Goal: Communication & Community: Answer question/provide support

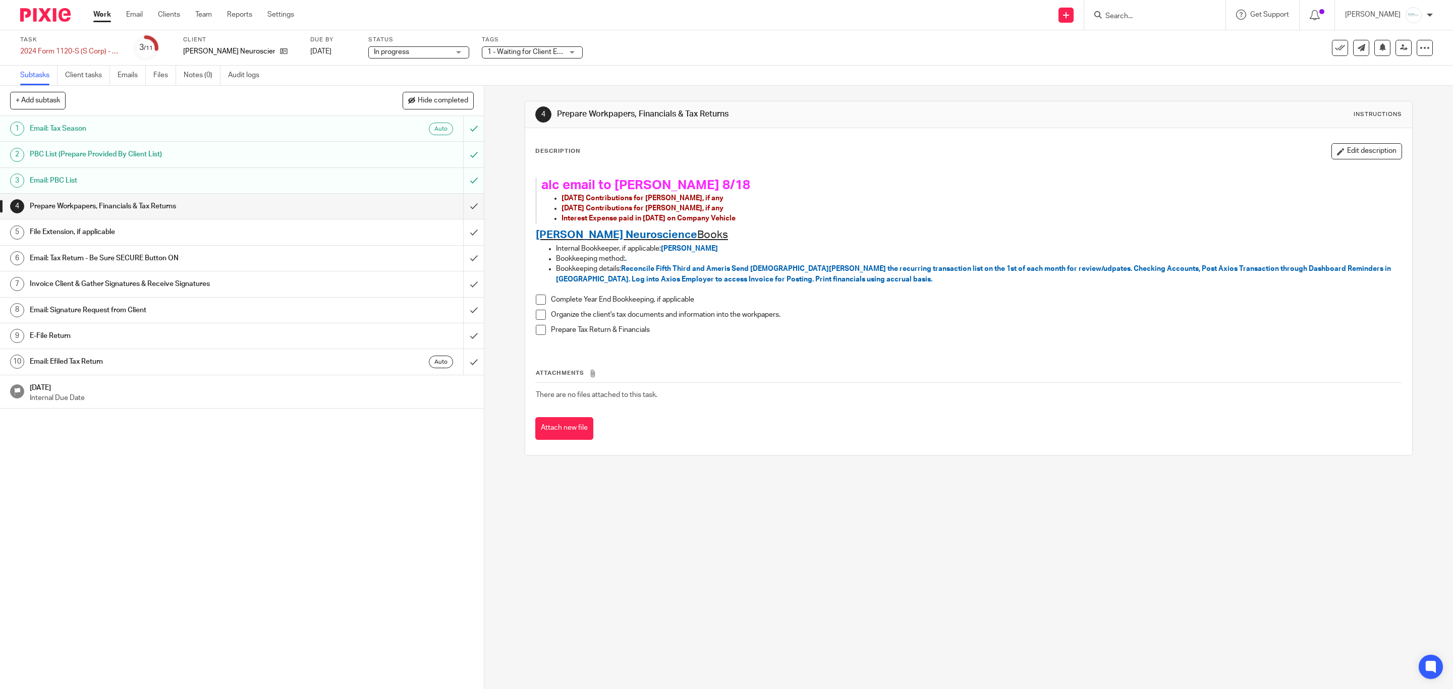
drag, startPoint x: 1333, startPoint y: 151, endPoint x: 602, endPoint y: 182, distance: 730.7
click at [1333, 151] on button "Edit description" at bounding box center [1367, 151] width 71 height 16
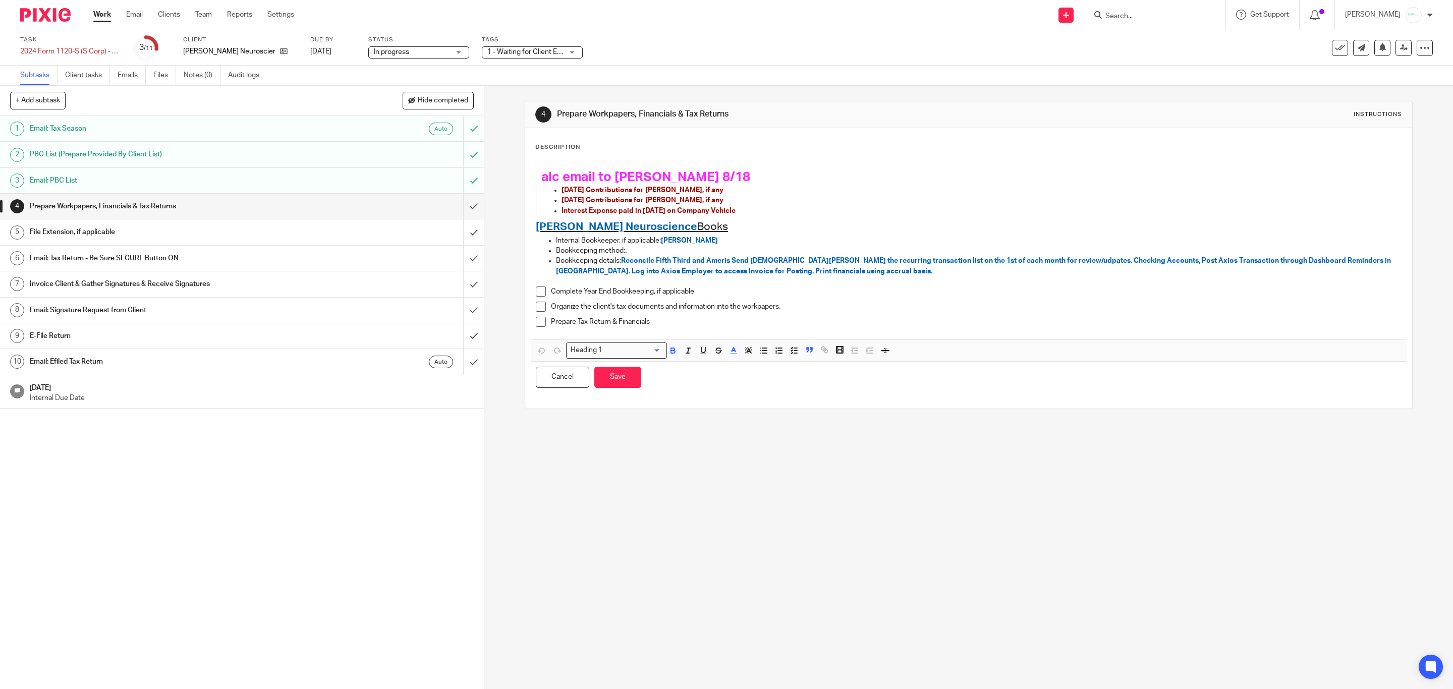
click at [675, 177] on h1 "alc email to [PERSON_NAME] 8/18" at bounding box center [961, 178] width 840 height 16
click at [330, 51] on link "[DATE]" at bounding box center [332, 51] width 45 height 11
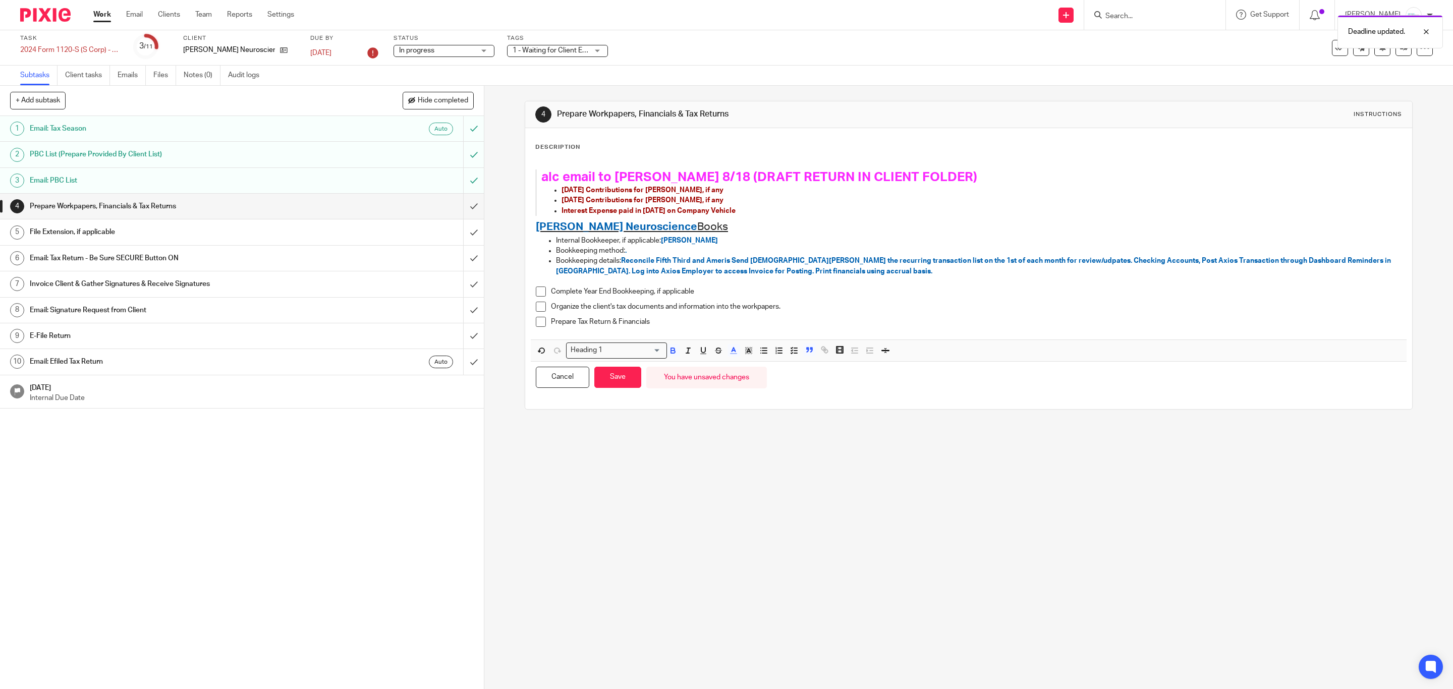
click at [752, 47] on div "Deadline updated." at bounding box center [1085, 29] width 716 height 38
click at [129, 17] on link "Email" at bounding box center [134, 15] width 17 height 10
click at [622, 380] on button "Save" at bounding box center [617, 378] width 47 height 22
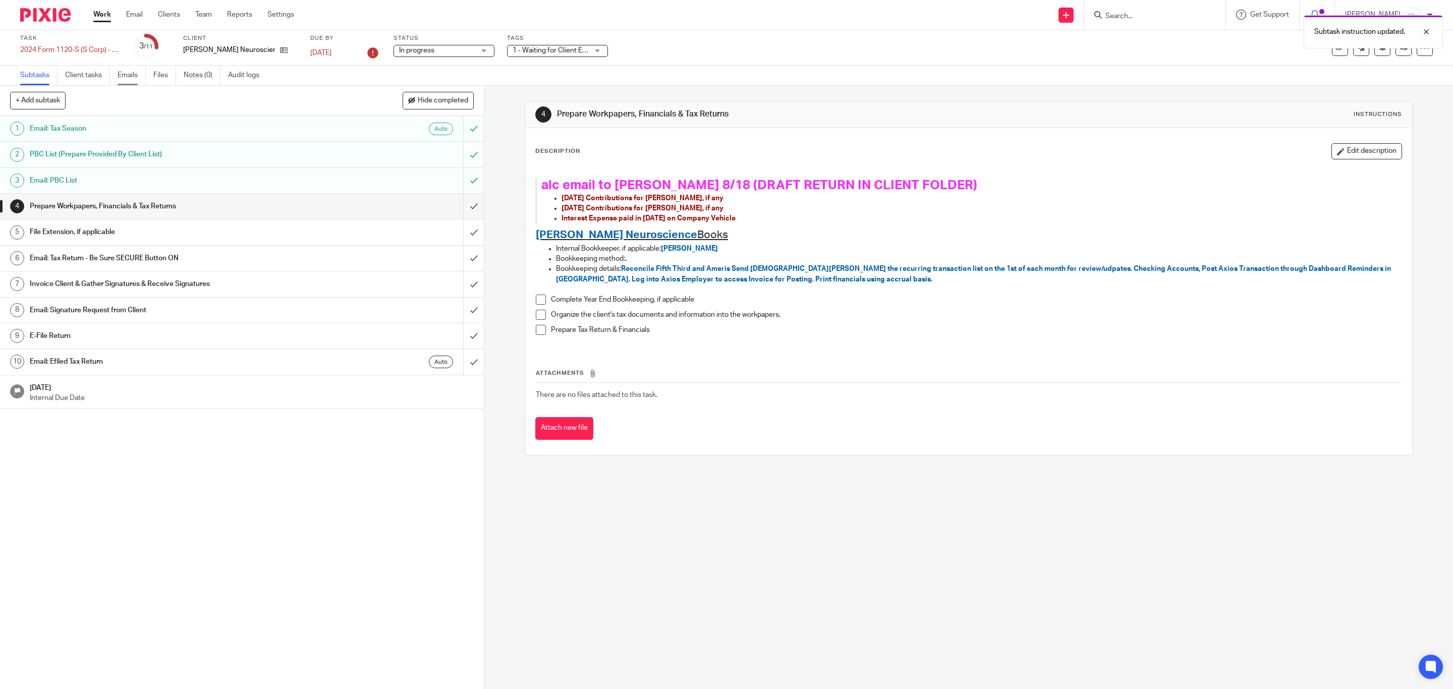
click at [128, 77] on link "Emails" at bounding box center [132, 76] width 28 height 20
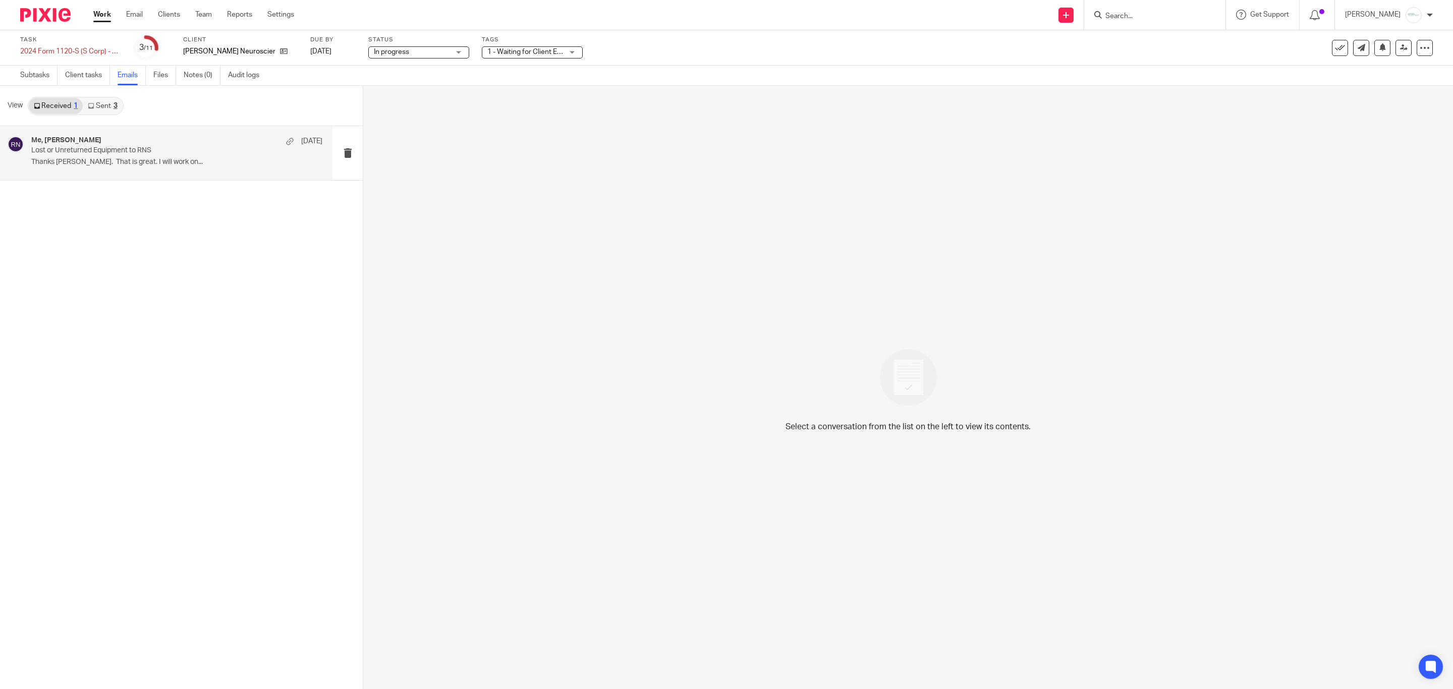
click at [109, 165] on p "Thanks Amy. That is great. I will work on..." at bounding box center [176, 162] width 291 height 9
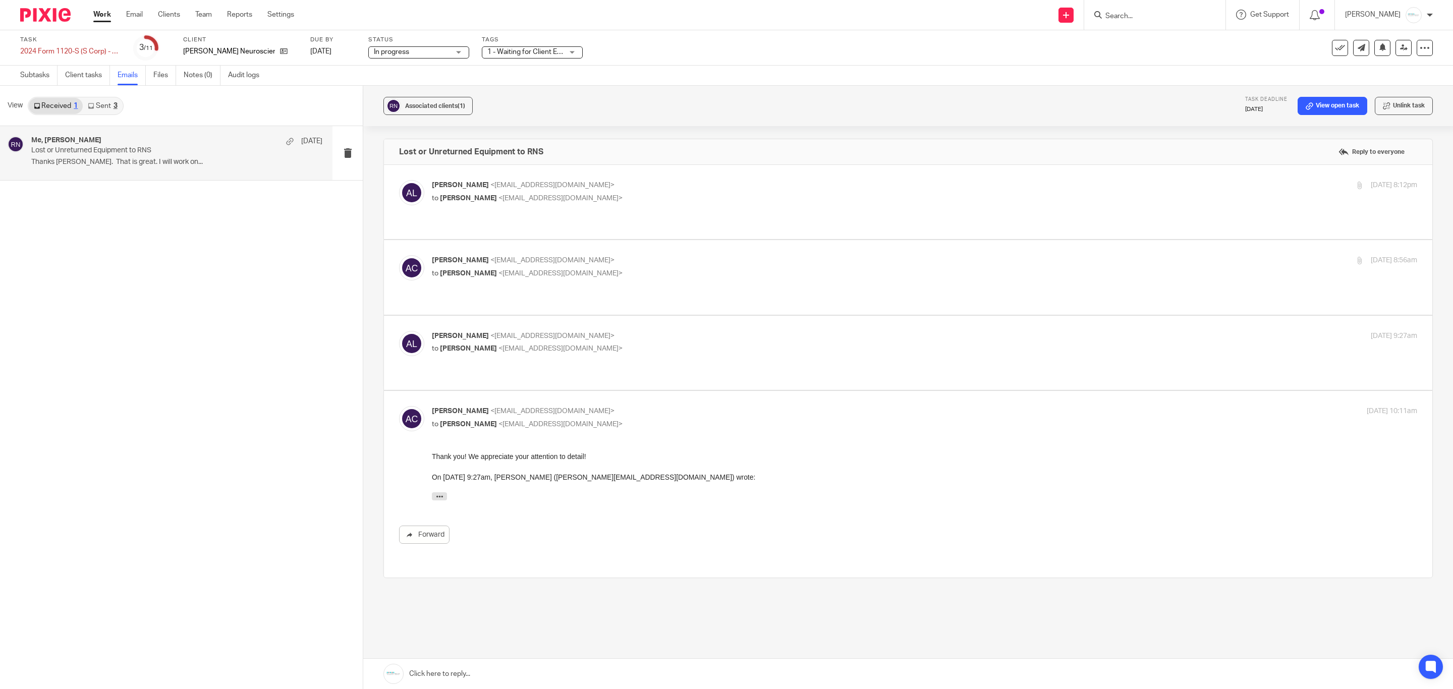
click at [101, 99] on link "Sent 3" at bounding box center [102, 106] width 39 height 16
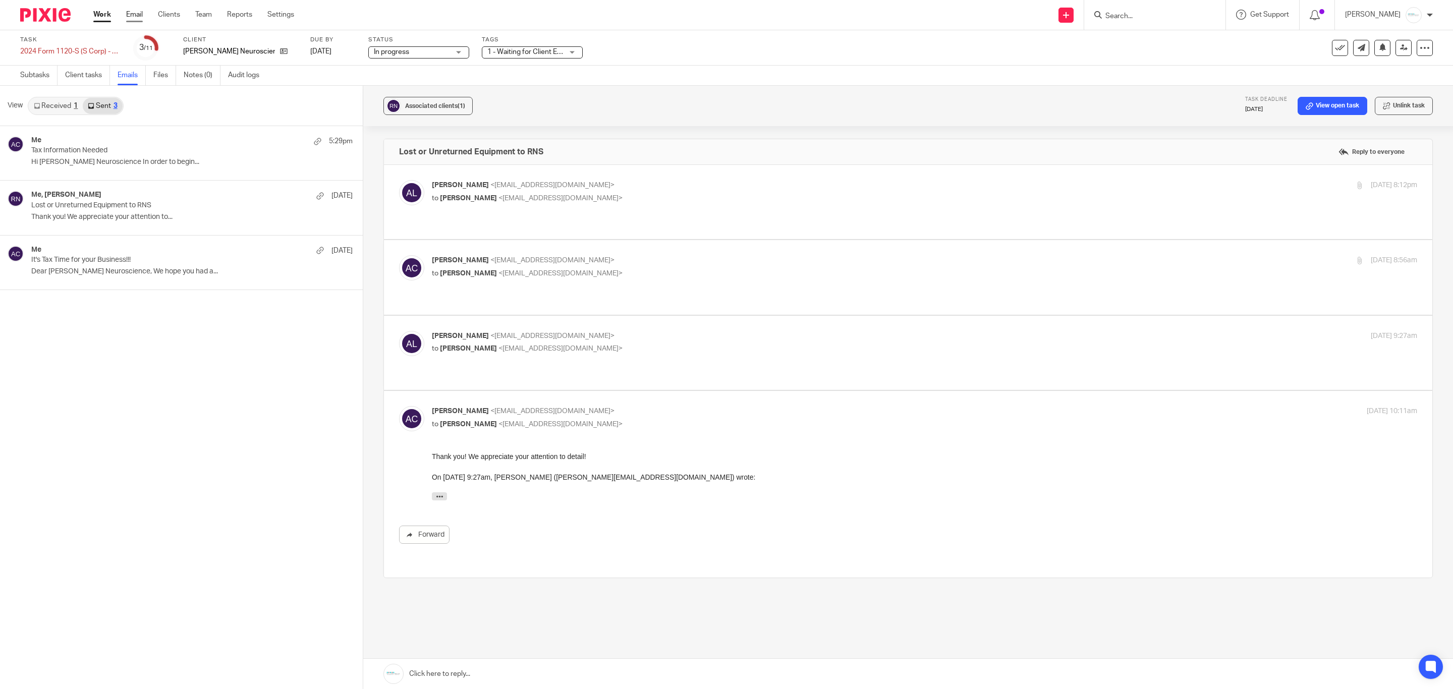
click at [135, 20] on link "Email" at bounding box center [134, 15] width 17 height 10
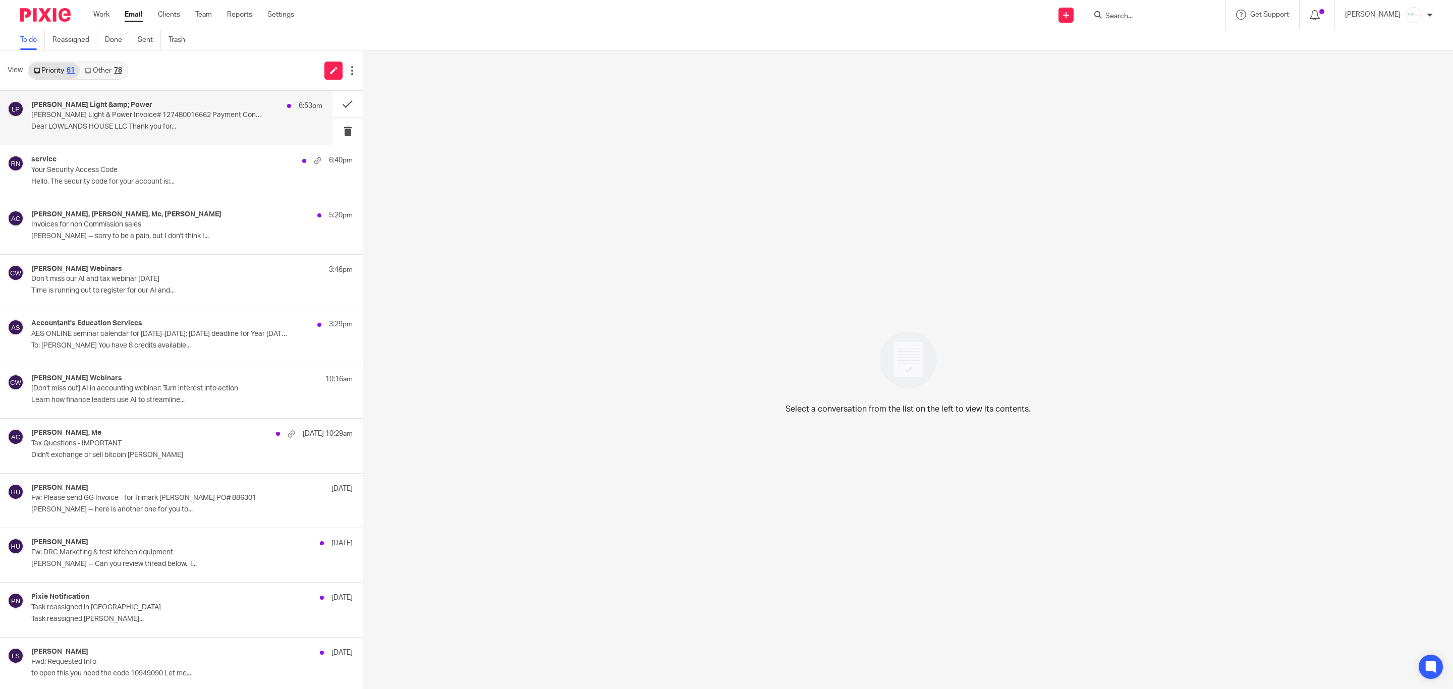
click at [124, 118] on p "Lowell Light & Power Invoice# 127480016662 Payment Confirmation" at bounding box center [147, 115] width 233 height 9
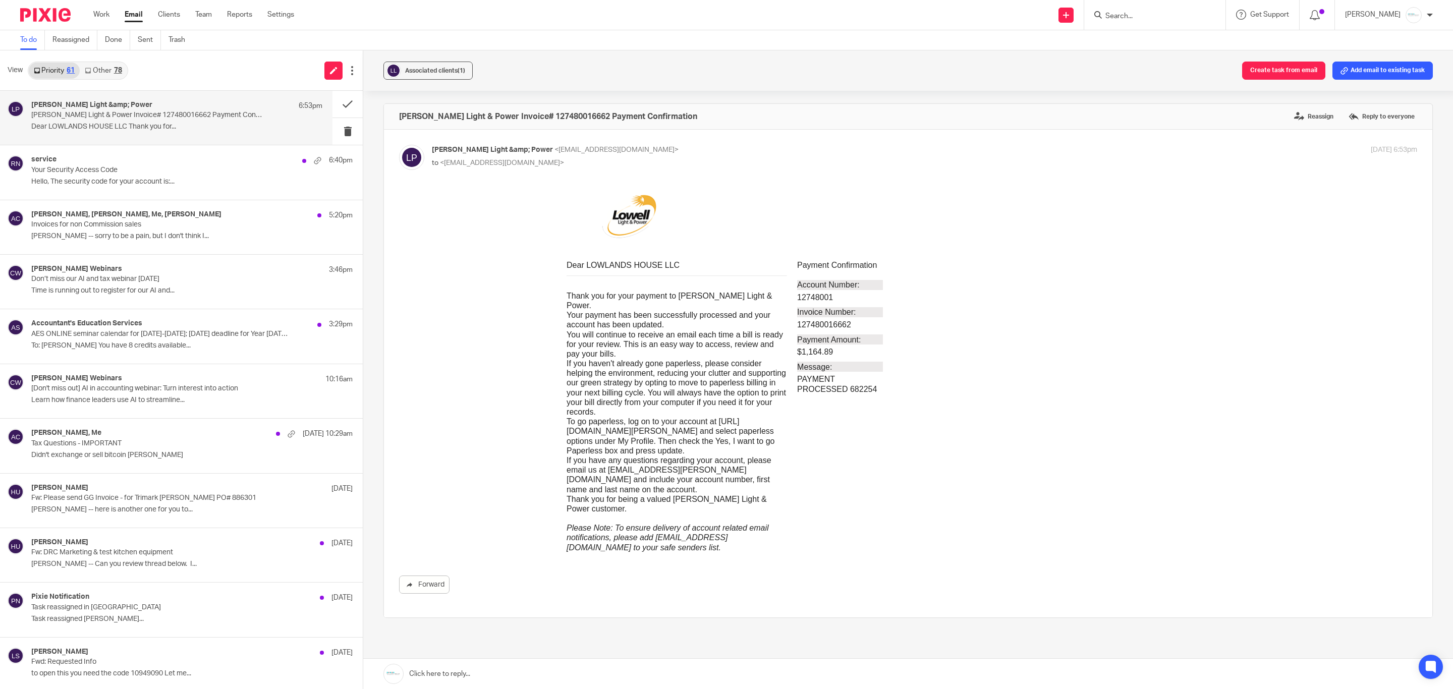
click at [1308, 107] on div "Lowell Light & Power Invoice# 127480016662 Payment Confirmation Reassign Reply …" at bounding box center [908, 116] width 1048 height 25
click at [1292, 122] on label "Reassign" at bounding box center [1314, 116] width 44 height 15
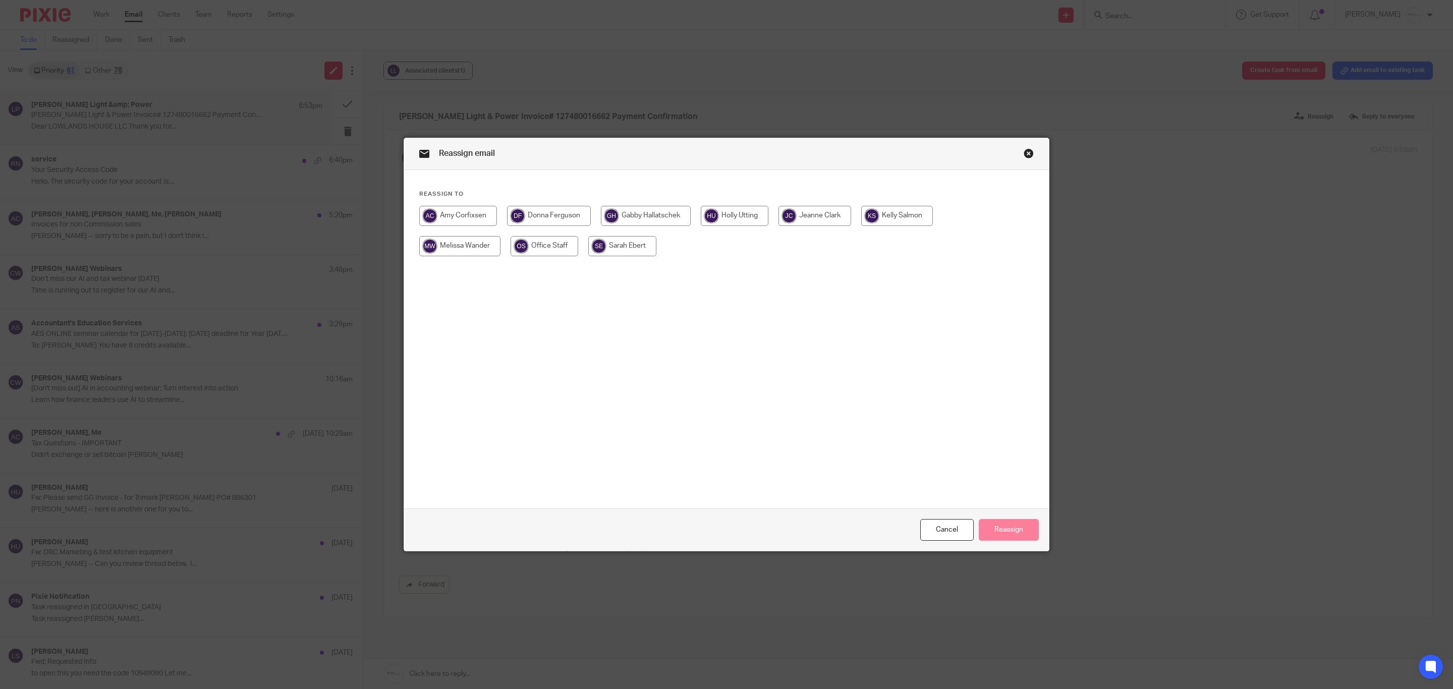
click at [559, 218] on input "radio" at bounding box center [549, 216] width 84 height 20
radio input "true"
click at [1006, 529] on button "Reassign" at bounding box center [1009, 530] width 60 height 22
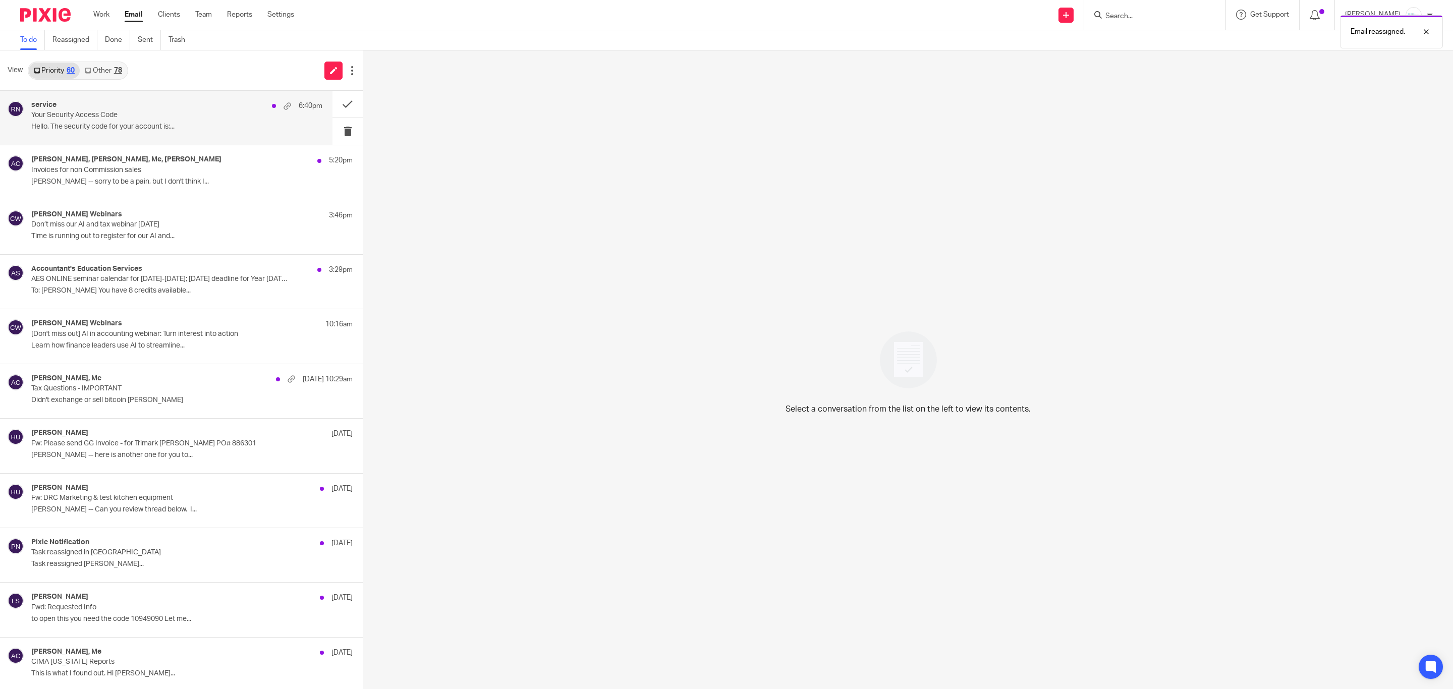
click at [94, 104] on div "service 6:40pm" at bounding box center [176, 106] width 291 height 10
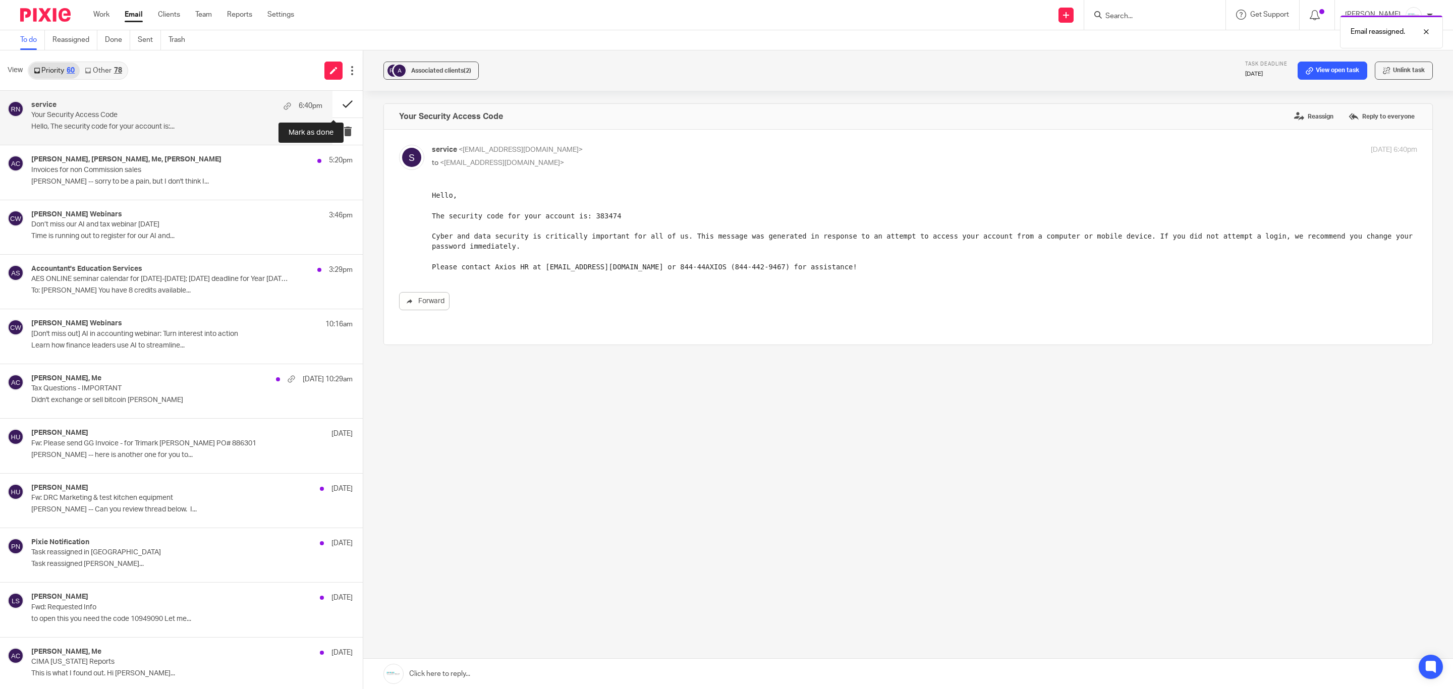
click at [338, 103] on button at bounding box center [348, 104] width 30 height 27
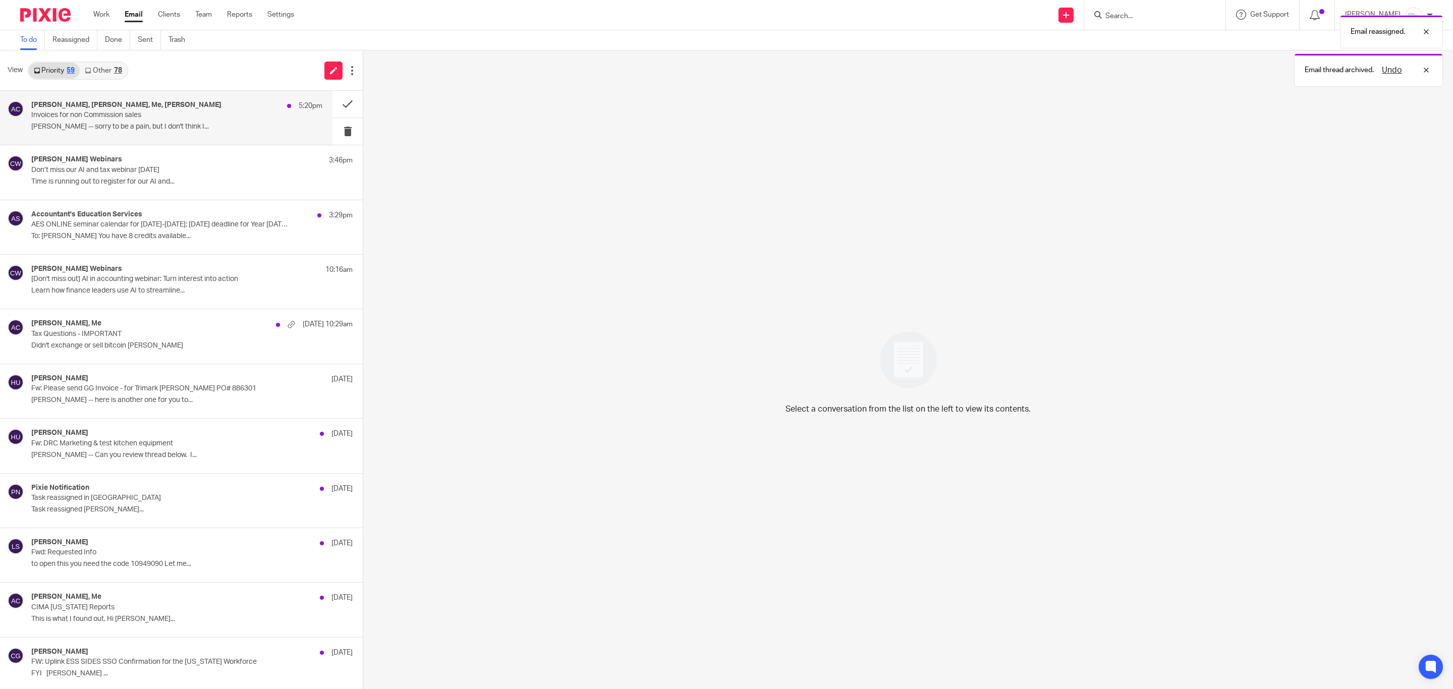
click at [159, 123] on p "[PERSON_NAME] -- sorry to be a pain, but I don't think I..." at bounding box center [176, 127] width 291 height 9
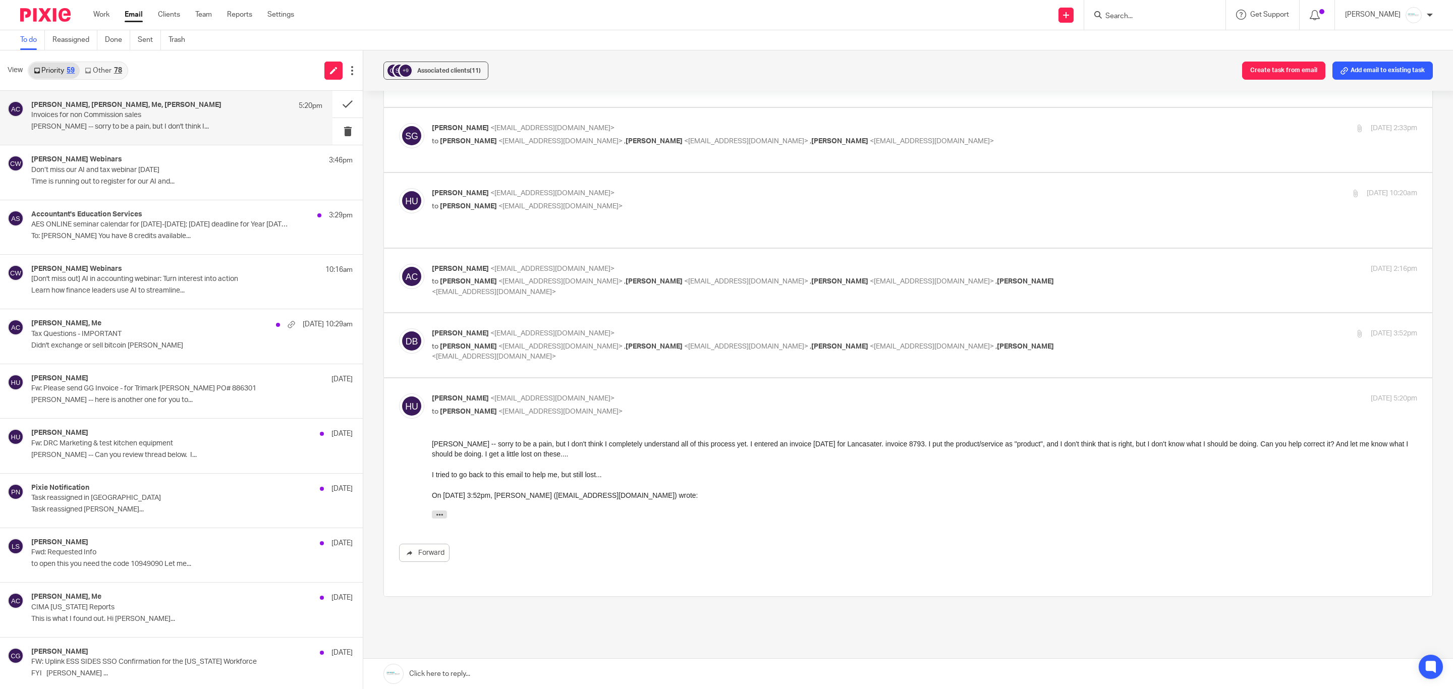
scroll to position [156, 0]
click at [727, 324] on div "Dave Beemer <dbeemer@gabrielgrp.com> to Amy Corfixsen <amylcpa@gmail.com> , Sco…" at bounding box center [760, 341] width 657 height 34
checkbox input "true"
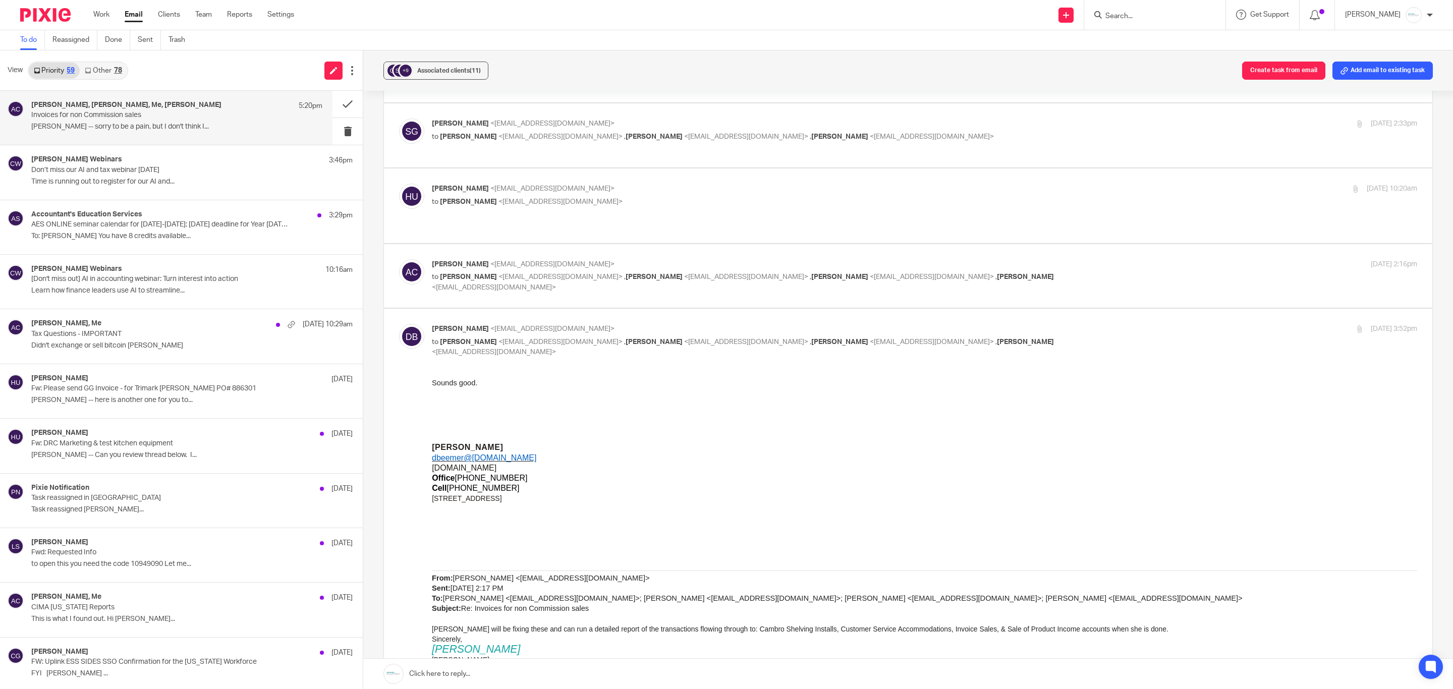
scroll to position [0, 0]
click at [684, 273] on span "<[EMAIL_ADDRESS][DOMAIN_NAME]>" at bounding box center [746, 276] width 124 height 7
checkbox input "true"
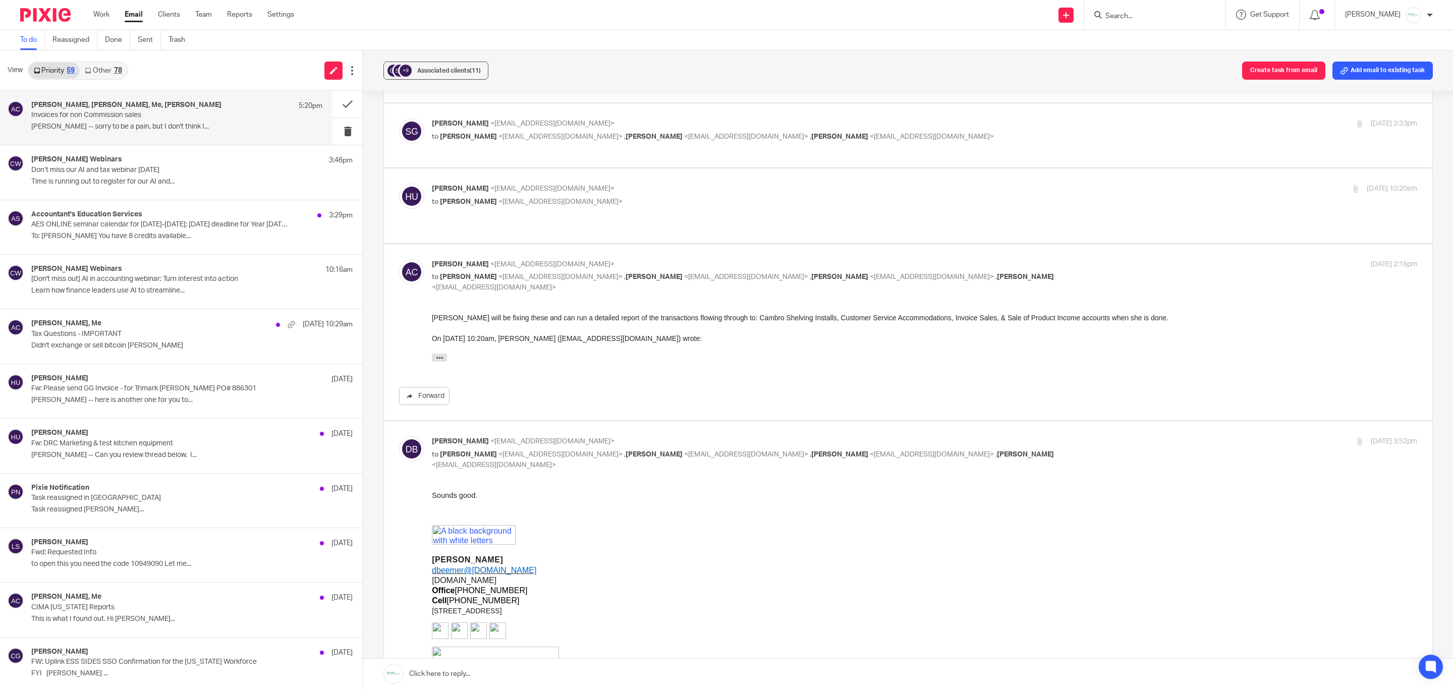
click at [615, 206] on p "to Amy Corfixsen <amylcpa@gmail.com>" at bounding box center [760, 202] width 657 height 11
checkbox input "true"
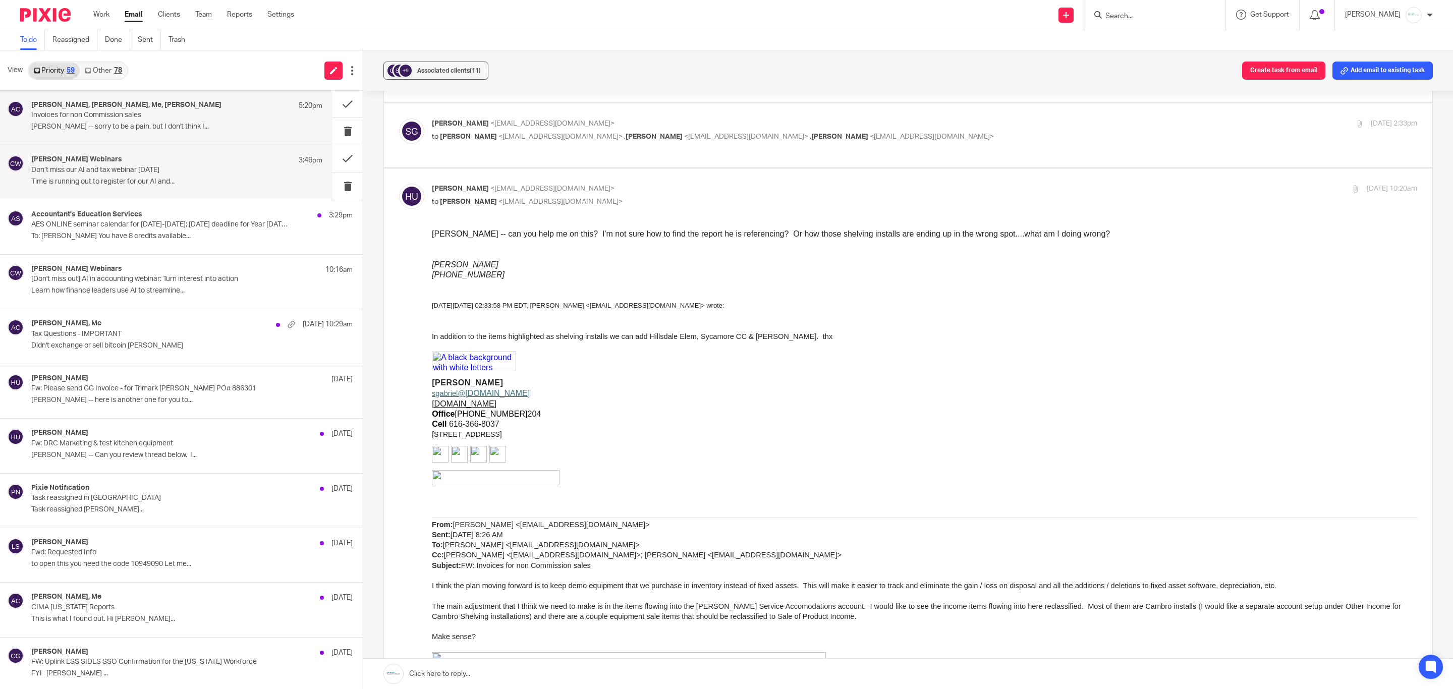
click at [129, 165] on div "Crowe Webinars 3:46pm" at bounding box center [176, 160] width 291 height 10
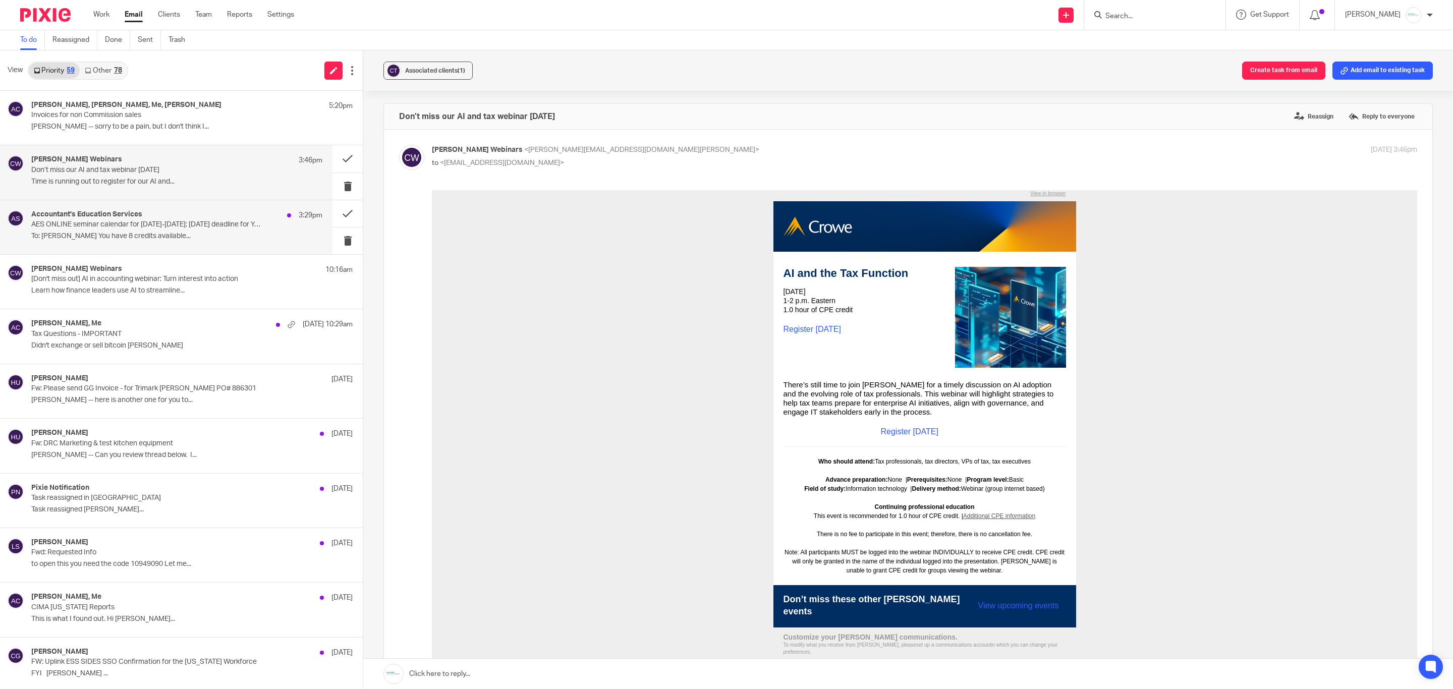
click at [103, 232] on p "To: [PERSON_NAME] You have 8 credits available..." at bounding box center [176, 236] width 291 height 9
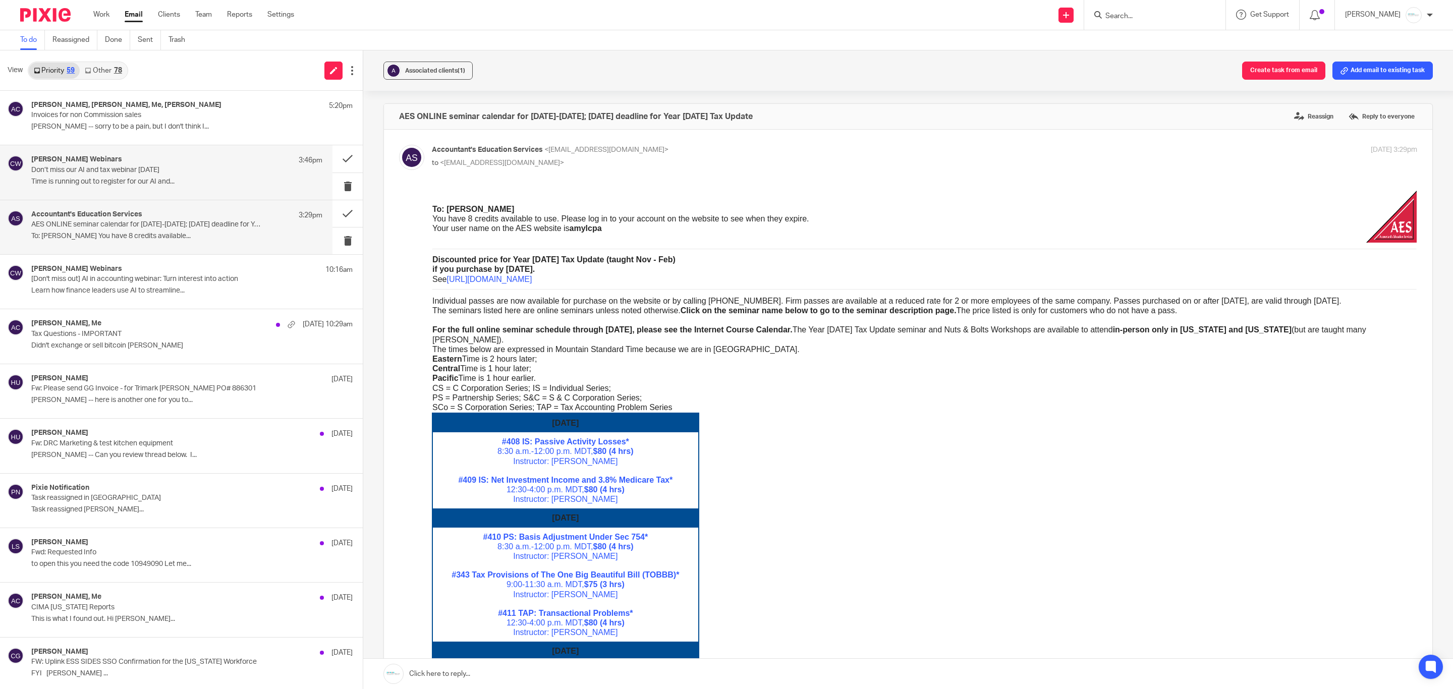
click at [144, 180] on p "Time is running out to register for our AI and..." at bounding box center [176, 182] width 291 height 9
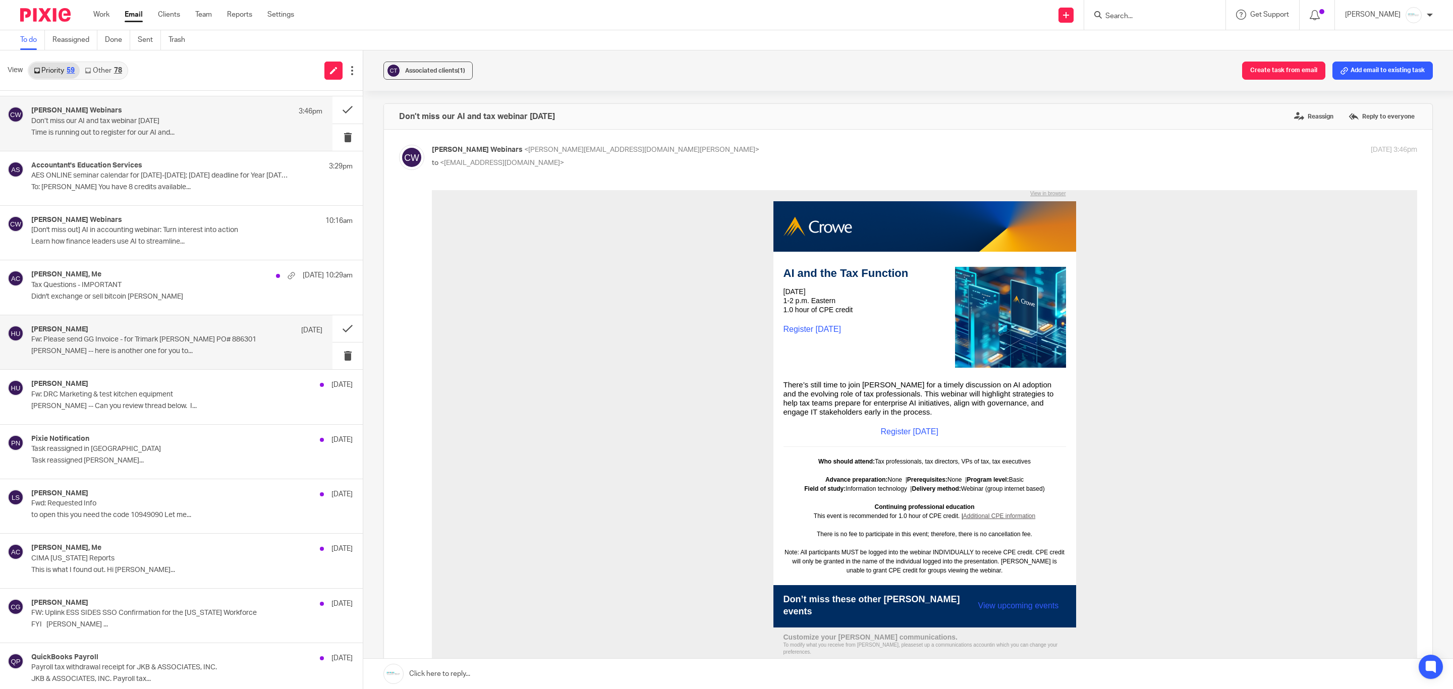
scroll to position [76, 0]
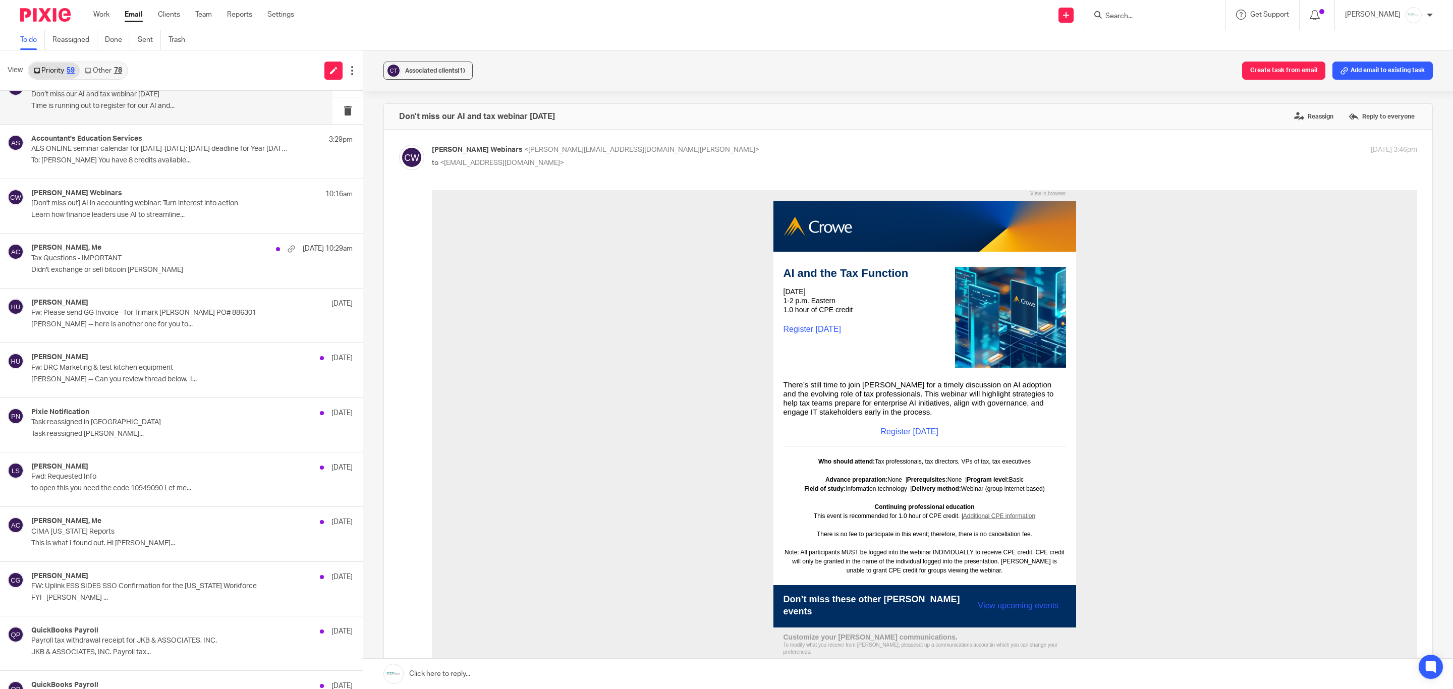
click at [109, 70] on link "Other 78" at bounding box center [103, 71] width 47 height 16
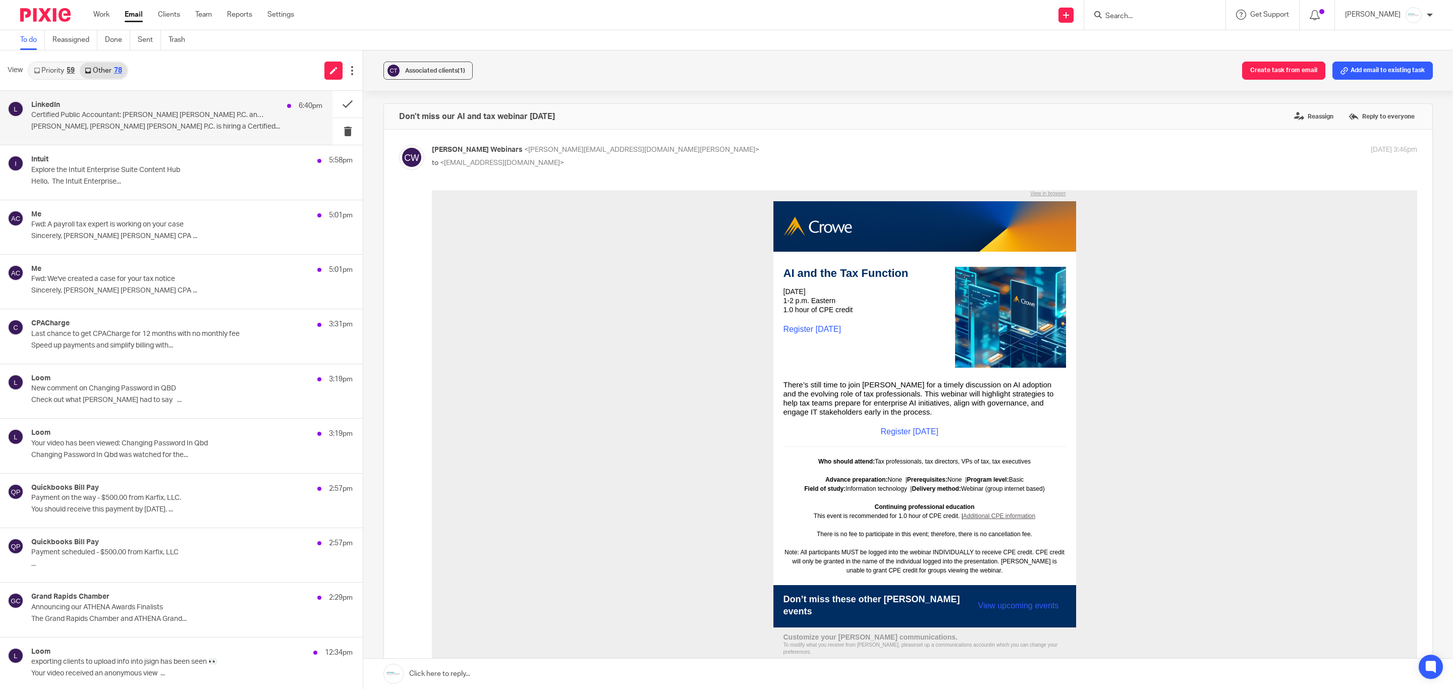
click at [128, 101] on div "LinkedIn 6:40pm" at bounding box center [176, 106] width 291 height 10
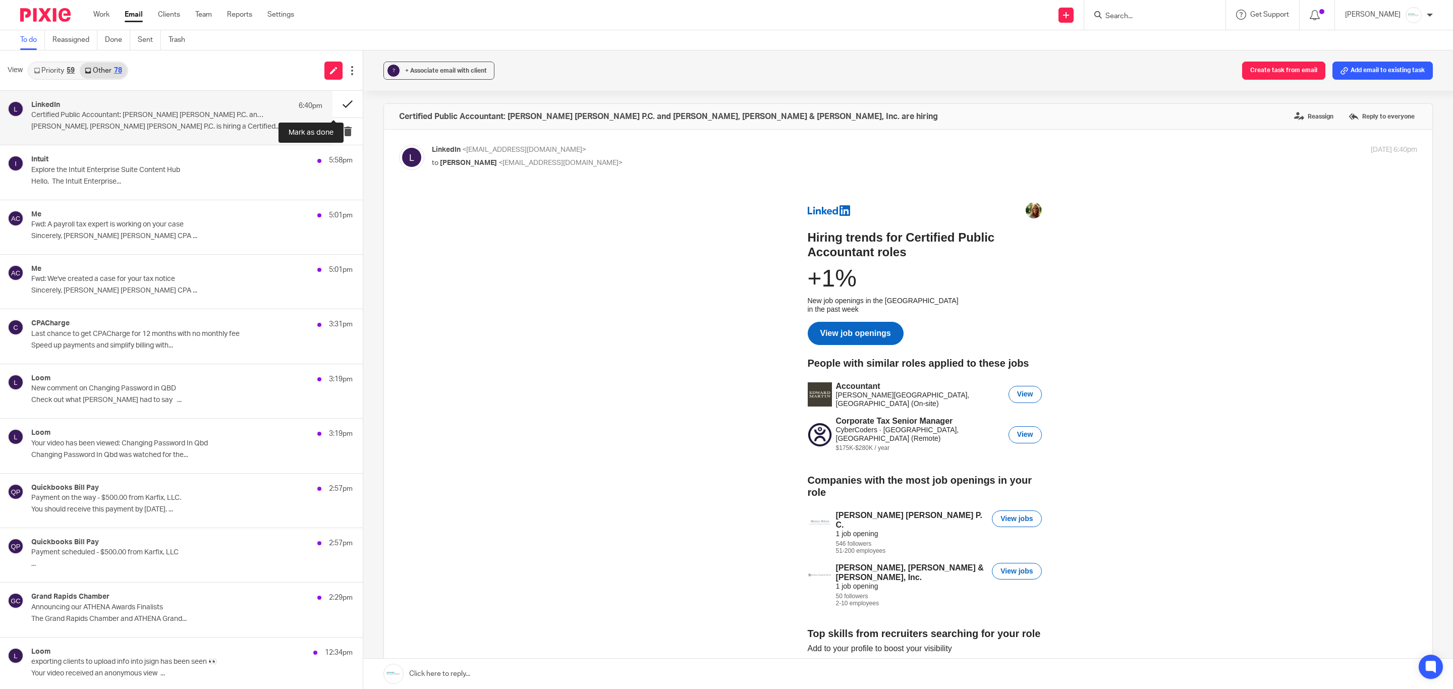
click at [333, 103] on button at bounding box center [348, 104] width 30 height 27
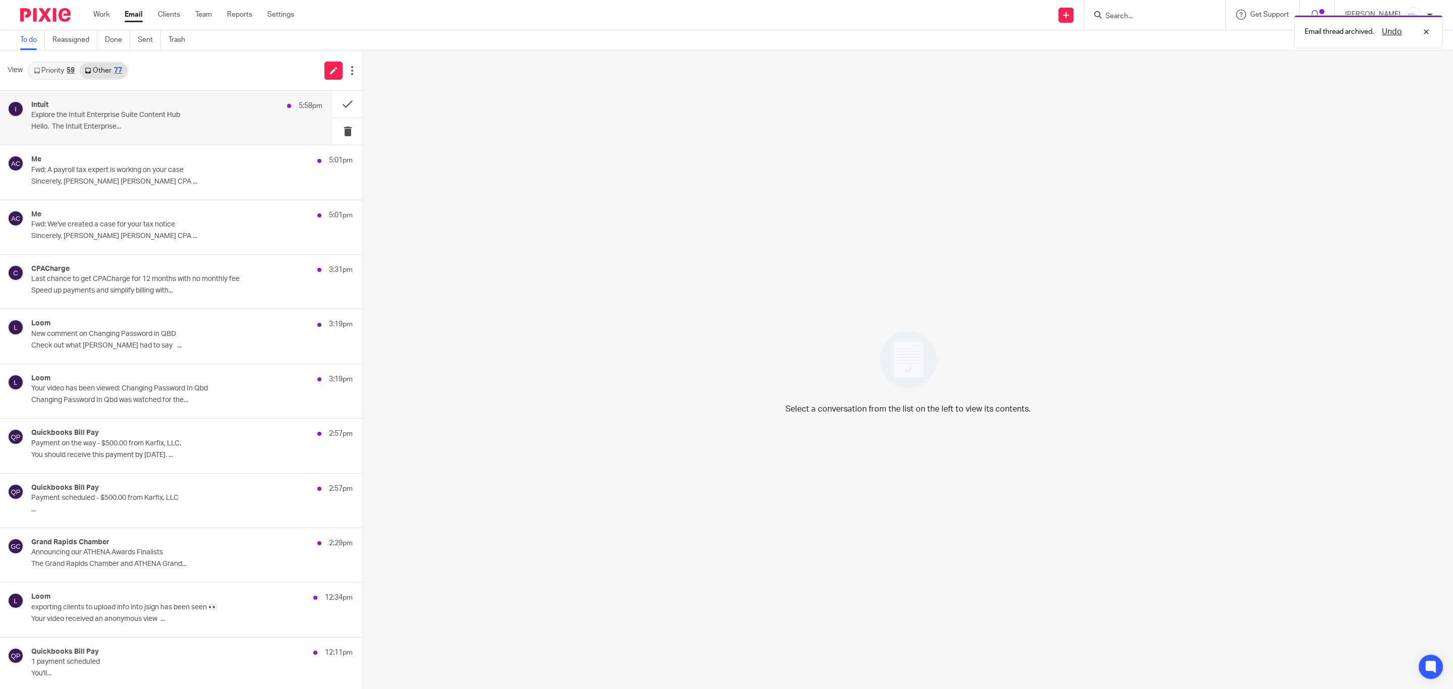
click at [217, 102] on div "Intuit 5:58pm" at bounding box center [176, 106] width 291 height 10
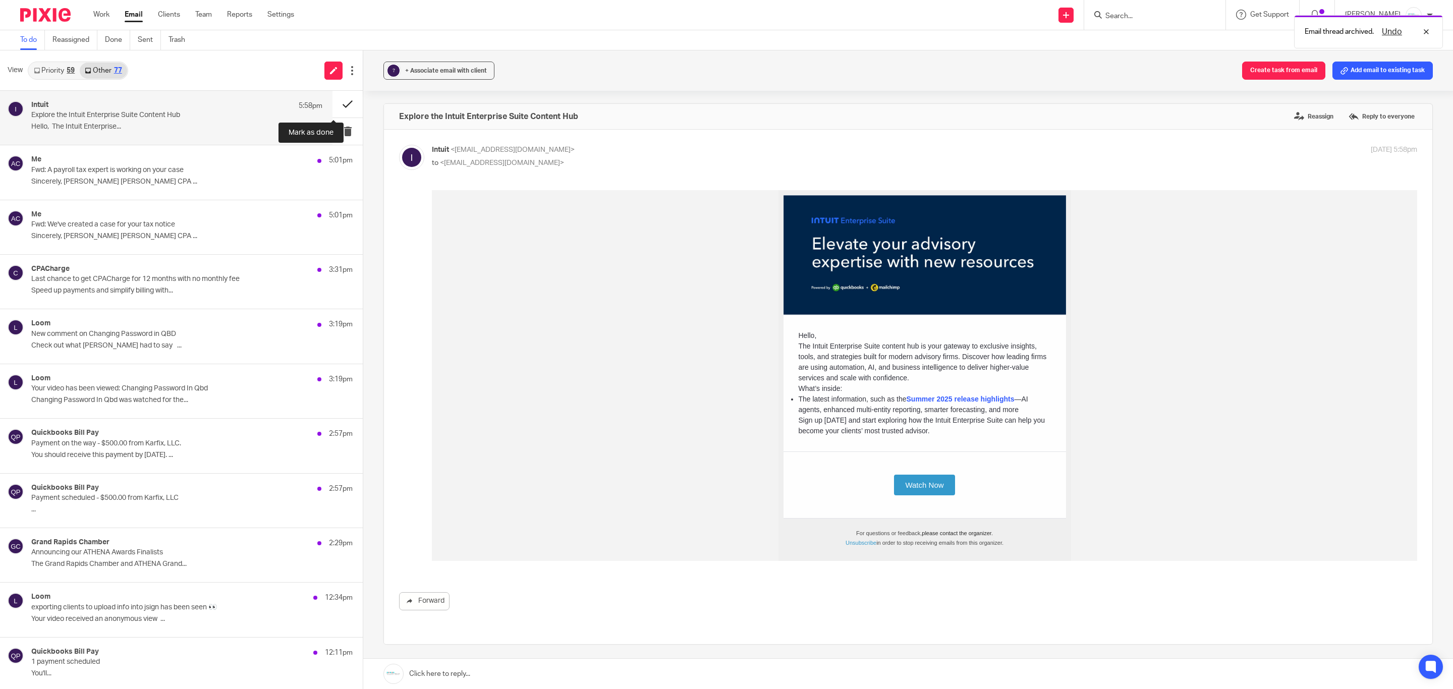
click at [333, 106] on button at bounding box center [348, 104] width 30 height 27
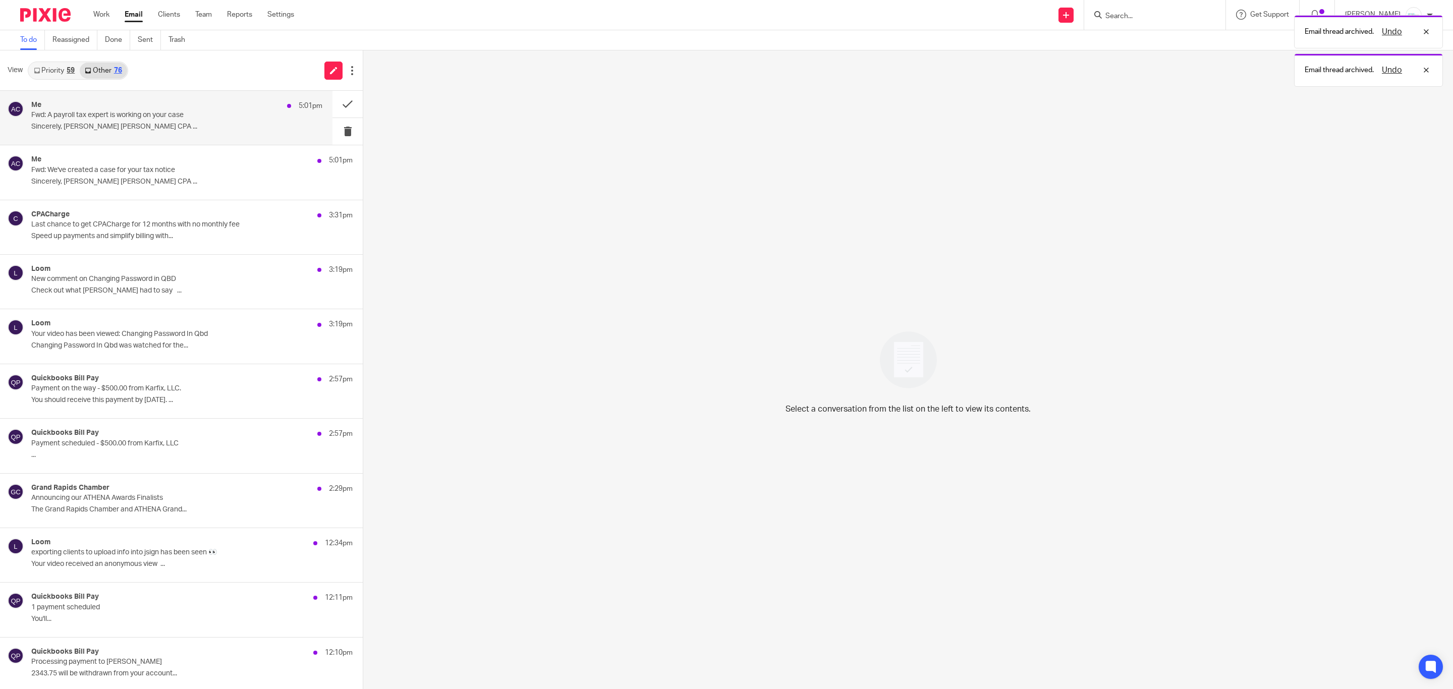
click at [142, 126] on p "Sincerely, Amy Amy L Corfixsen CPA ..." at bounding box center [176, 127] width 291 height 9
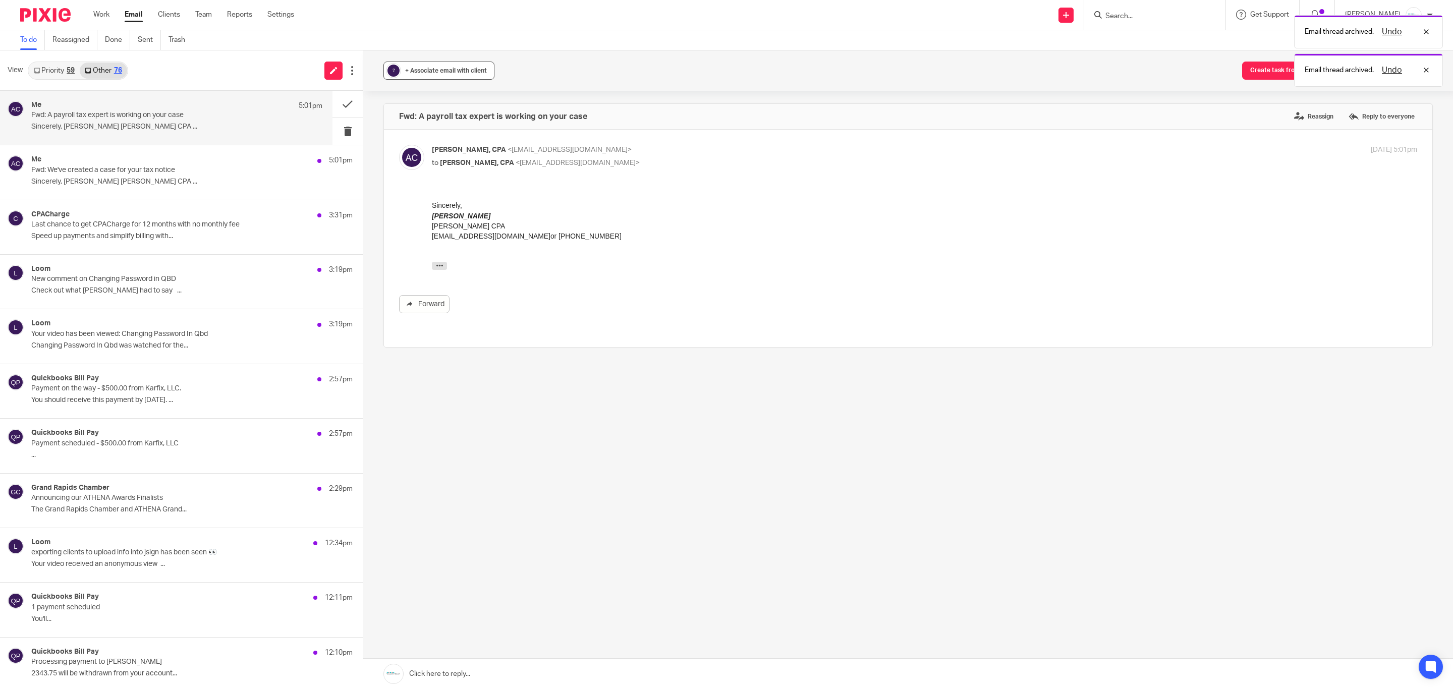
click at [448, 74] on div "+ Associate email with client" at bounding box center [446, 71] width 82 height 10
click at [449, 124] on div at bounding box center [499, 132] width 213 height 16
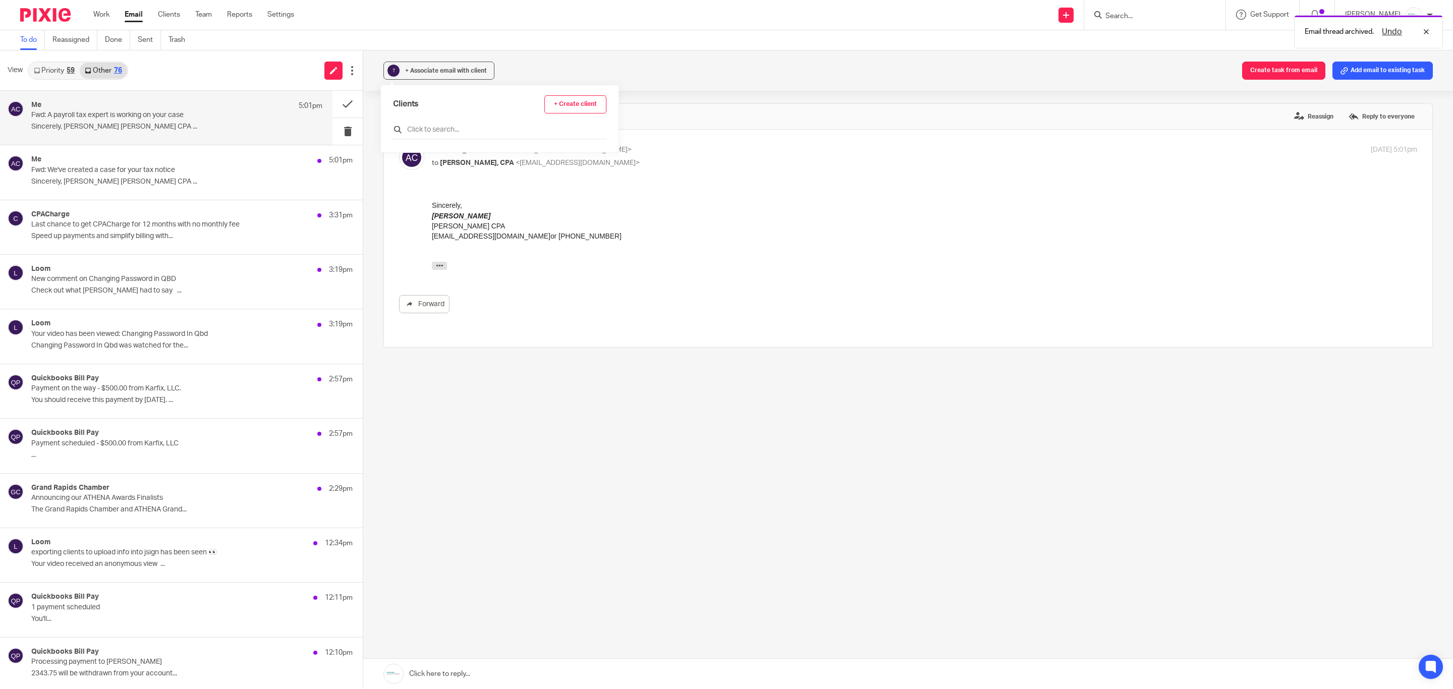
click at [456, 130] on input "text" at bounding box center [499, 130] width 213 height 10
type input "Amy L"
click at [400, 200] on div at bounding box center [397, 205] width 8 height 12
click at [397, 204] on input "checkbox" at bounding box center [397, 205] width 8 height 8
checkbox input "true"
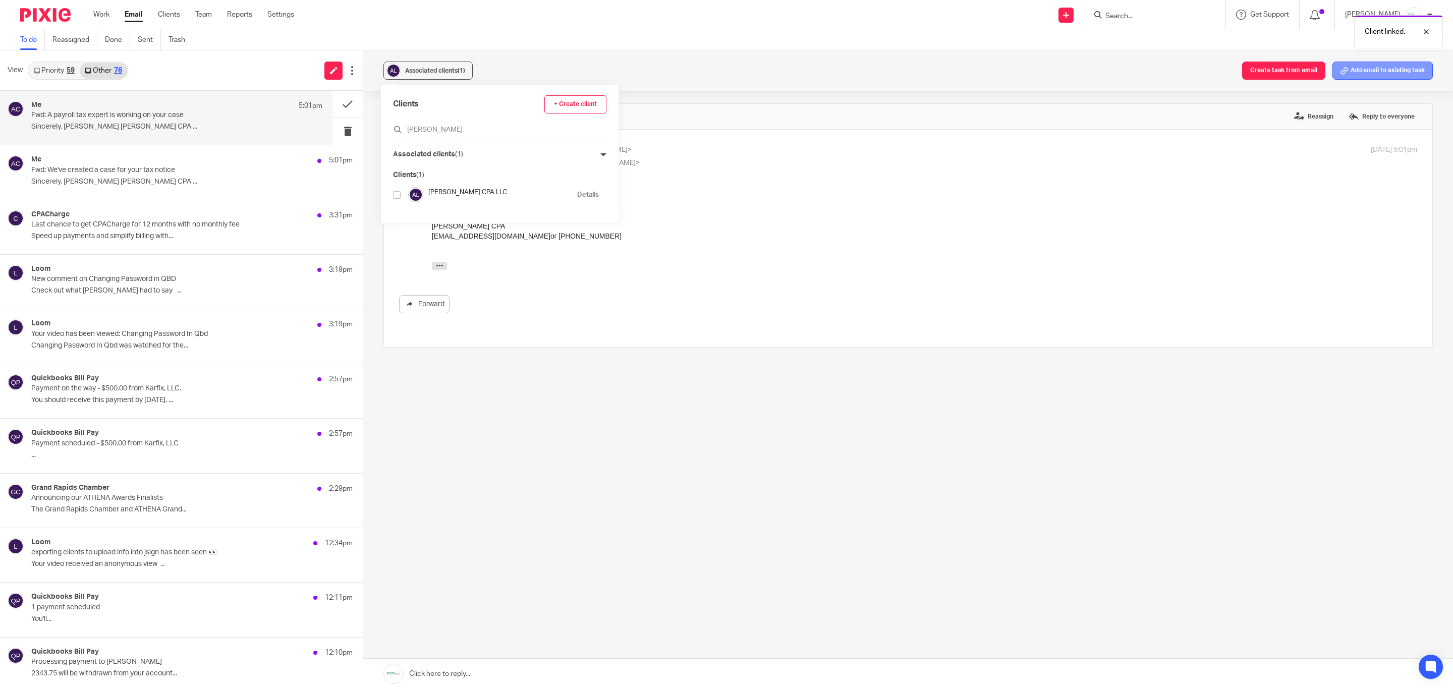
click at [1375, 65] on button "Add email to existing task" at bounding box center [1383, 71] width 100 height 18
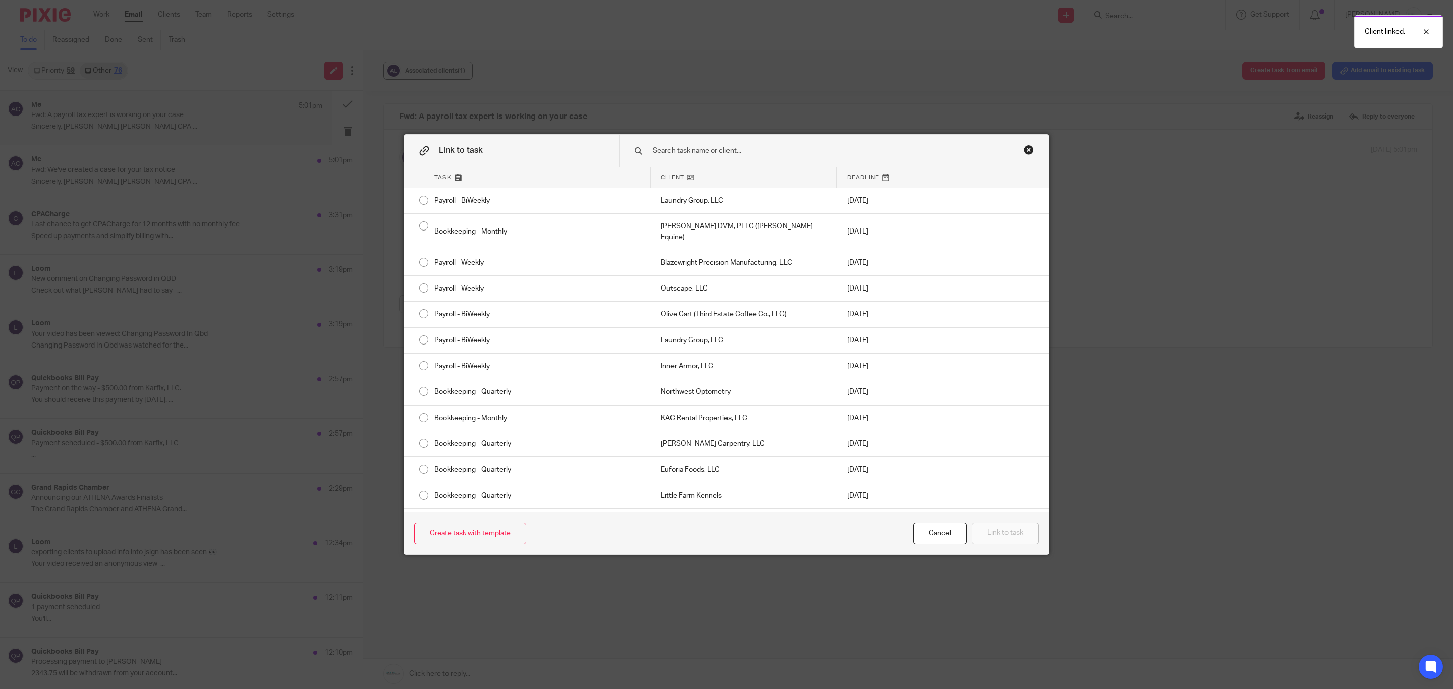
click at [762, 153] on input "text" at bounding box center [818, 150] width 333 height 11
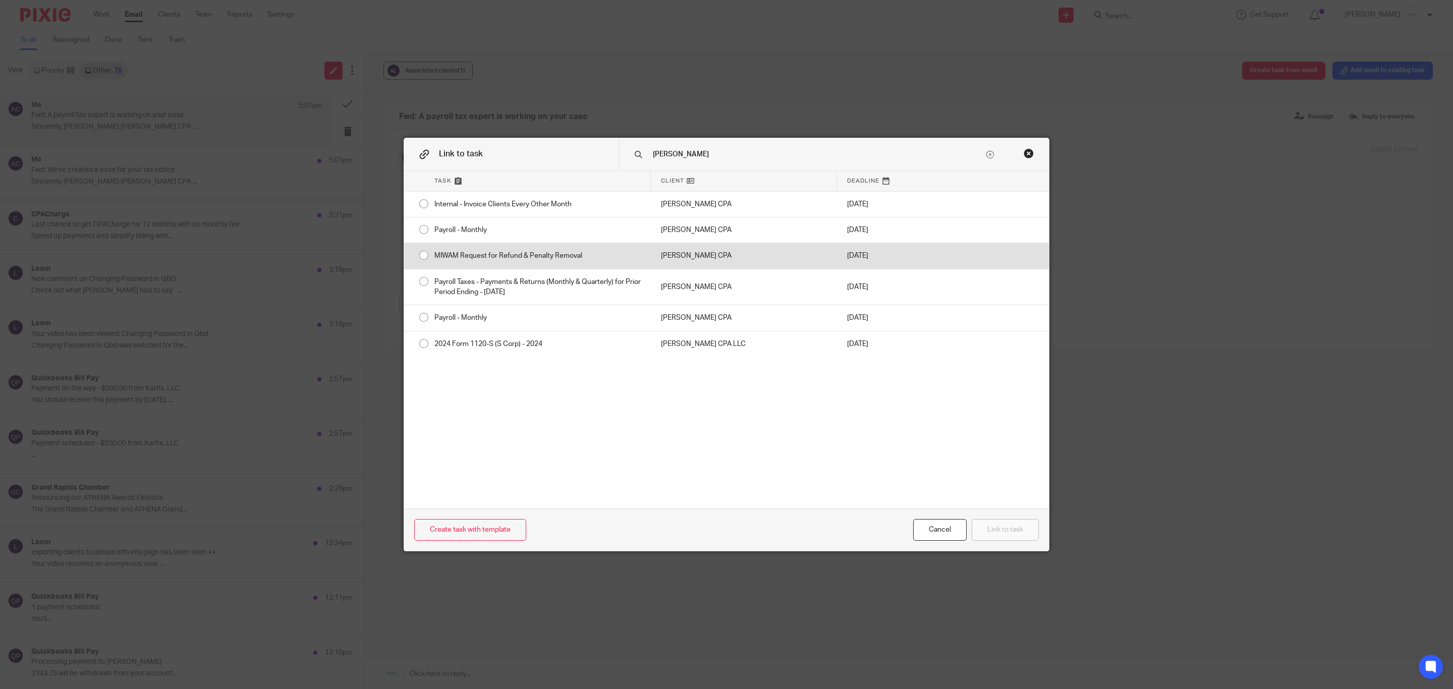
type input "Amy L"
click at [489, 262] on div "MIWAM Request for Refund & Penalty Removal" at bounding box center [537, 255] width 227 height 25
radio input "true"
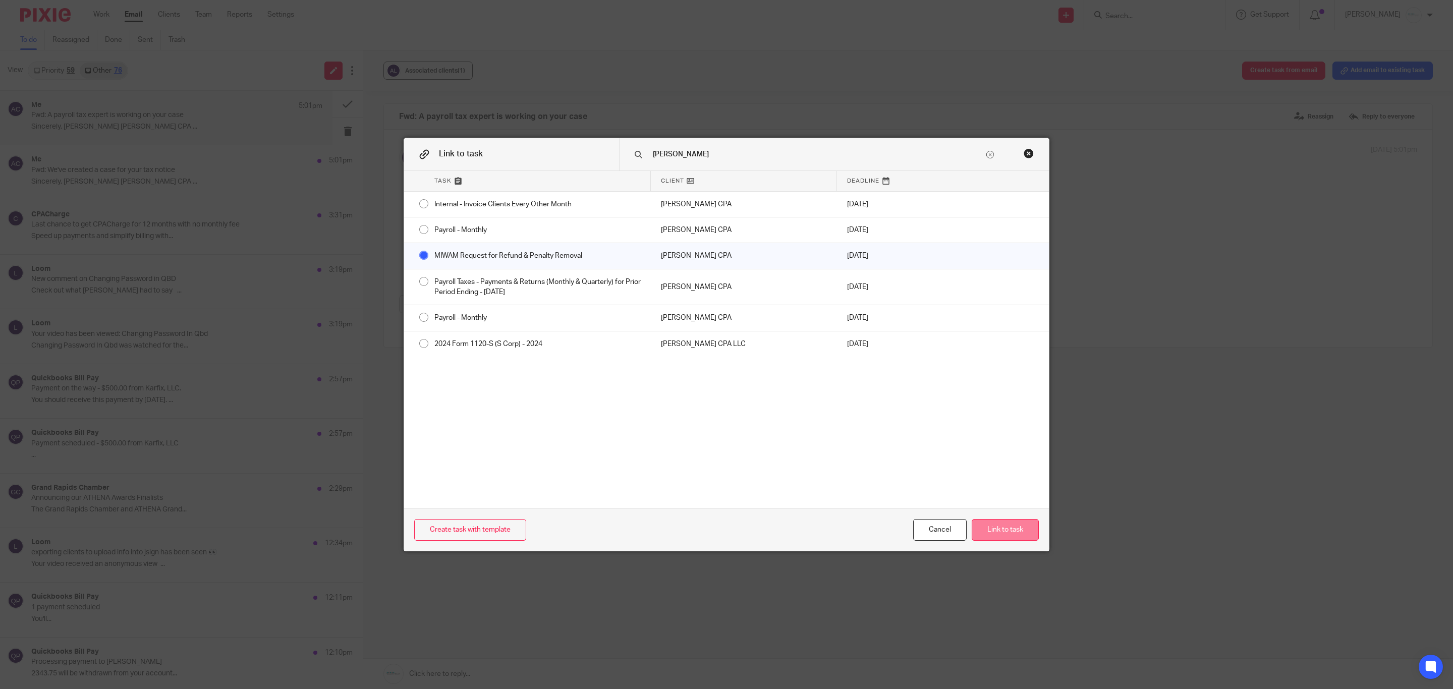
click at [1003, 523] on button "Link to task" at bounding box center [1005, 530] width 67 height 22
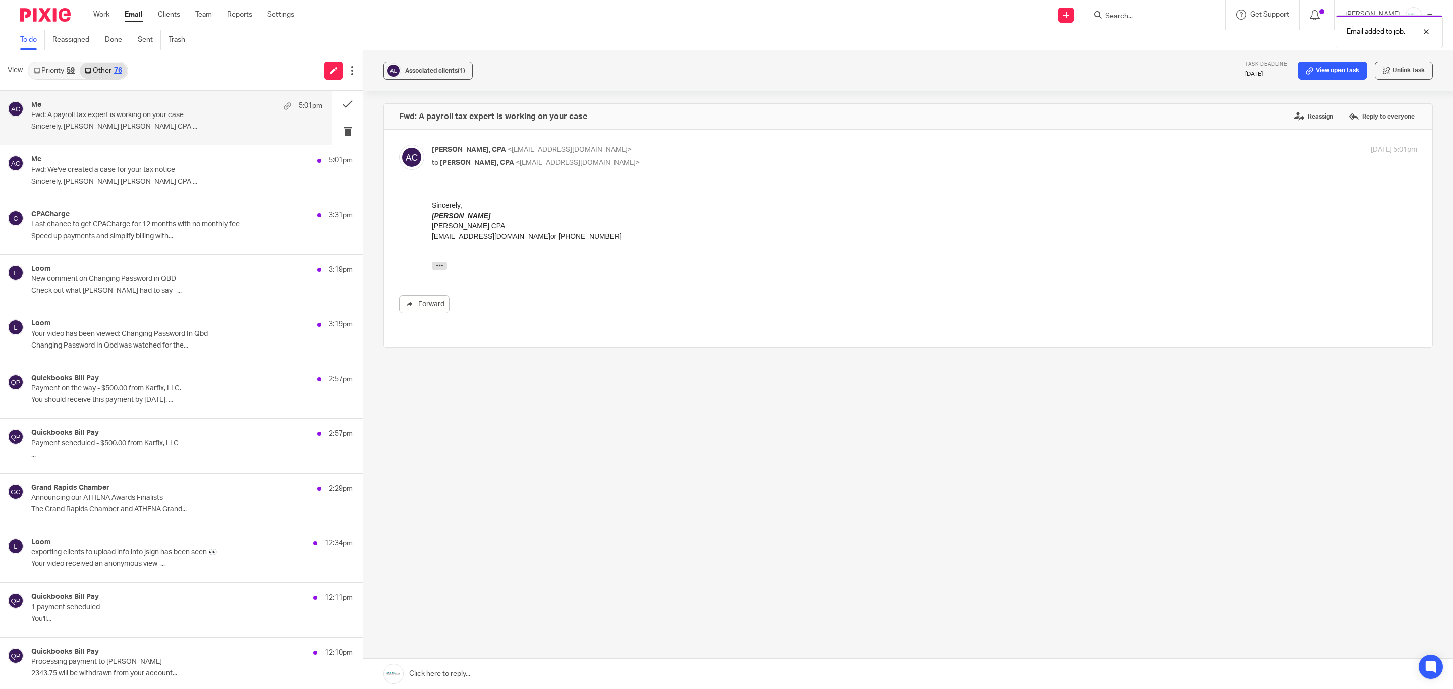
click at [133, 109] on div "Me 5:01pm" at bounding box center [176, 106] width 291 height 10
click at [436, 66] on div "Associated clients (1)" at bounding box center [435, 71] width 60 height 10
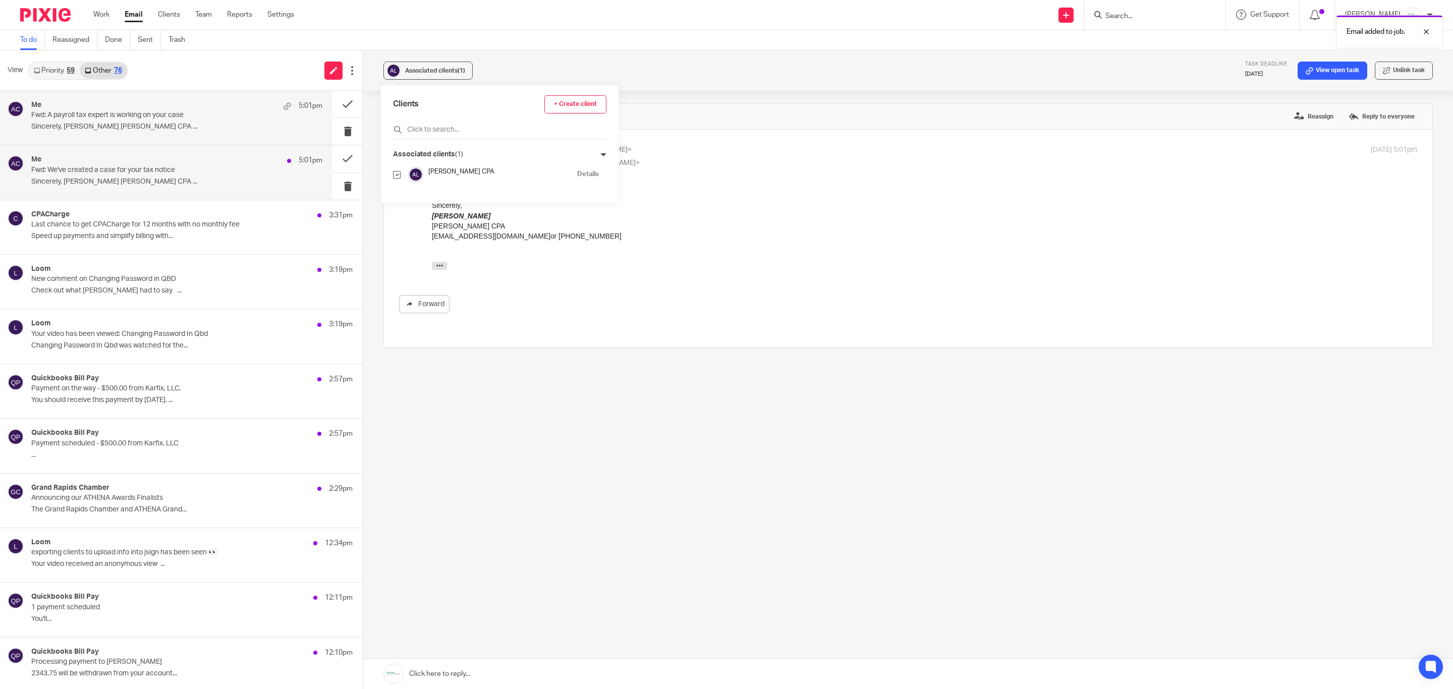
click at [161, 165] on div "Me 5:01pm" at bounding box center [176, 160] width 291 height 10
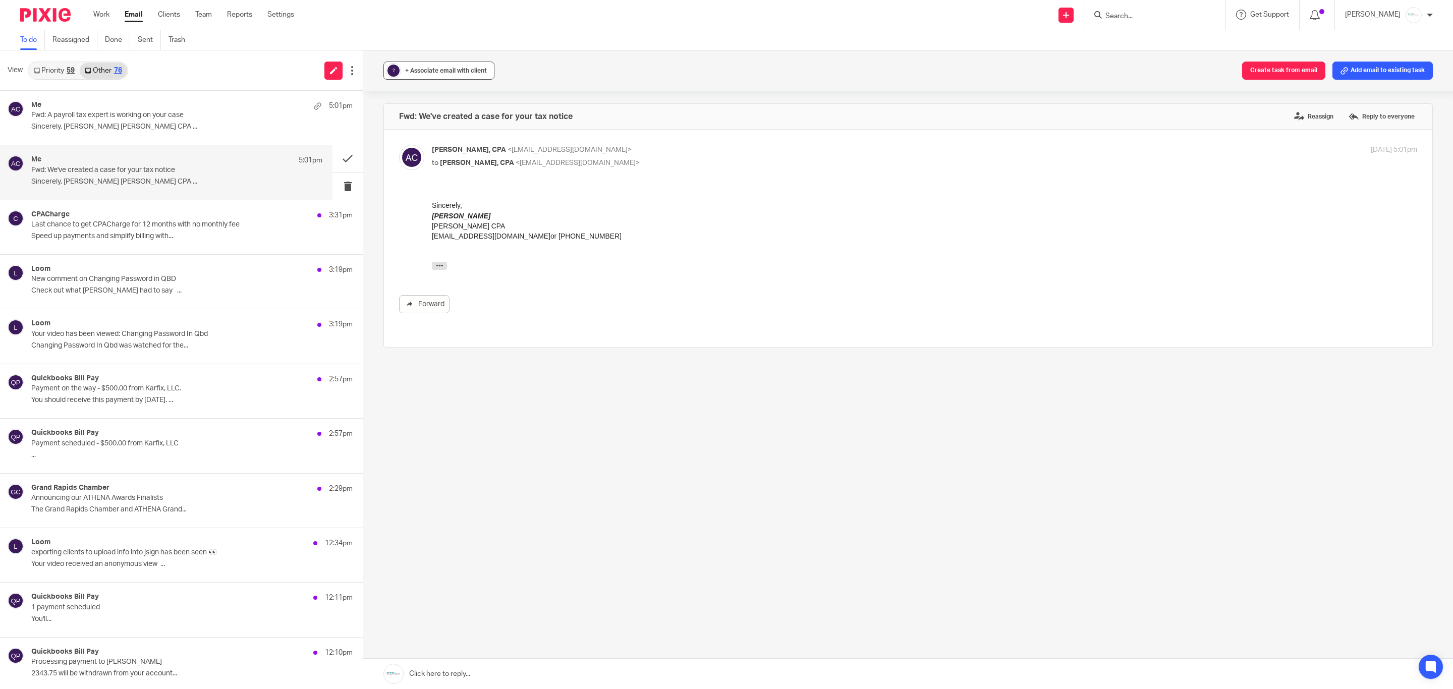
click at [454, 70] on span "+ Associate email with client" at bounding box center [446, 71] width 82 height 6
click at [383, 62] on button "? + Associate email with client" at bounding box center [438, 71] width 111 height 18
click at [453, 71] on span "+ Associate email with client" at bounding box center [446, 71] width 82 height 6
click at [489, 121] on div "Clients + Create client" at bounding box center [499, 117] width 213 height 44
click at [499, 129] on input "text" at bounding box center [499, 130] width 213 height 10
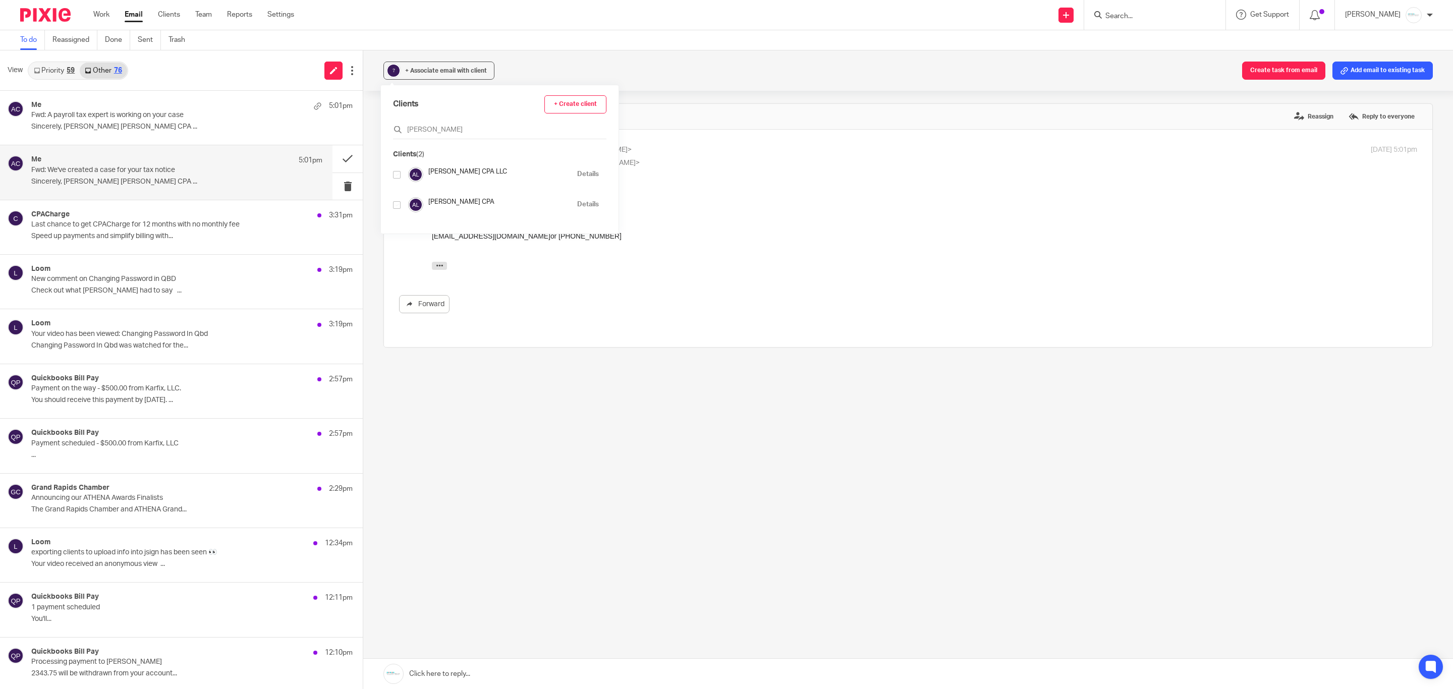
type input "Amy L"
click at [395, 203] on input "checkbox" at bounding box center [397, 205] width 8 height 8
checkbox input "true"
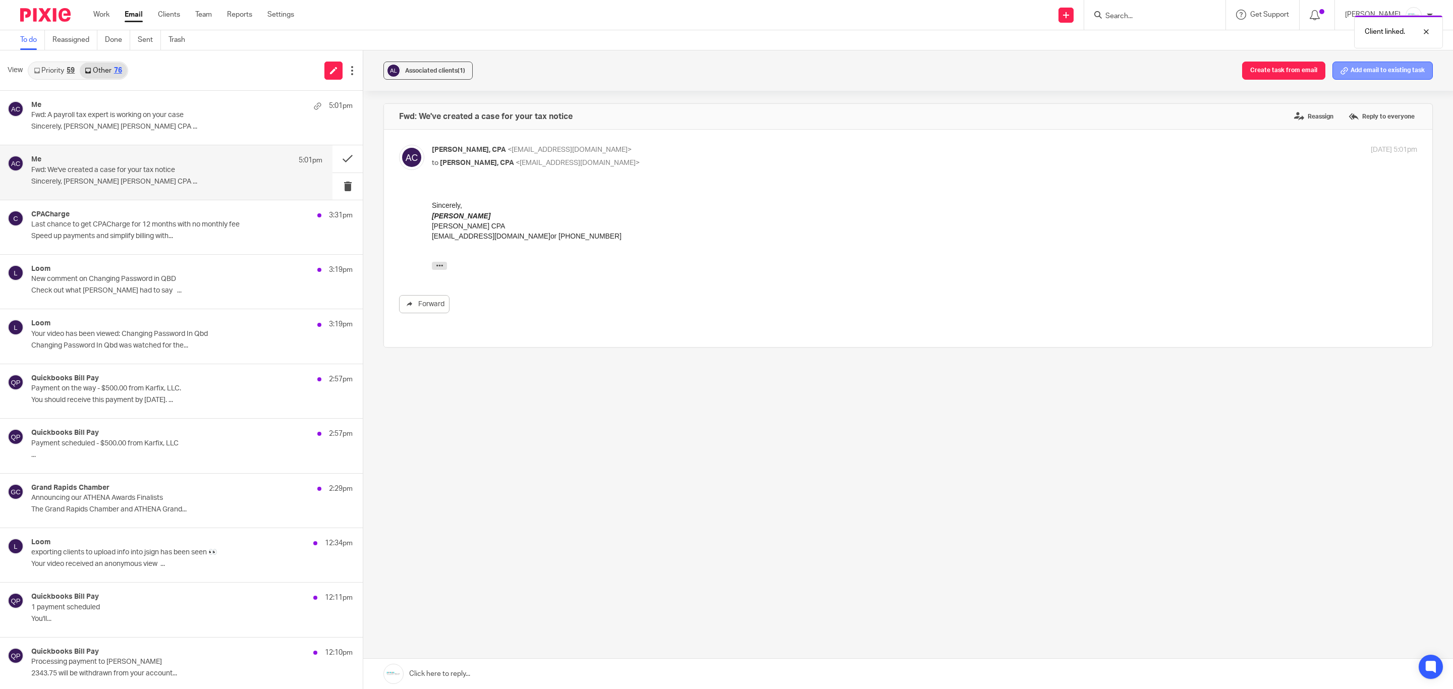
click at [1356, 73] on button "Add email to existing task" at bounding box center [1383, 71] width 100 height 18
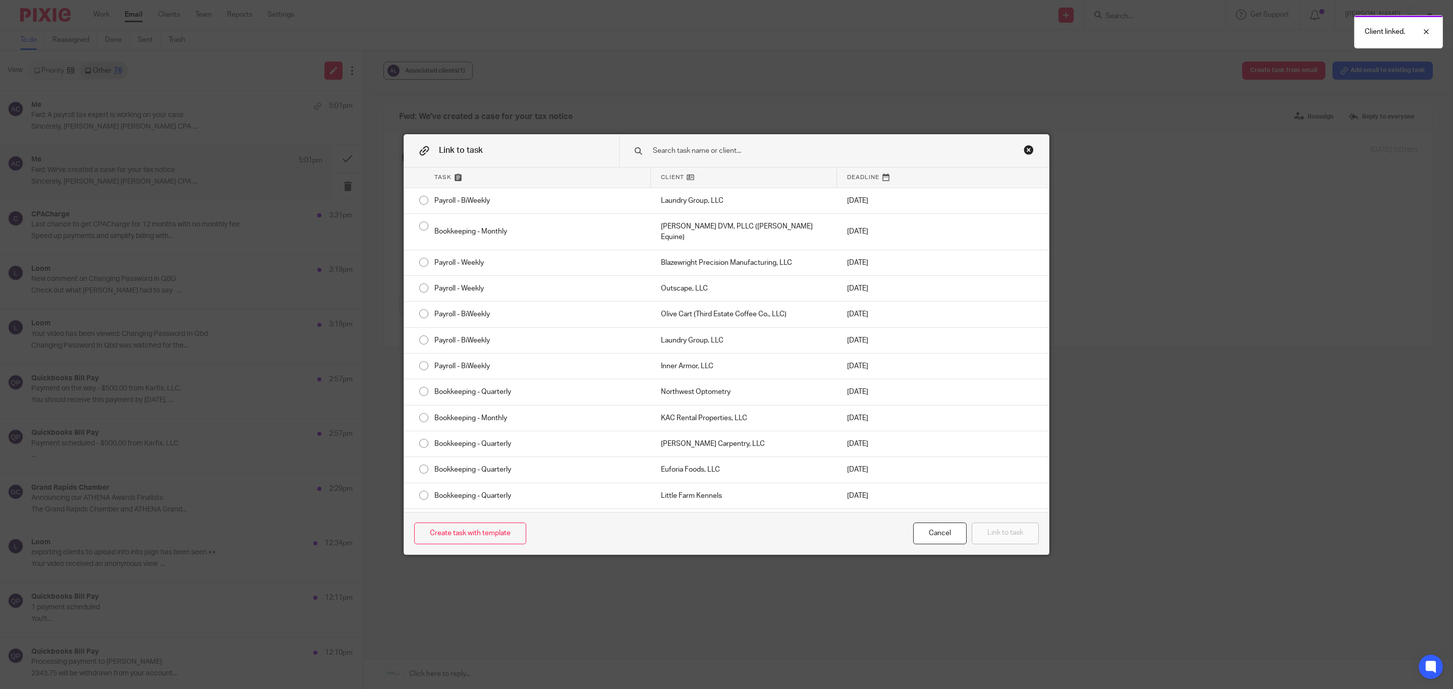
click at [806, 144] on div at bounding box center [834, 151] width 430 height 32
click at [800, 154] on input "text" at bounding box center [818, 150] width 333 height 11
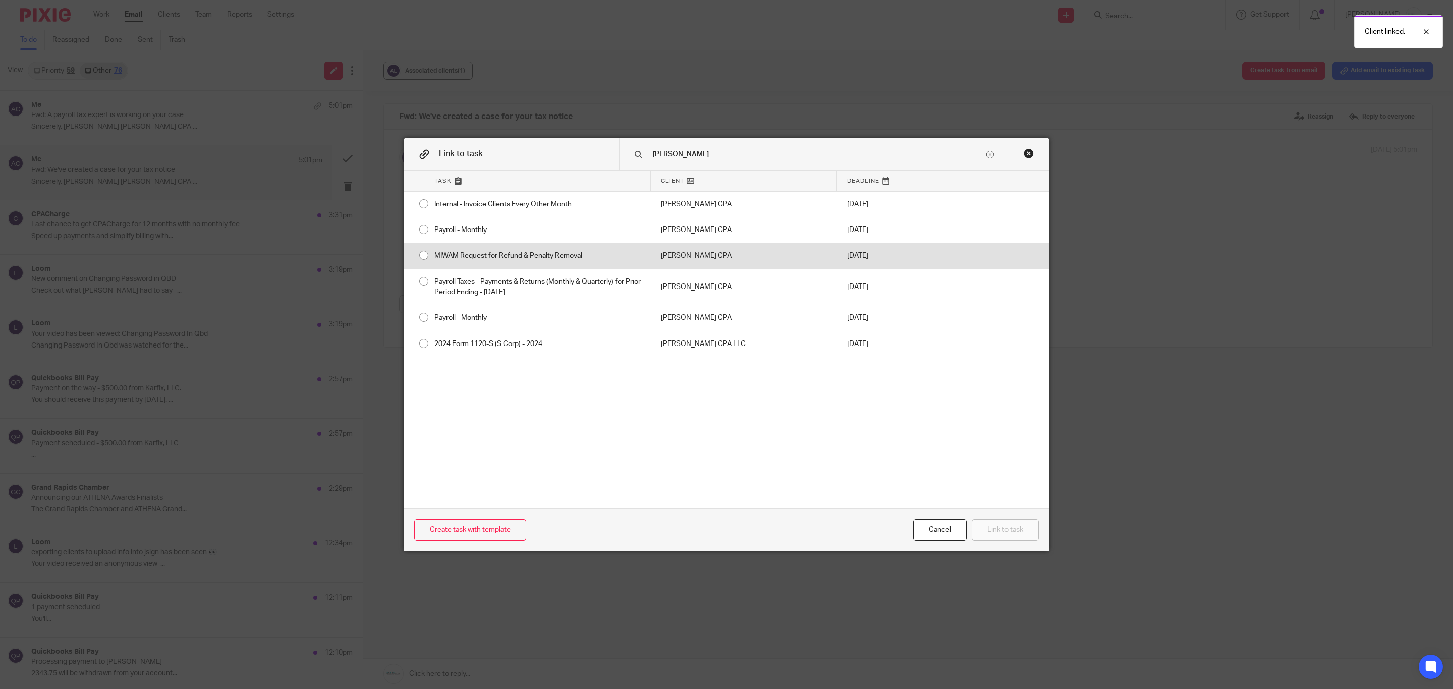
type input "Amy L"
click at [496, 264] on div "MIWAM Request for Refund & Penalty Removal" at bounding box center [537, 255] width 227 height 25
radio input "true"
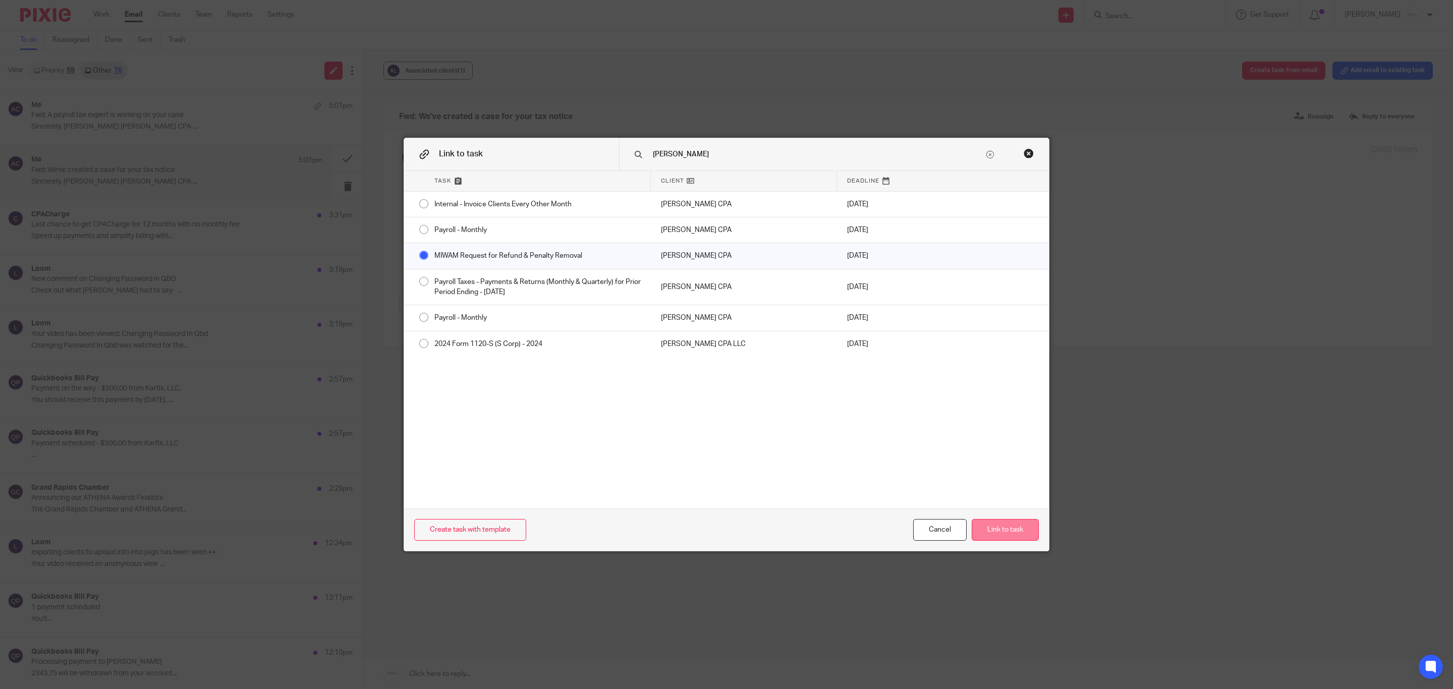
click at [972, 530] on button "Link to task" at bounding box center [1005, 530] width 67 height 22
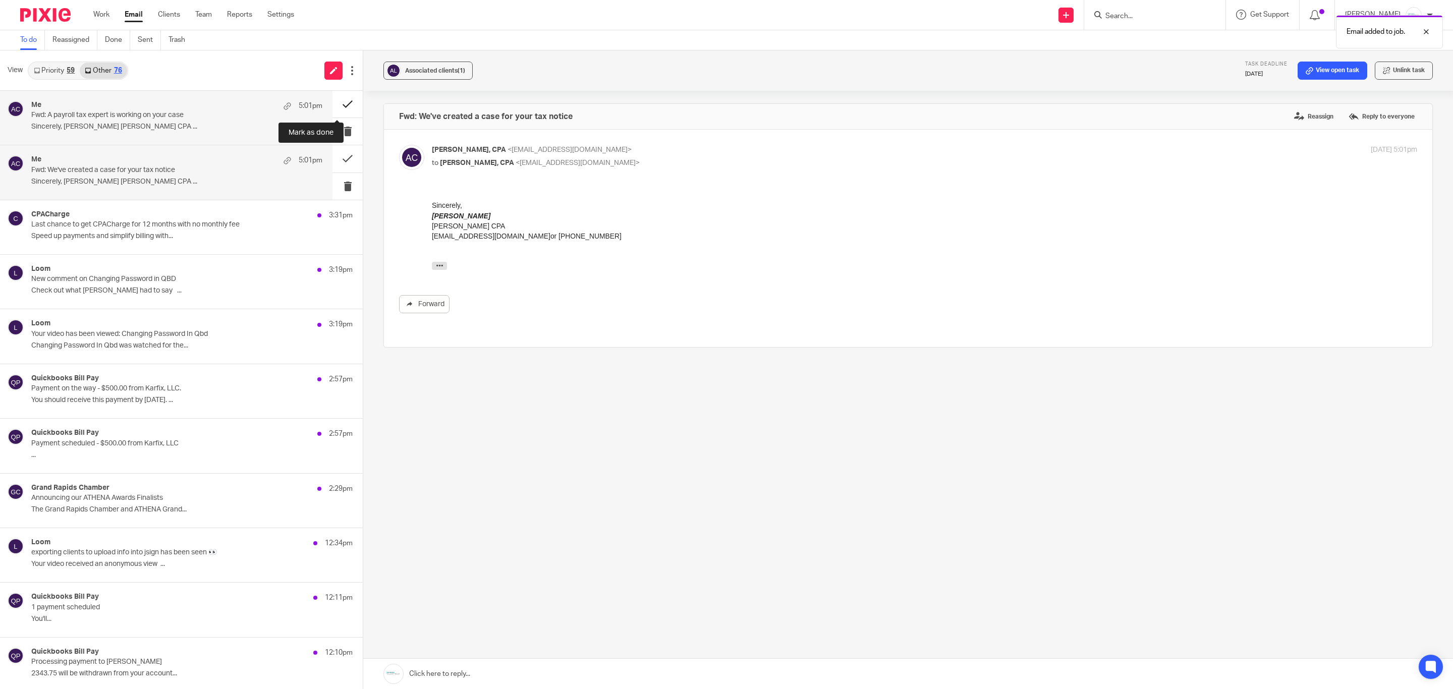
click at [333, 104] on button at bounding box center [348, 104] width 30 height 27
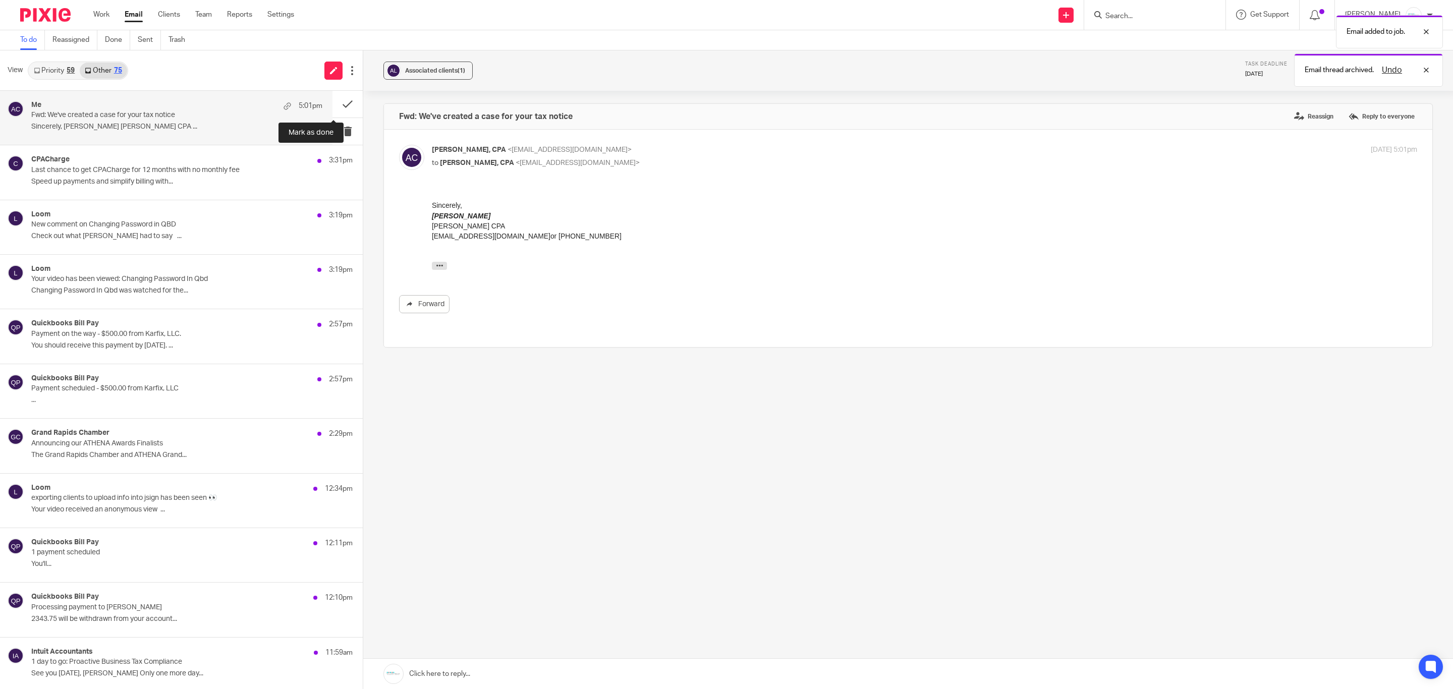
click at [333, 104] on button at bounding box center [348, 104] width 30 height 27
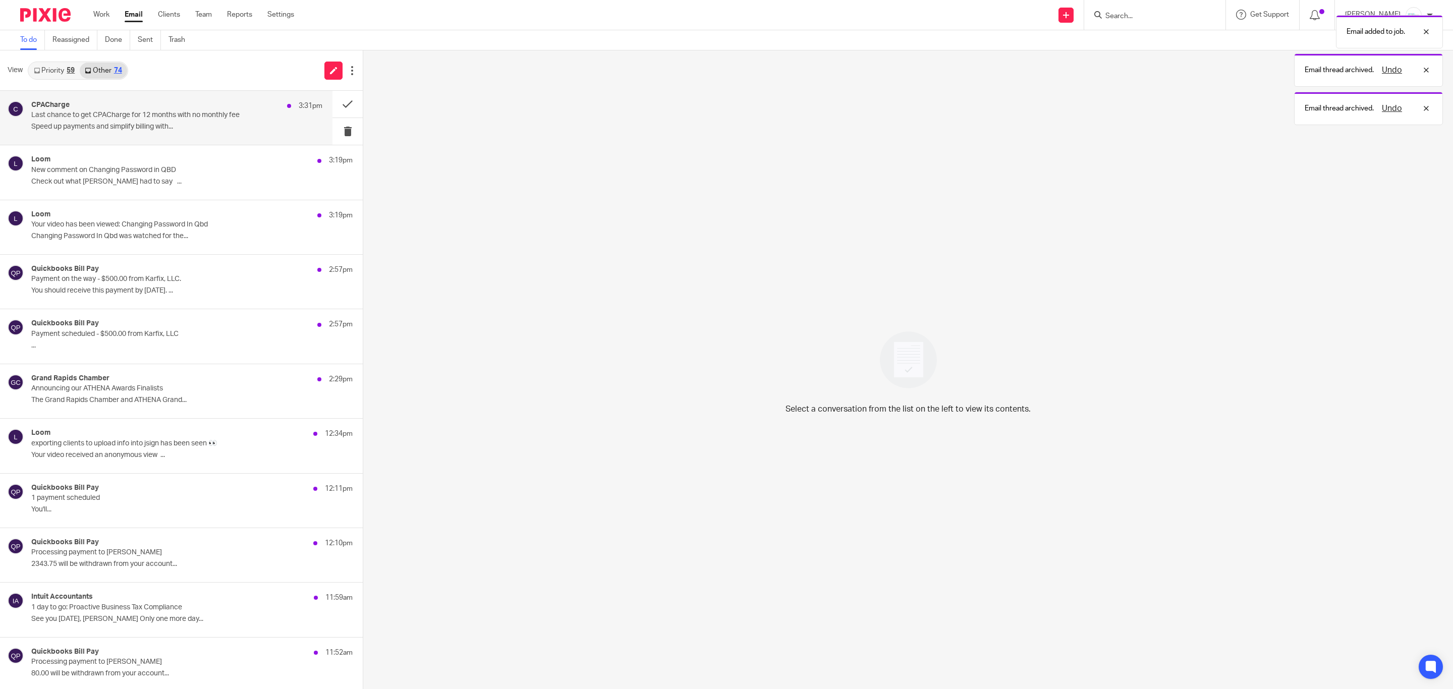
click at [116, 117] on p "Last chance to get CPACharge for 12 months with no monthly fee" at bounding box center [147, 115] width 233 height 9
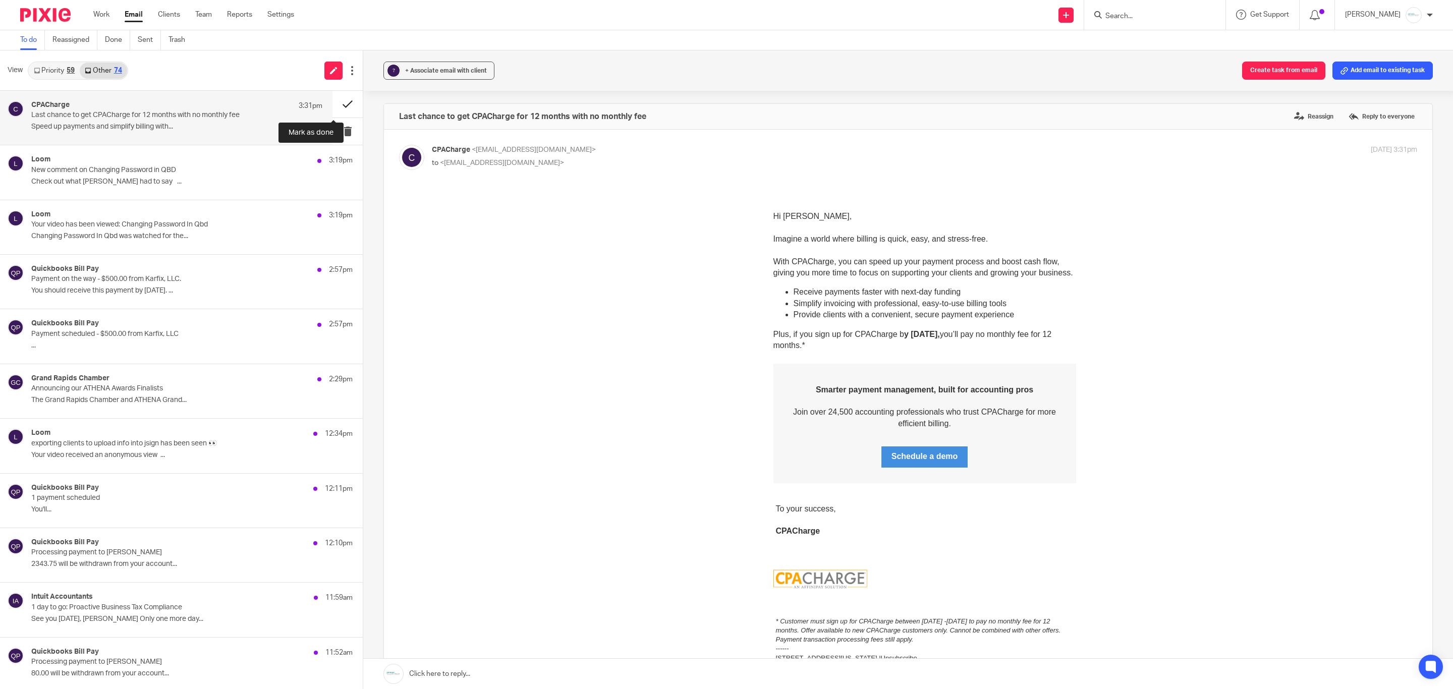
click at [333, 107] on button at bounding box center [348, 104] width 30 height 27
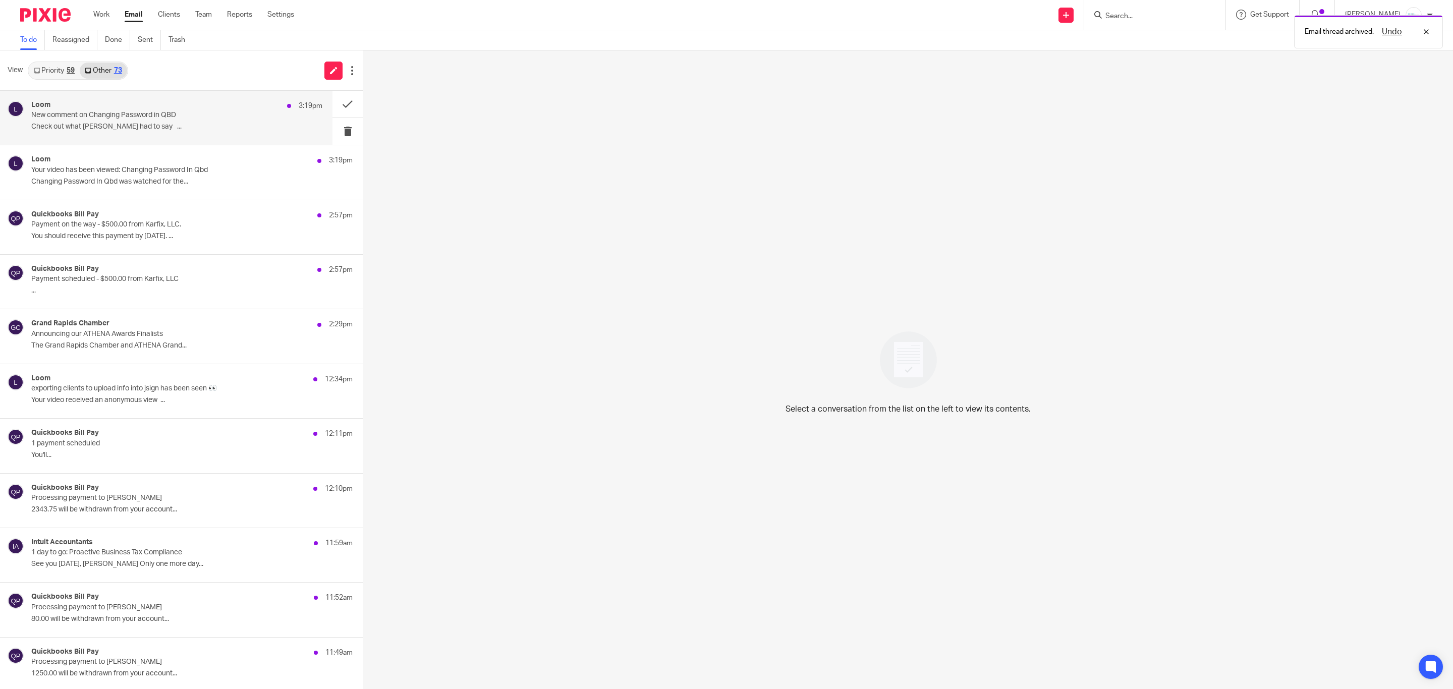
click at [123, 131] on p "Check out what Donna had to say ..." at bounding box center [176, 127] width 291 height 9
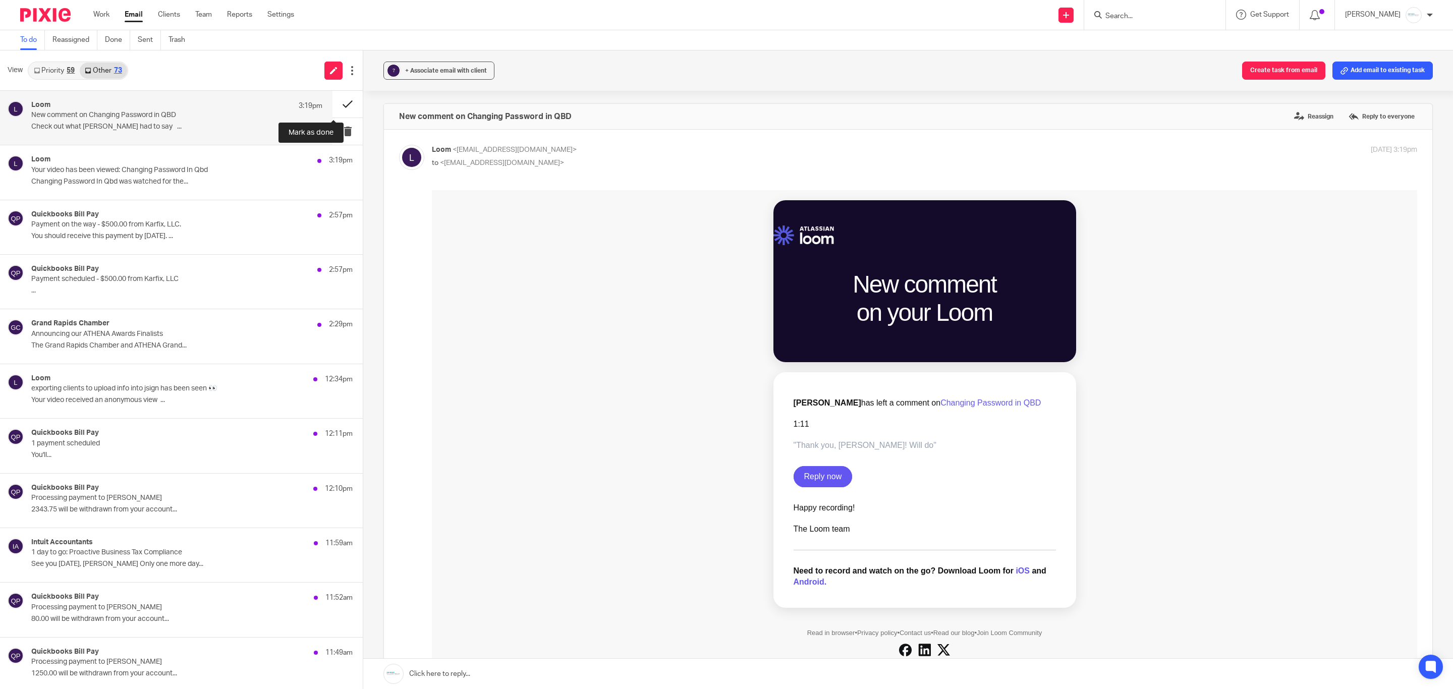
click at [337, 109] on button at bounding box center [348, 104] width 30 height 27
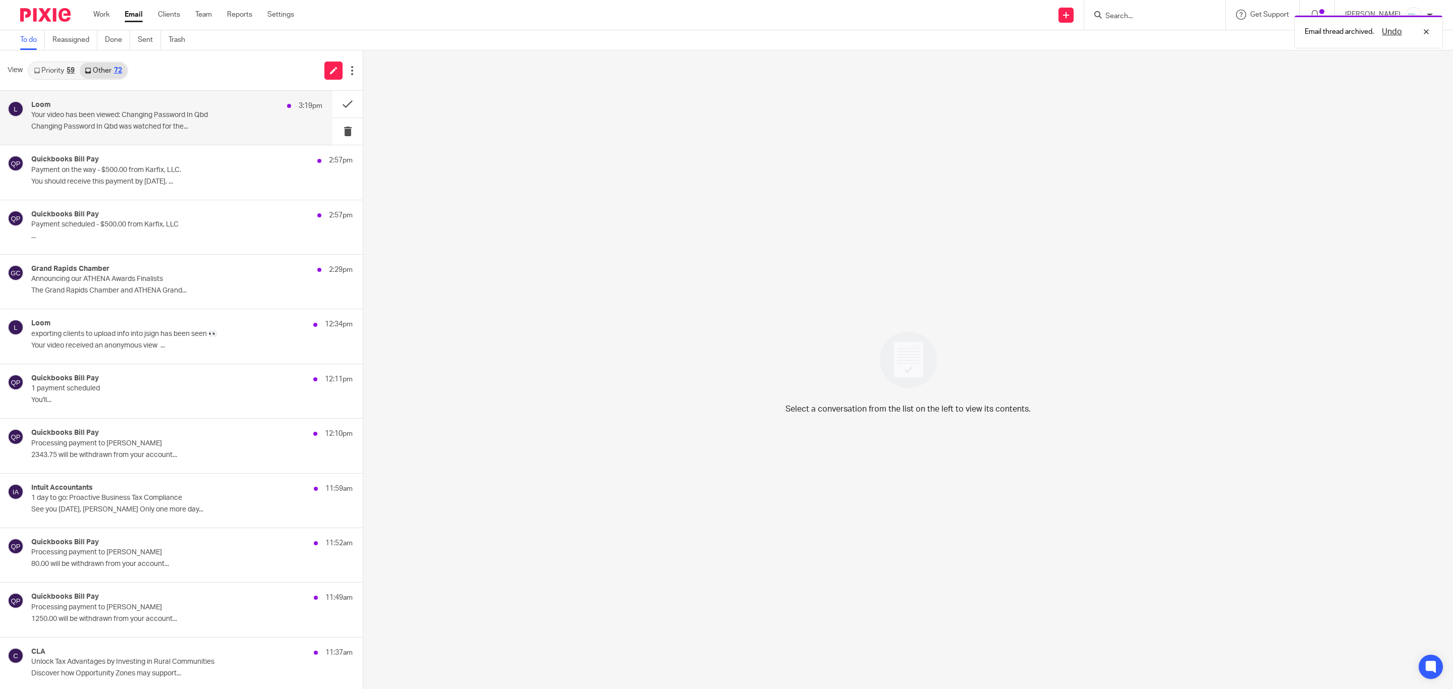
click at [159, 123] on p "Changing Password In Qbd was watched for the..." at bounding box center [176, 127] width 291 height 9
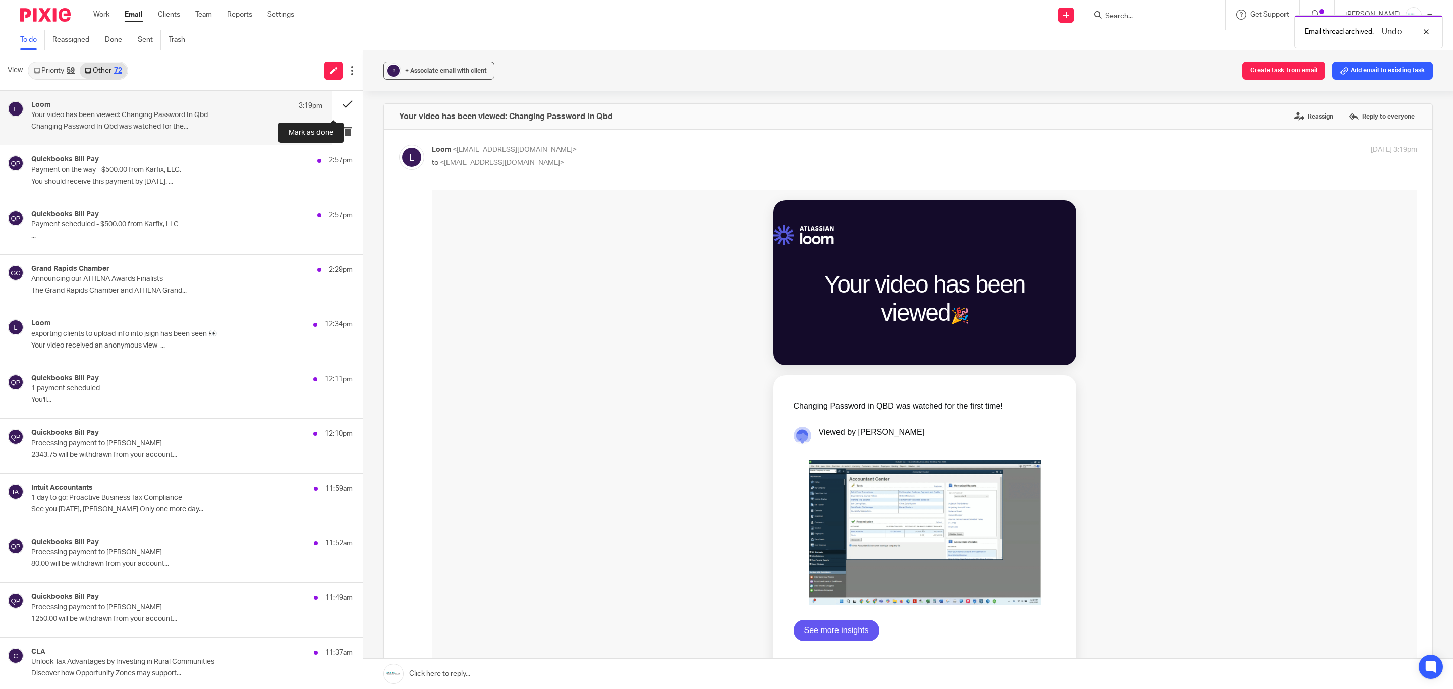
click at [340, 104] on button at bounding box center [348, 104] width 30 height 27
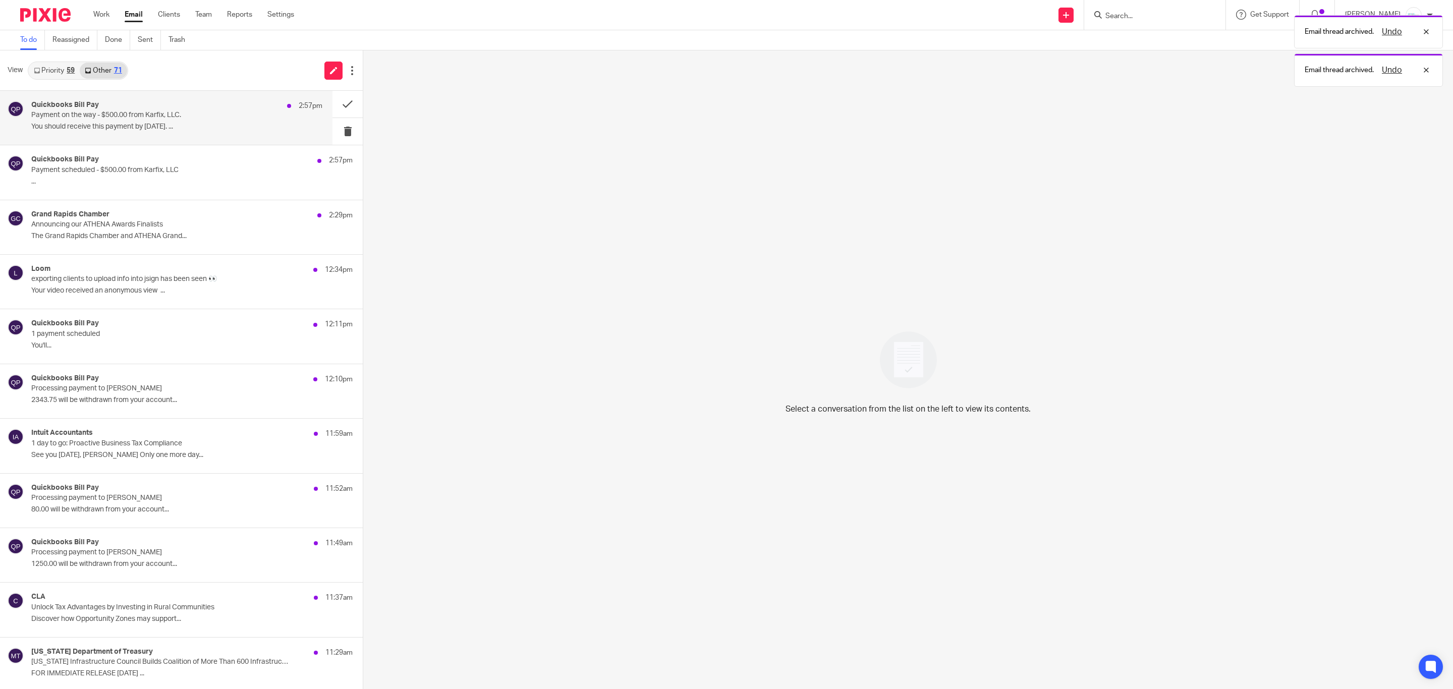
click at [132, 113] on p "Payment on the way - $500.00 from Karfix, LLC." at bounding box center [147, 115] width 233 height 9
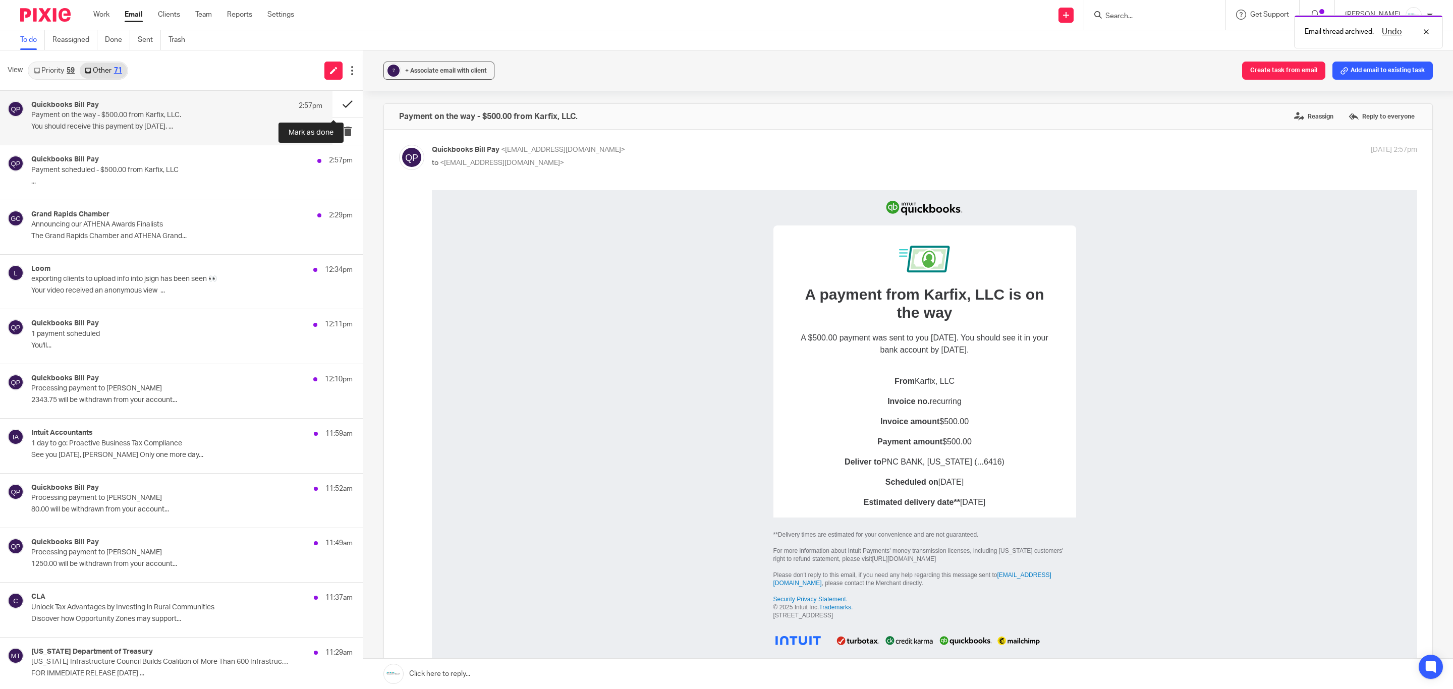
click at [333, 107] on button at bounding box center [348, 104] width 30 height 27
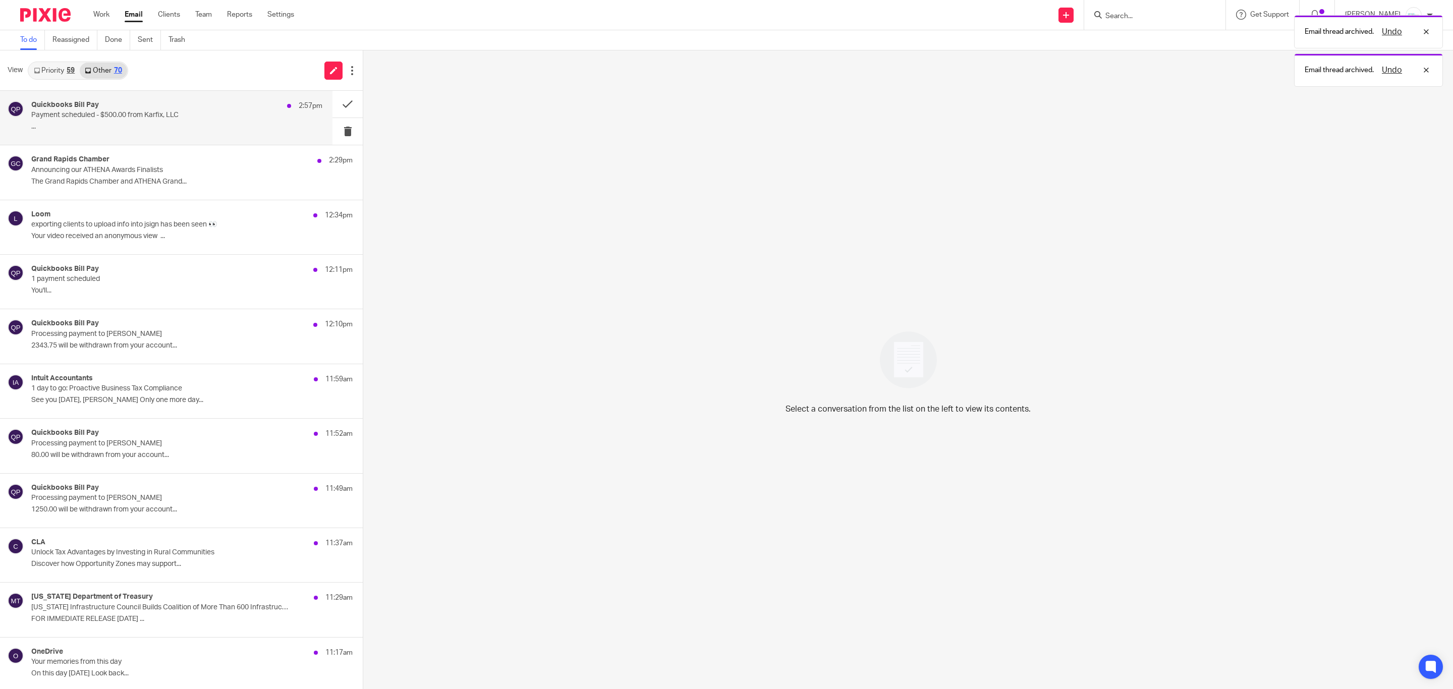
click at [126, 114] on p "Payment scheduled - $500.00 from Karfix, LLC" at bounding box center [147, 115] width 233 height 9
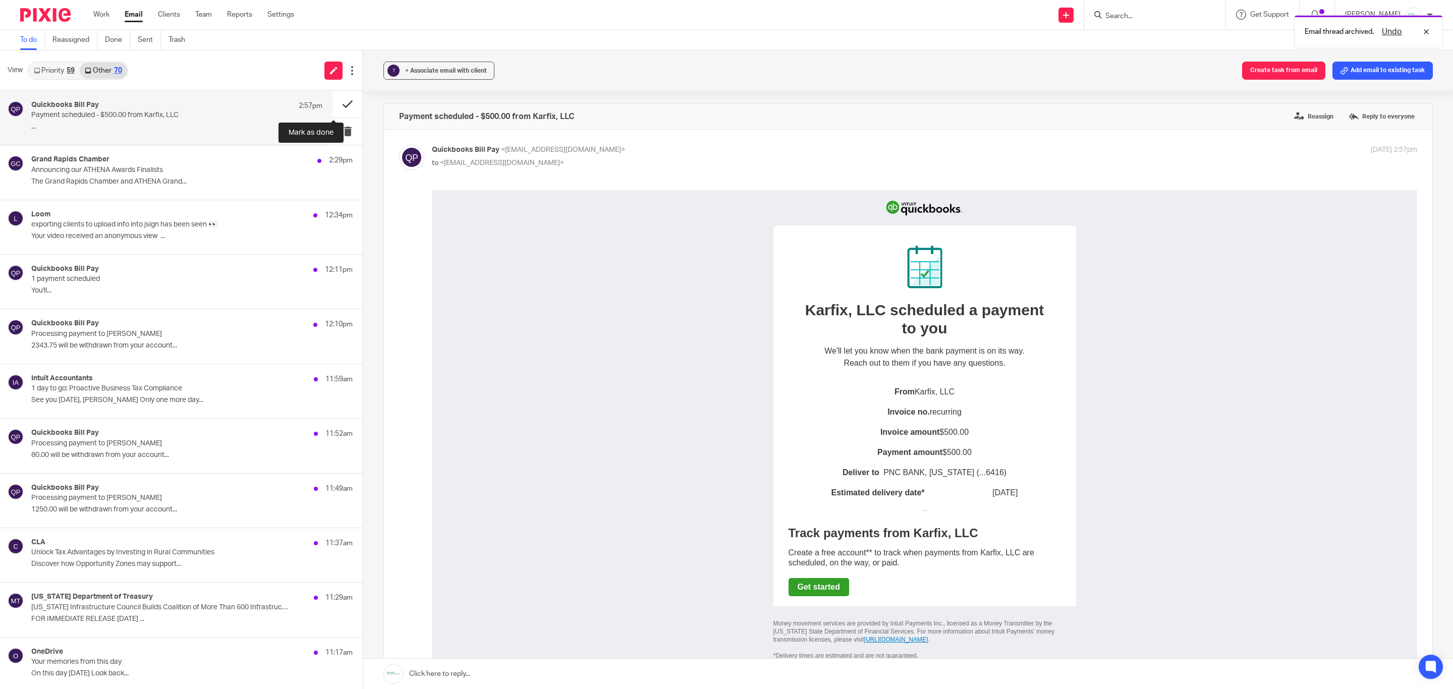
click at [334, 106] on button at bounding box center [348, 104] width 30 height 27
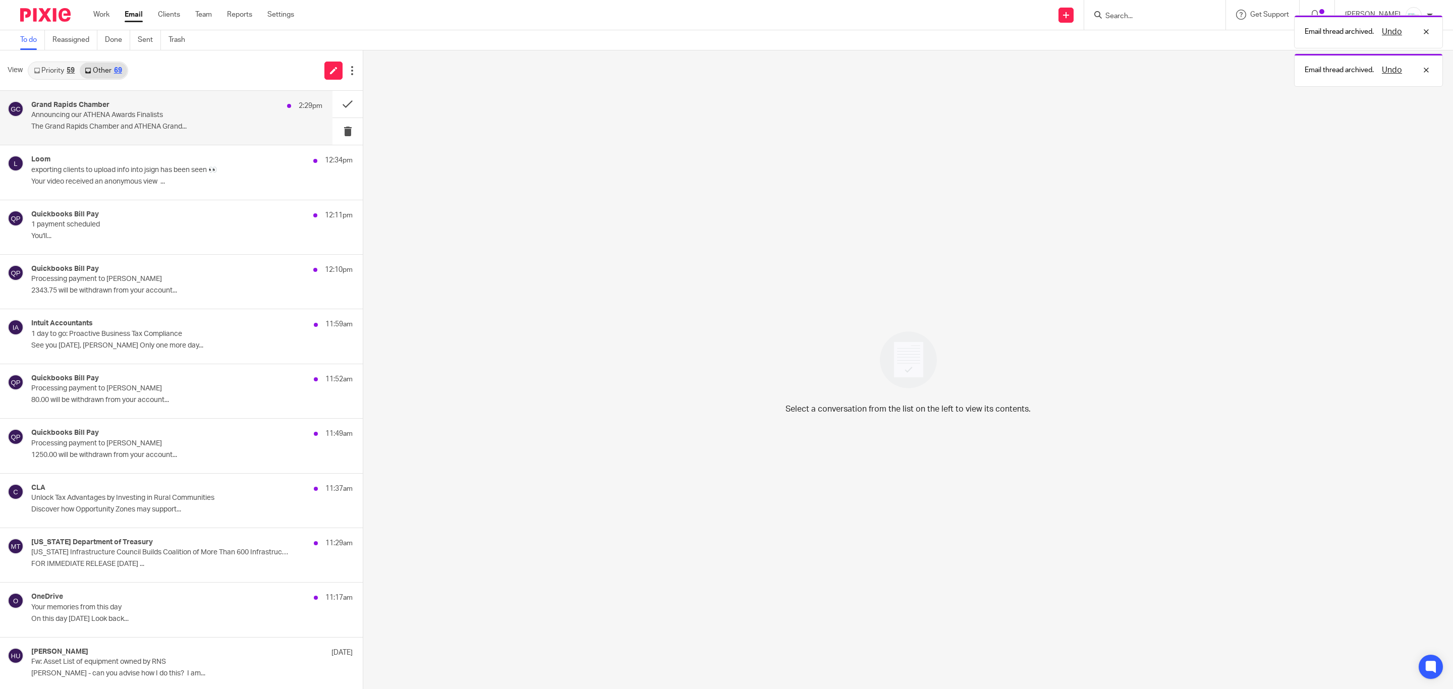
click at [134, 109] on div "Grand Rapids Chamber 2:29pm" at bounding box center [176, 106] width 291 height 10
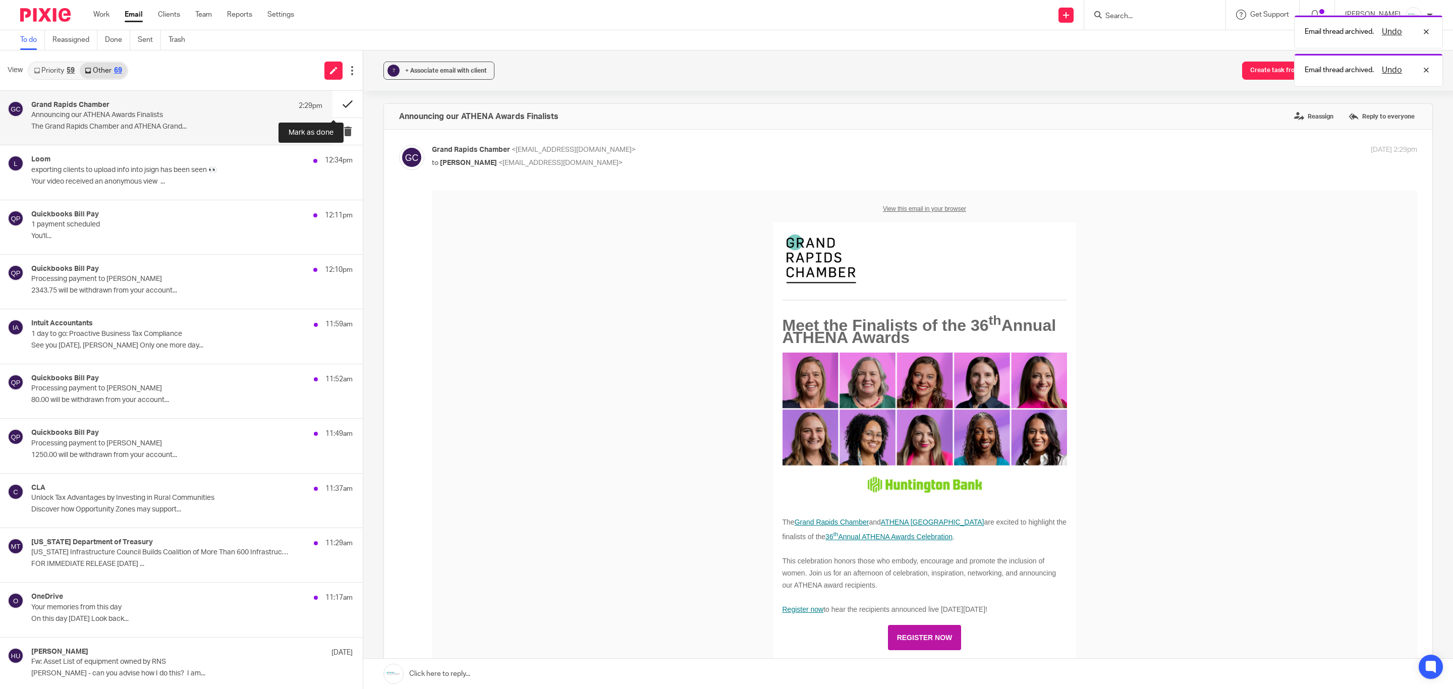
click at [340, 104] on button at bounding box center [348, 104] width 30 height 27
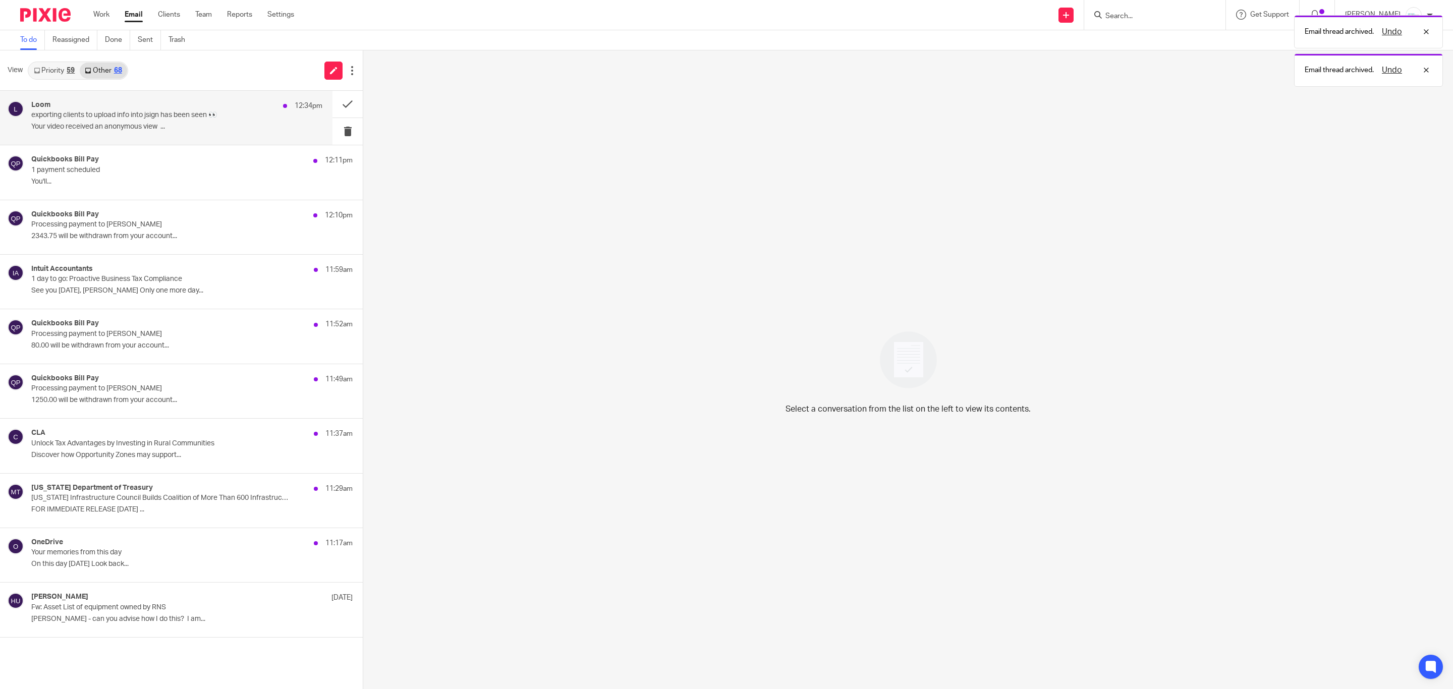
click at [80, 126] on p "Your video received an anonymous view ..." at bounding box center [176, 127] width 291 height 9
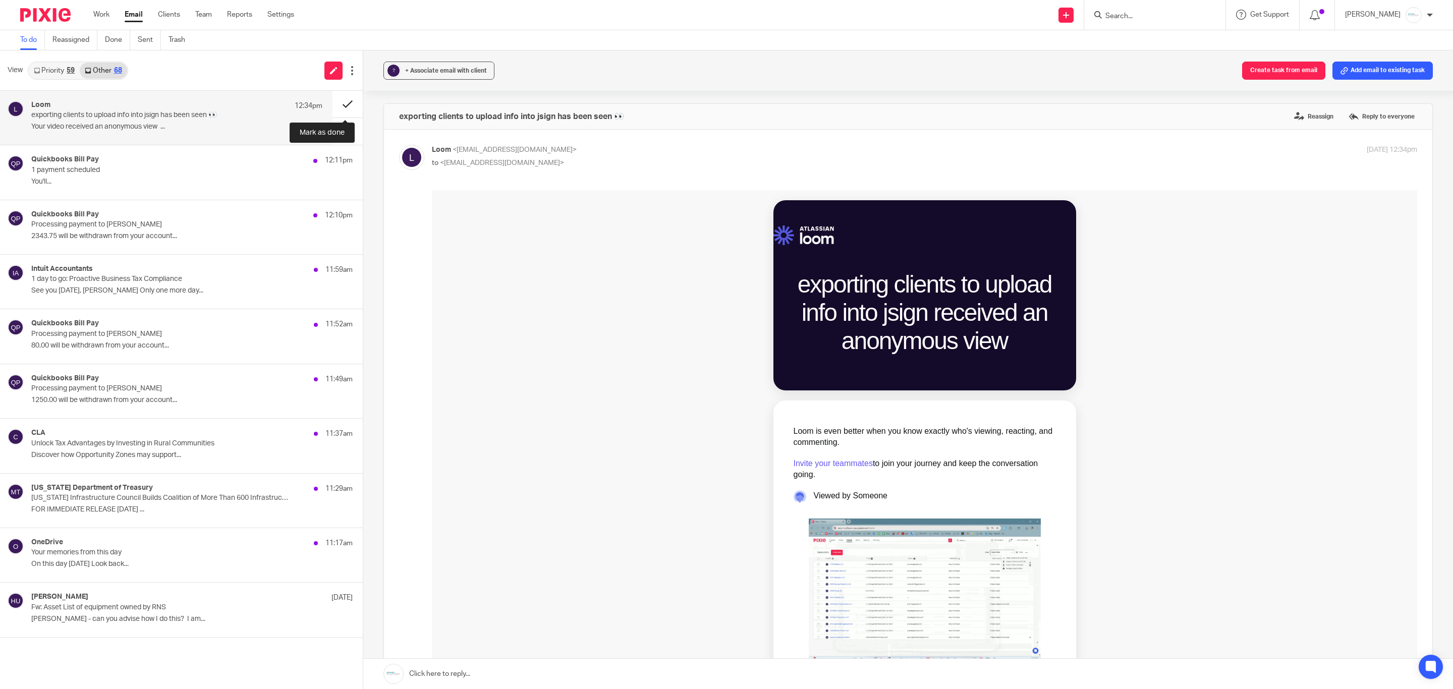
click at [343, 106] on button at bounding box center [348, 104] width 30 height 27
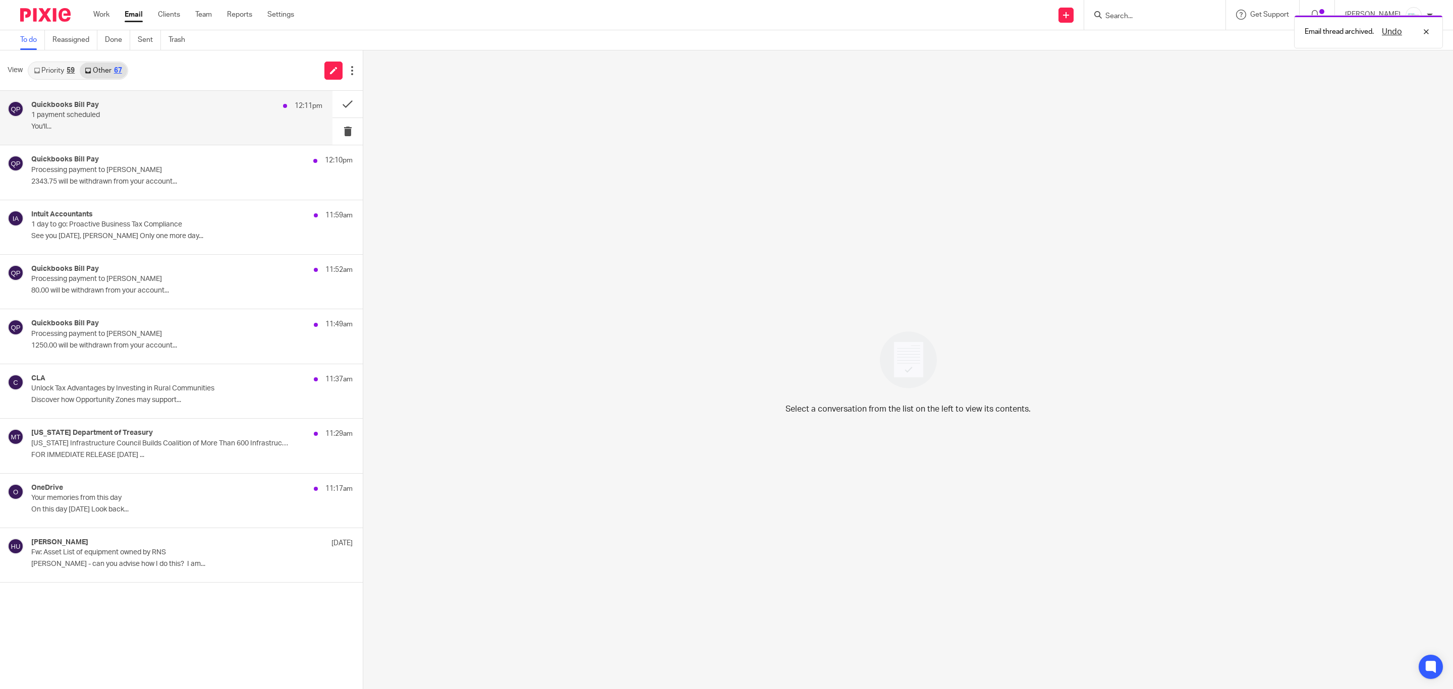
click at [176, 97] on div "Quickbooks Bill Pay 12:11pm 1 payment scheduled You'll..." at bounding box center [166, 118] width 333 height 54
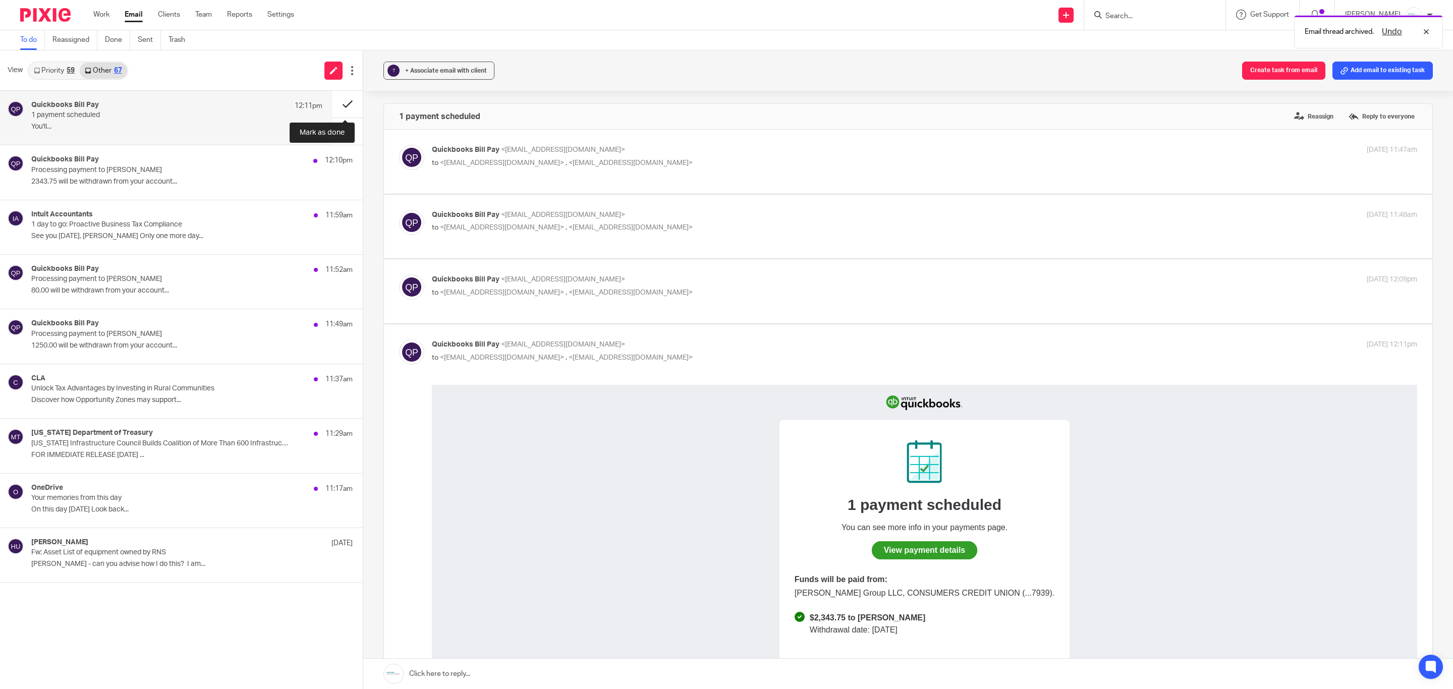
click at [343, 100] on button at bounding box center [348, 104] width 30 height 27
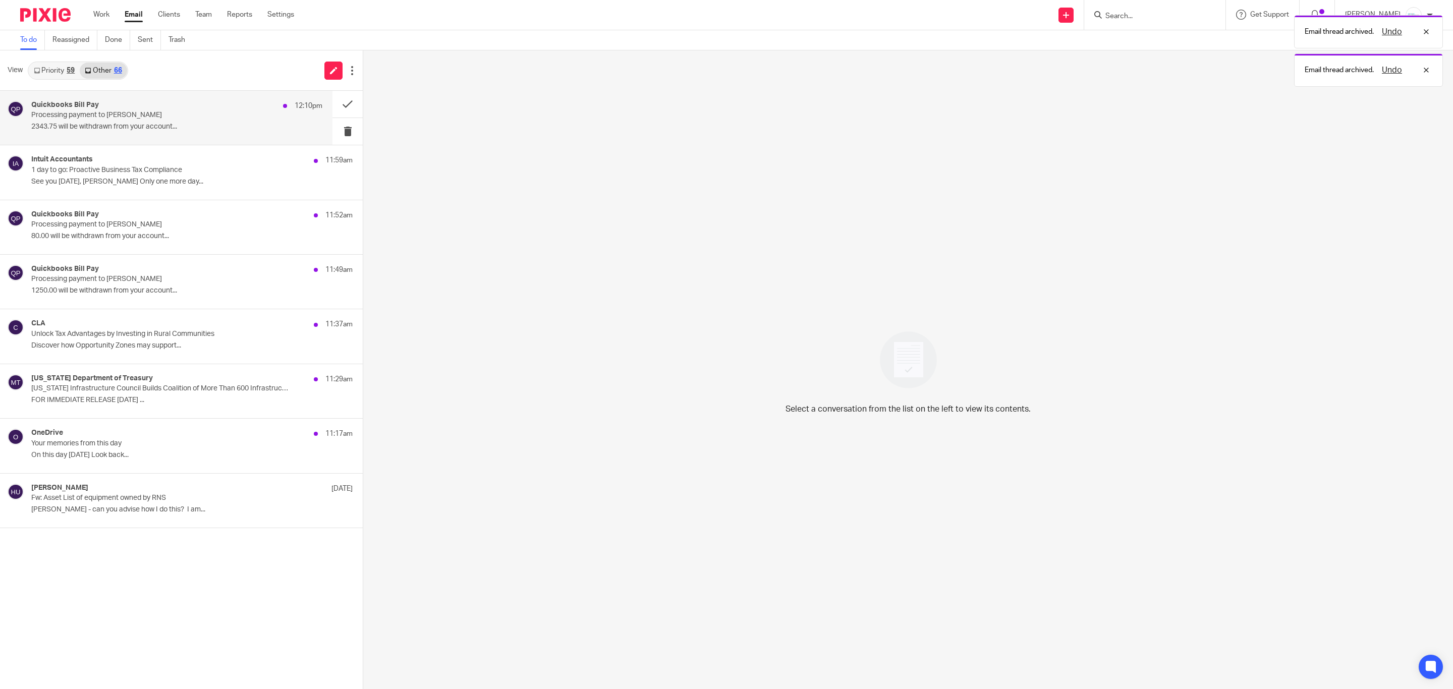
drag, startPoint x: 176, startPoint y: 117, endPoint x: 195, endPoint y: 111, distance: 20.4
click at [176, 116] on p "Processing payment to Jesse Martin" at bounding box center [147, 115] width 233 height 9
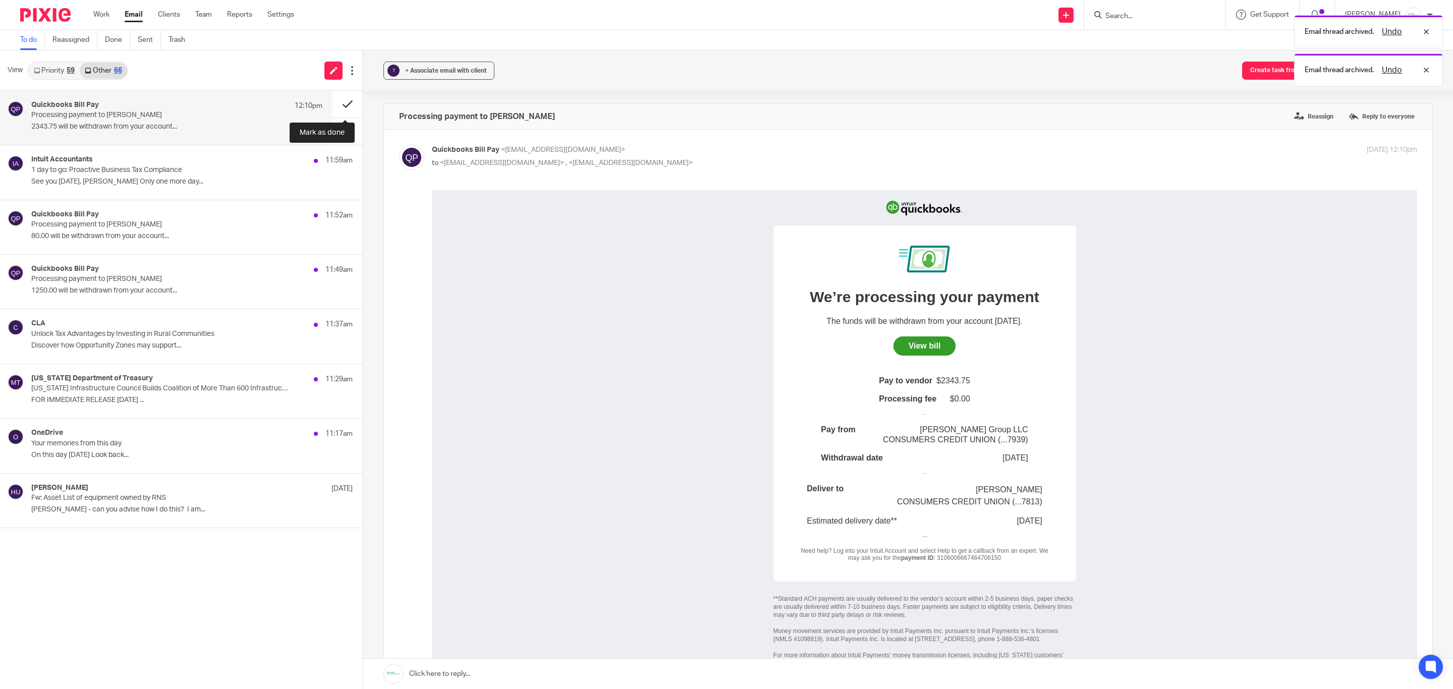
click at [350, 100] on button at bounding box center [348, 104] width 30 height 27
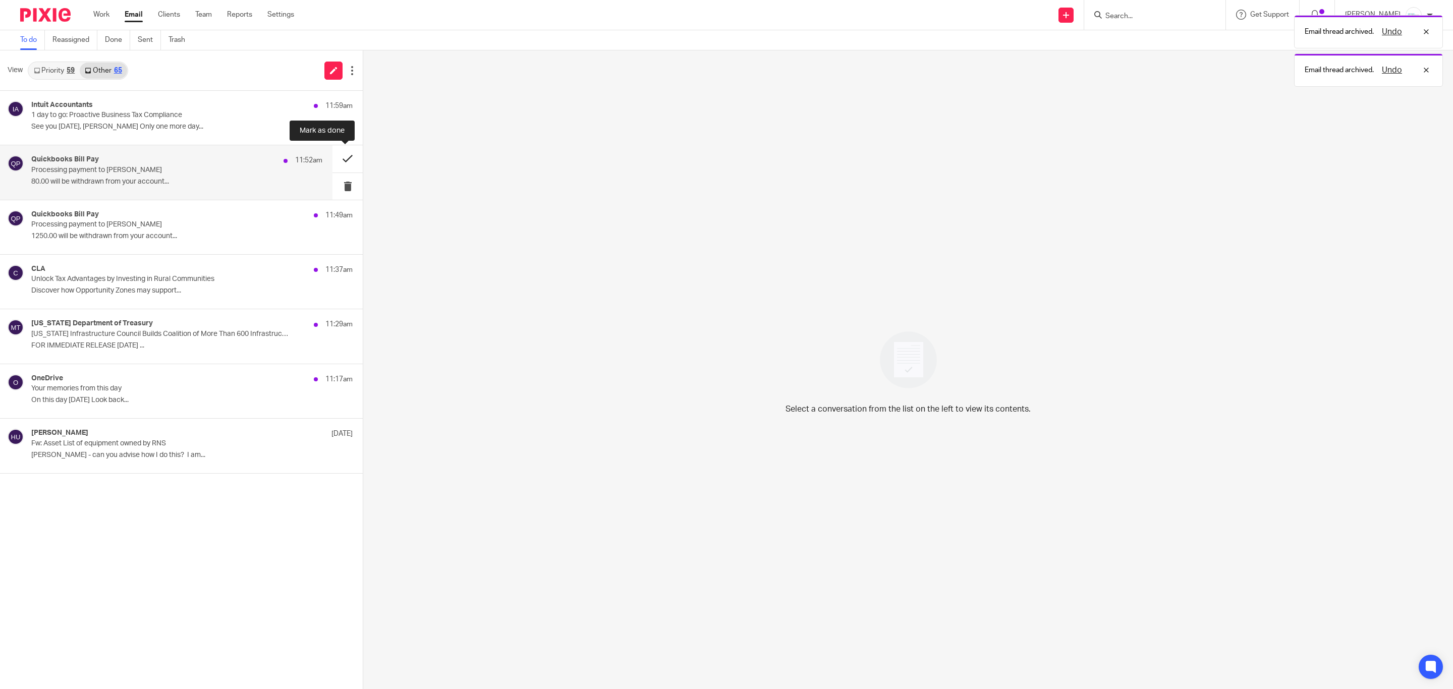
click at [347, 156] on button at bounding box center [348, 158] width 30 height 27
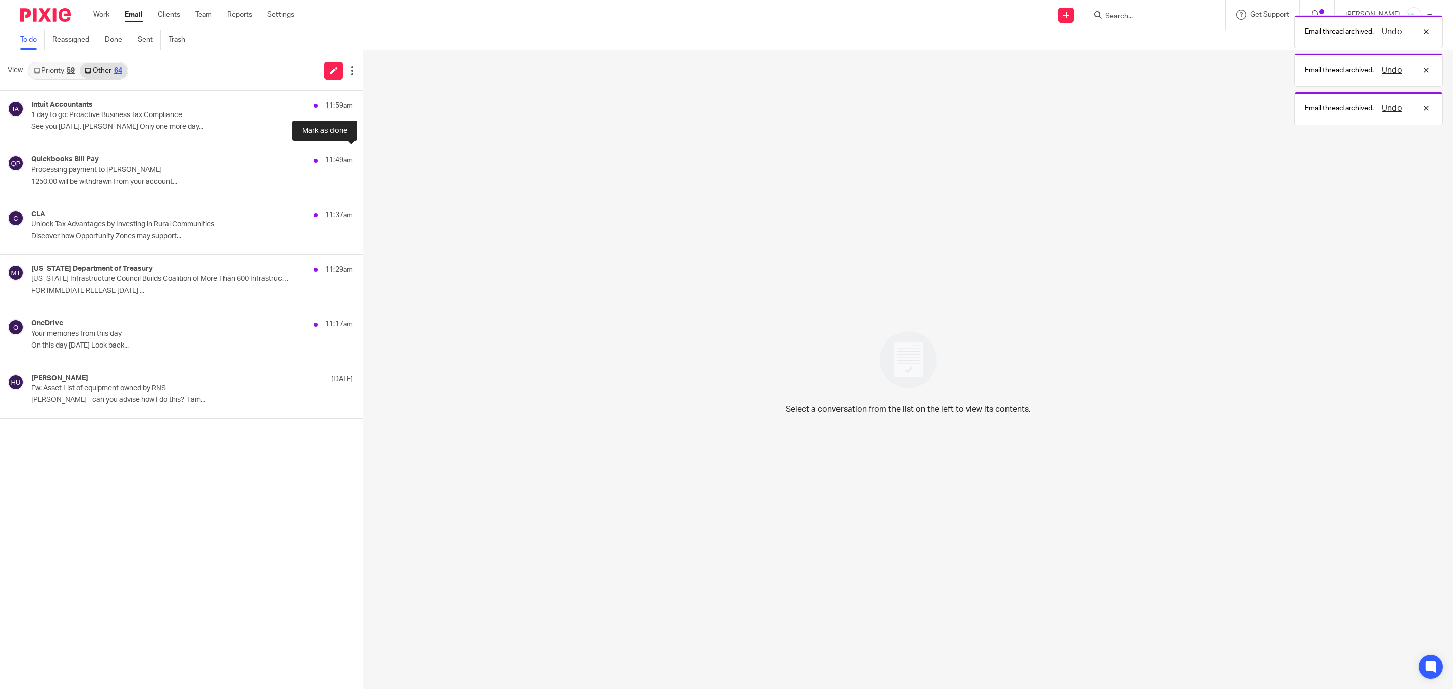
click at [363, 156] on button at bounding box center [367, 158] width 8 height 27
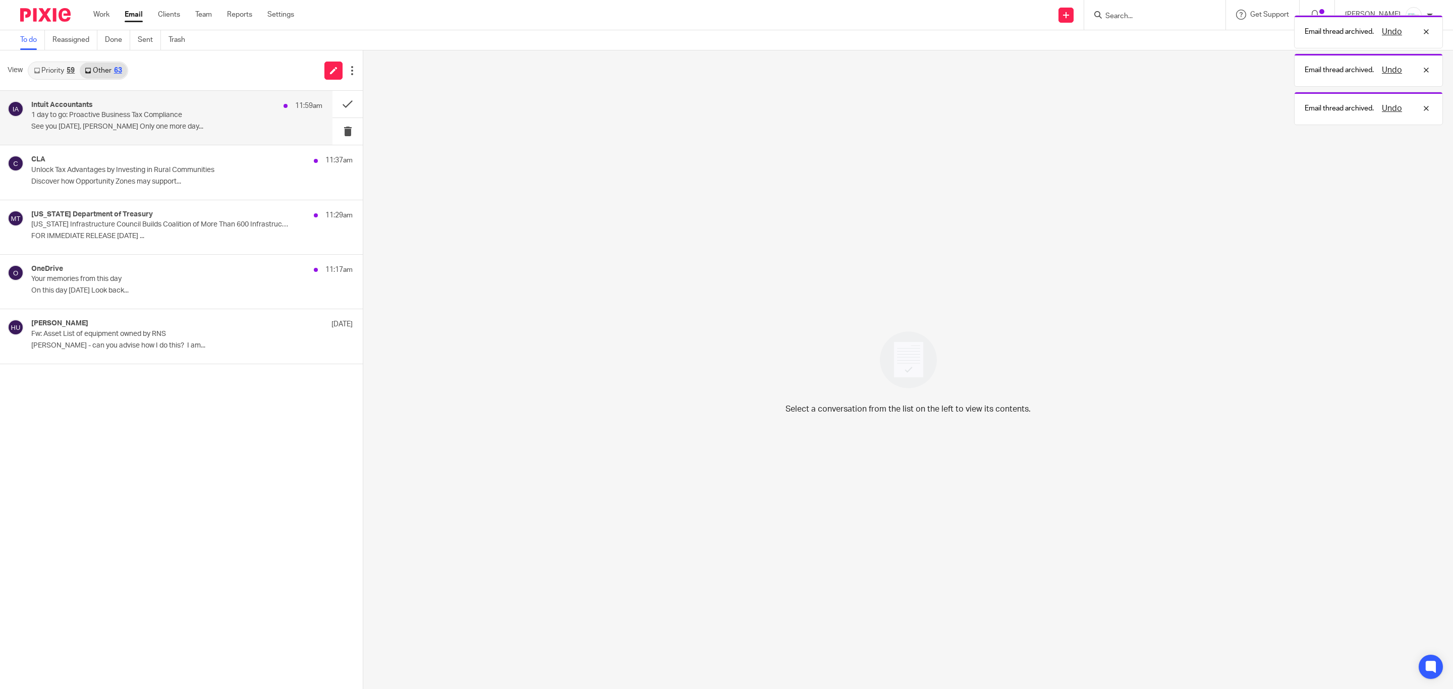
click at [168, 120] on p "1 day to go: Proactive Business Tax Compliance" at bounding box center [147, 115] width 233 height 9
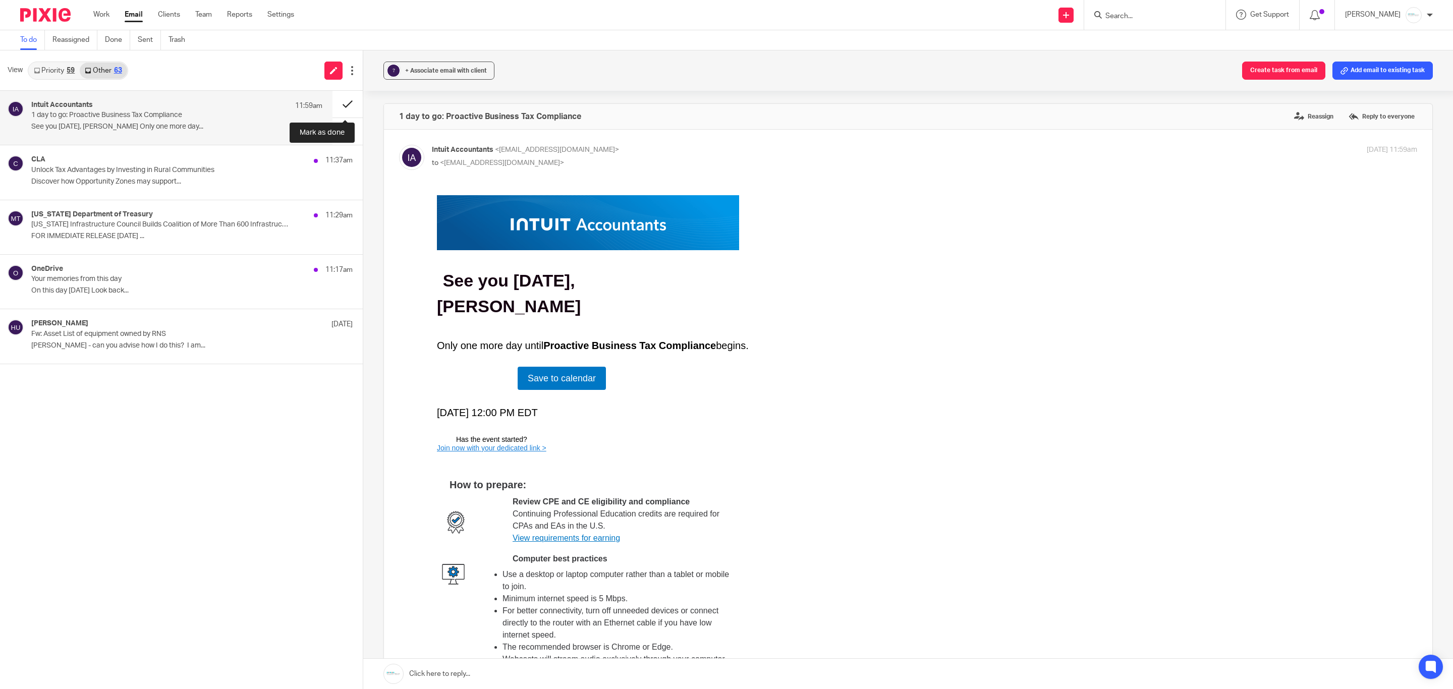
click at [343, 98] on button at bounding box center [348, 104] width 30 height 27
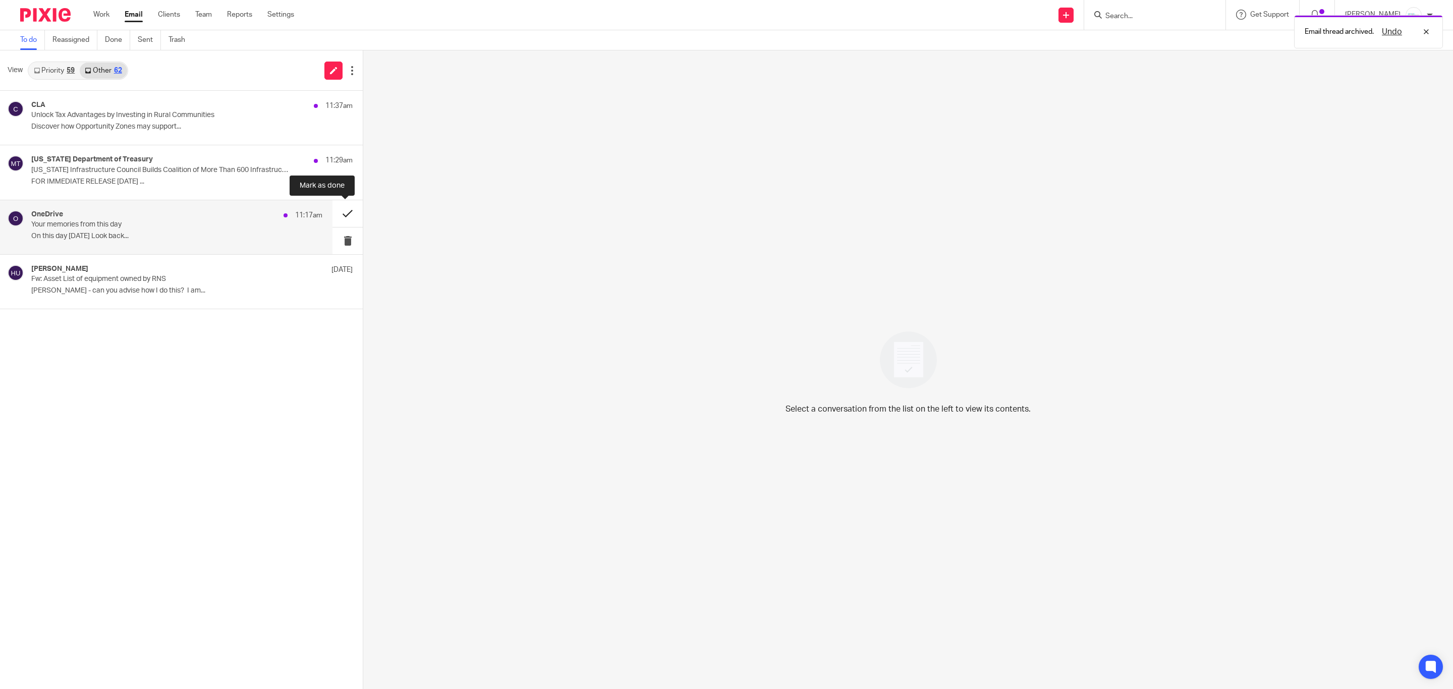
click at [341, 218] on button at bounding box center [348, 213] width 30 height 27
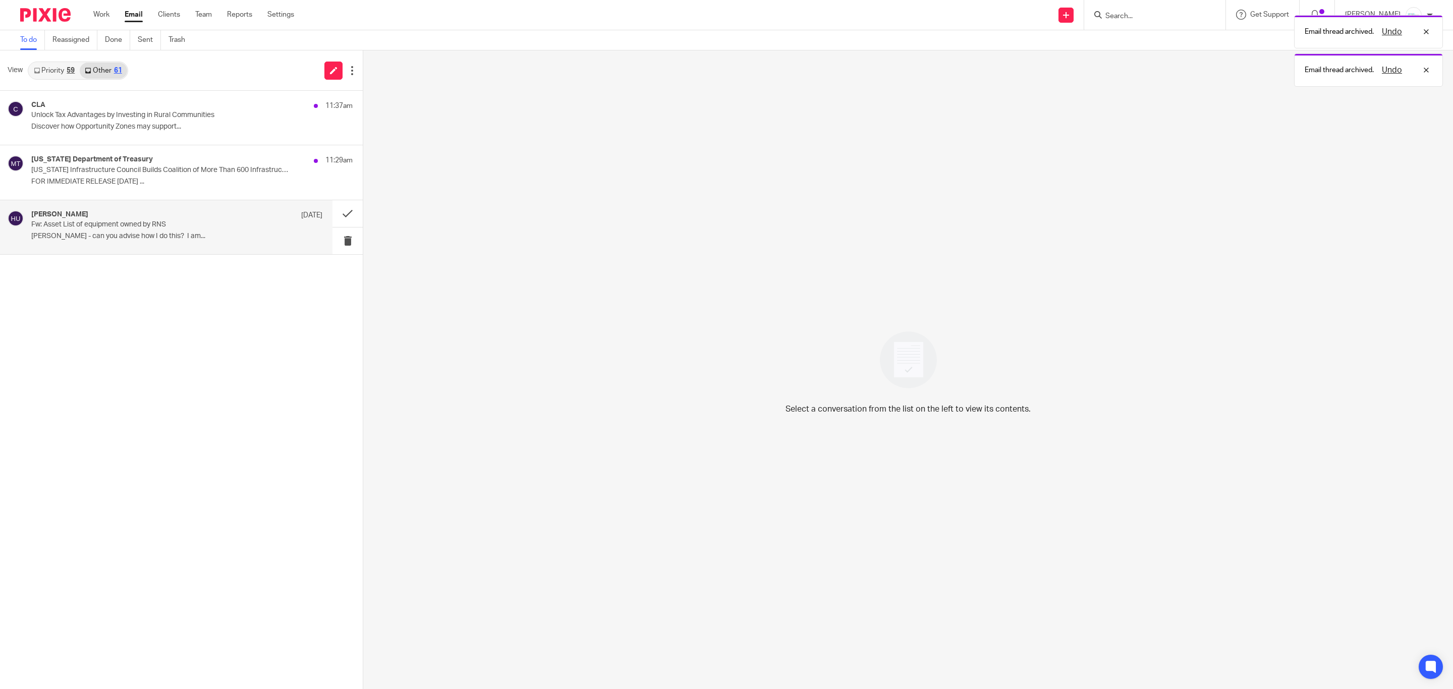
click at [146, 223] on p "Fw: Asset List of equipment owned by RNS" at bounding box center [147, 224] width 233 height 9
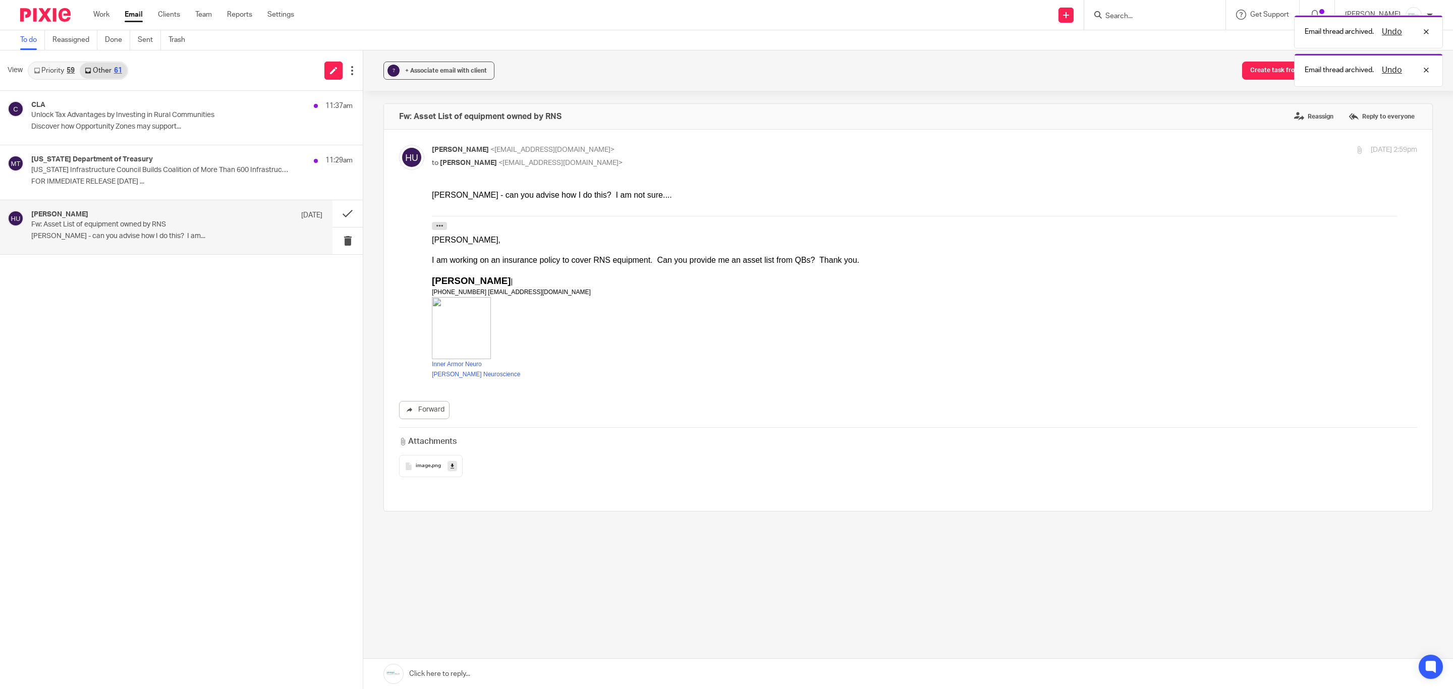
click at [534, 675] on link at bounding box center [908, 674] width 1090 height 30
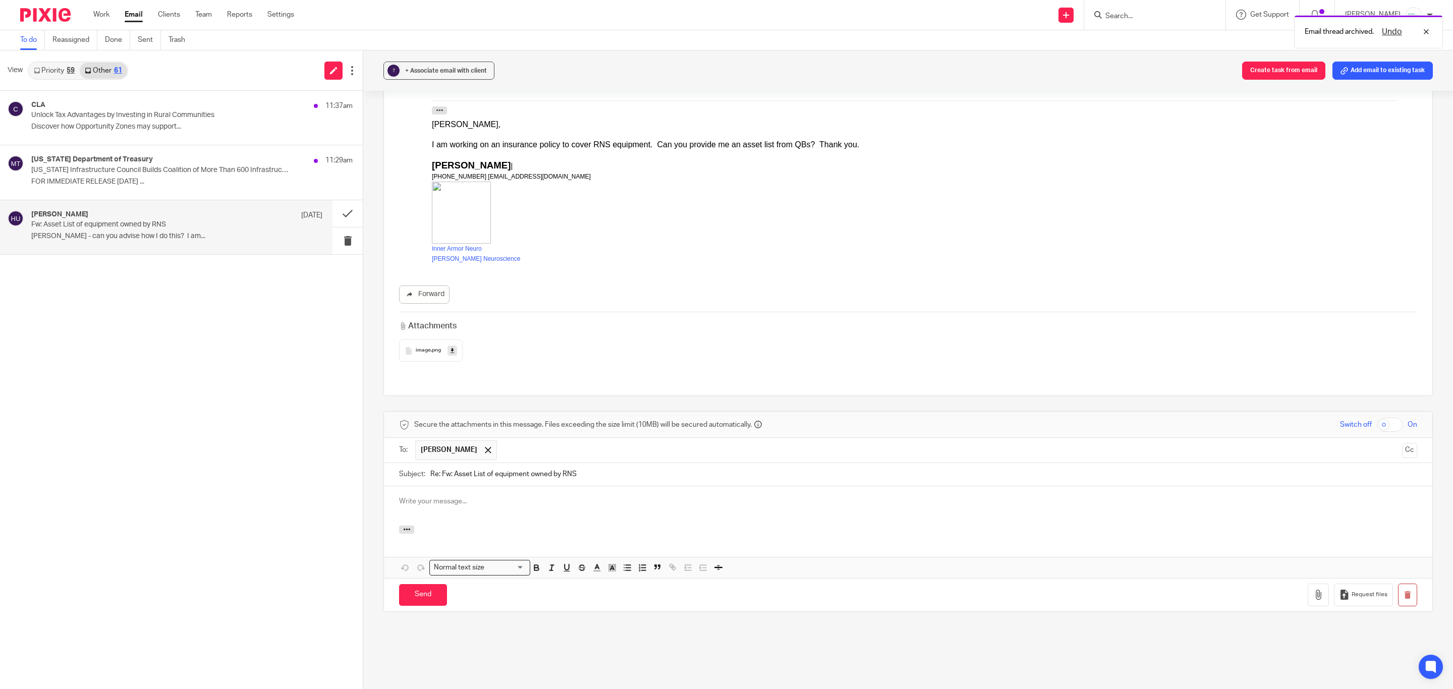
click at [513, 440] on input "text" at bounding box center [950, 450] width 896 height 20
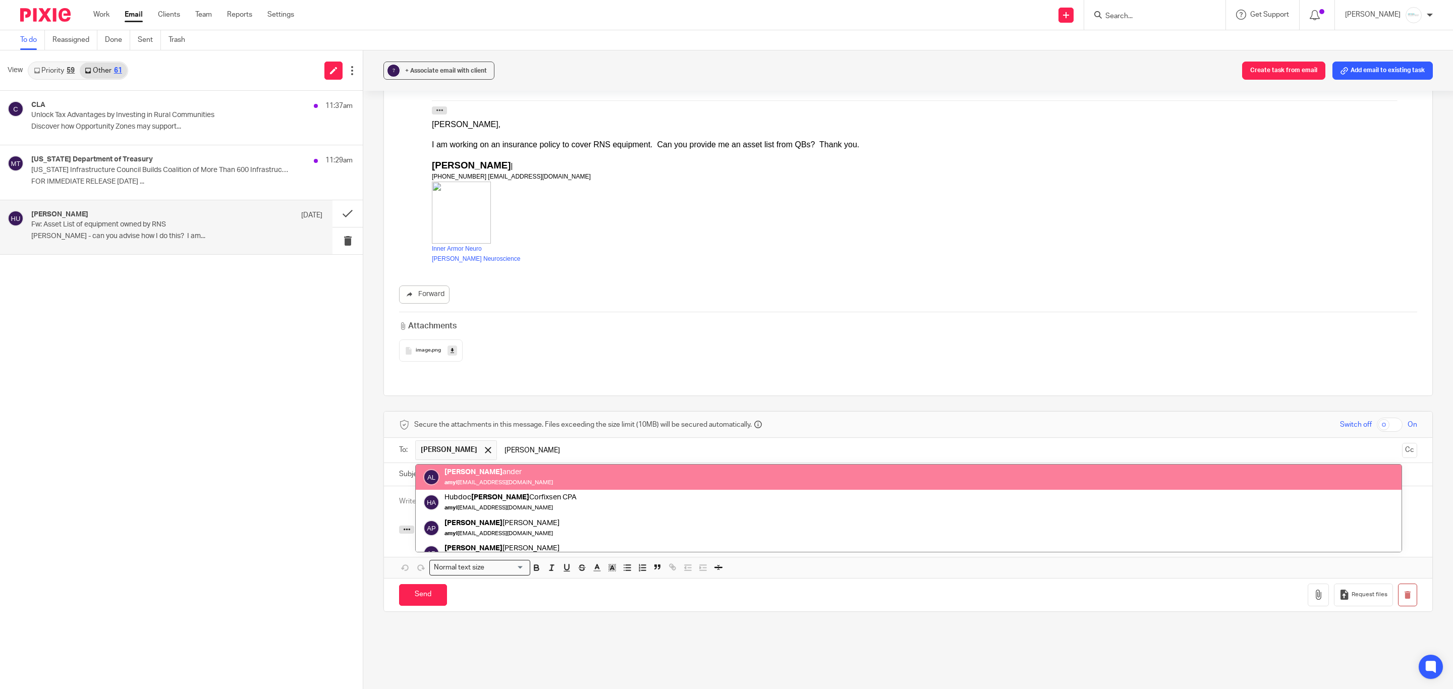
type input "Amy l"
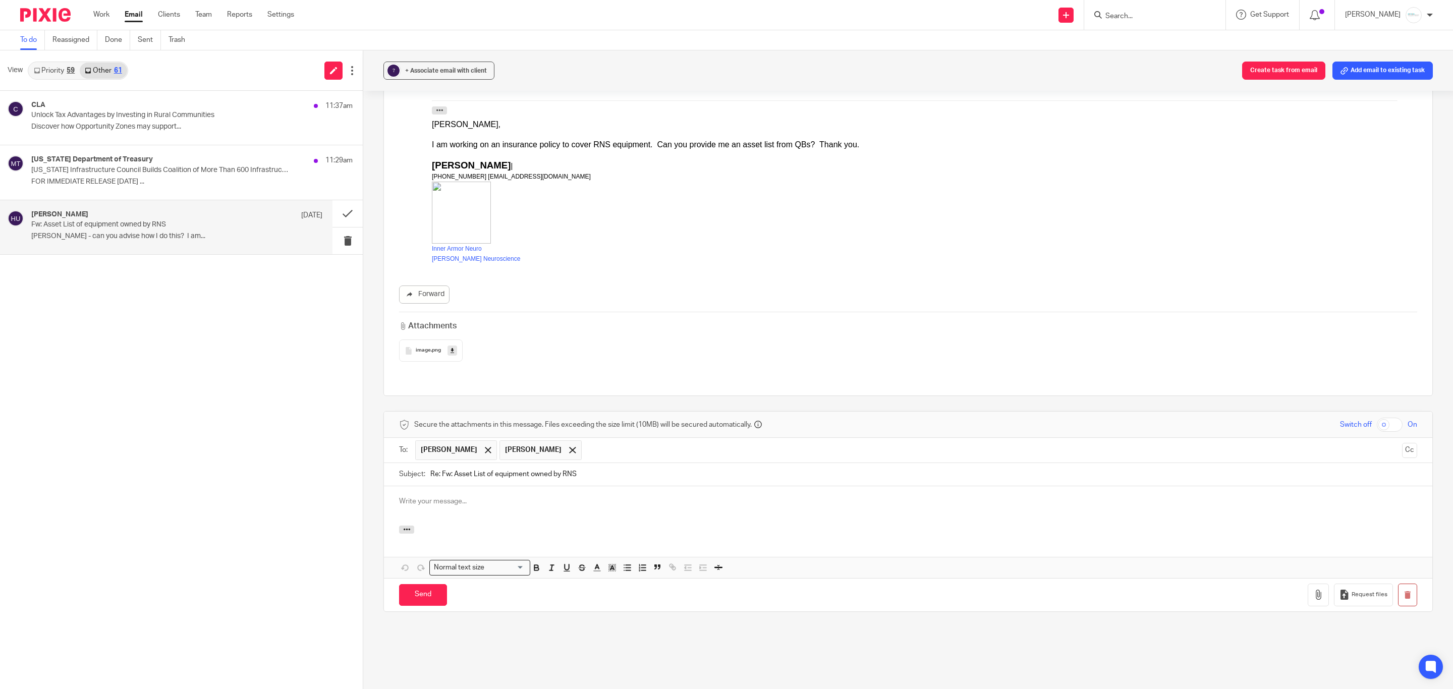
click at [481, 496] on p at bounding box center [908, 501] width 1018 height 10
click at [698, 507] on p "Here is the depreciation schedule we have for fixed assets. Please remember thi…" at bounding box center [908, 512] width 1018 height 10
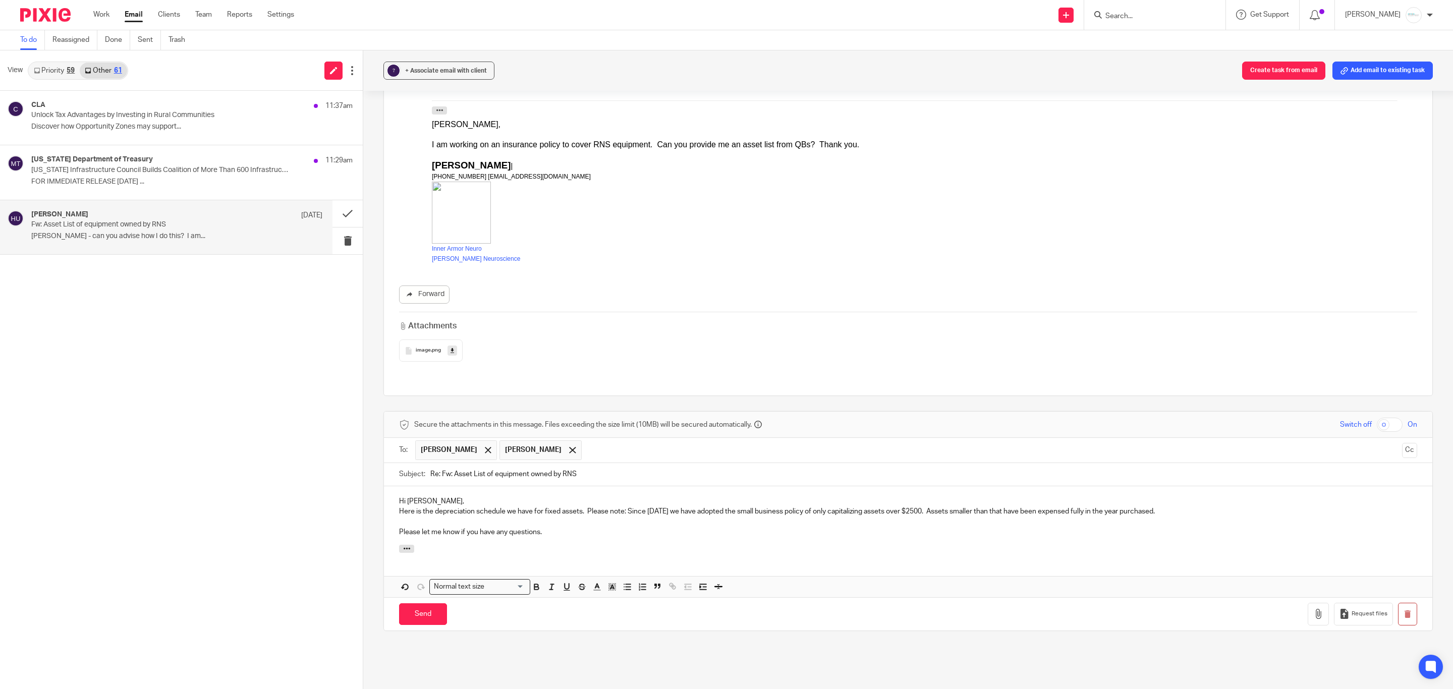
click at [430, 496] on p "Hi Amy," at bounding box center [908, 501] width 1018 height 10
click at [1402, 443] on button "Cc" at bounding box center [1409, 450] width 15 height 15
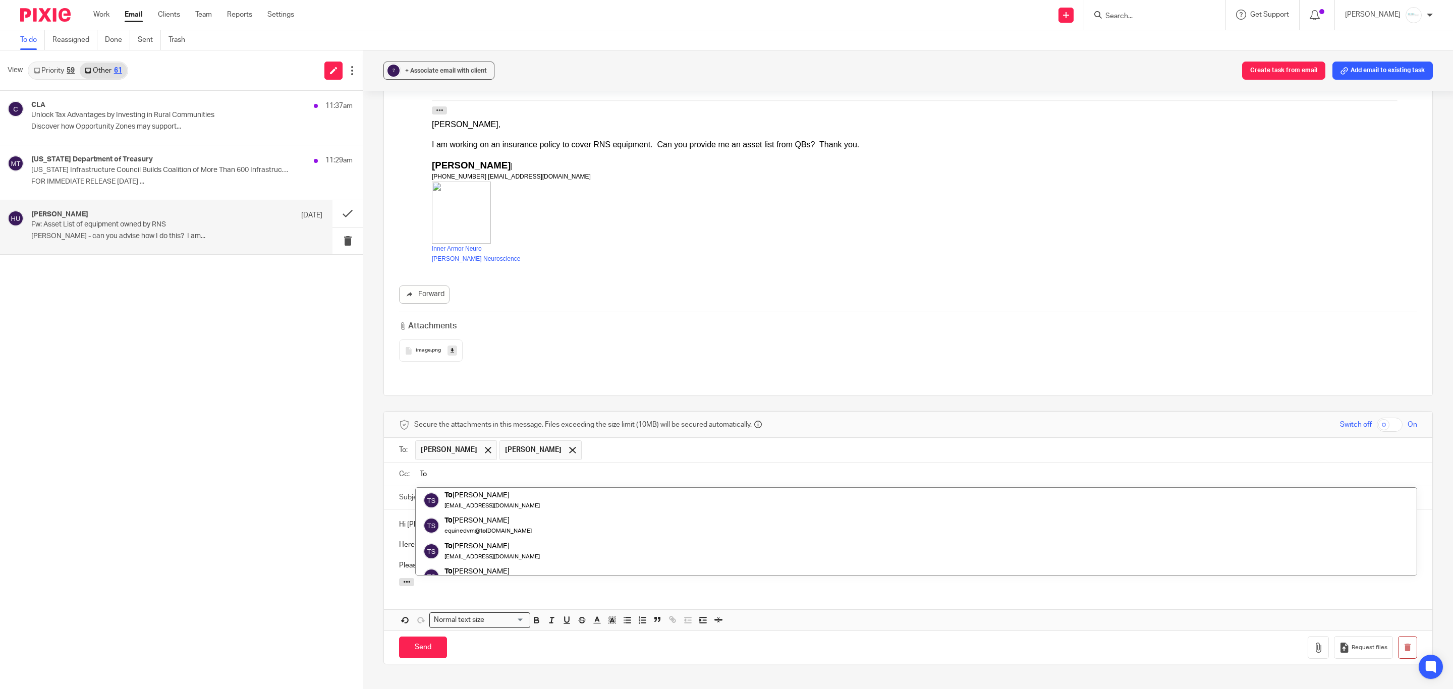
type input "T"
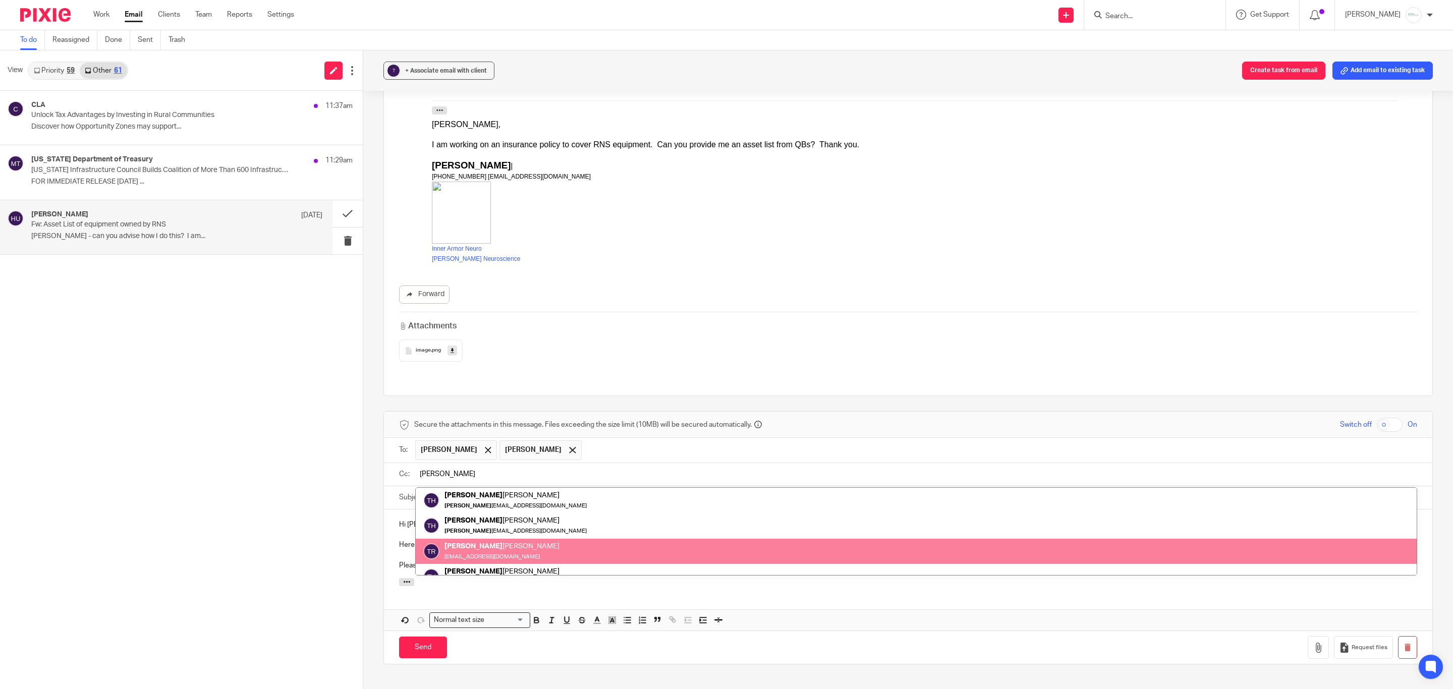
type input "tim"
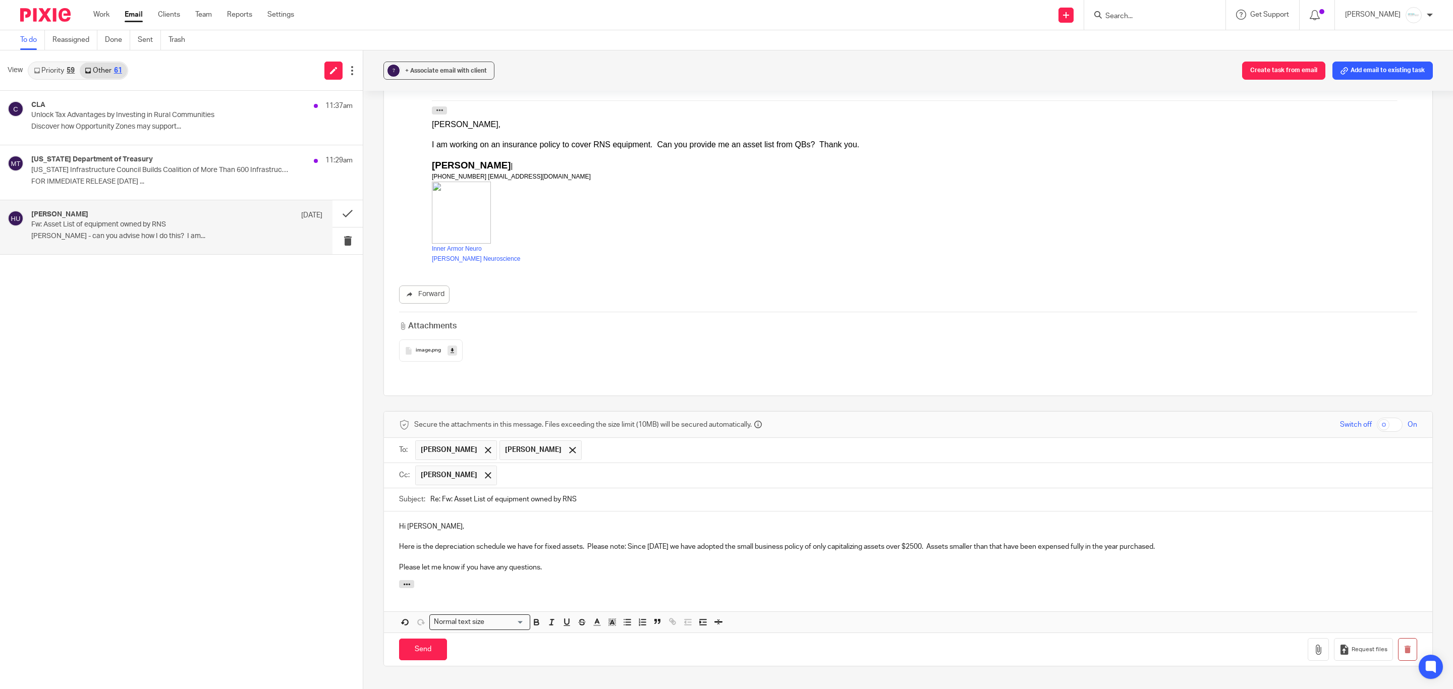
click at [554, 563] on p "Please let me know if you have any questions." at bounding box center [908, 568] width 1018 height 10
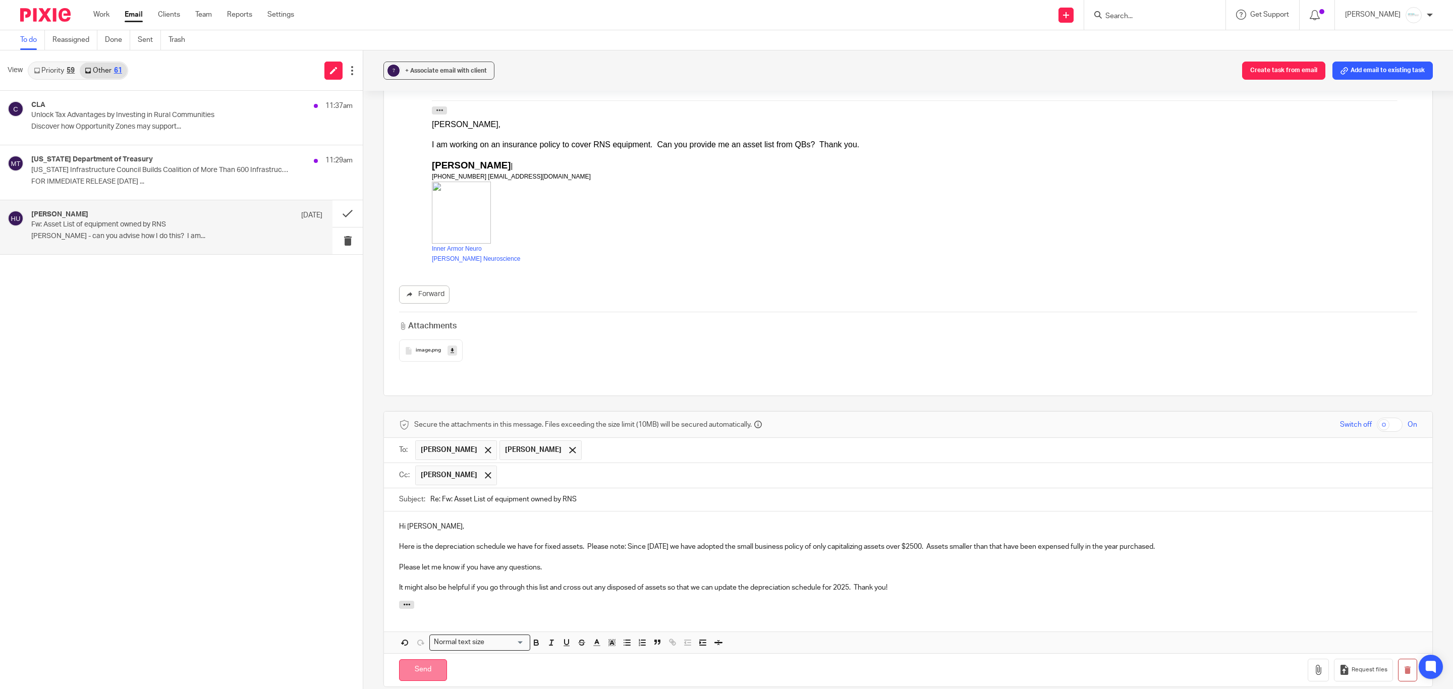
click at [431, 659] on input "Send" at bounding box center [423, 670] width 48 height 22
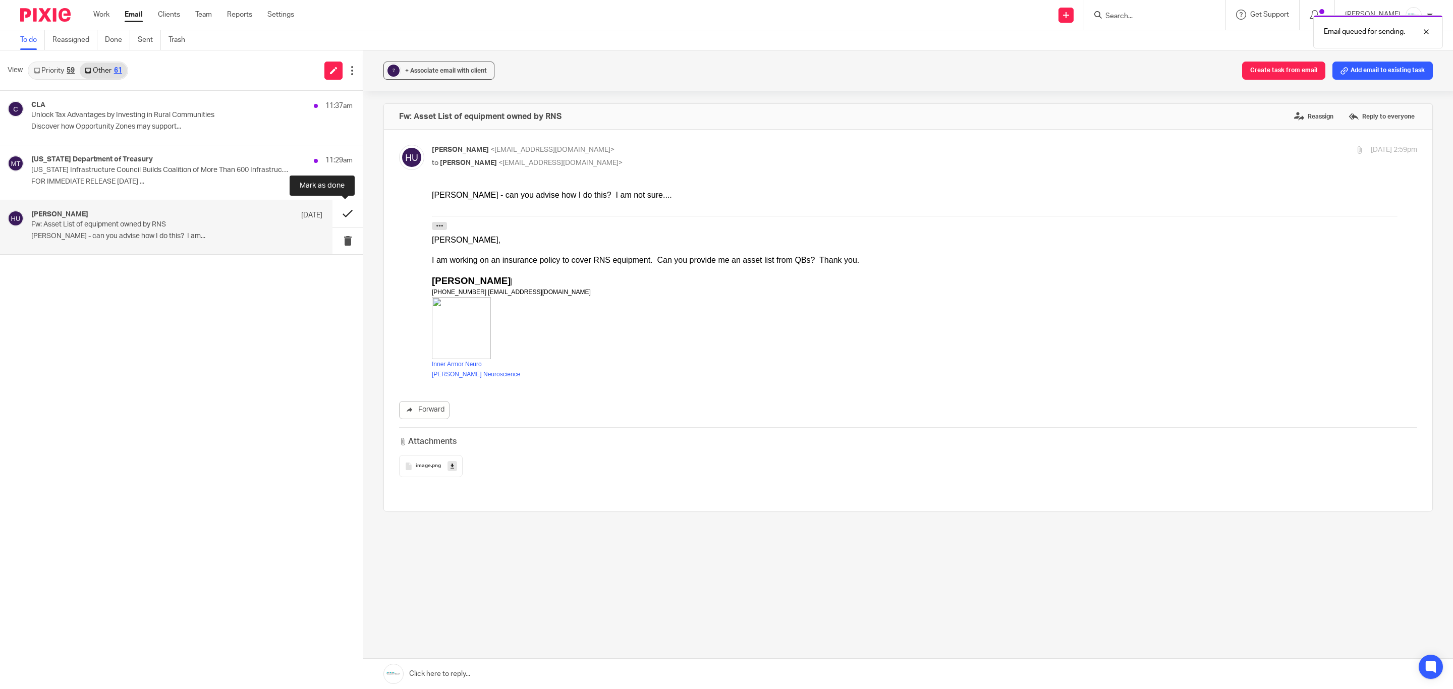
click at [344, 210] on button at bounding box center [348, 213] width 30 height 27
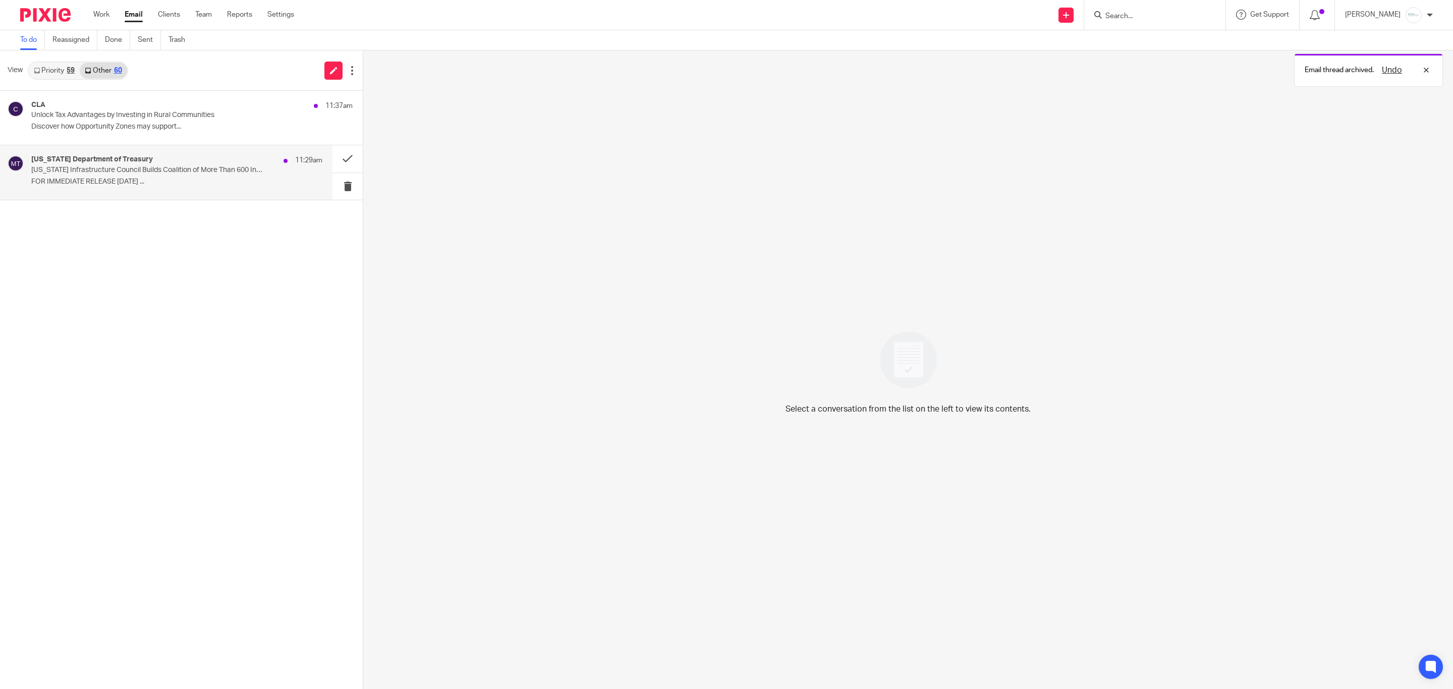
click at [172, 166] on p "Michigan Infrastructure Council Builds Coalition of More Than 600 Infrastructur…" at bounding box center [147, 170] width 233 height 9
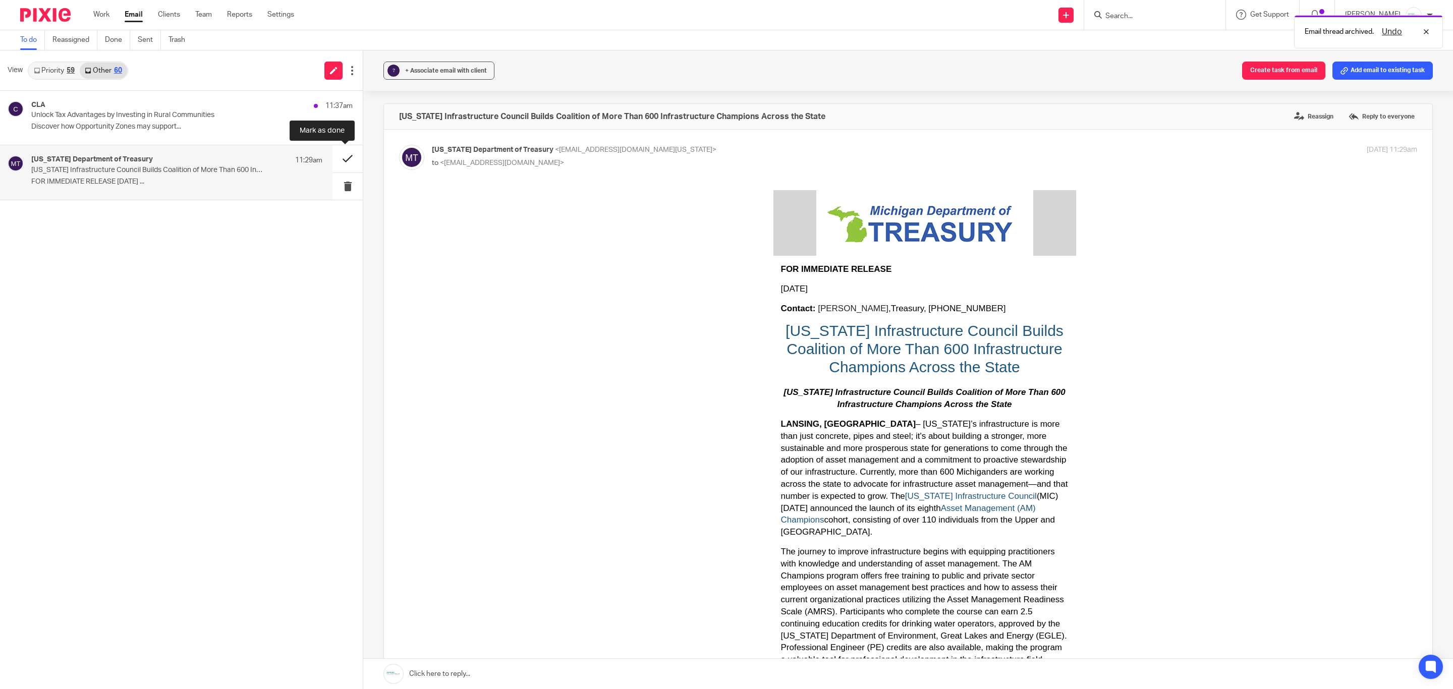
click at [344, 163] on button at bounding box center [348, 158] width 30 height 27
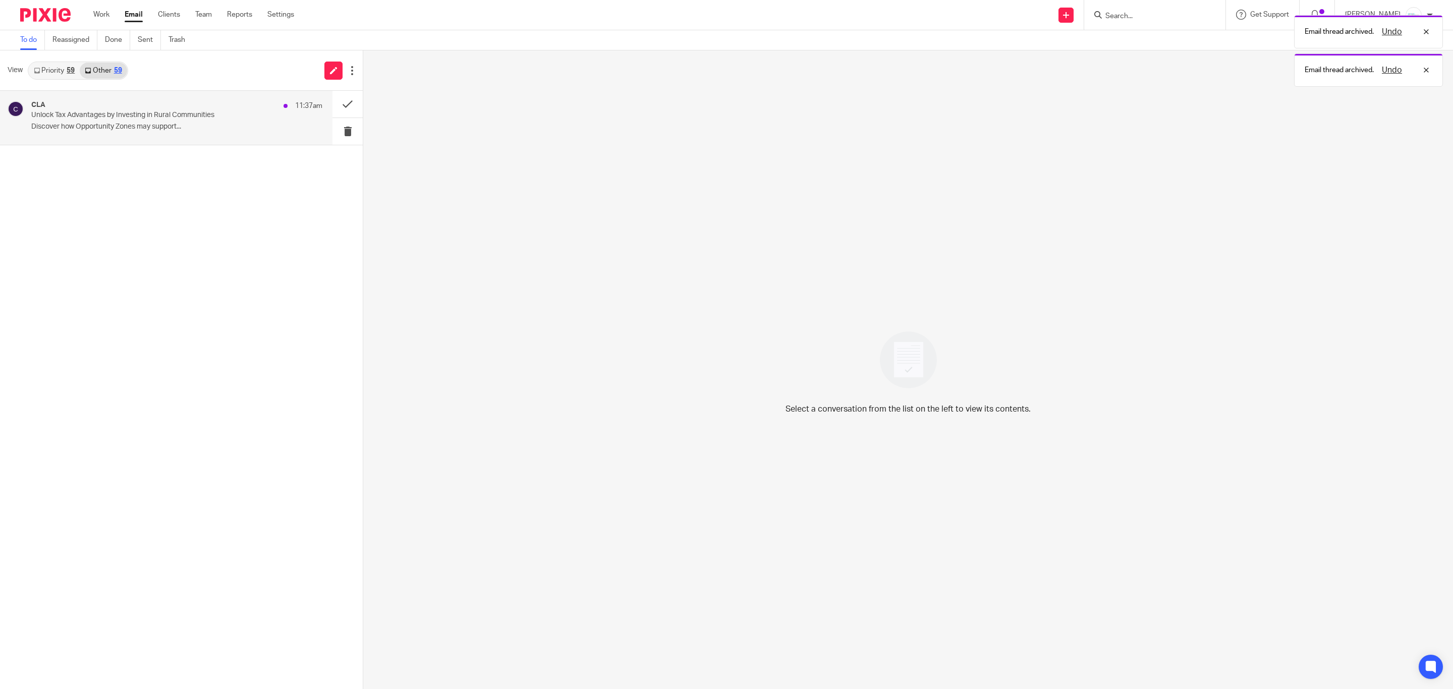
click at [158, 120] on p "Unlock Tax Advantages by Investing in Rural Communities" at bounding box center [147, 115] width 233 height 9
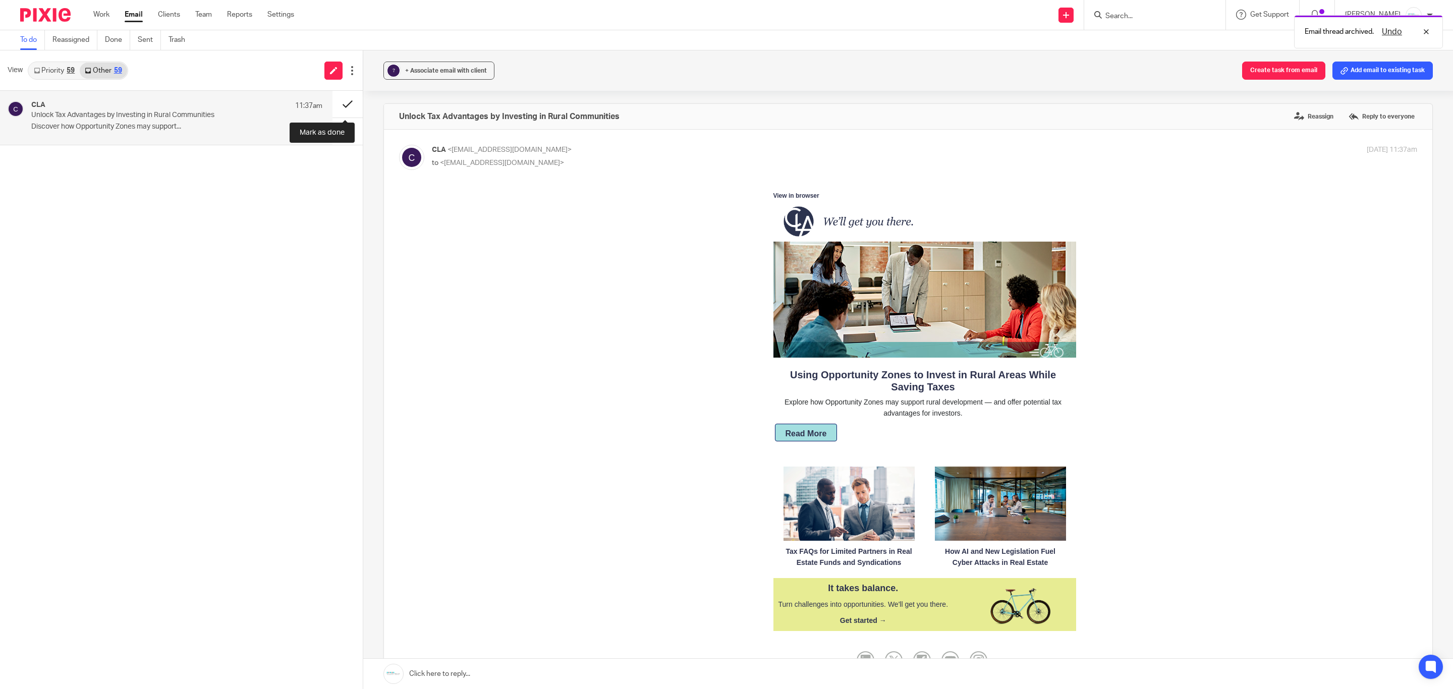
click at [335, 103] on button at bounding box center [348, 104] width 30 height 27
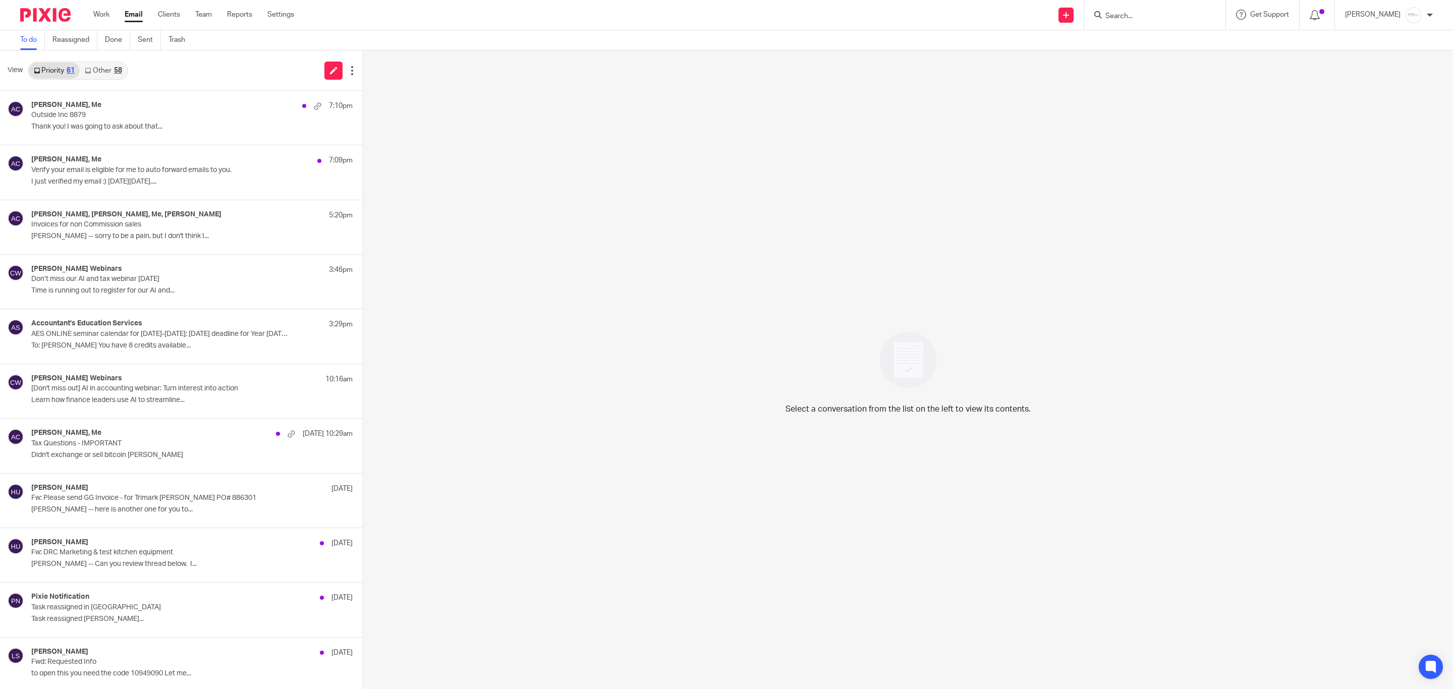
click at [103, 68] on link "Other 58" at bounding box center [103, 71] width 47 height 16
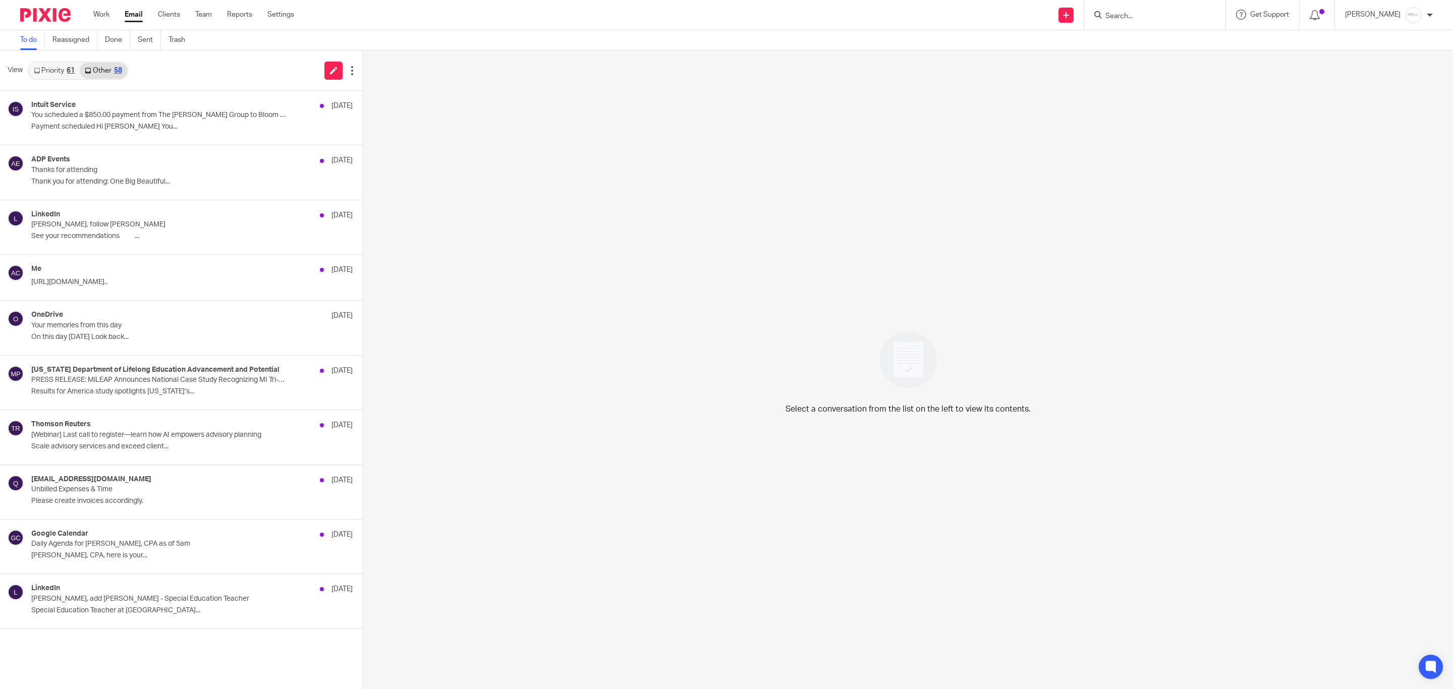
click at [61, 66] on link "Priority 61" at bounding box center [54, 71] width 51 height 16
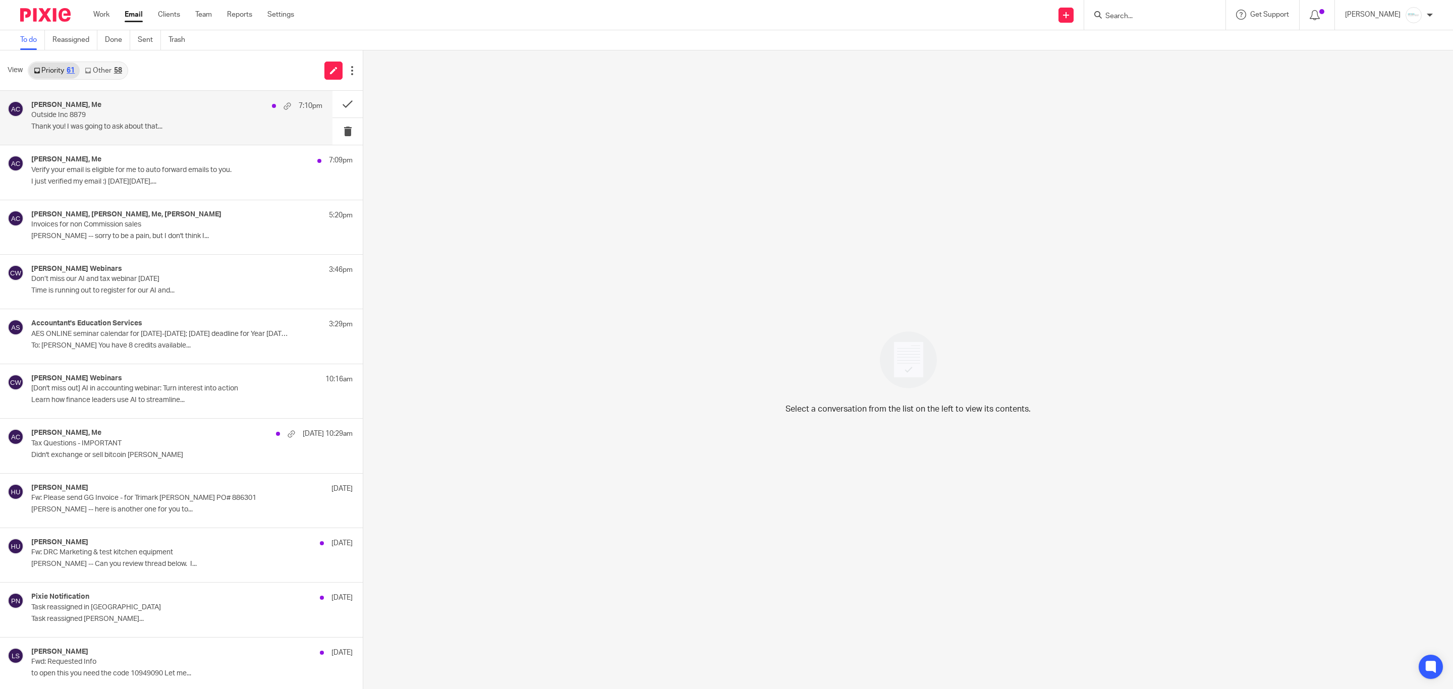
click at [88, 106] on h4 "Gabby Hallatschek, Me" at bounding box center [66, 105] width 70 height 9
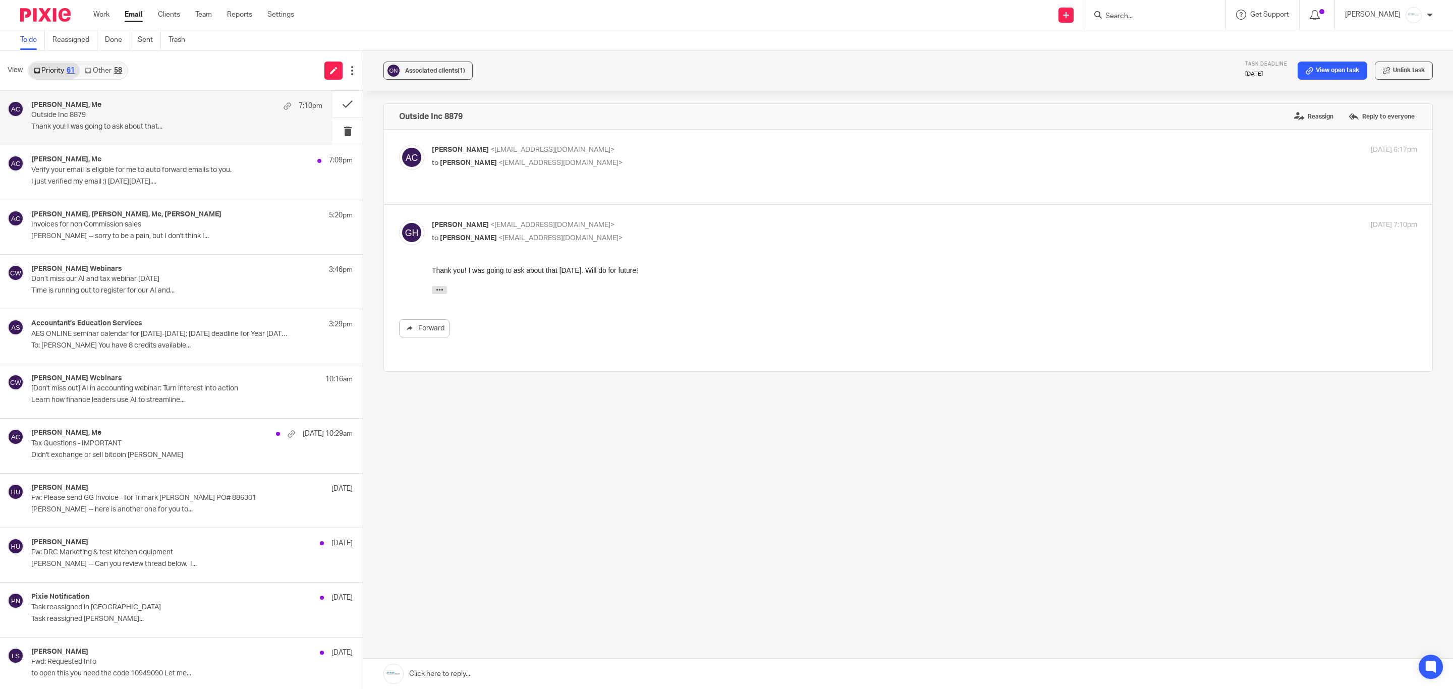
click at [643, 171] on div "Amy Corfixsen <amylcpa@gmail.com> to Gabby Hallatschek <gabby@amylcpa.com> Aug …" at bounding box center [908, 167] width 1018 height 44
click at [615, 162] on p "to Gabby Hallatschek <gabby@amylcpa.com>" at bounding box center [760, 163] width 657 height 11
checkbox input "true"
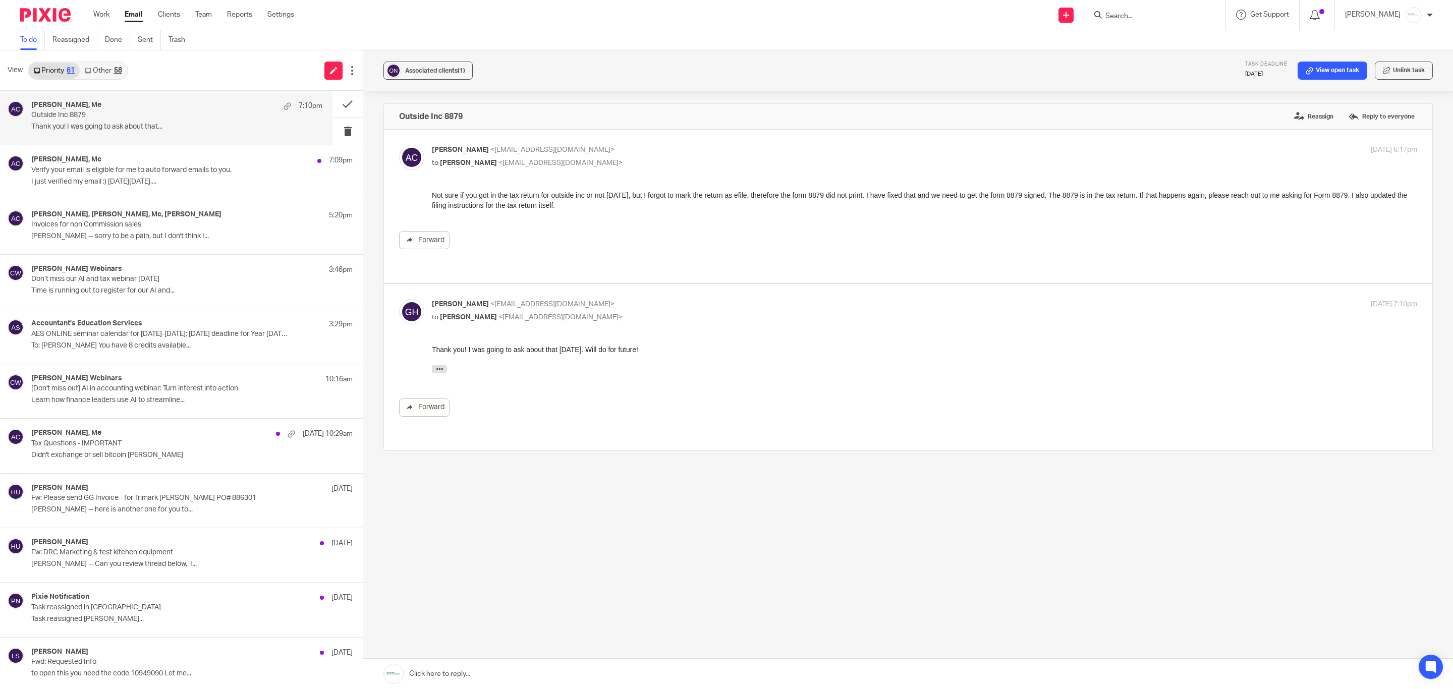
click at [585, 660] on link at bounding box center [908, 674] width 1090 height 30
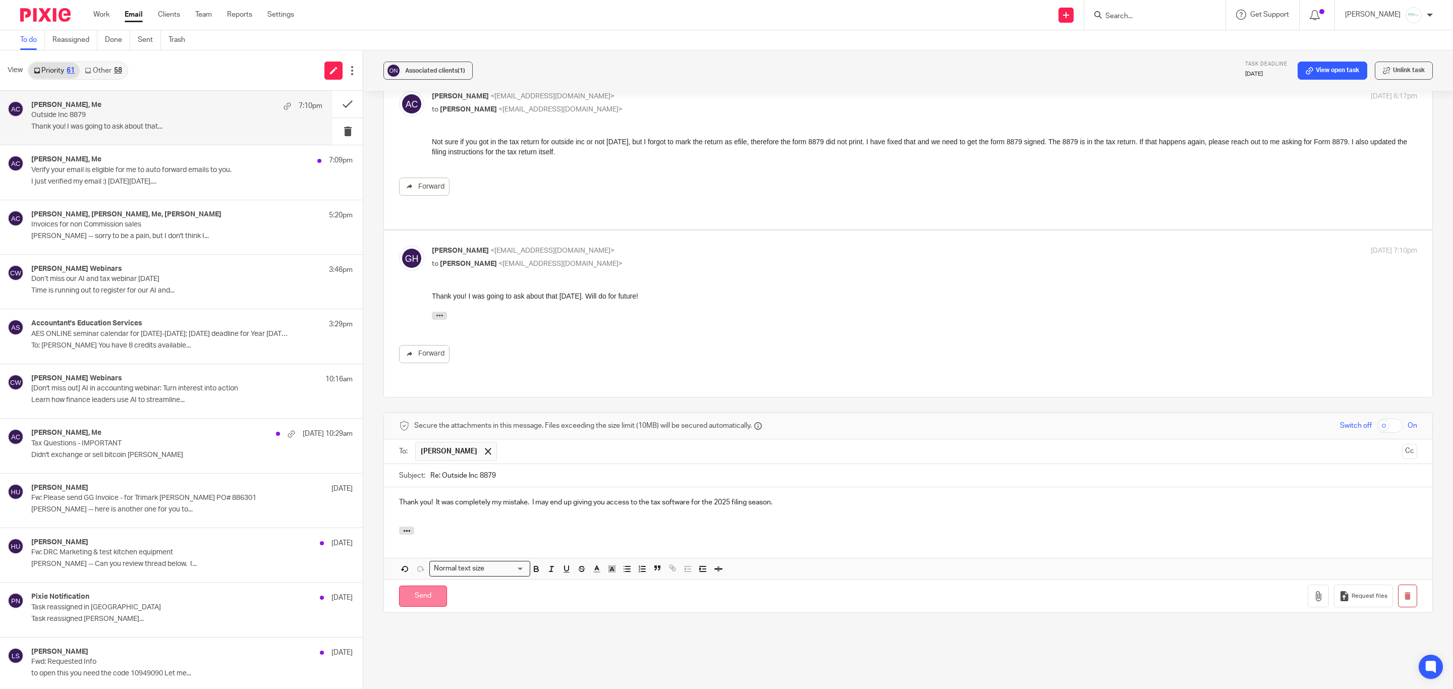
click at [415, 586] on input "Send" at bounding box center [423, 597] width 48 height 22
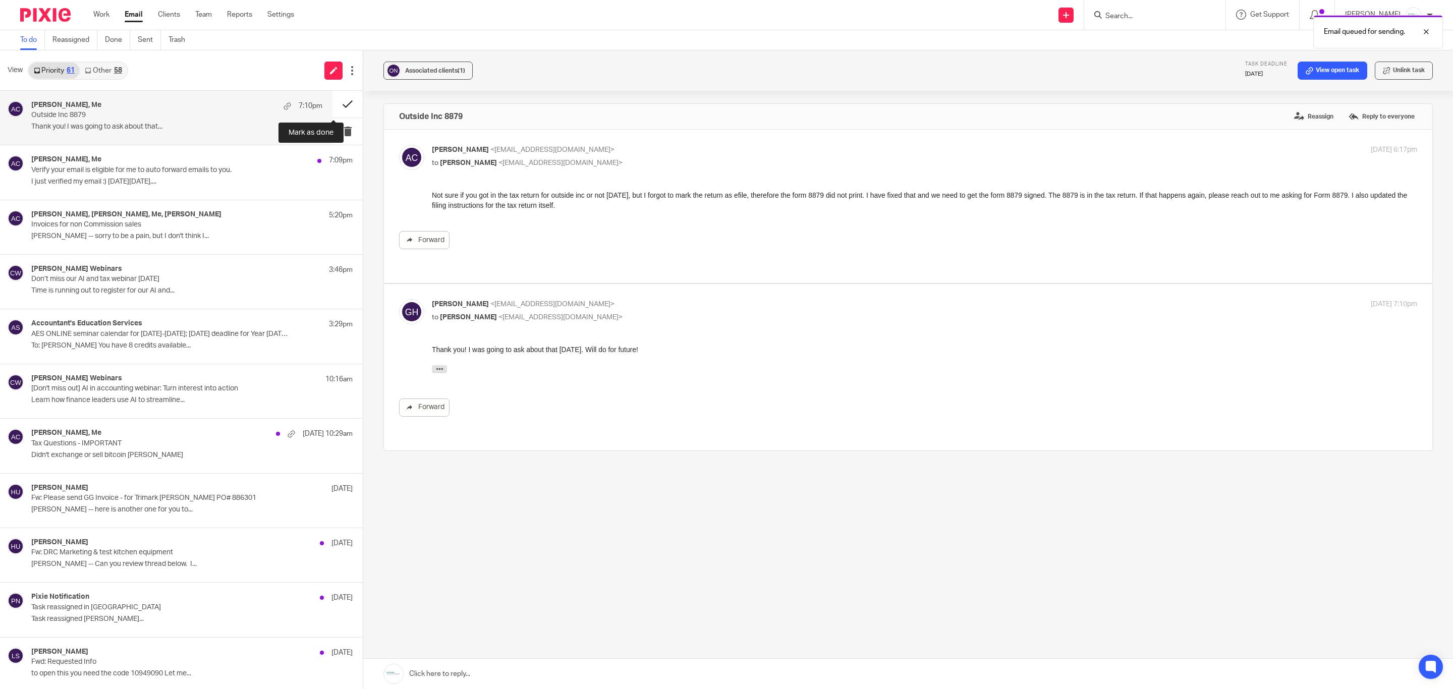
click at [335, 105] on button at bounding box center [348, 104] width 30 height 27
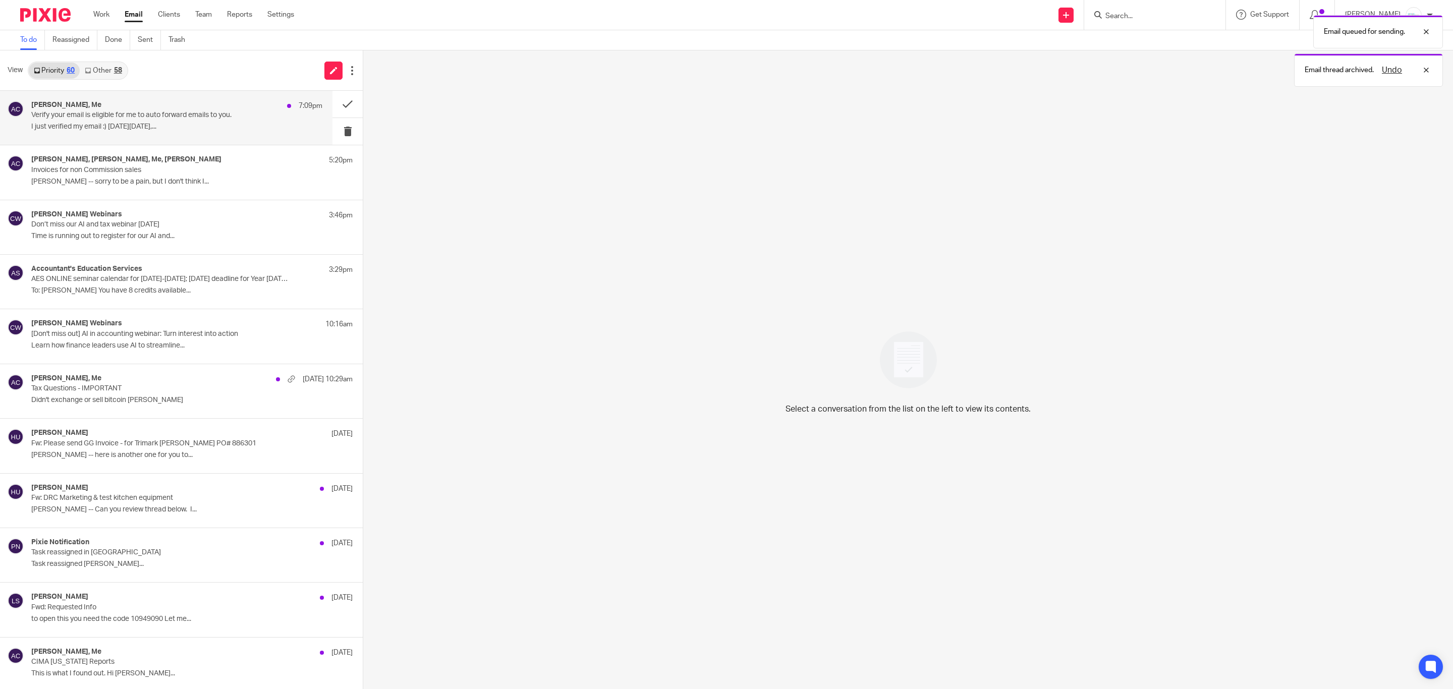
click at [126, 118] on p "Verify your email is eligible for me to auto forward emails to you." at bounding box center [147, 115] width 233 height 9
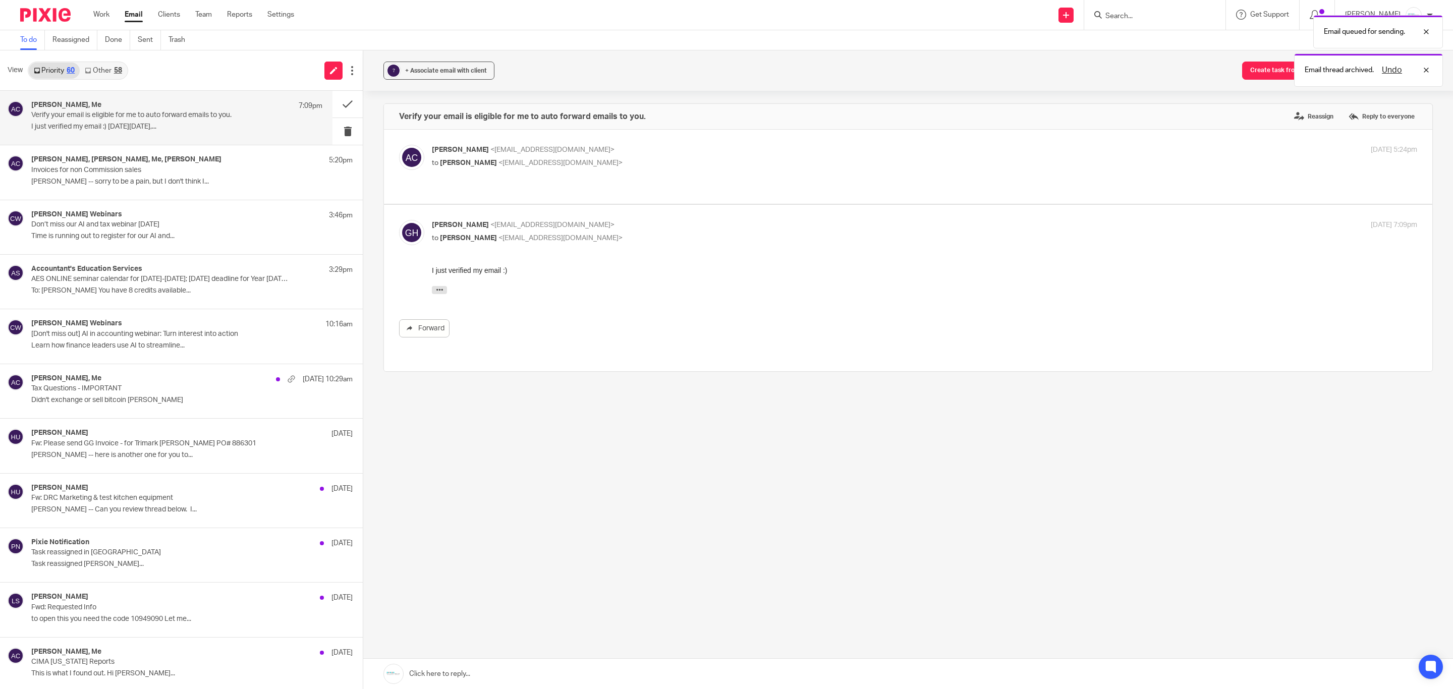
click at [496, 677] on link at bounding box center [908, 674] width 1090 height 30
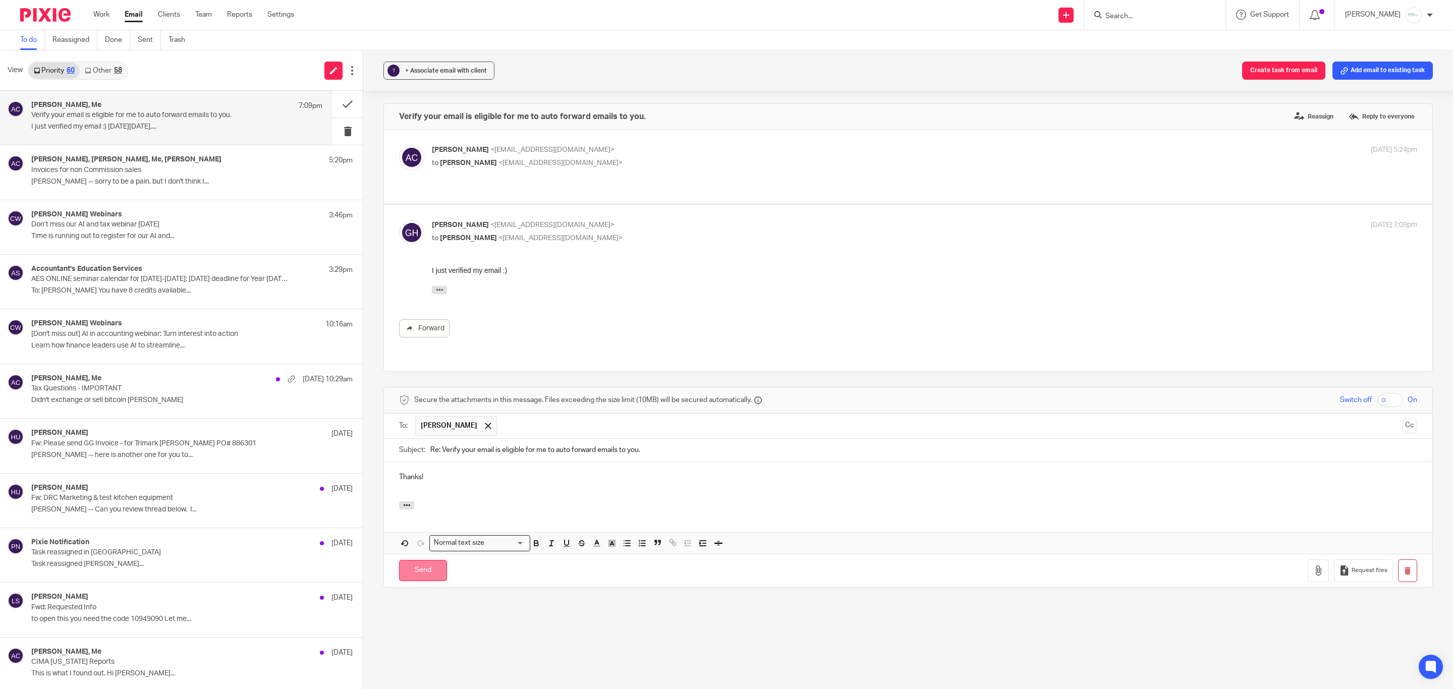
click at [421, 560] on input "Send" at bounding box center [423, 571] width 48 height 22
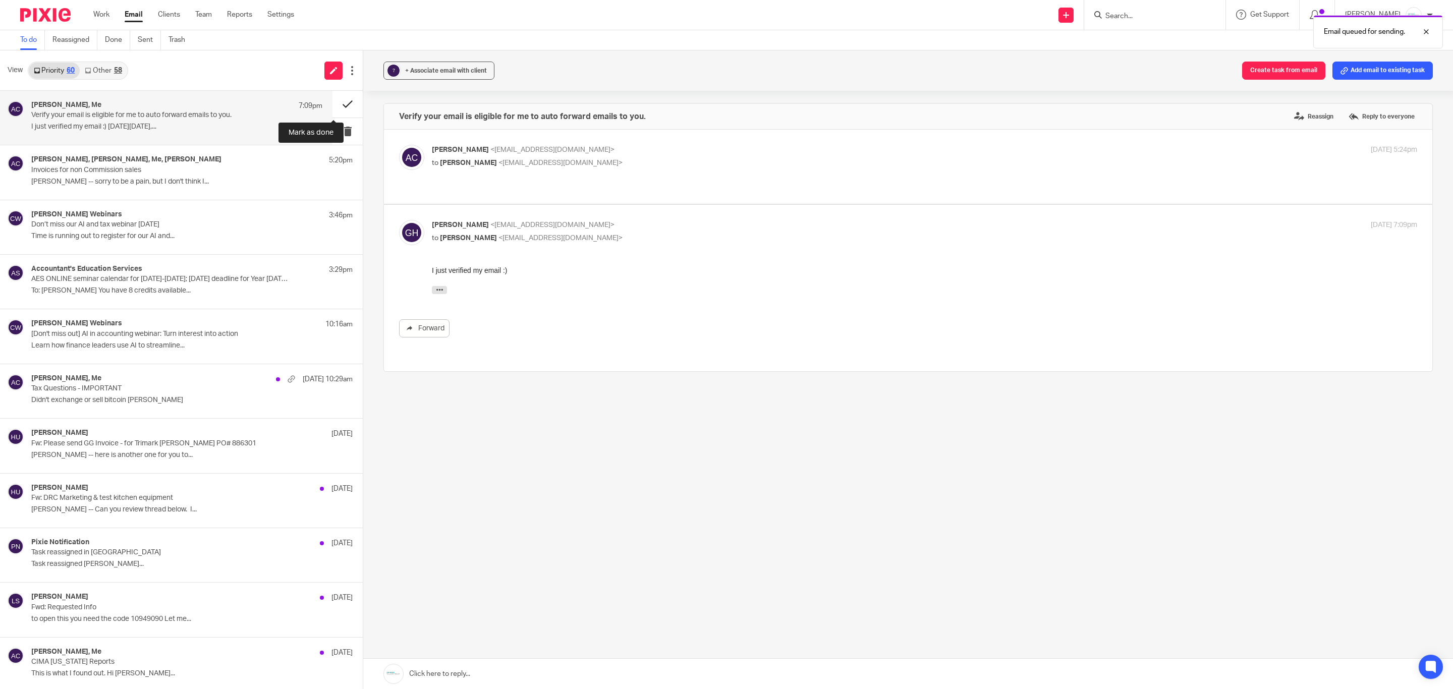
click at [336, 100] on button at bounding box center [348, 104] width 30 height 27
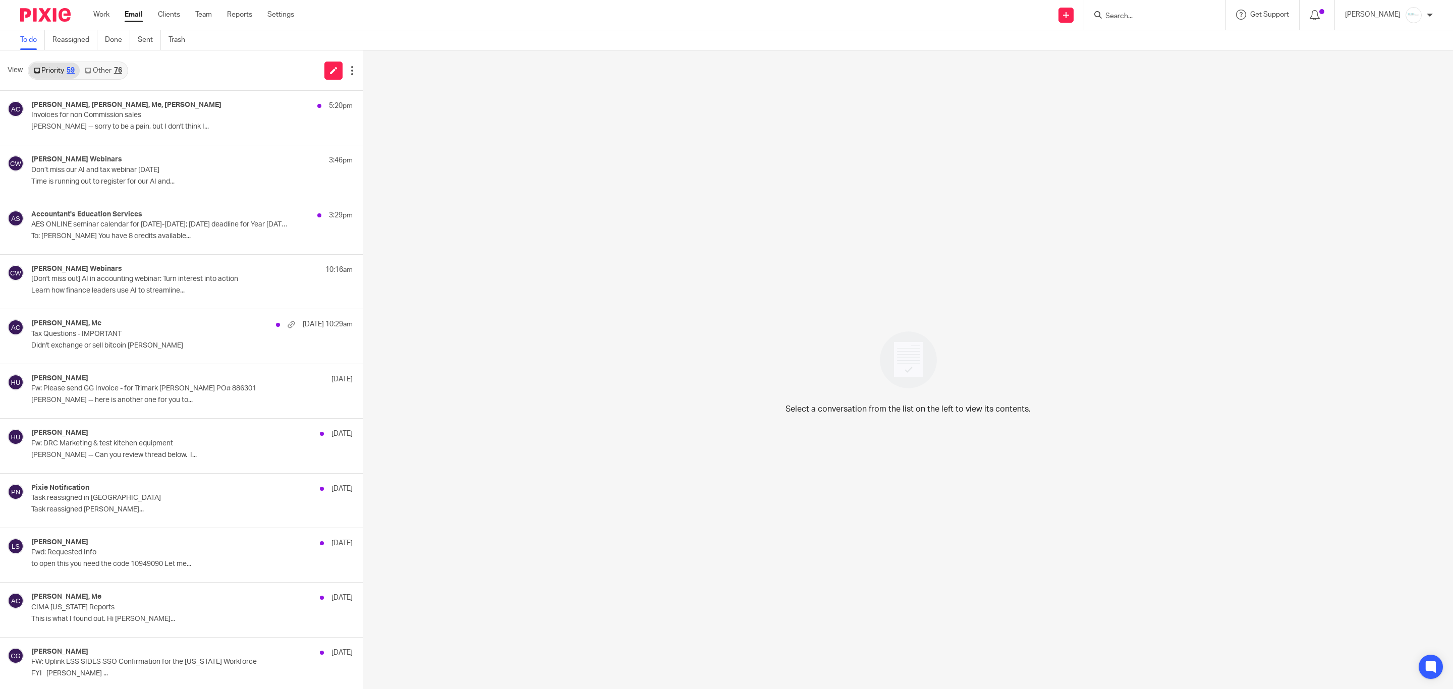
click at [1131, 12] on input "Search" at bounding box center [1149, 16] width 91 height 9
type input "jsign"
click at [1163, 51] on link at bounding box center [1205, 47] width 206 height 31
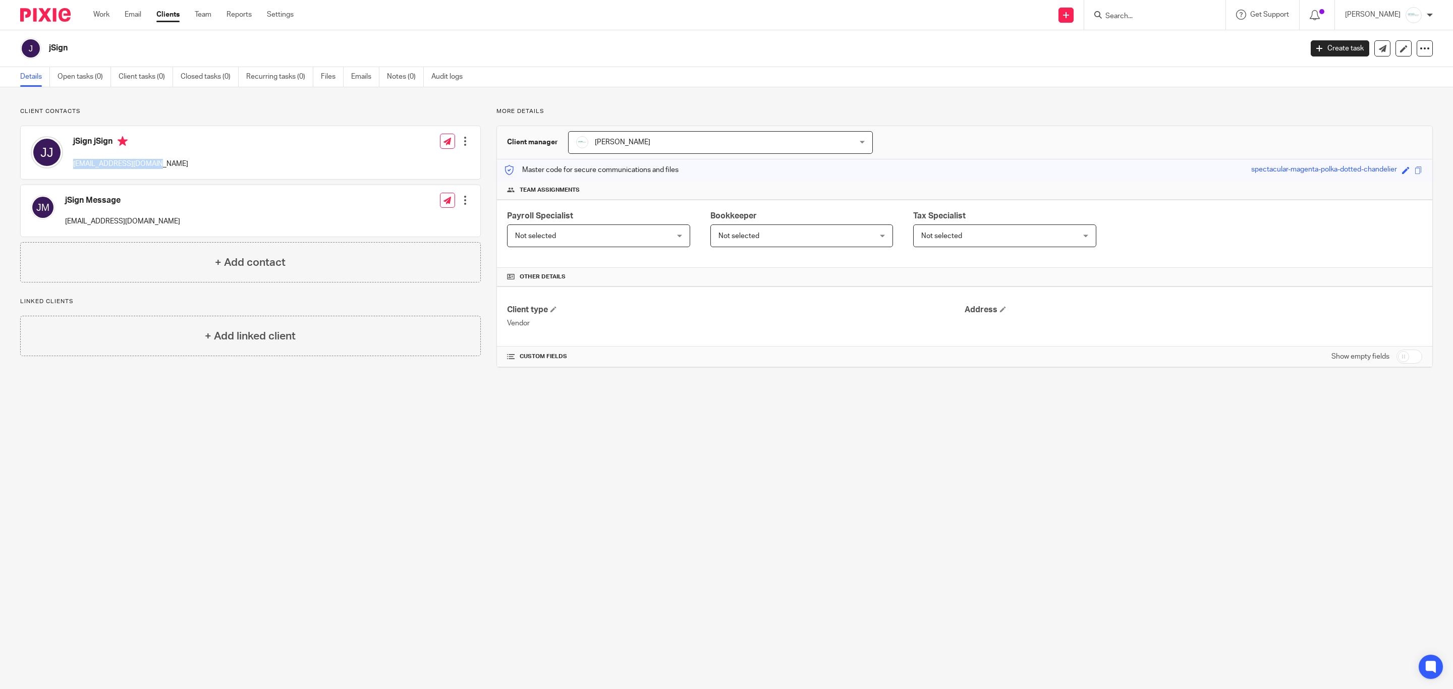
drag, startPoint x: 181, startPoint y: 167, endPoint x: 70, endPoint y: 169, distance: 110.5
click at [70, 169] on div "jSign jSign [EMAIL_ADDRESS][DOMAIN_NAME] Edit contact Create client from contac…" at bounding box center [251, 152] width 460 height 53
copy p "[EMAIL_ADDRESS][DOMAIN_NAME]"
click at [363, 79] on link "Emails" at bounding box center [365, 77] width 28 height 20
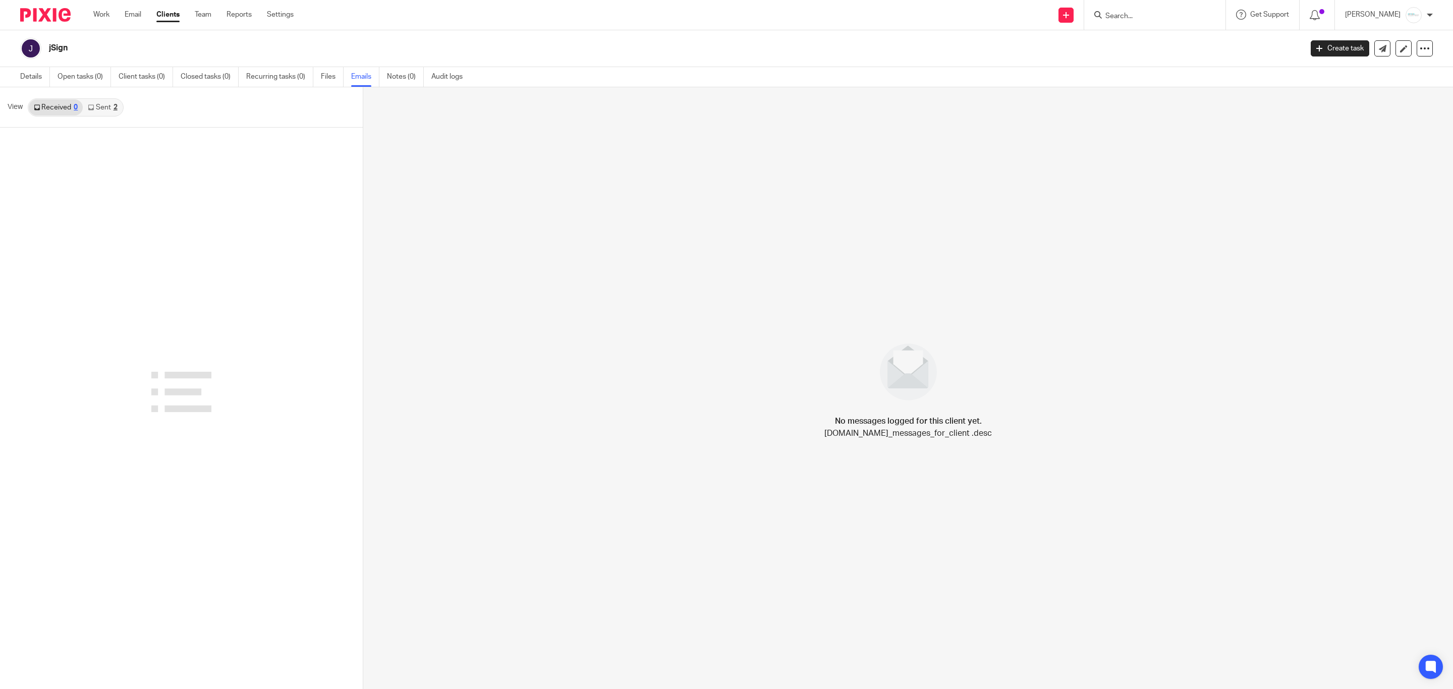
click at [107, 107] on link "Sent 2" at bounding box center [102, 107] width 39 height 16
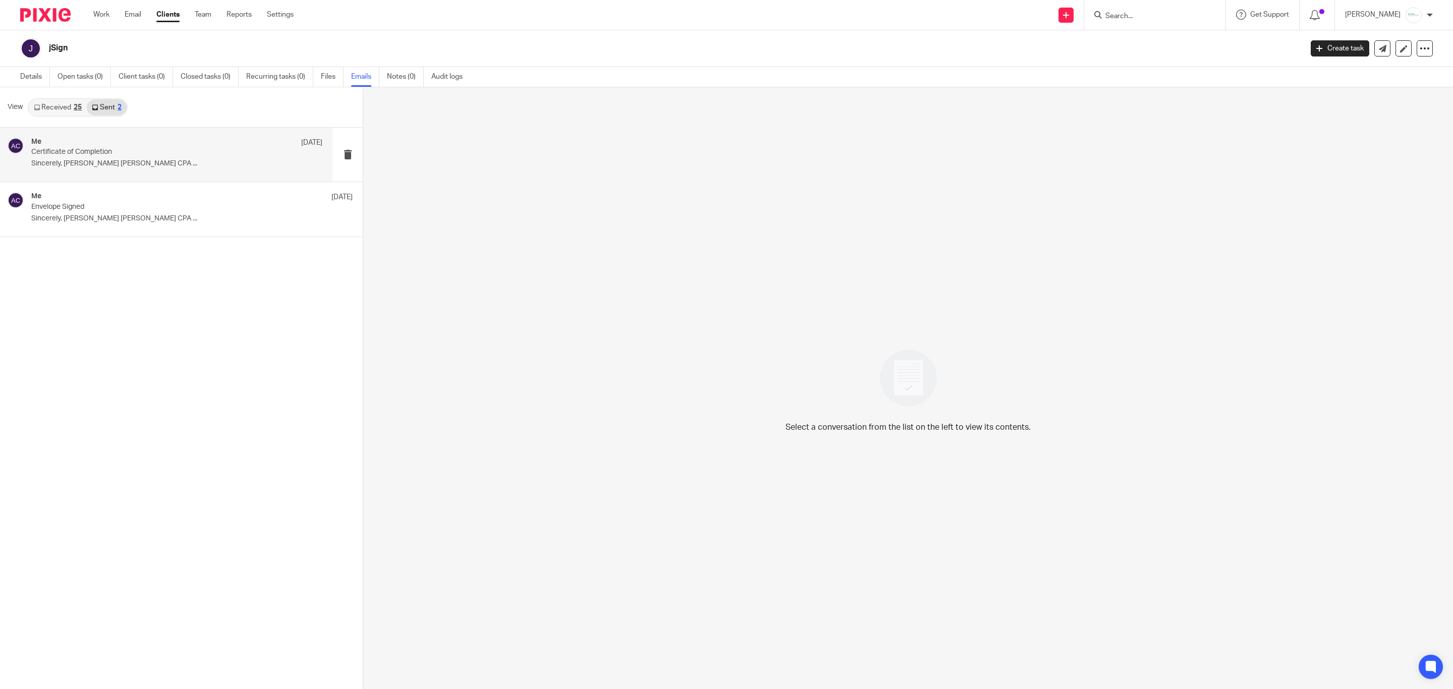
click at [111, 150] on p "Certificate of Completion" at bounding box center [147, 152] width 233 height 9
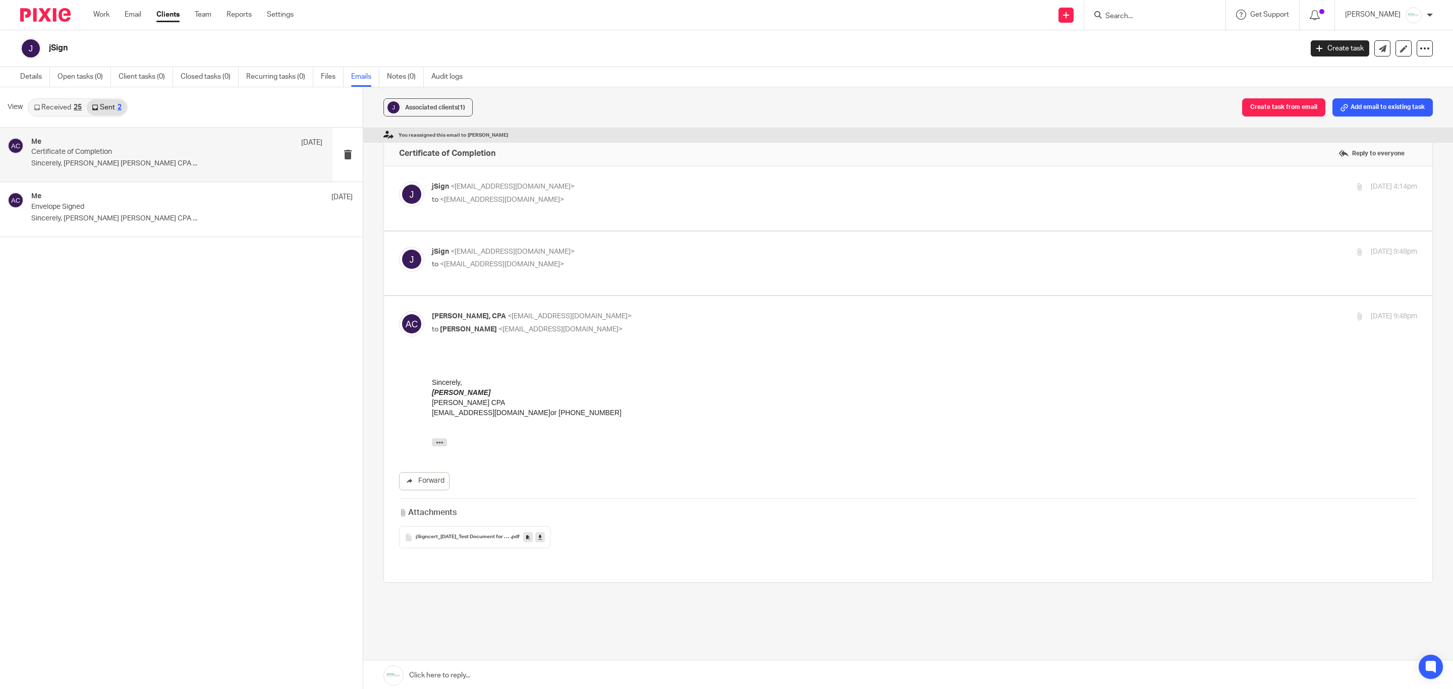
click at [508, 261] on span "<[EMAIL_ADDRESS][DOMAIN_NAME]>" at bounding box center [502, 264] width 124 height 7
checkbox input "true"
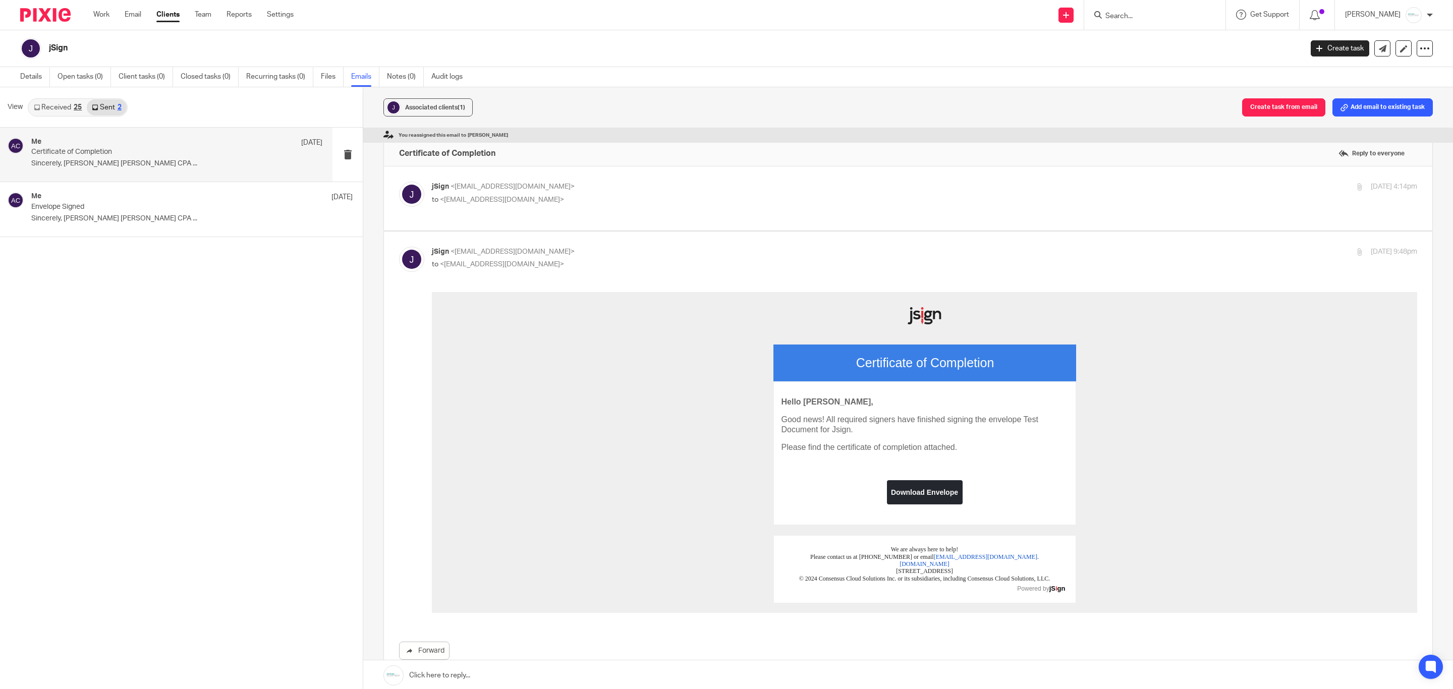
click at [503, 195] on p "to <amylcpa@gmail.com>" at bounding box center [760, 200] width 657 height 11
checkbox input "true"
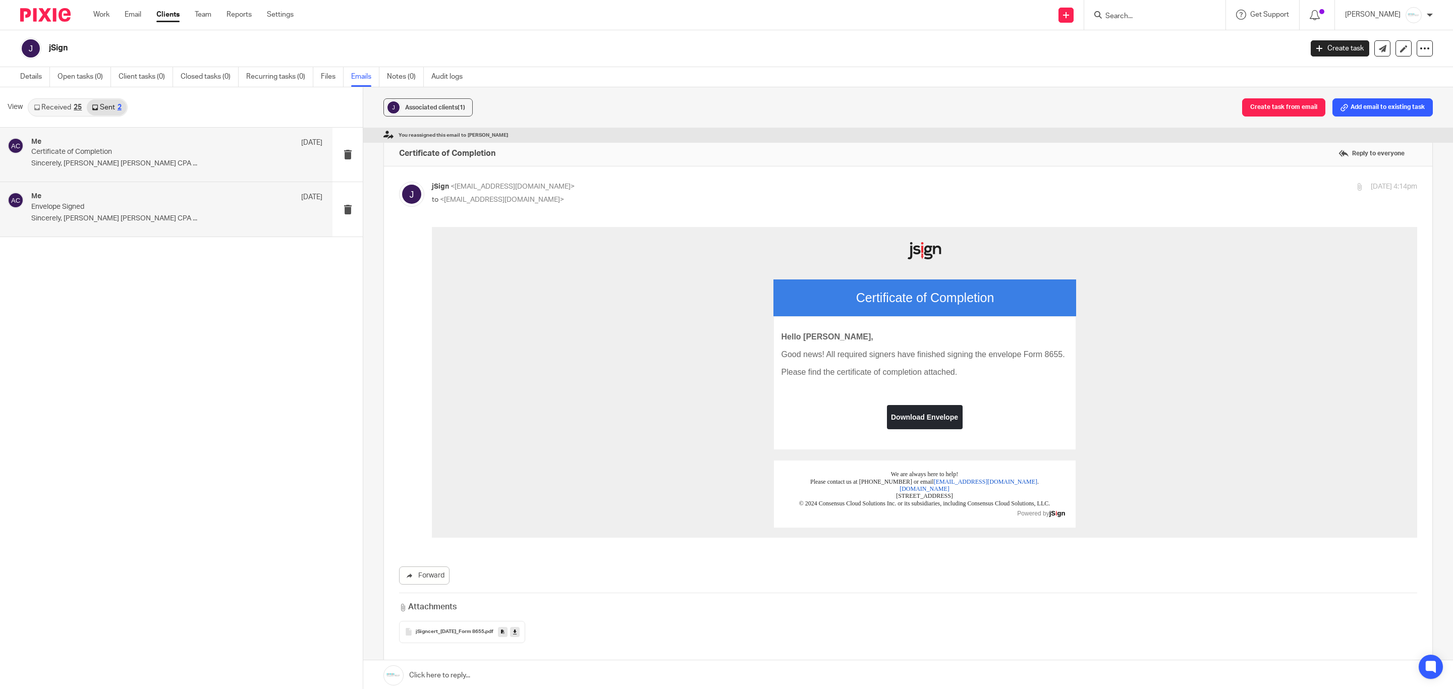
click at [118, 212] on div "Me Aug 7 Envelope Signed Sincerely, Amy Amy L Corfixsen CPA ..." at bounding box center [176, 209] width 291 height 34
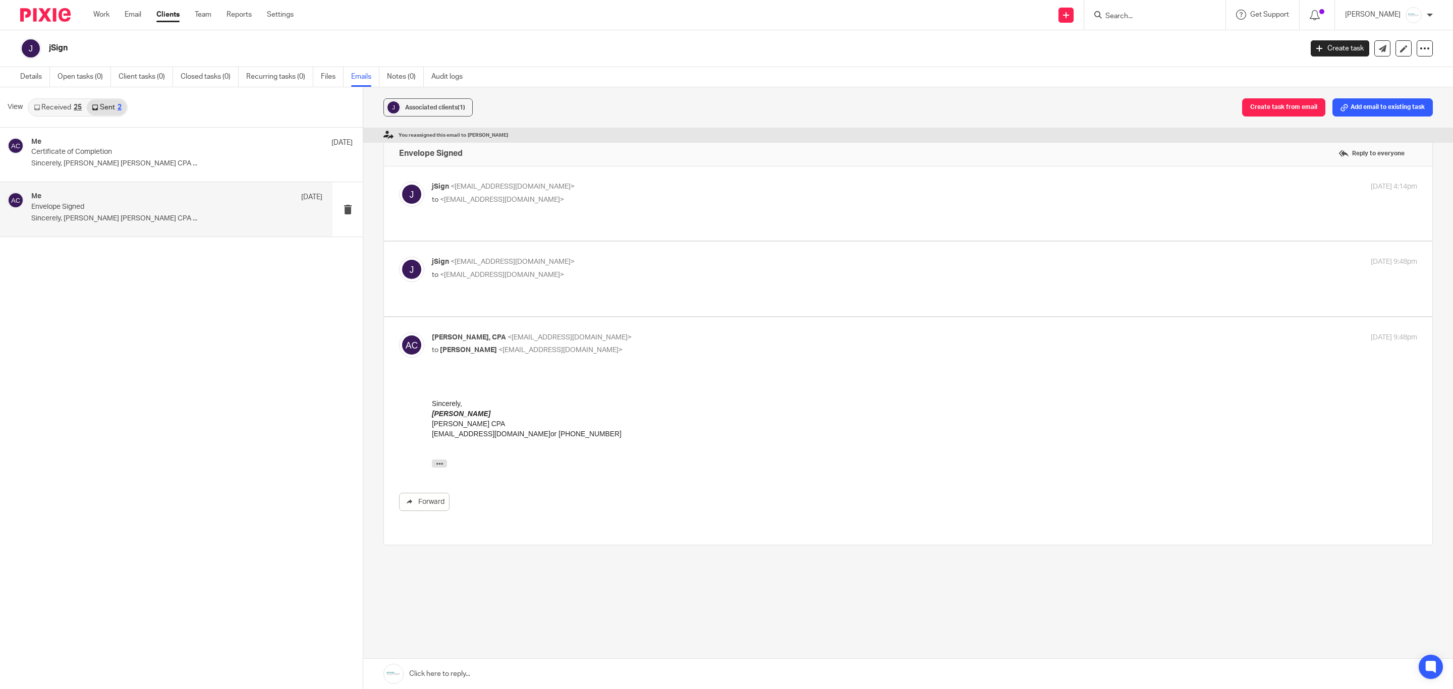
click at [54, 106] on link "Received 25" at bounding box center [58, 107] width 58 height 16
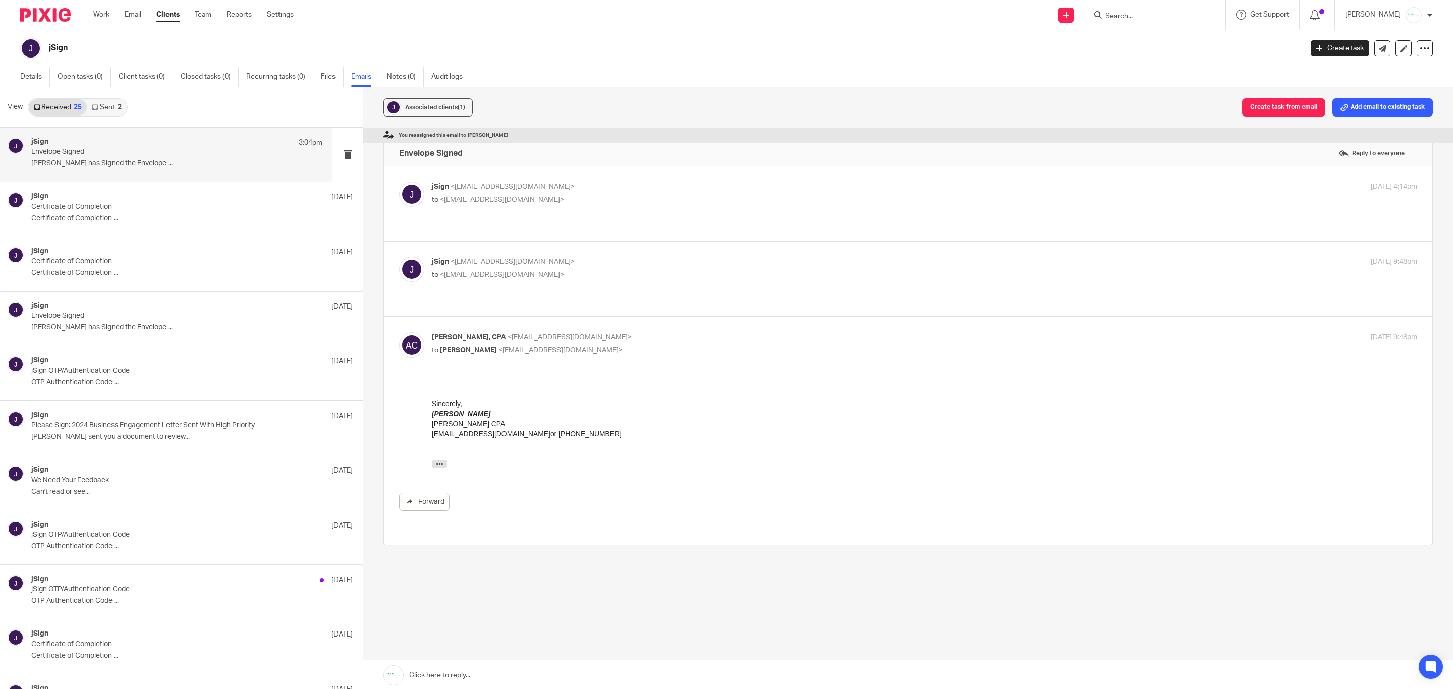
click at [90, 149] on p "Envelope Signed" at bounding box center [147, 152] width 233 height 9
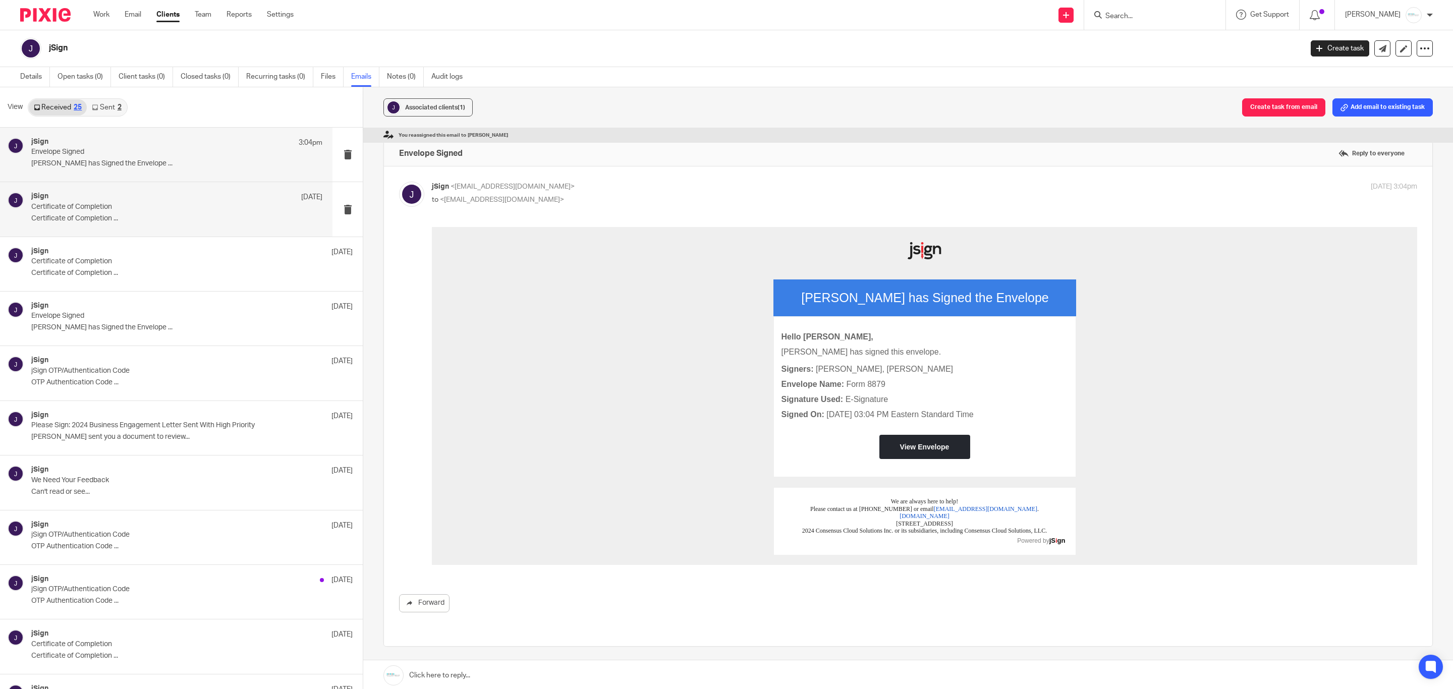
click at [97, 199] on div "jSign Aug 15" at bounding box center [176, 197] width 291 height 10
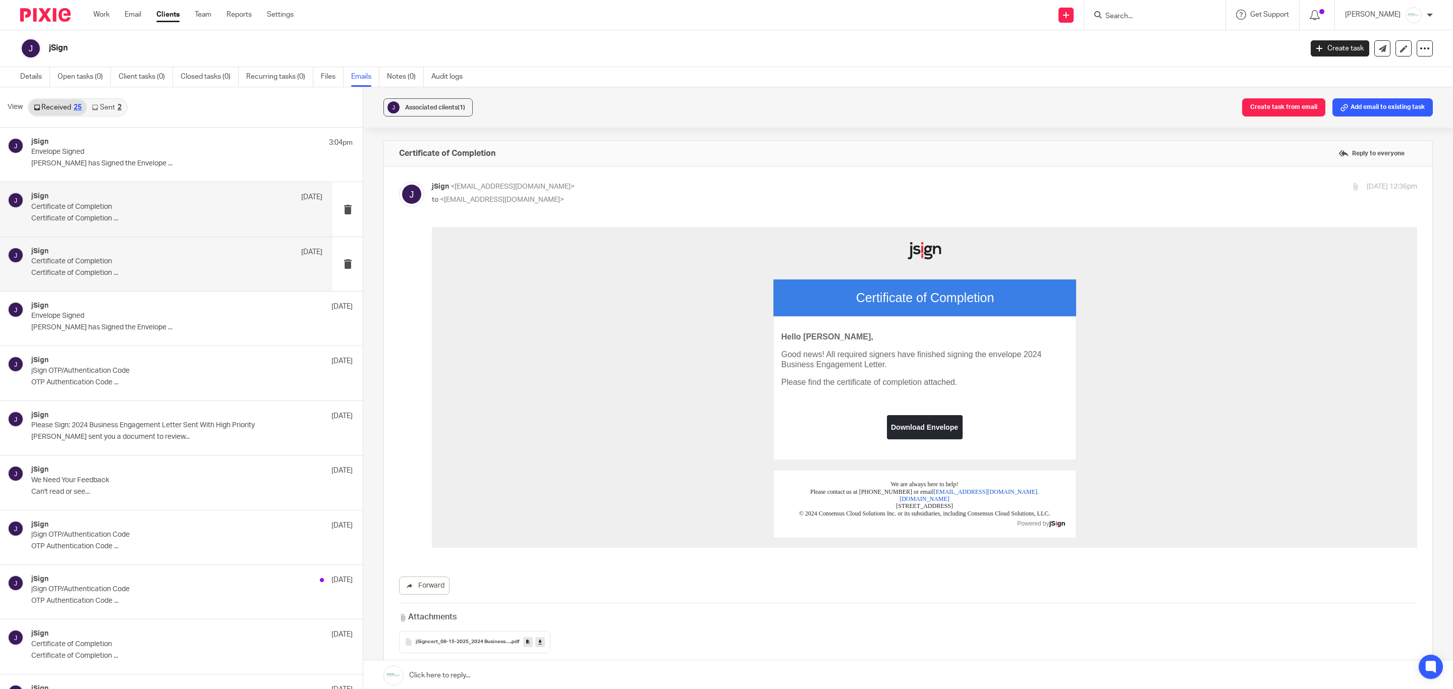
click at [106, 271] on p "Certificate of Completion ..." at bounding box center [176, 273] width 291 height 9
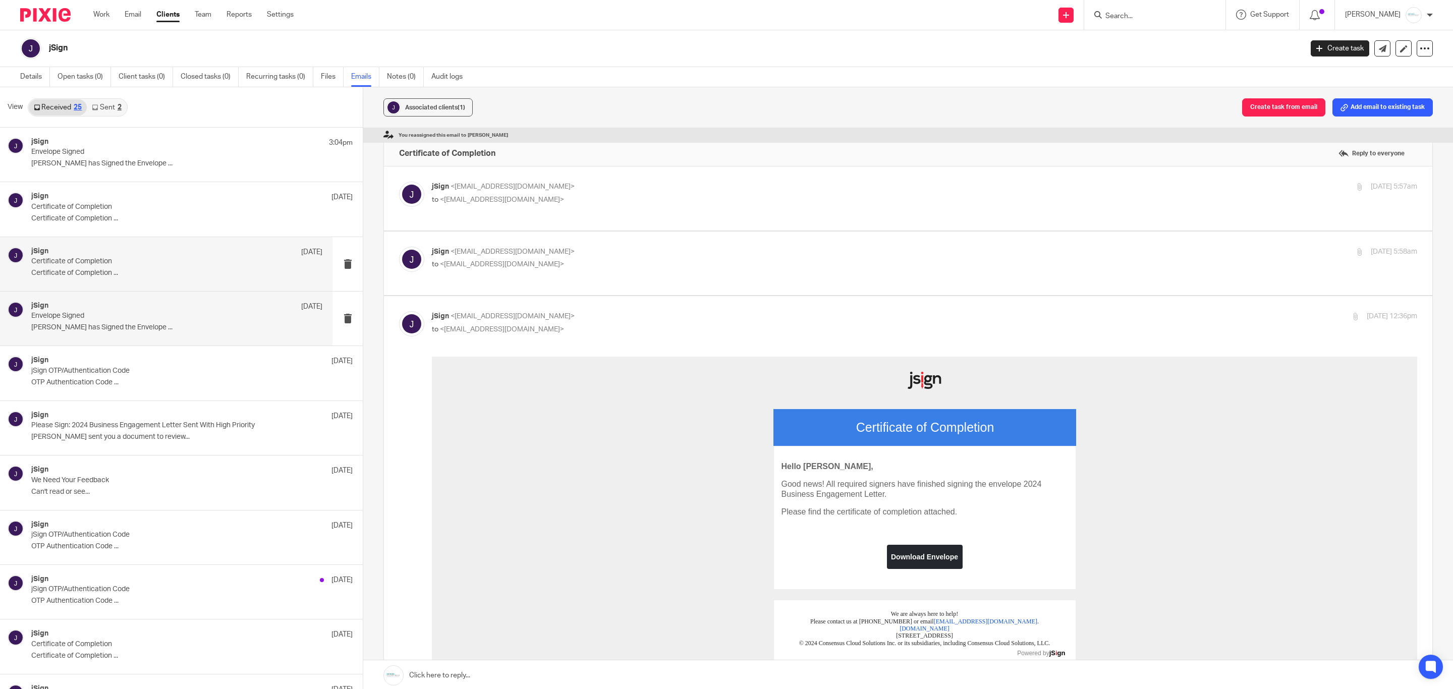
click at [116, 320] on p "Envelope Signed" at bounding box center [147, 316] width 233 height 9
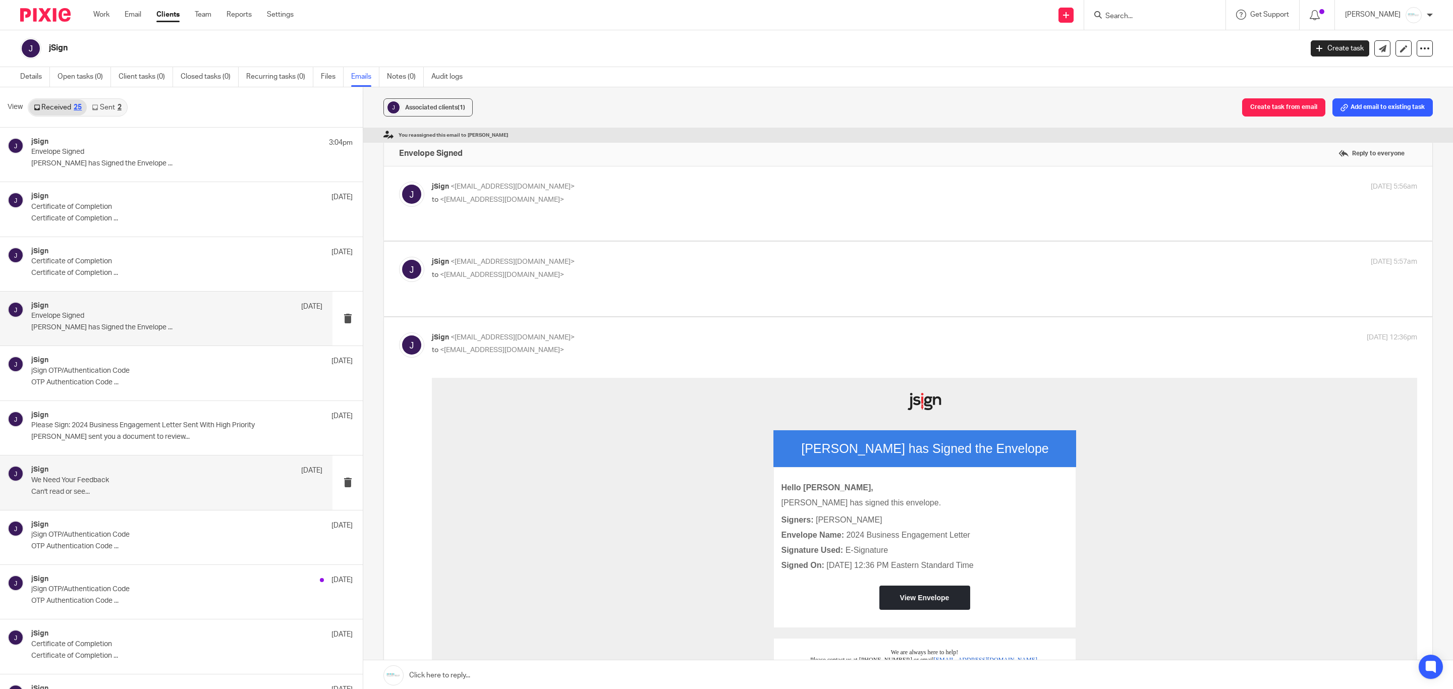
click at [126, 486] on div "jSign Aug 15 We Need Your Feedback Can't read or see..." at bounding box center [176, 483] width 291 height 34
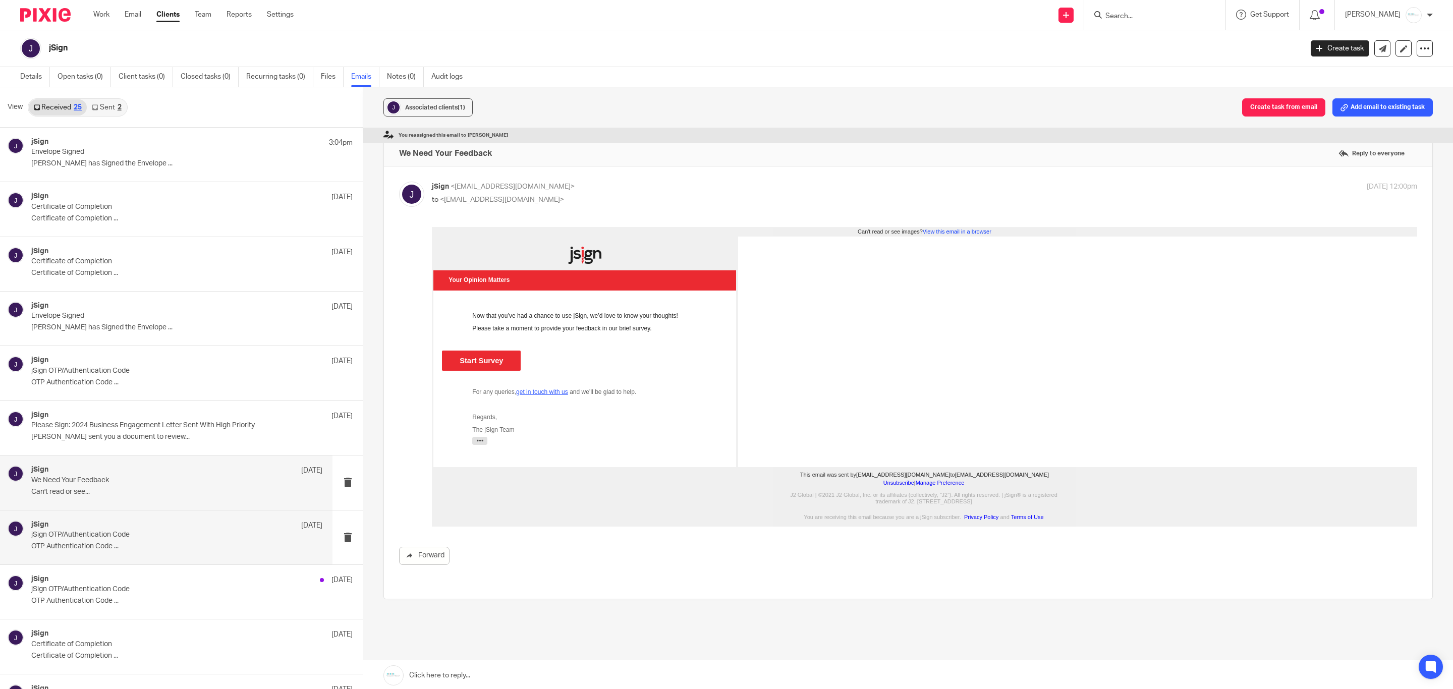
click at [137, 532] on p "jSign OTP/Authentication Code" at bounding box center [147, 535] width 233 height 9
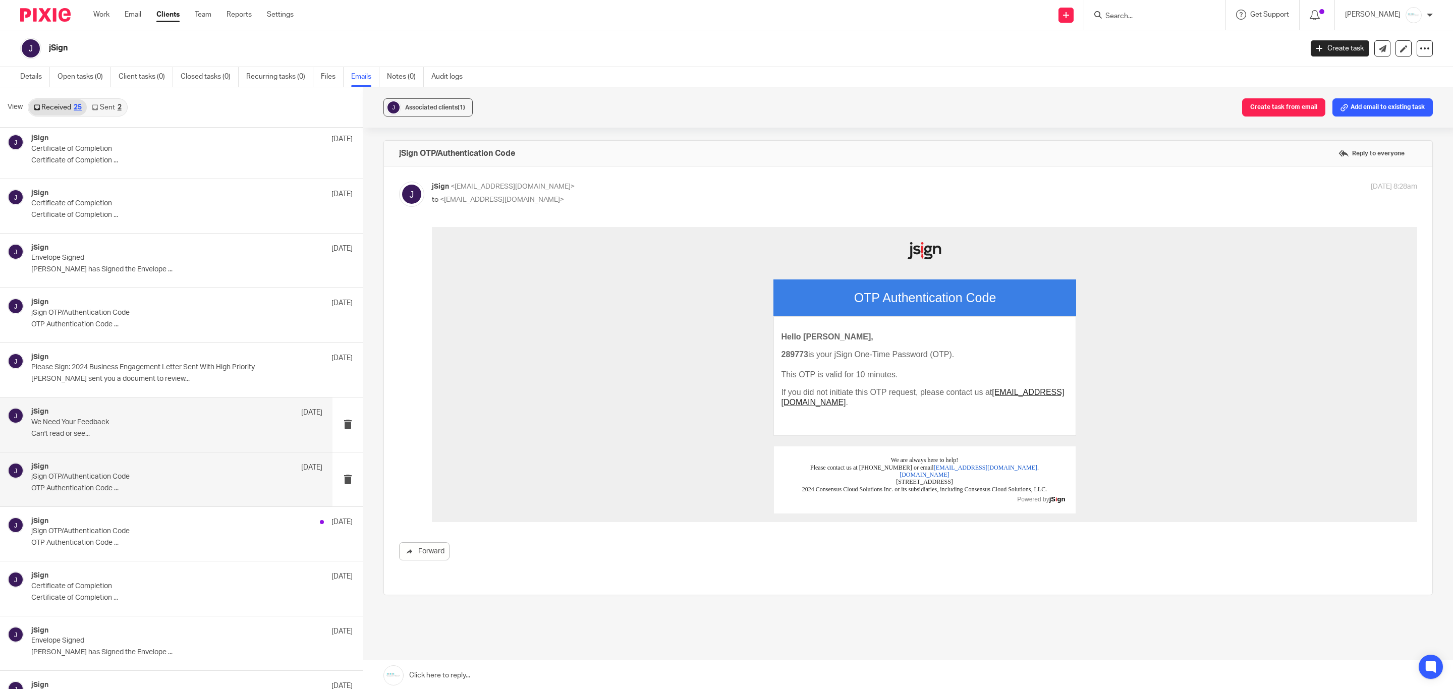
scroll to position [151, 0]
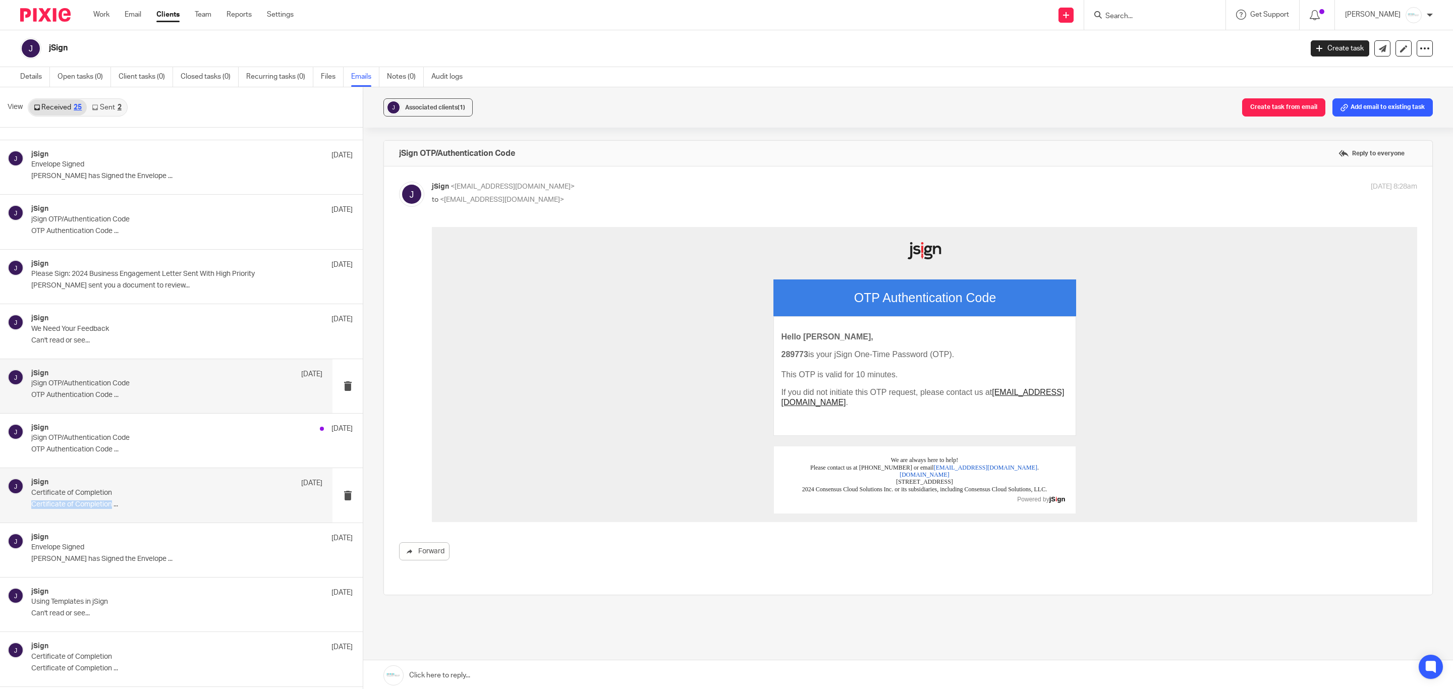
click at [112, 499] on div "jSign Aug 14 Certificate of Completion Certificate of Completion ..." at bounding box center [176, 495] width 291 height 34
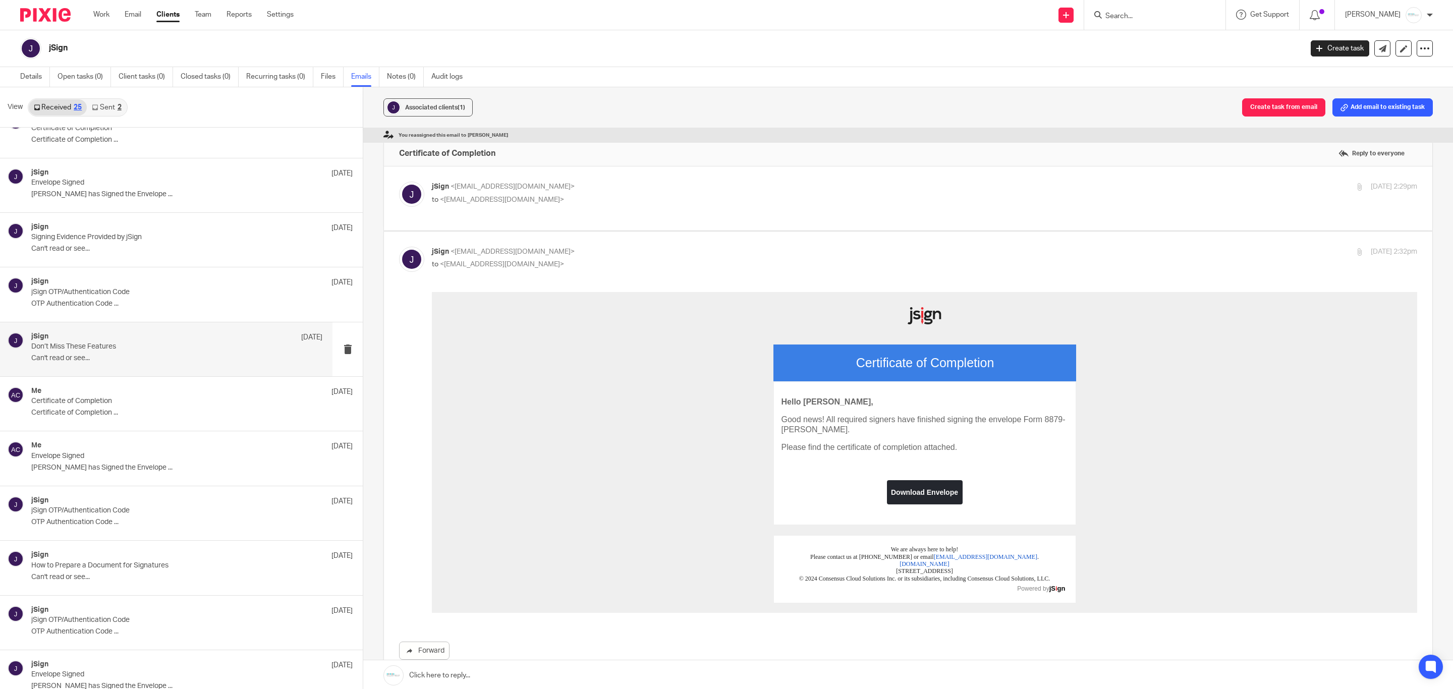
scroll to position [681, 0]
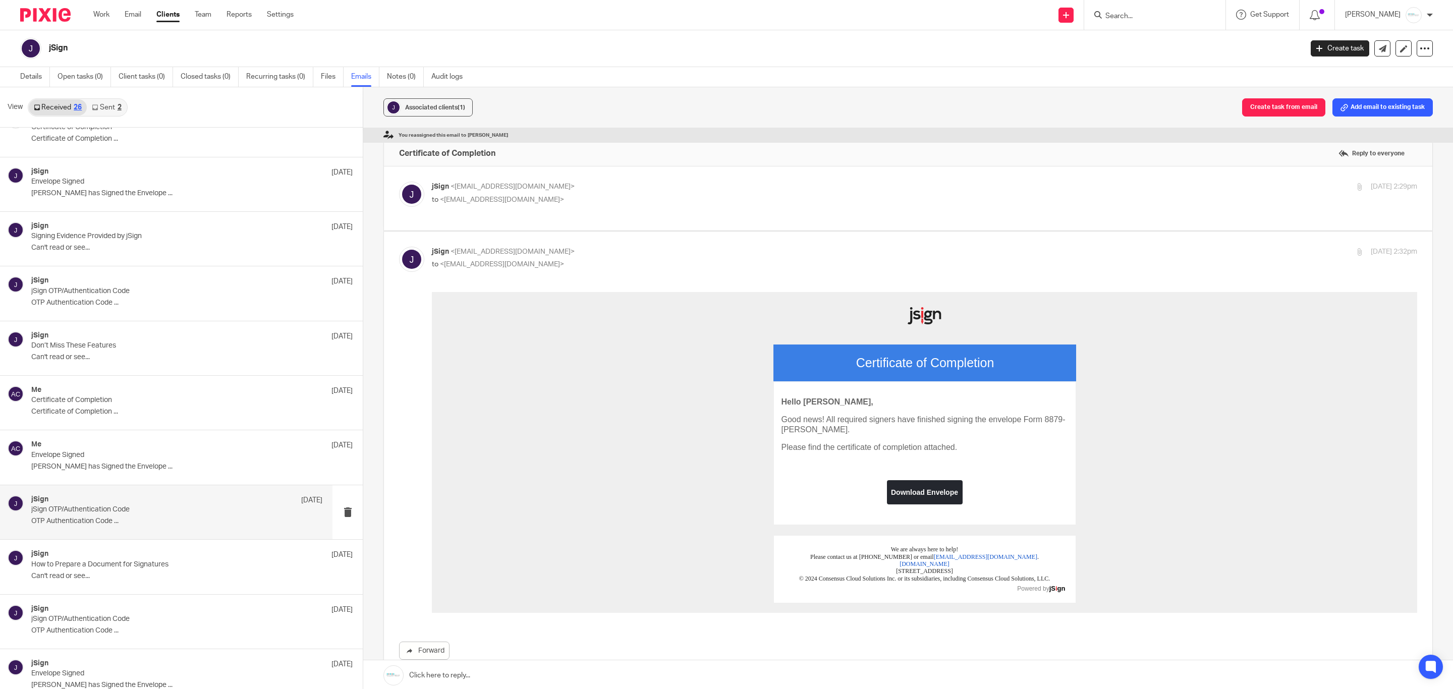
click at [109, 529] on div "jSign Aug 7 jSign OTP/Authentication Code OTP Authentication Code ..." at bounding box center [176, 512] width 291 height 34
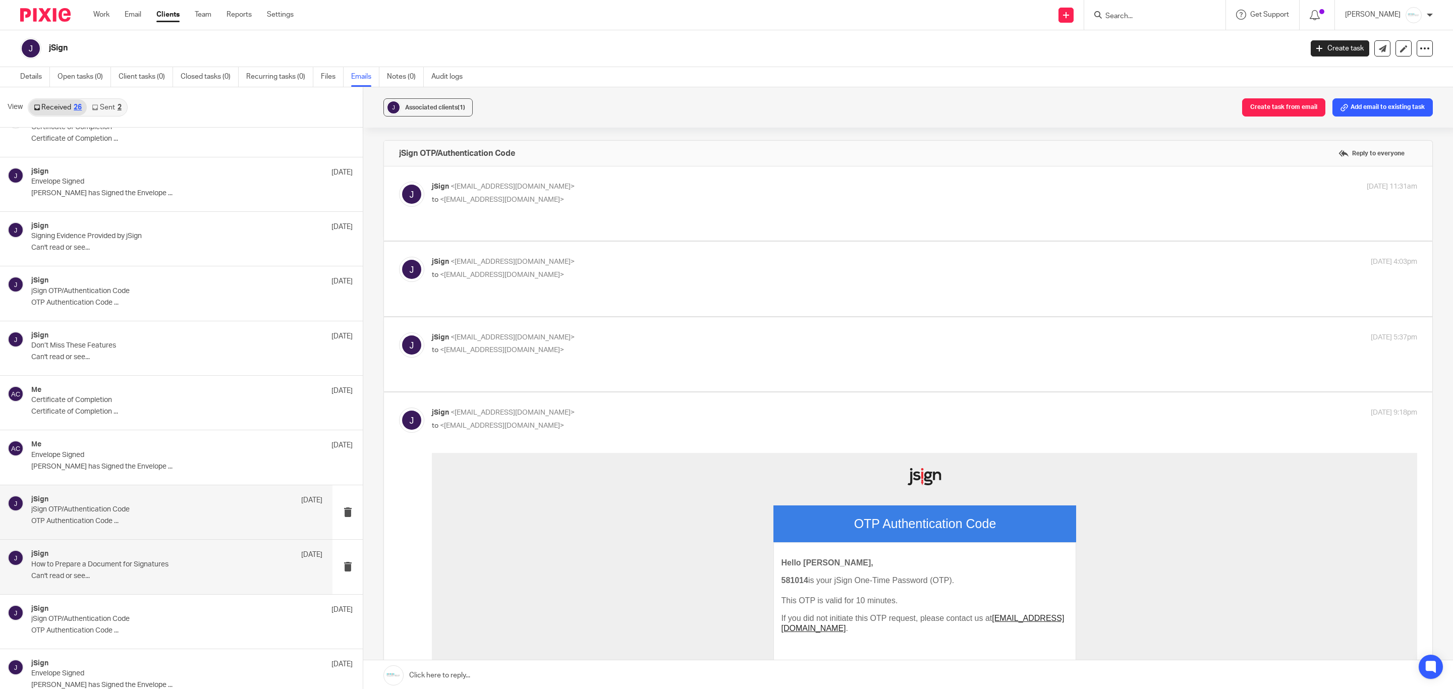
scroll to position [0, 0]
click at [126, 584] on div "jSign Aug 7 How to Prepare a Document for Signatures Can't read or see..." at bounding box center [176, 567] width 291 height 34
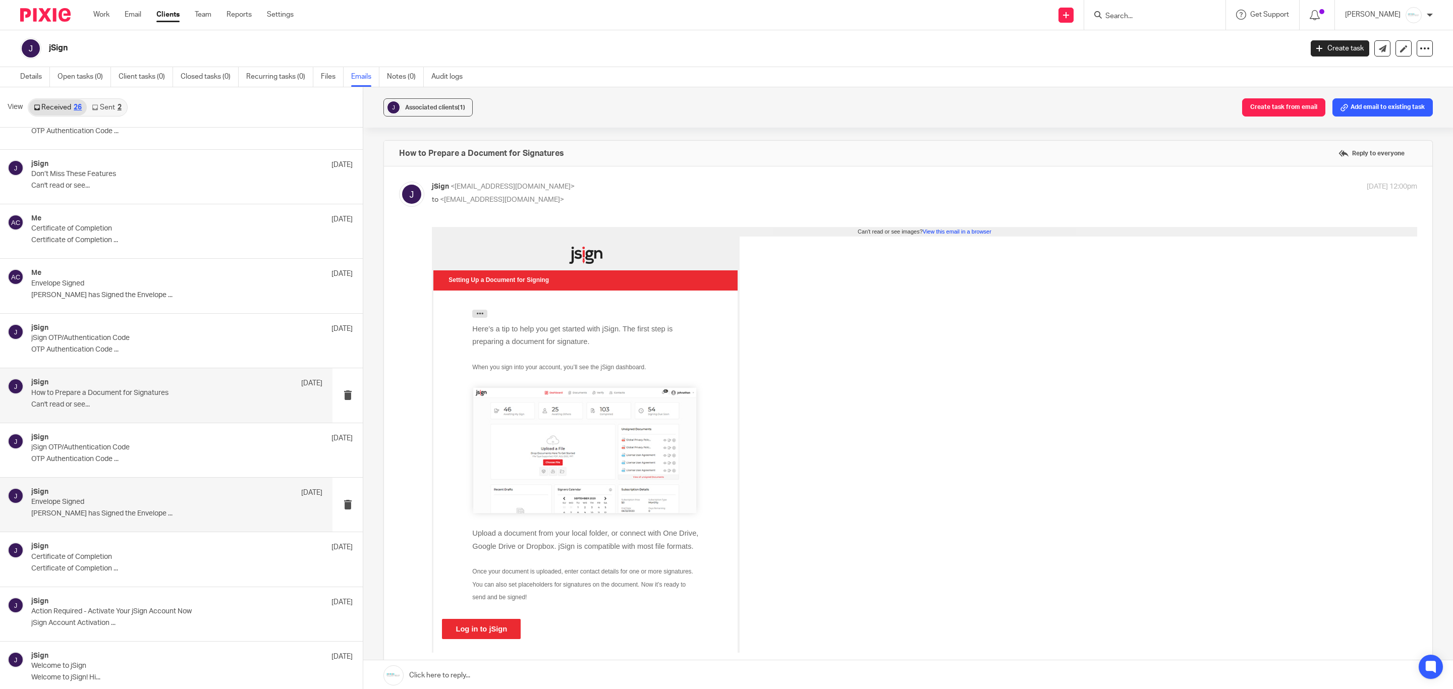
scroll to position [865, 0]
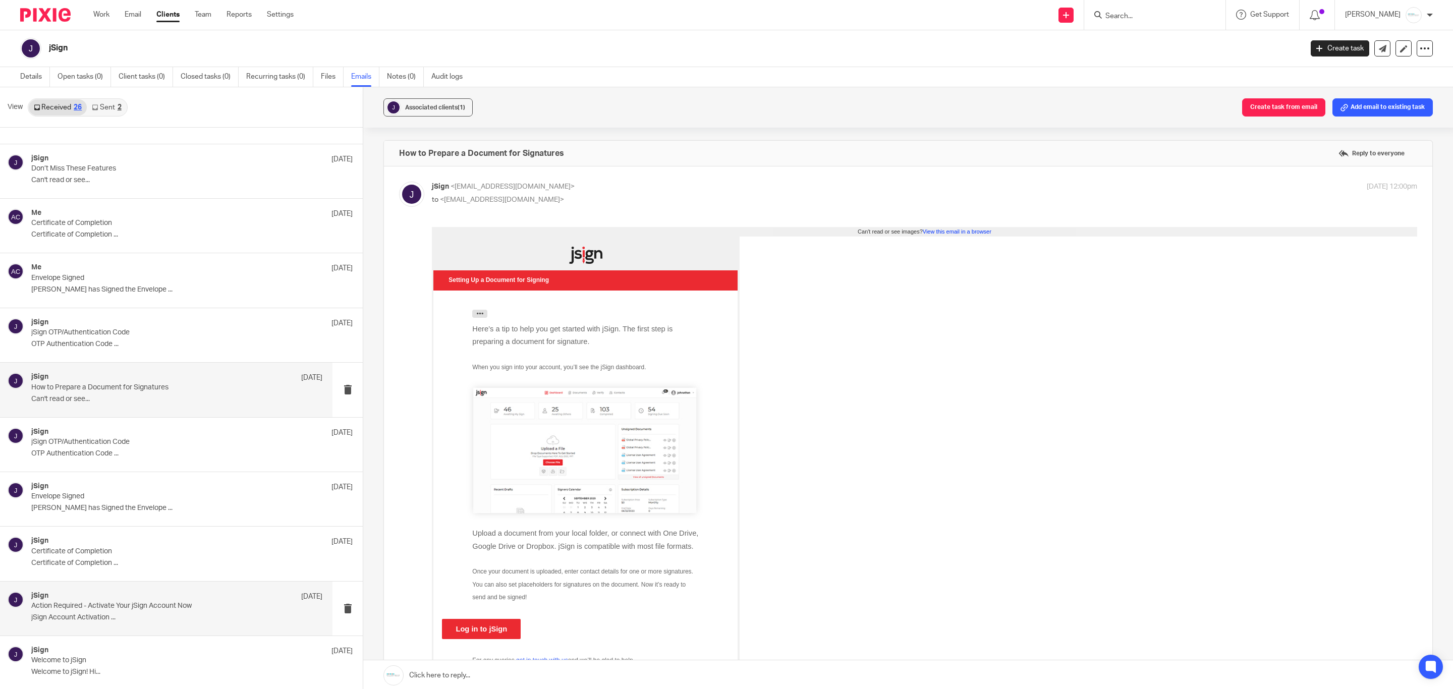
click at [158, 618] on p "jSign Account Activation ..." at bounding box center [176, 618] width 291 height 9
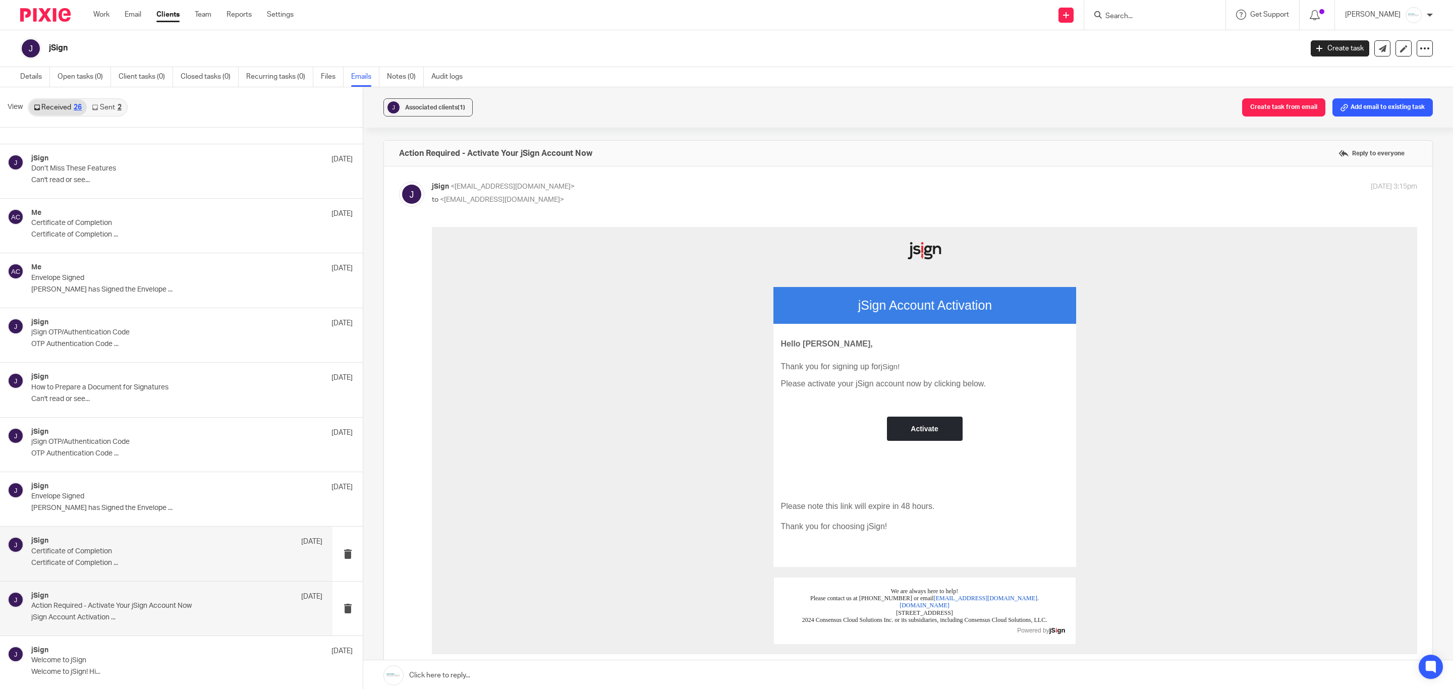
scroll to position [0, 0]
click at [144, 560] on p "Certificate of Completion ..." at bounding box center [176, 563] width 291 height 9
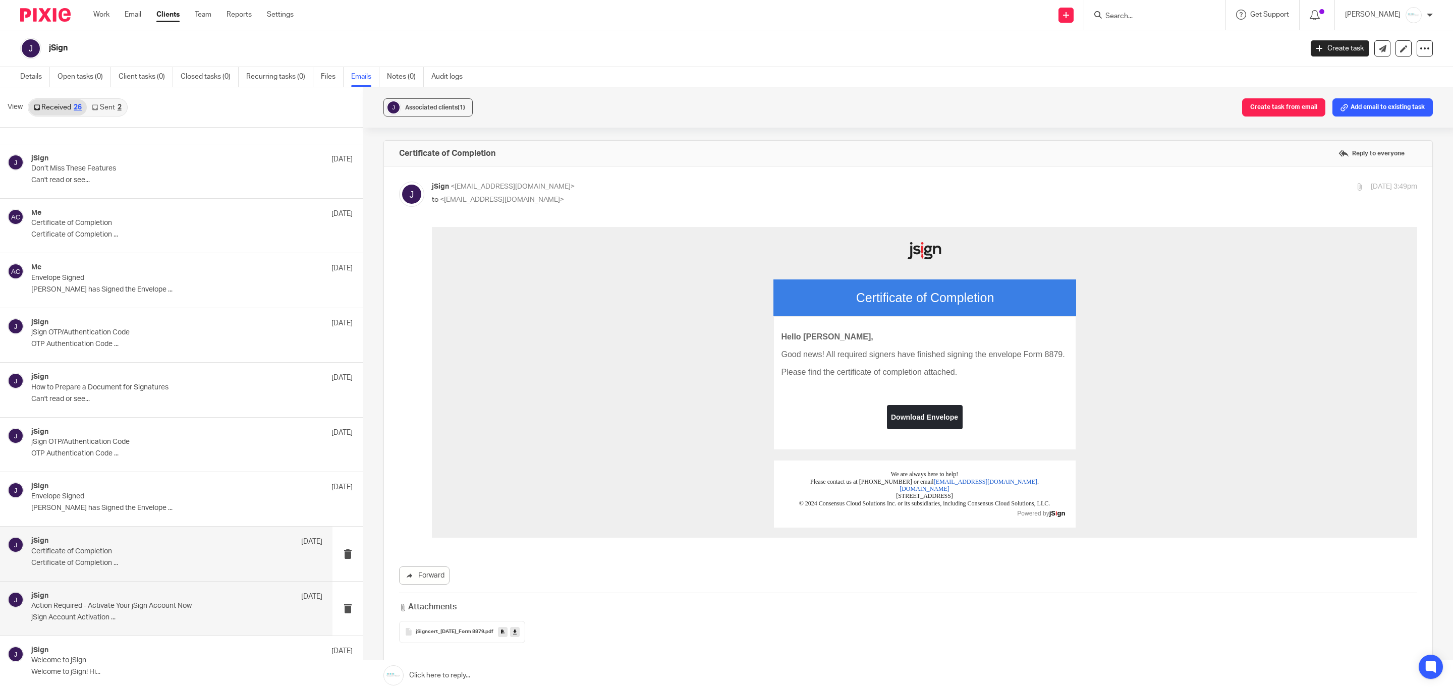
click at [157, 592] on div "jSign Aug 5" at bounding box center [176, 597] width 291 height 10
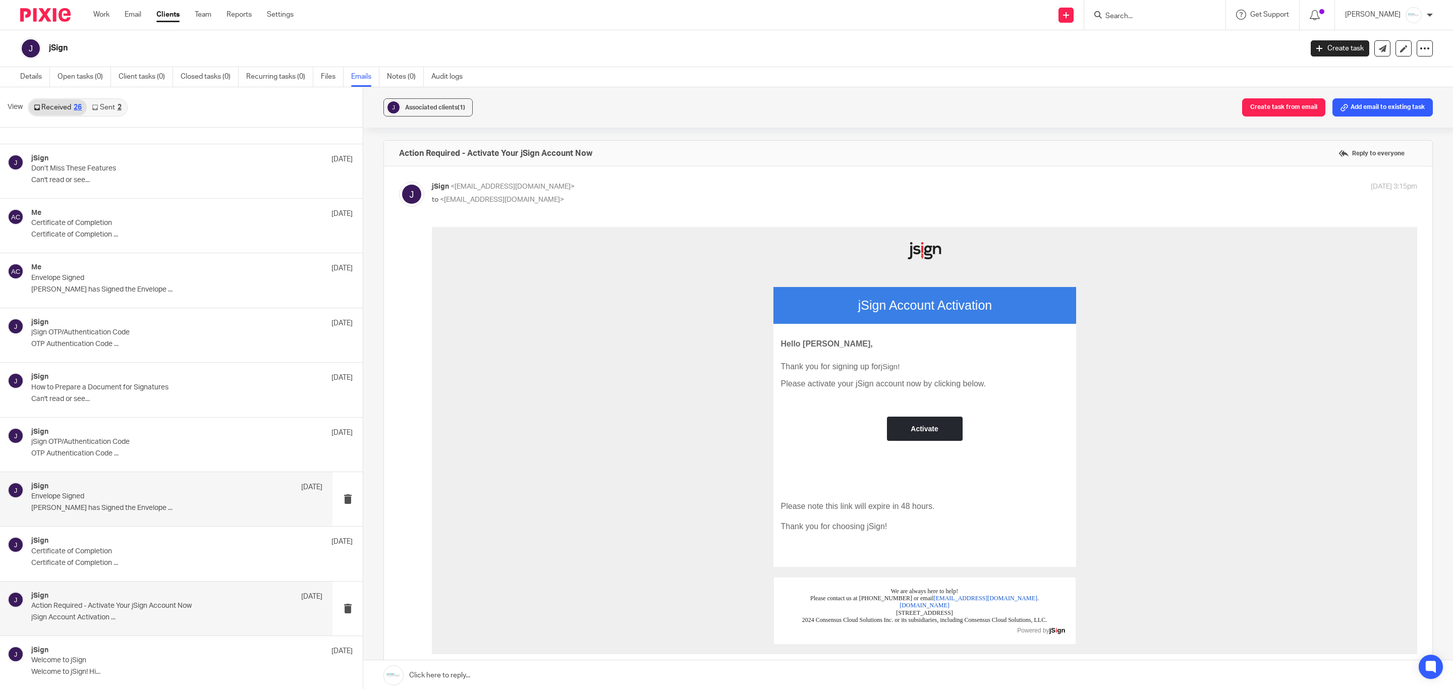
click at [126, 500] on div "jSign Aug 5 Envelope Signed Amy Corfixsen has Signed the Envelope ..." at bounding box center [176, 499] width 291 height 34
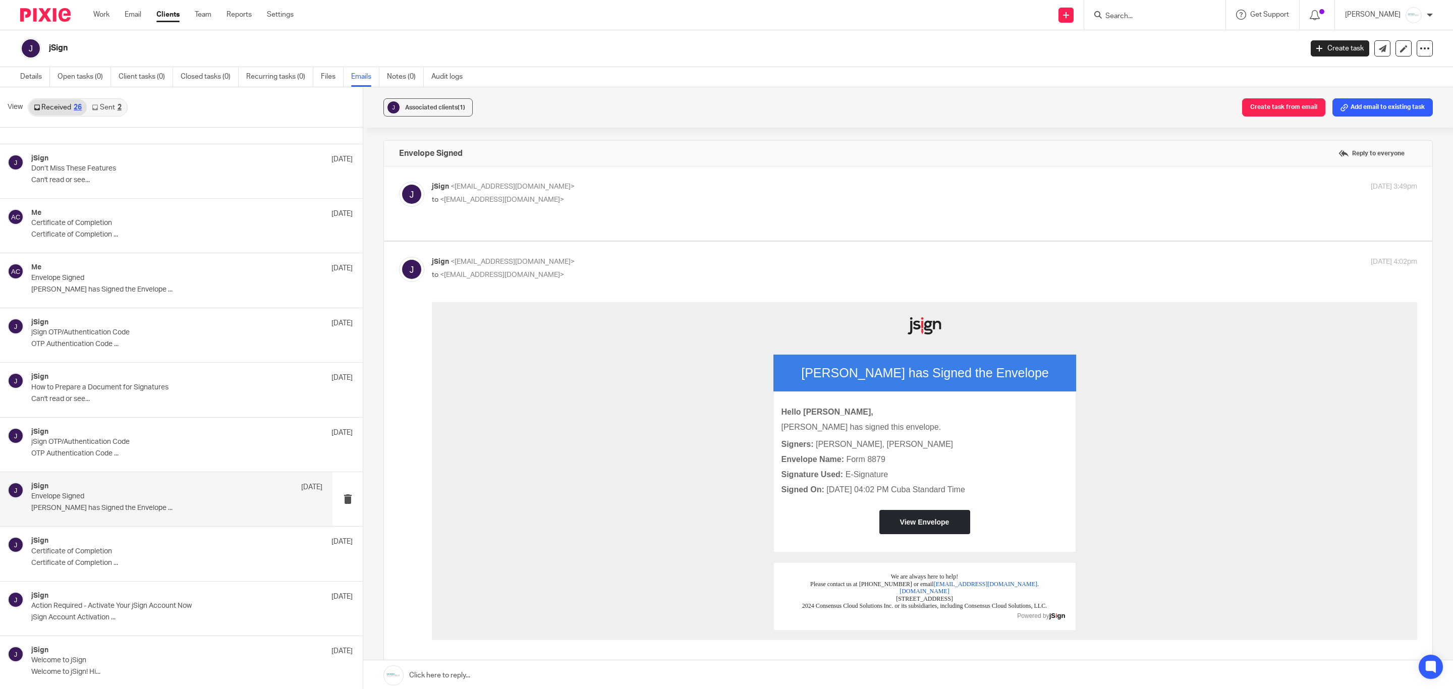
click at [126, 507] on p "Amy Corfixsen has Signed the Envelope ..." at bounding box center [176, 508] width 291 height 9
click at [148, 579] on div "jSign Aug 5 Certificate of Completion Certificate of Completion ..." at bounding box center [166, 554] width 333 height 54
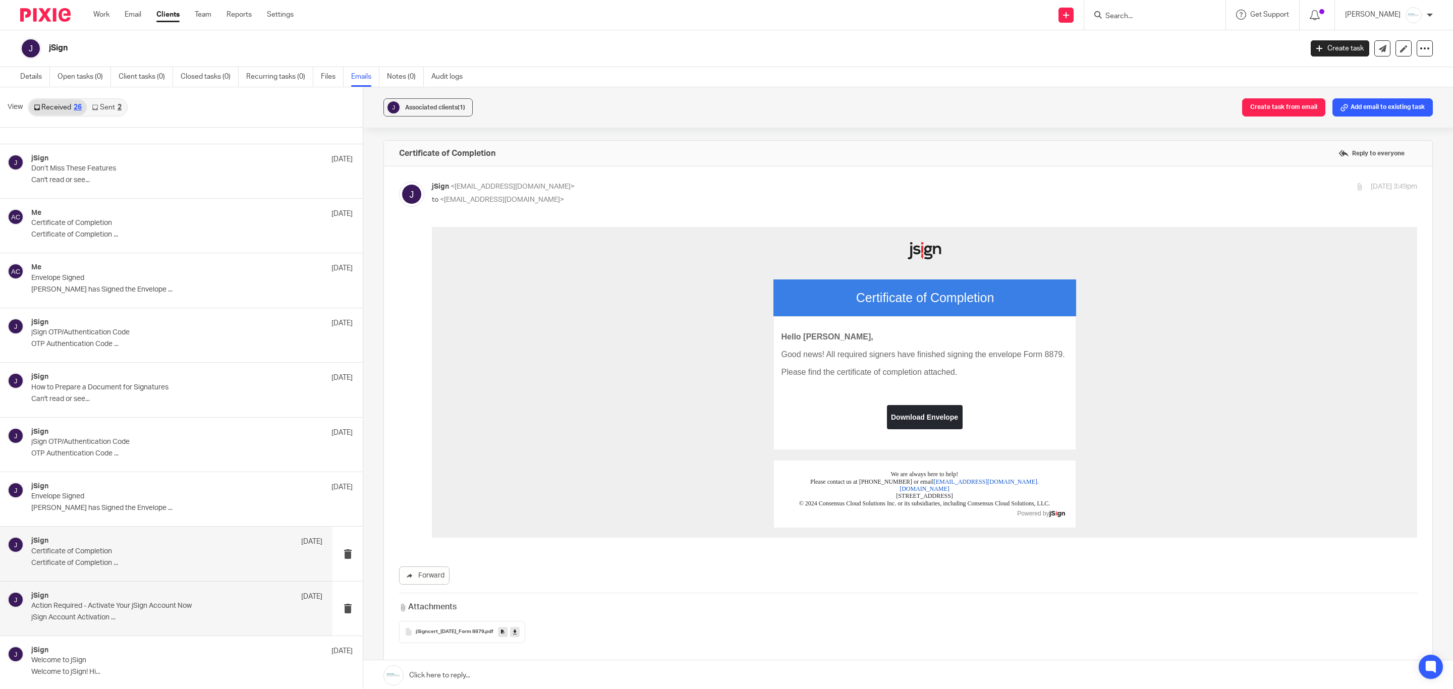
click at [151, 596] on div "jSign Aug 5" at bounding box center [176, 597] width 291 height 10
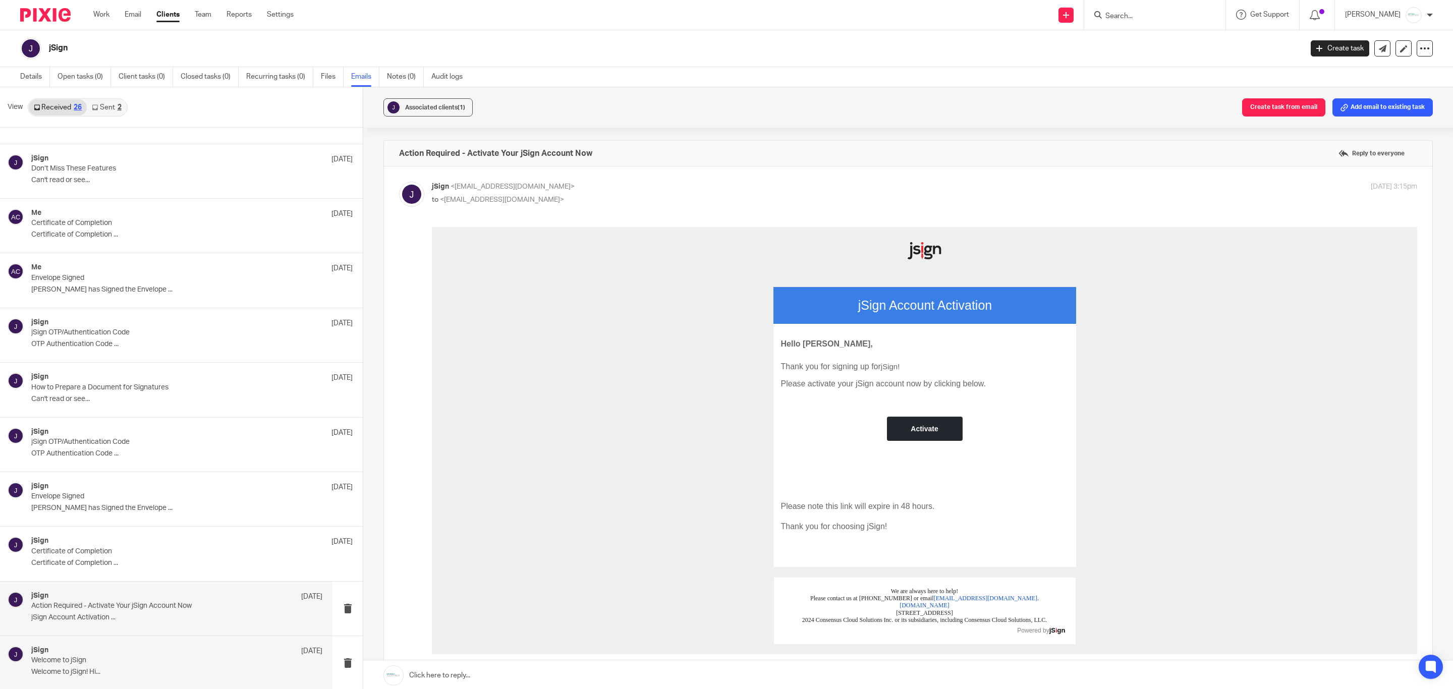
click at [133, 665] on div "jSign Aug 5 Welcome to jSign Welcome to jSign! Hi..." at bounding box center [176, 663] width 291 height 34
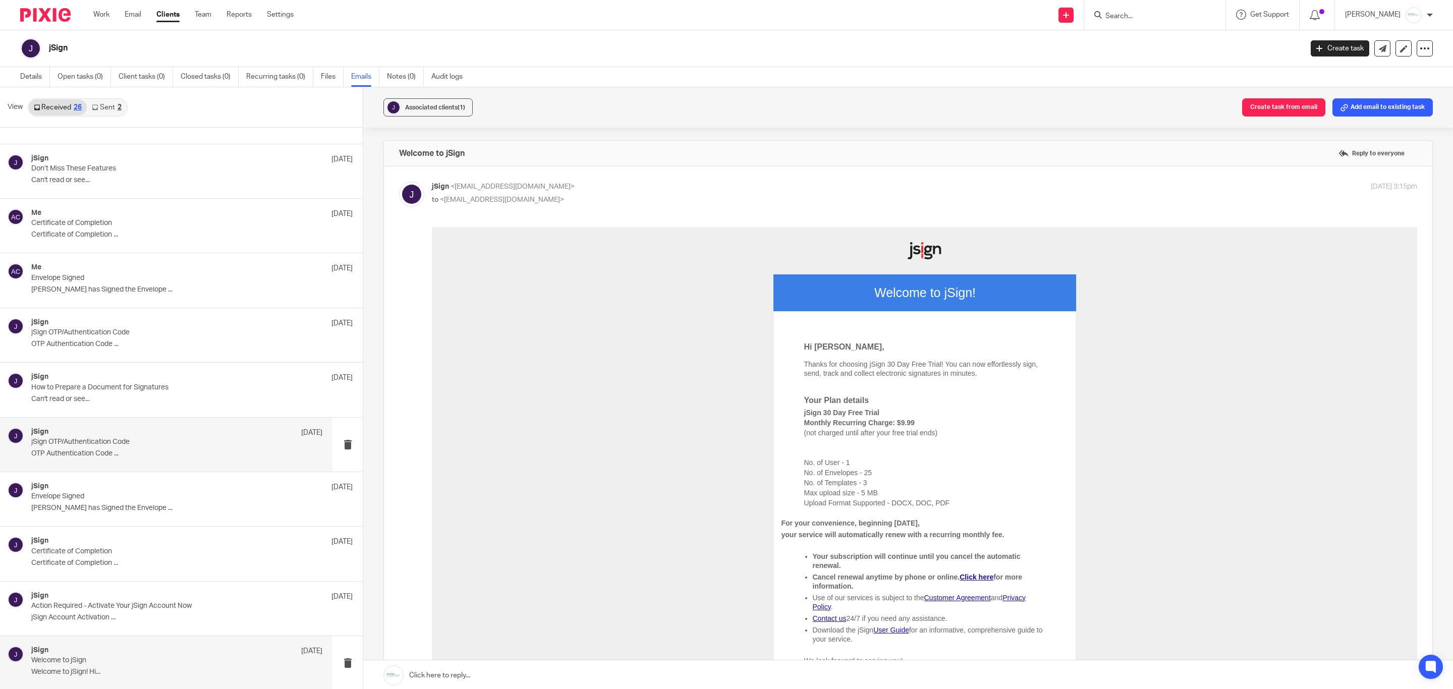
click at [76, 442] on p "jSign OTP/Authentication Code" at bounding box center [147, 442] width 233 height 9
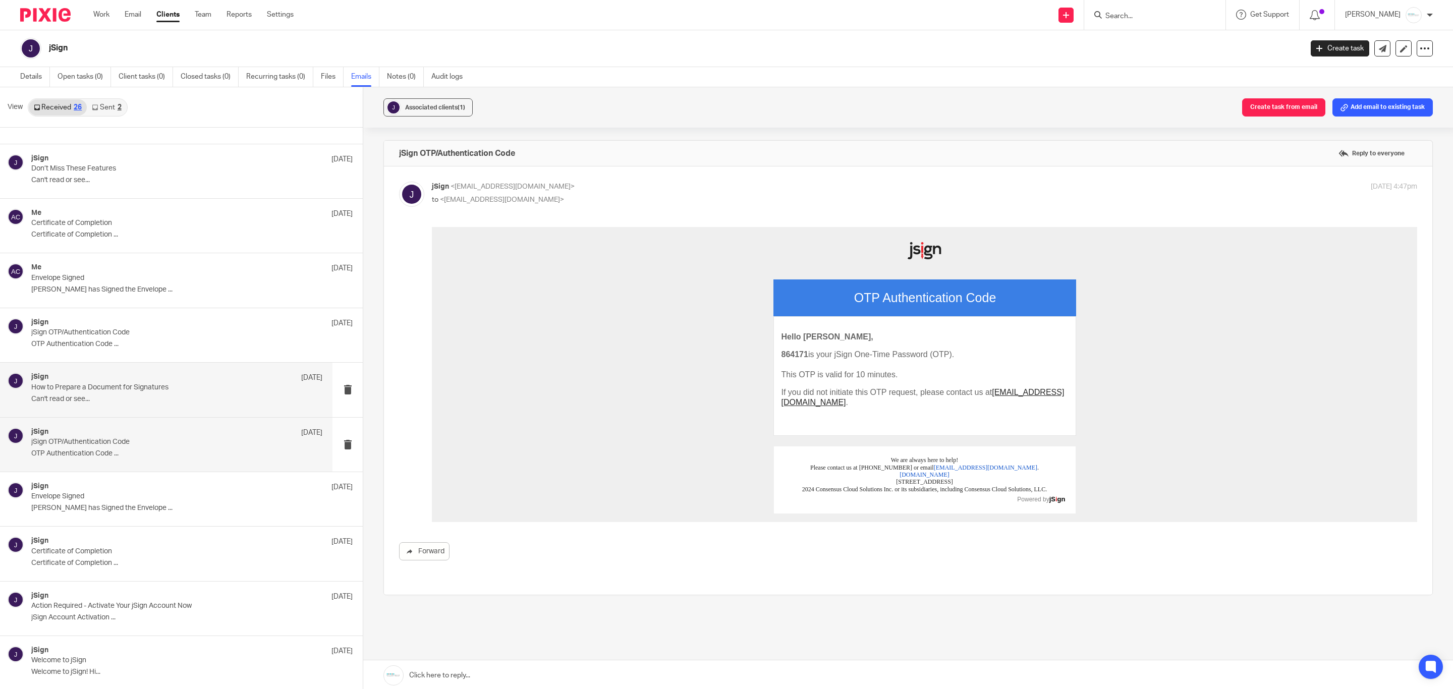
click at [103, 379] on div "jSign Aug 7" at bounding box center [176, 378] width 291 height 10
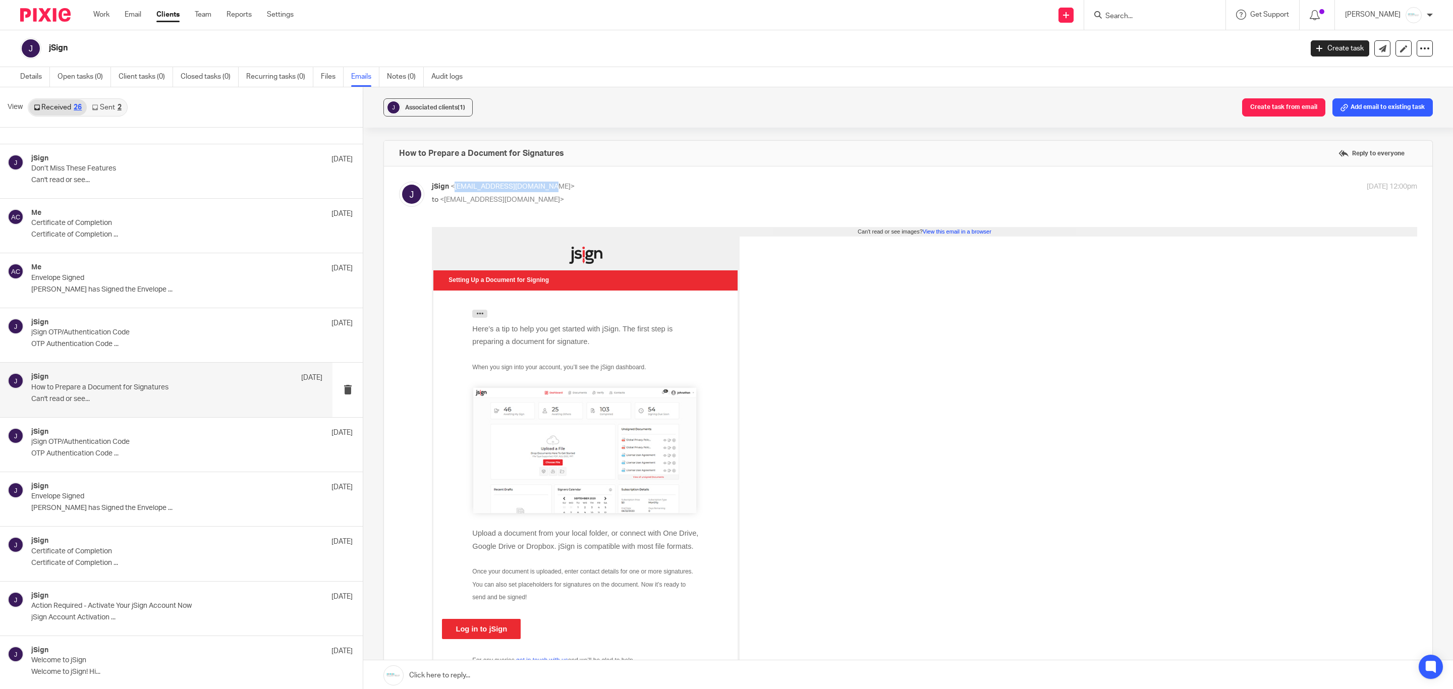
drag, startPoint x: 451, startPoint y: 189, endPoint x: 545, endPoint y: 191, distance: 93.9
click at [545, 191] on p "jSign <notices@message.jsign.com>" at bounding box center [760, 187] width 657 height 11
copy span "notices@message.jsign.com"
click at [35, 81] on link "Details" at bounding box center [35, 77] width 30 height 20
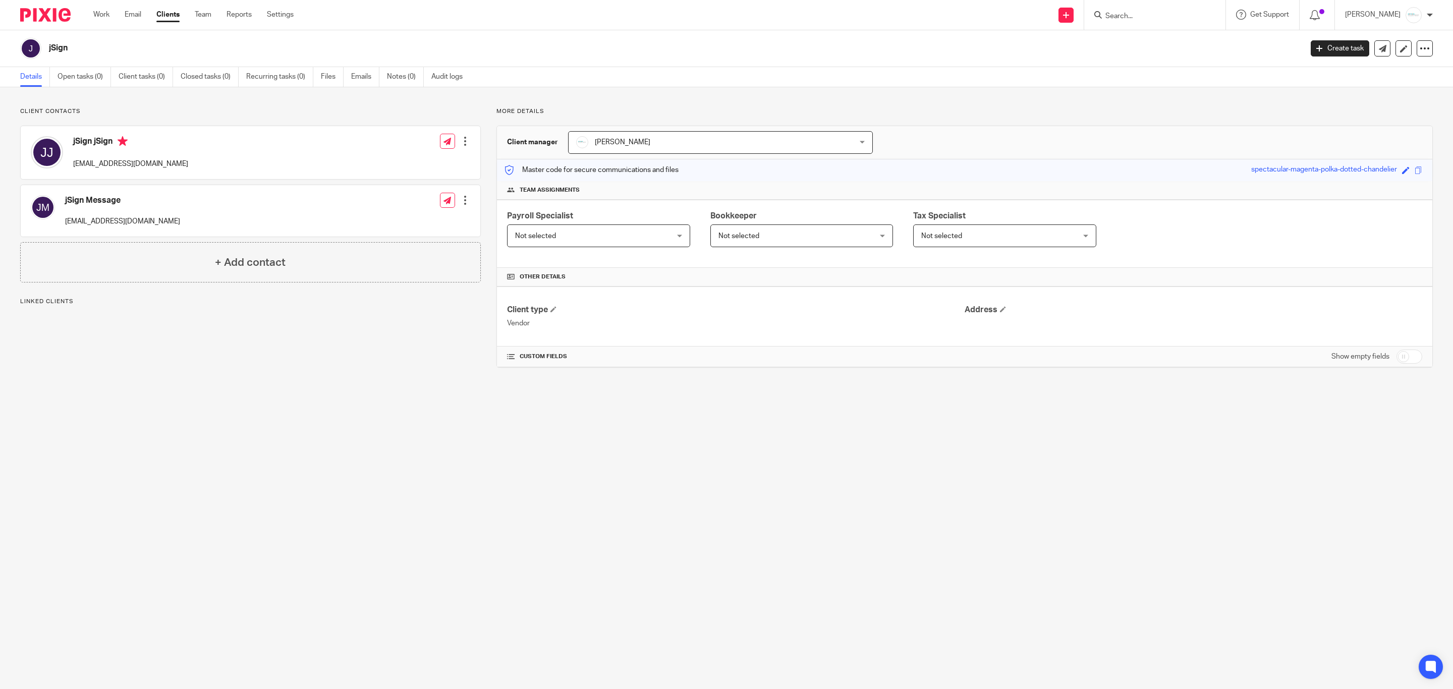
click at [140, 20] on div "Work Email Clients Team Reports Settings Work Email Clients Team Reports Settin…" at bounding box center [196, 15] width 226 height 30
click at [138, 17] on link "Email" at bounding box center [133, 15] width 17 height 10
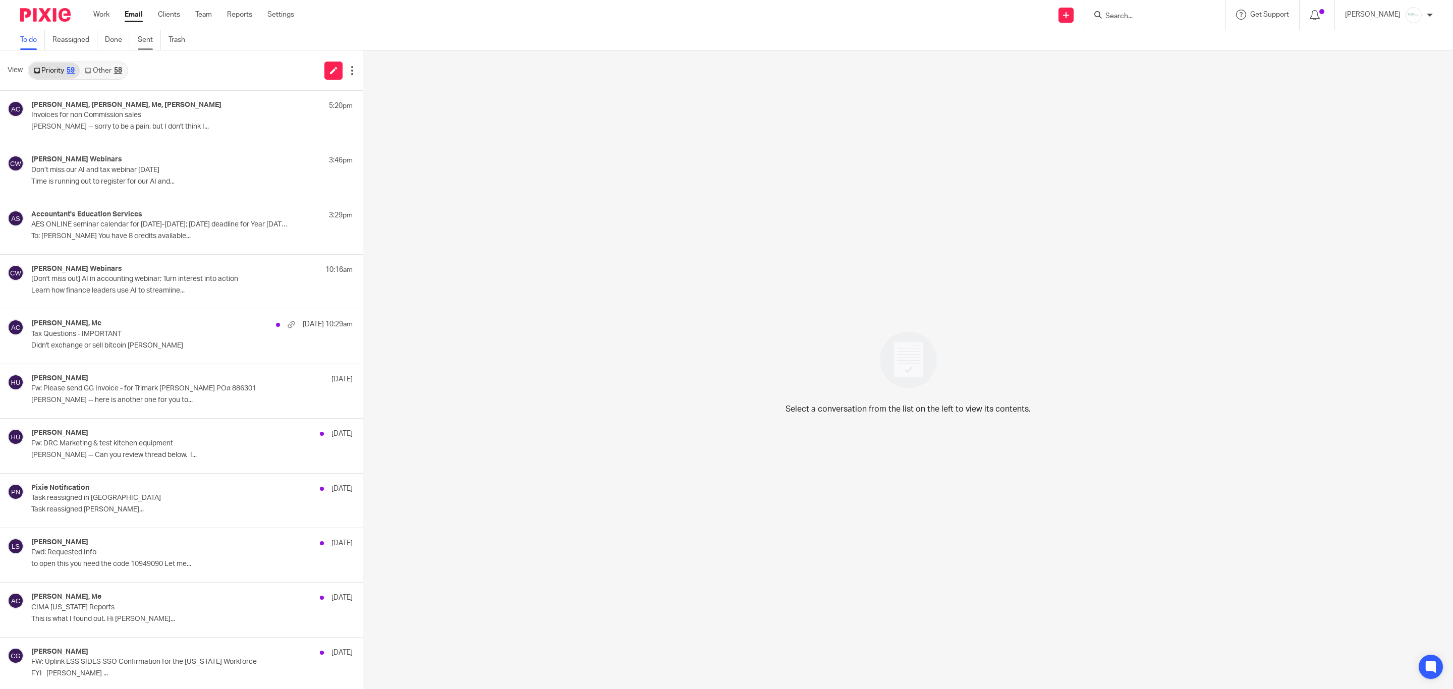
click at [150, 33] on link "Sent" at bounding box center [149, 40] width 23 height 20
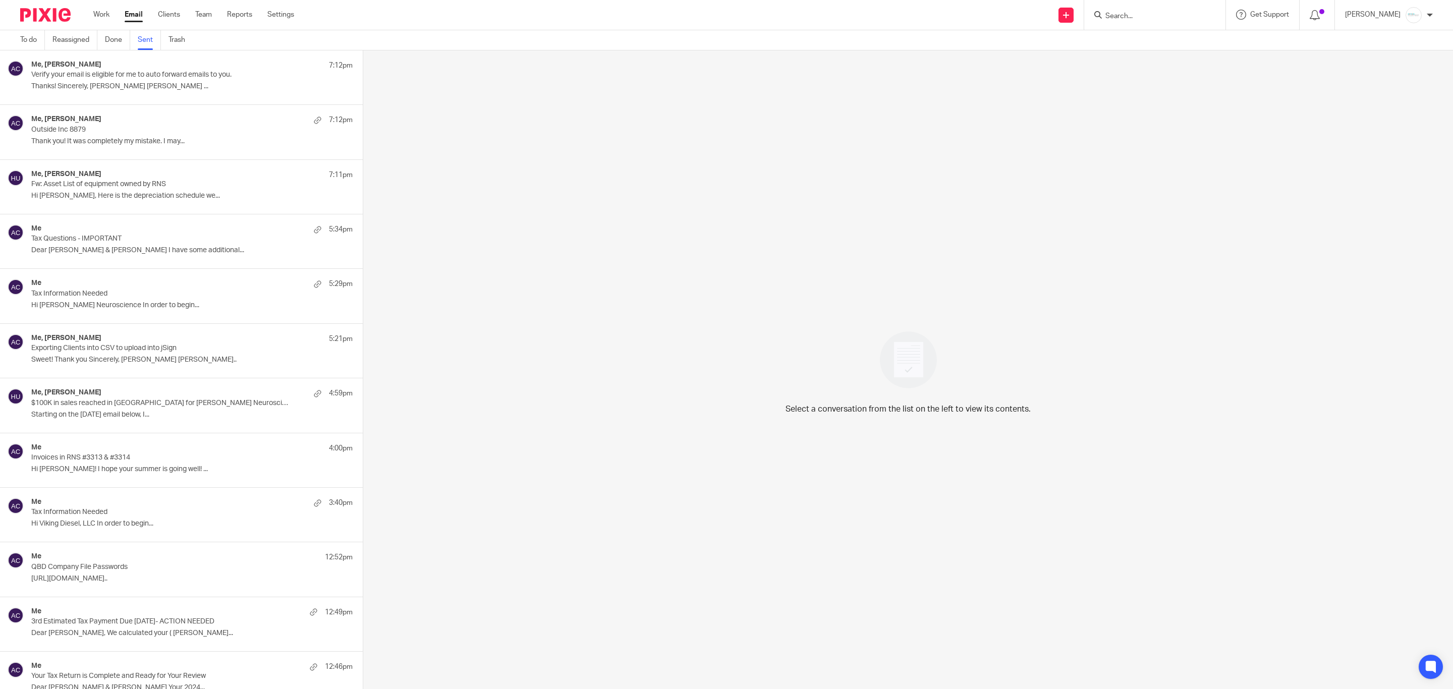
click at [123, 85] on p "Thanks! Sincerely, [PERSON_NAME] [PERSON_NAME] ..." at bounding box center [191, 86] width 321 height 9
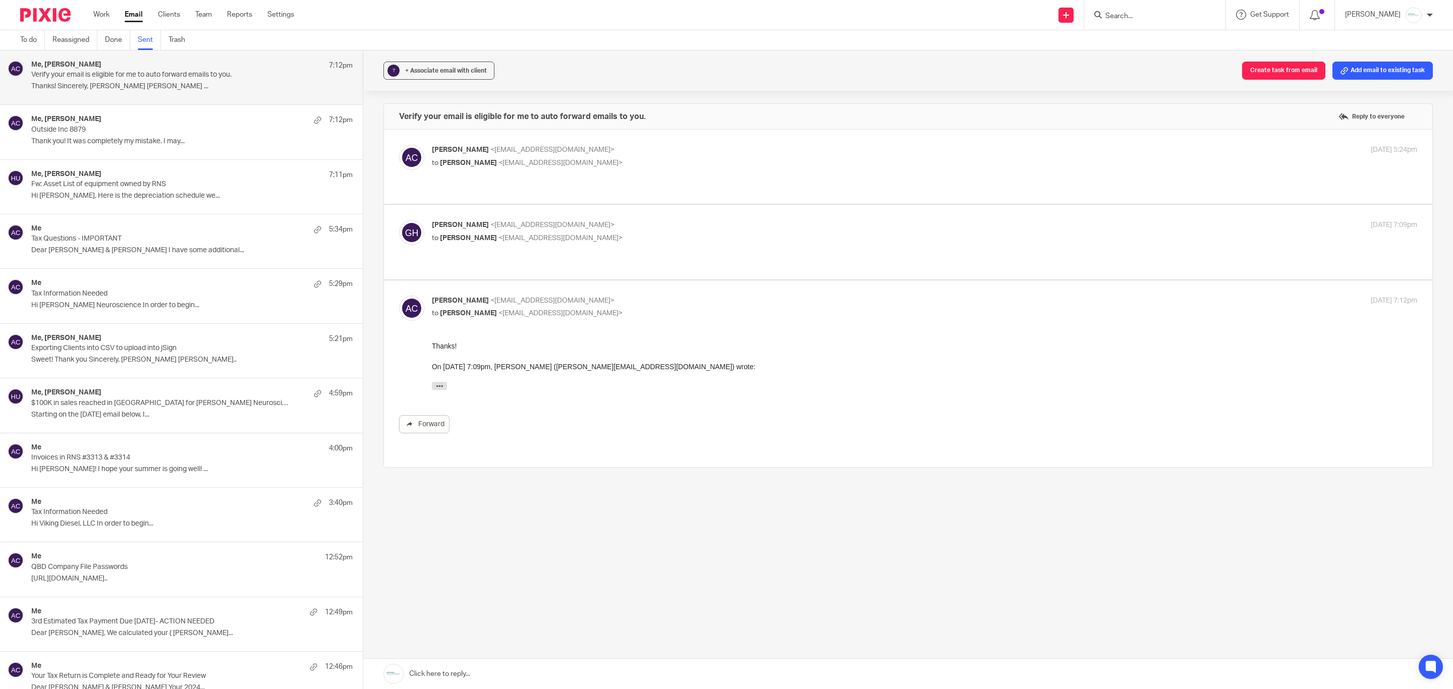
click at [600, 660] on link at bounding box center [908, 674] width 1090 height 30
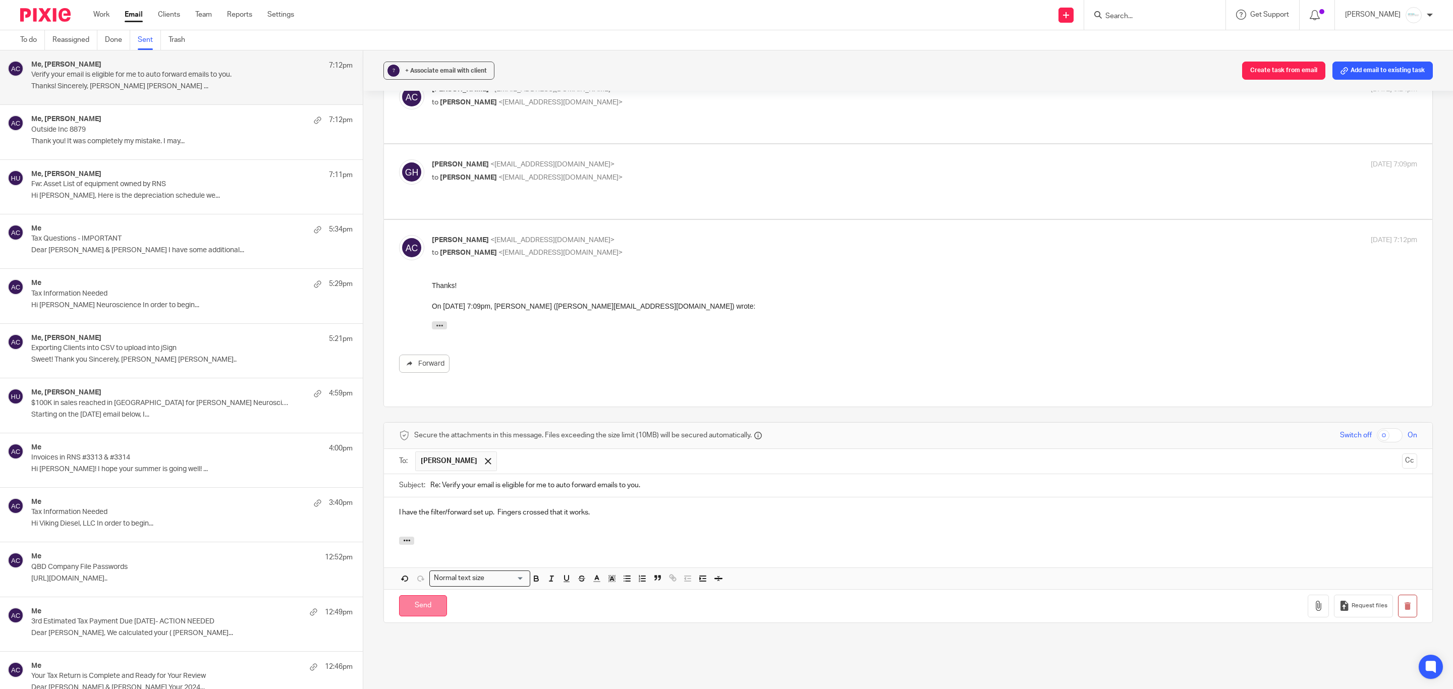
click at [420, 595] on input "Send" at bounding box center [423, 606] width 48 height 22
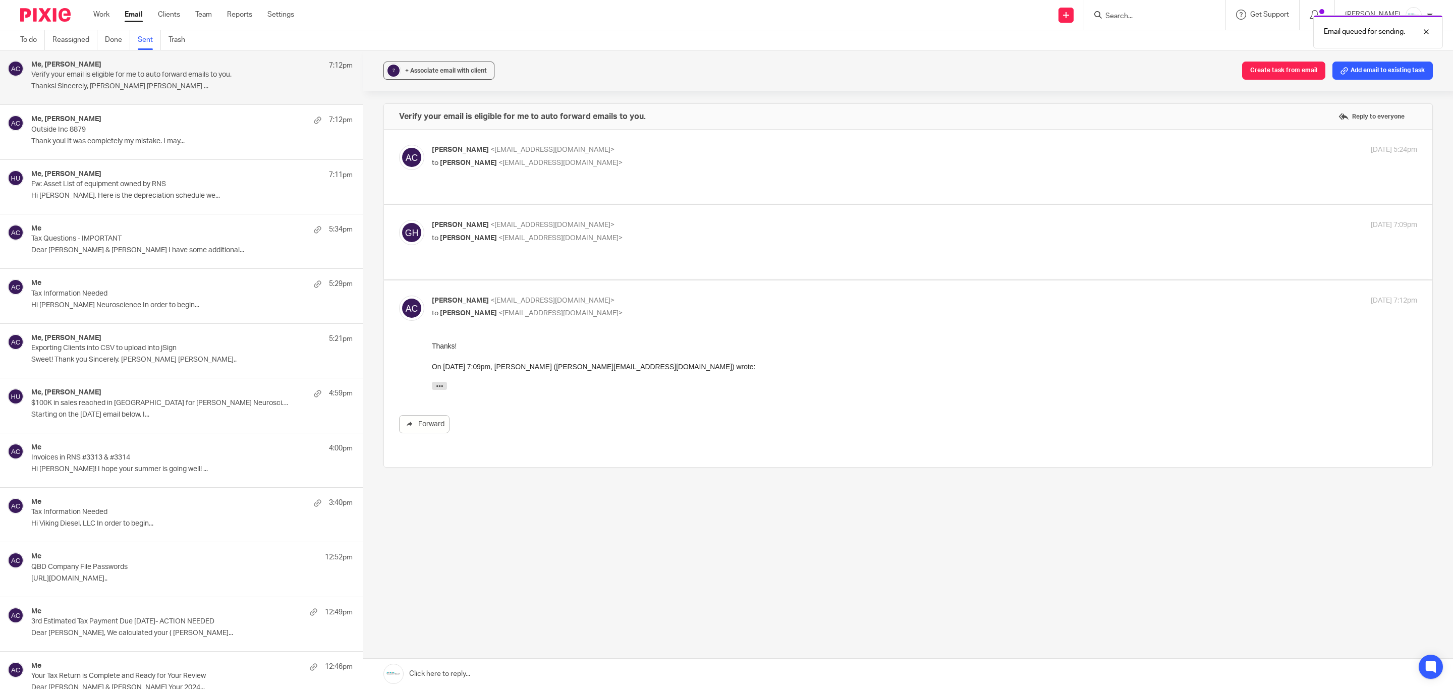
click at [127, 20] on link "Email" at bounding box center [134, 15] width 18 height 10
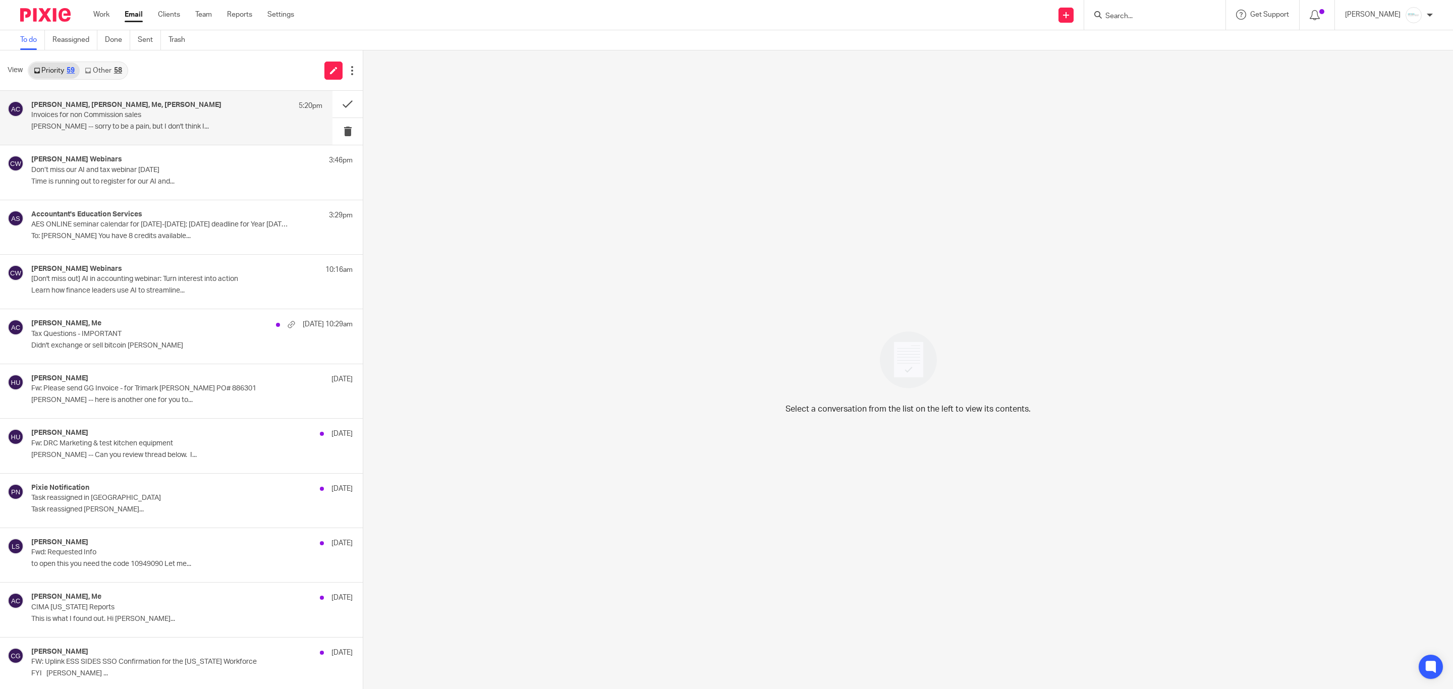
click at [107, 118] on p "Invoices for non Commission sales" at bounding box center [147, 115] width 233 height 9
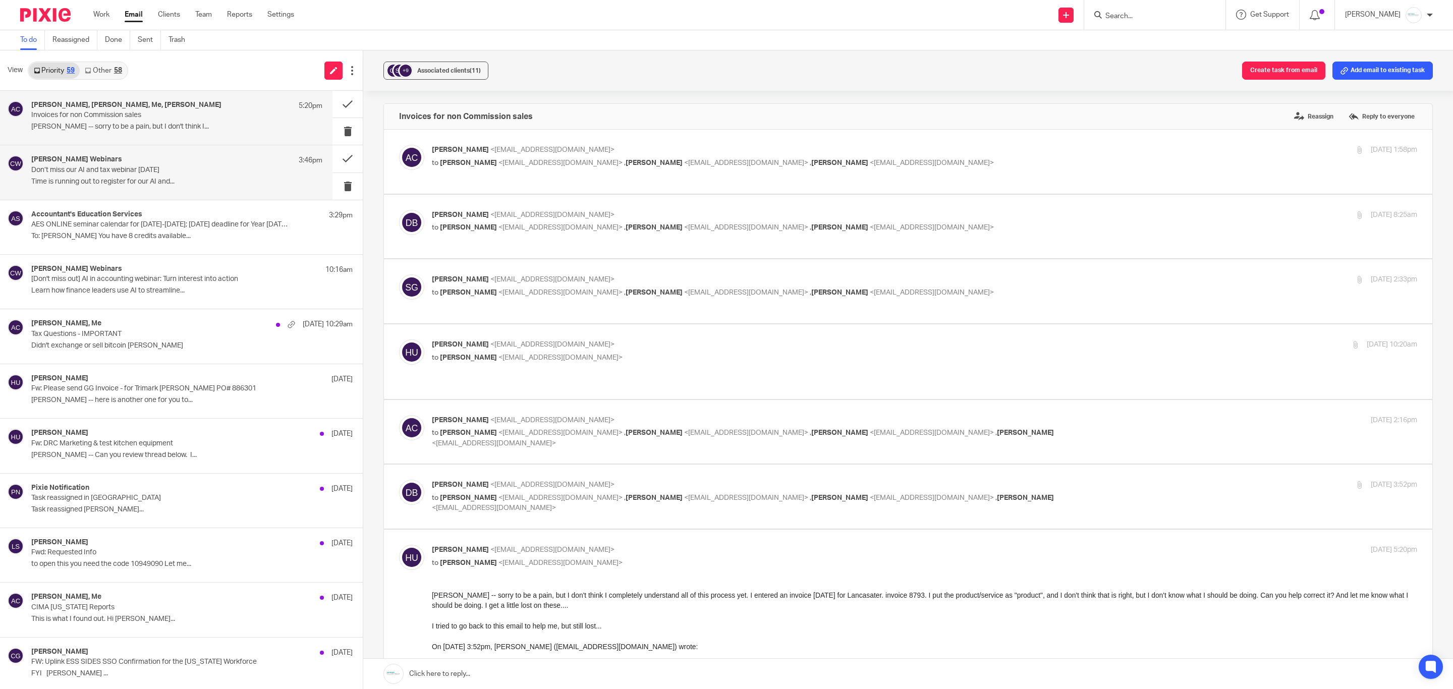
click at [79, 187] on div "Crowe Webinars 3:46pm Don’t miss our AI and tax webinar Aug. 26 Time is running…" at bounding box center [176, 172] width 291 height 34
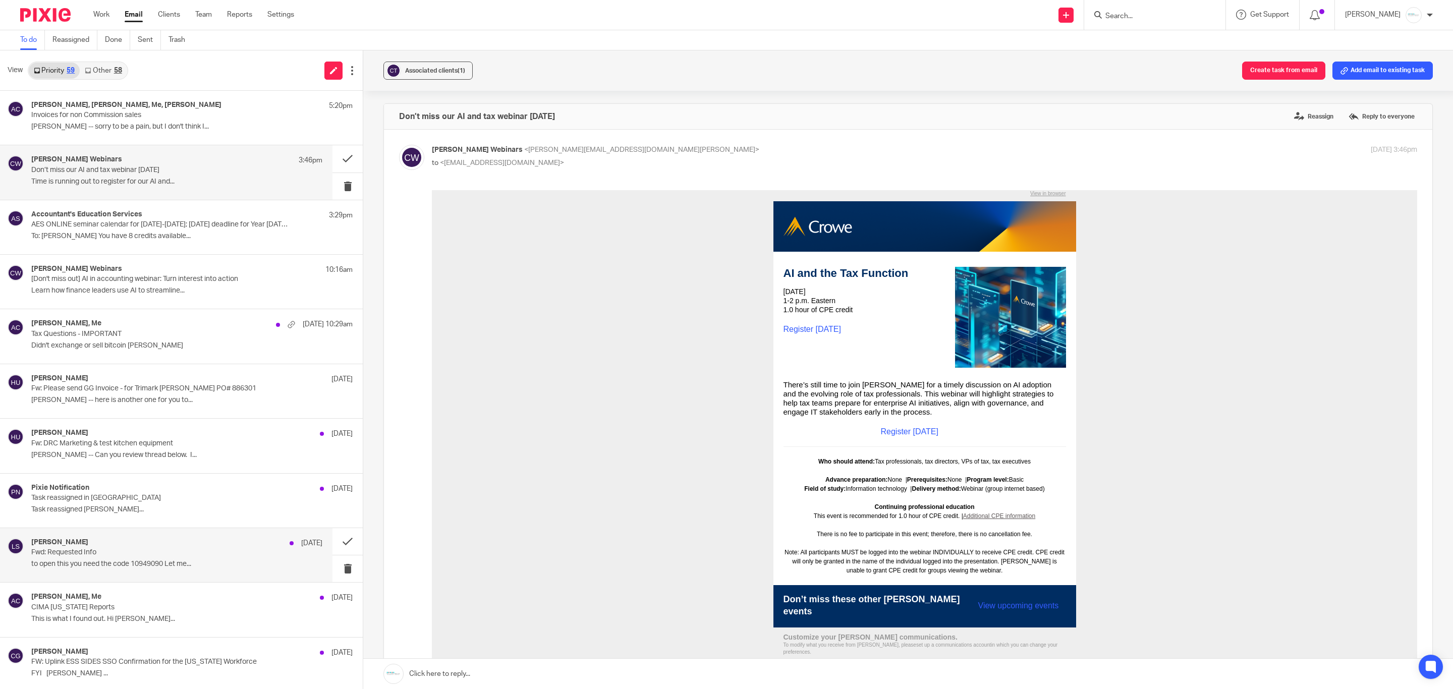
click at [120, 561] on div "LISA SIMON Aug 15 Fwd: Requested Info to open this you need the code 10949090 L…" at bounding box center [176, 555] width 291 height 34
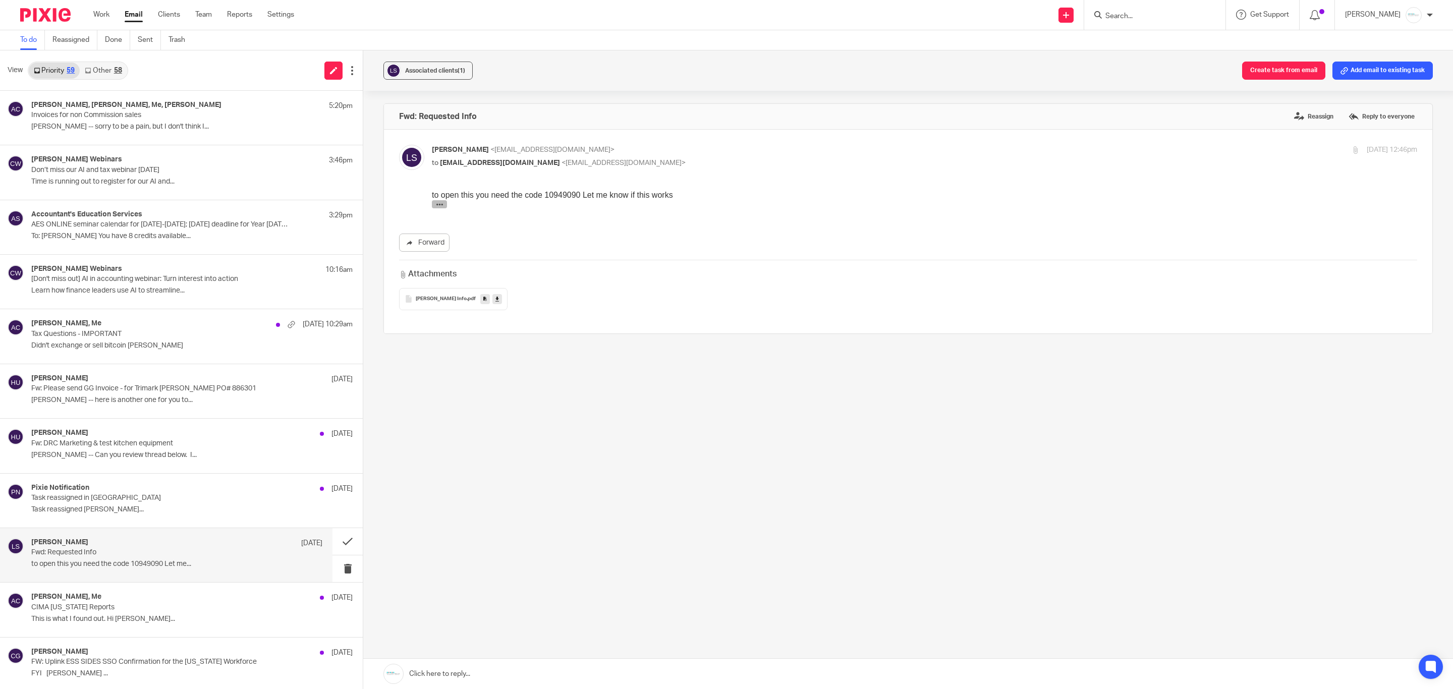
click at [438, 206] on icon "button" at bounding box center [440, 205] width 8 height 8
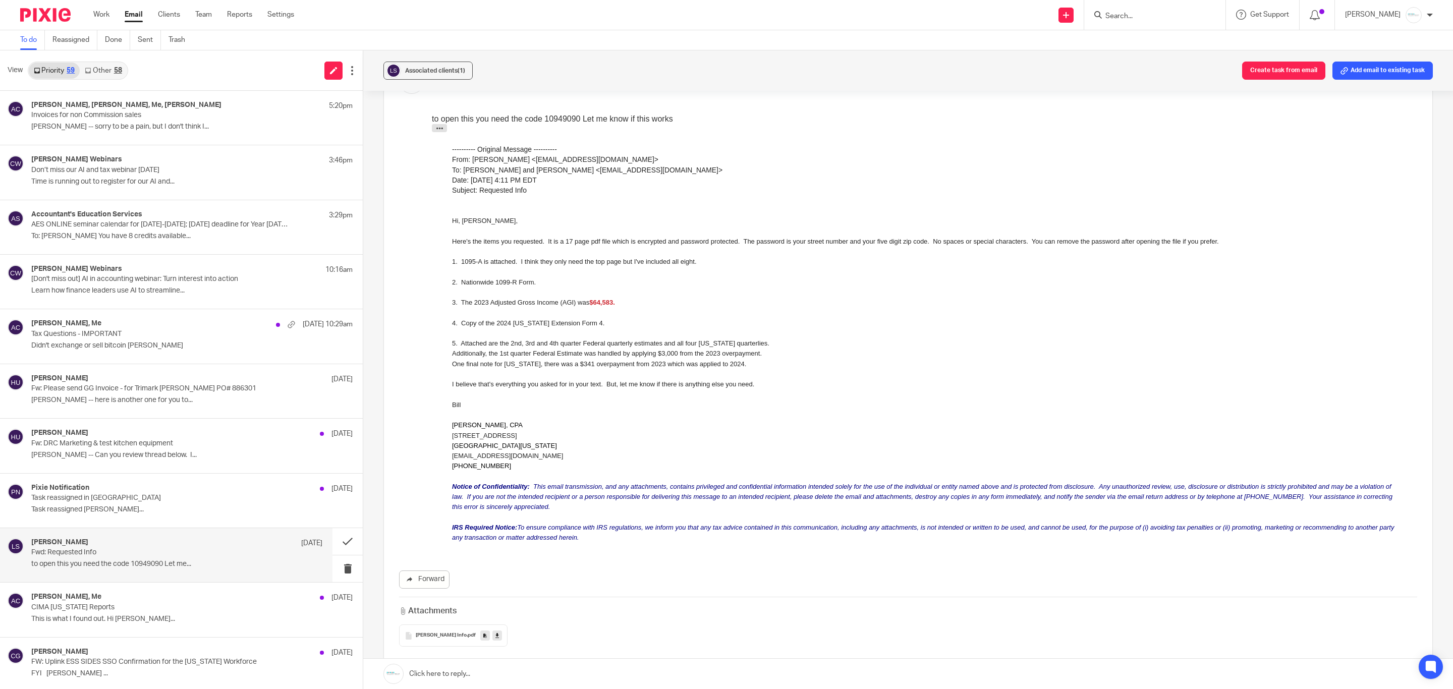
scroll to position [76, 0]
click at [495, 639] on icon at bounding box center [497, 637] width 4 height 8
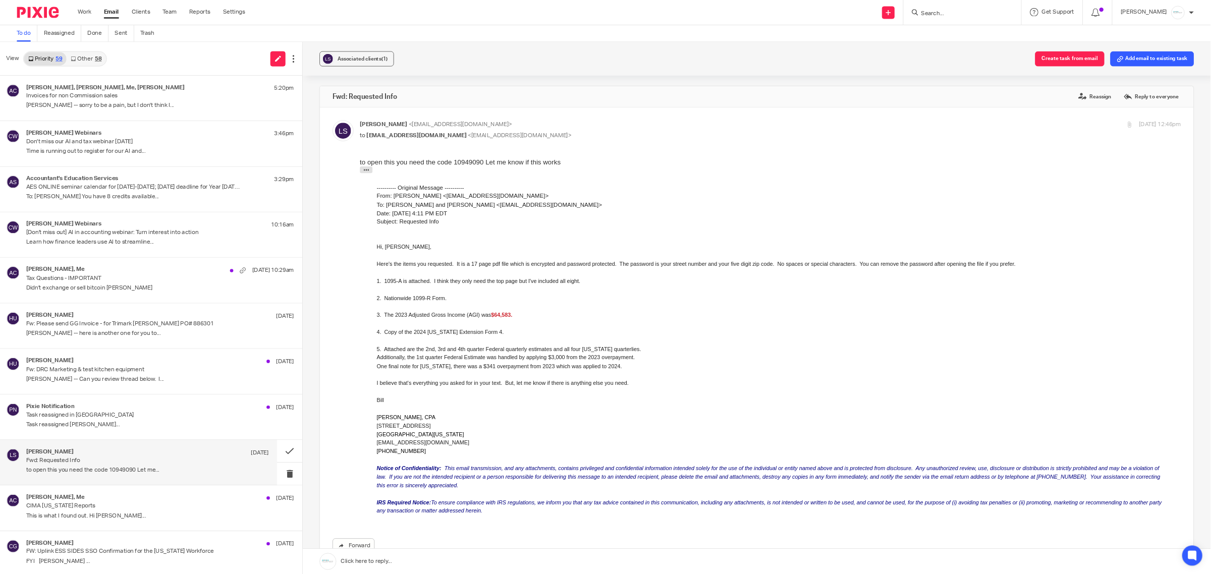
scroll to position [0, 0]
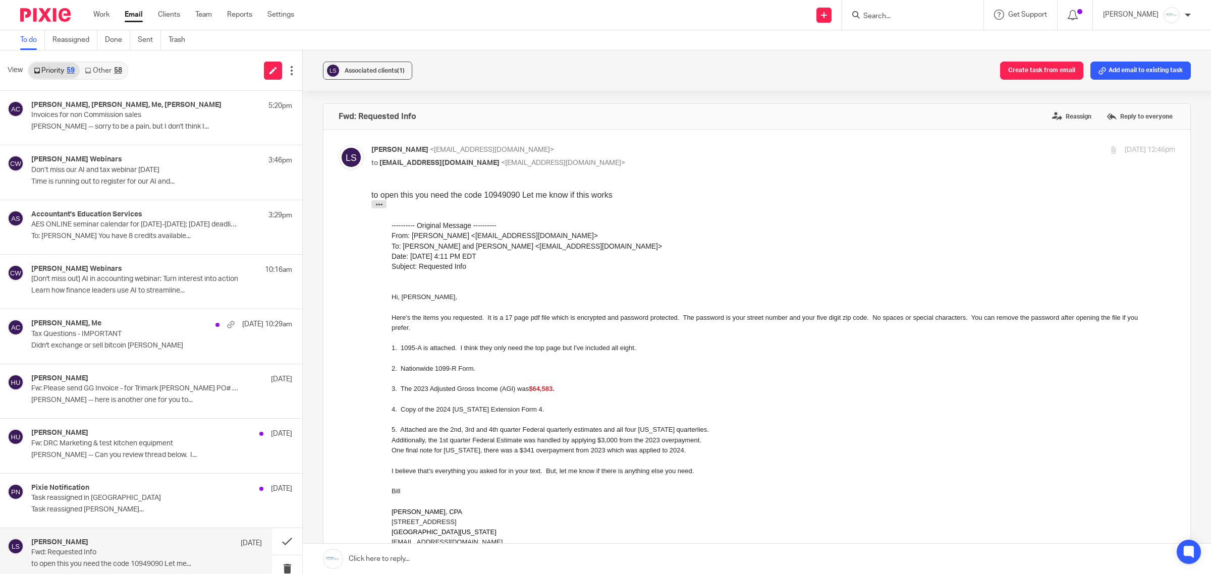
drag, startPoint x: 1159, startPoint y: 1, endPoint x: 878, endPoint y: 163, distance: 324.6
click at [878, 163] on p "to amylcpa@gmail.com <amylcpa@gmail.com>" at bounding box center [639, 163] width 536 height 11
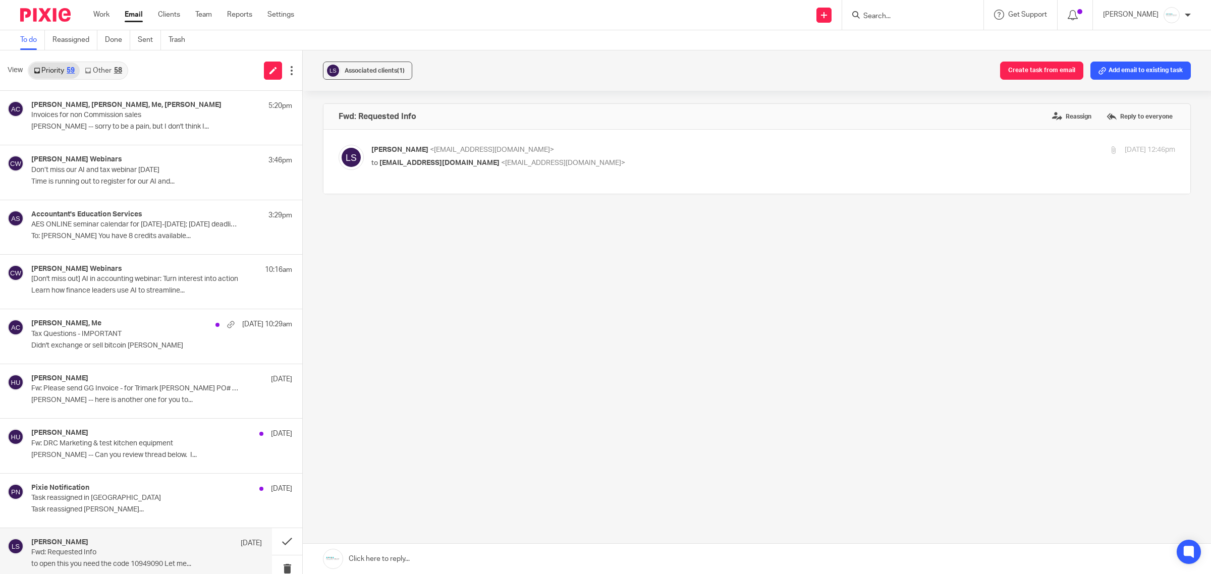
click at [430, 152] on span "<southsimon2@comcast.net>" at bounding box center [492, 149] width 124 height 7
checkbox input "true"
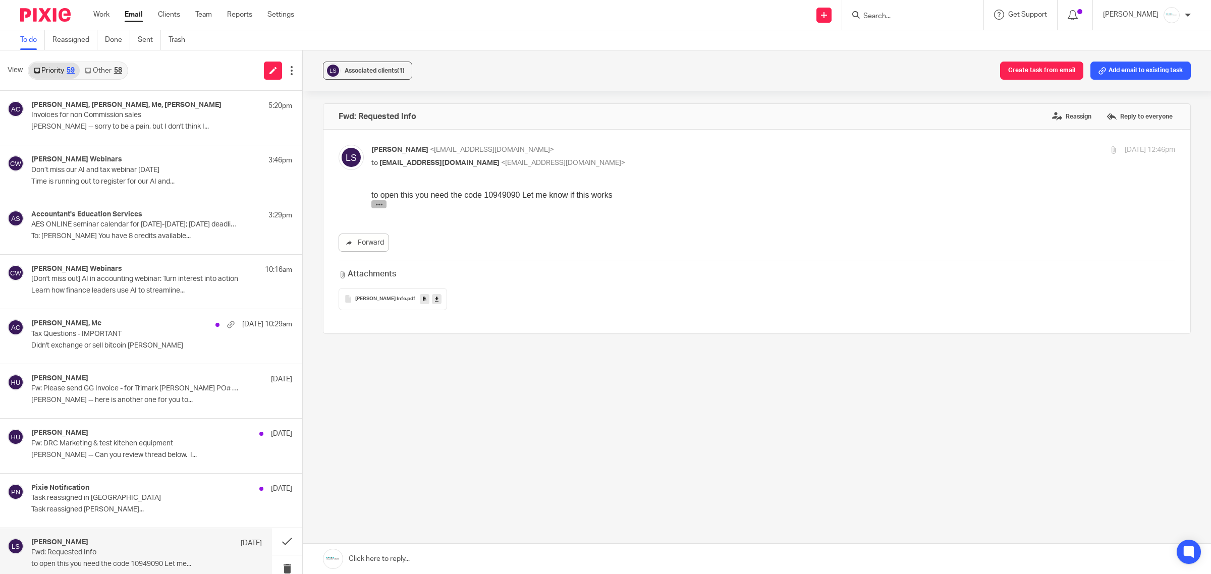
click at [380, 201] on icon "button" at bounding box center [379, 205] width 8 height 8
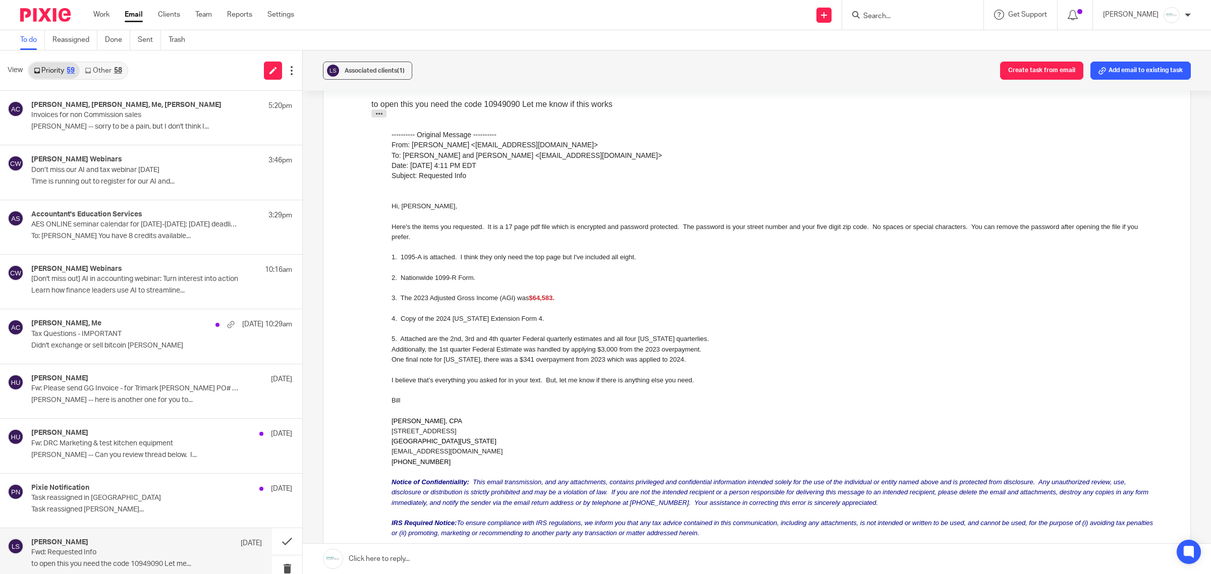
scroll to position [63, 0]
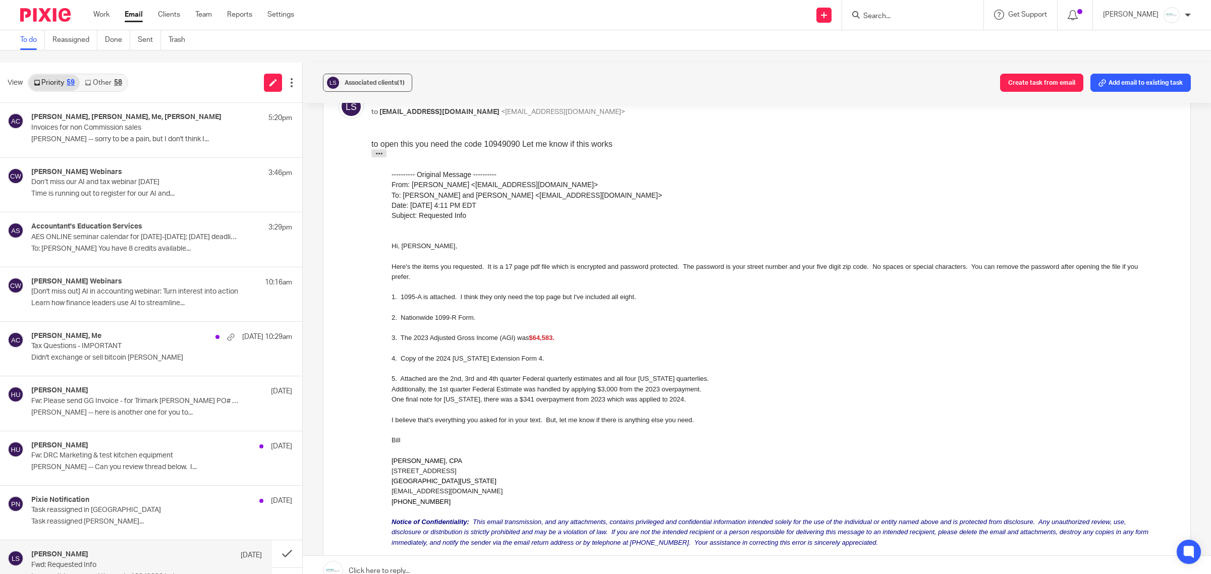
click at [447, 564] on link at bounding box center [757, 571] width 908 height 30
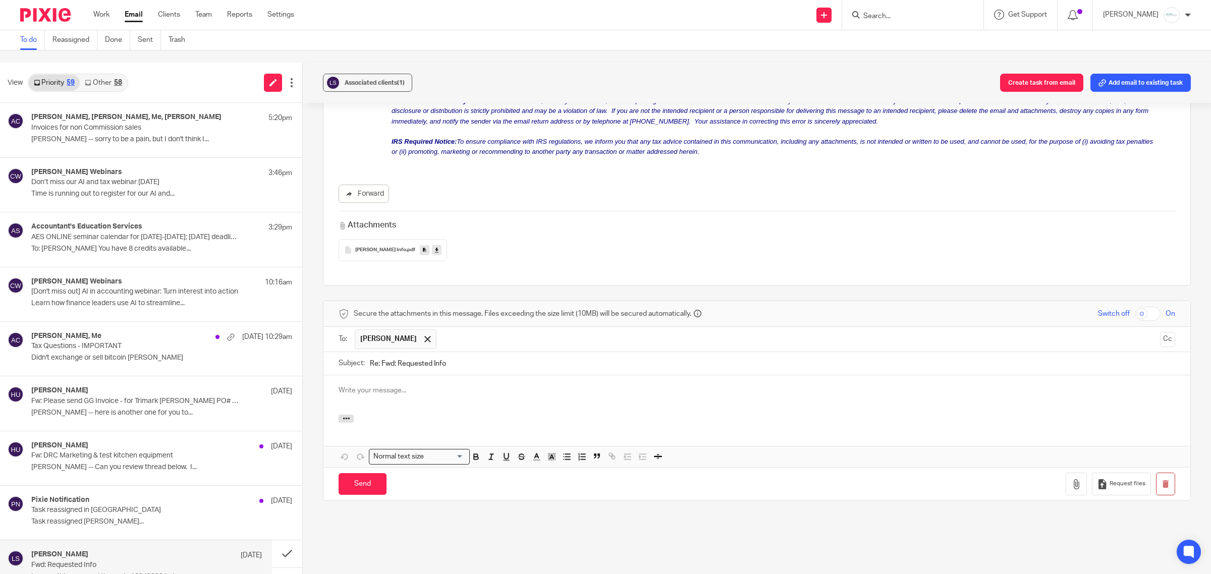
scroll to position [0, 0]
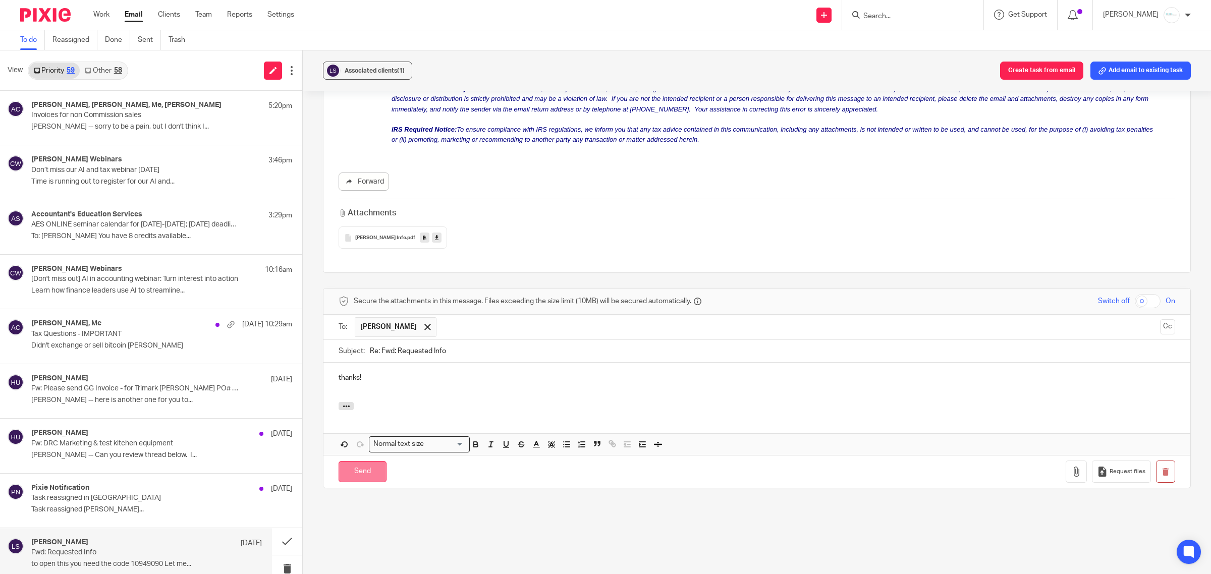
click at [356, 468] on input "Send" at bounding box center [363, 472] width 48 height 22
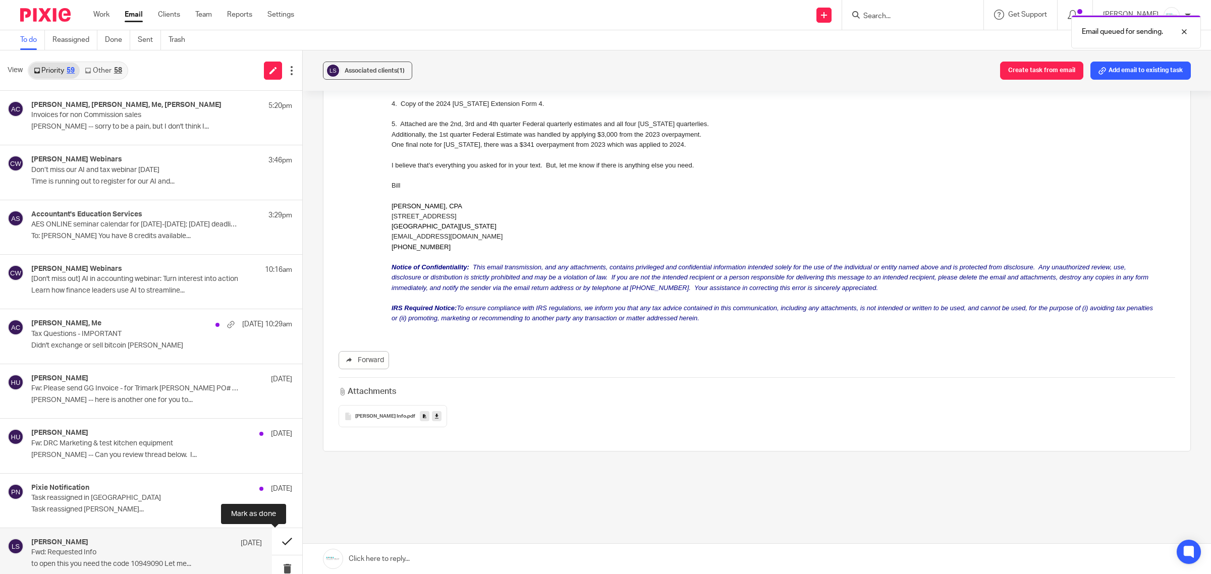
click at [272, 545] on button at bounding box center [287, 541] width 30 height 27
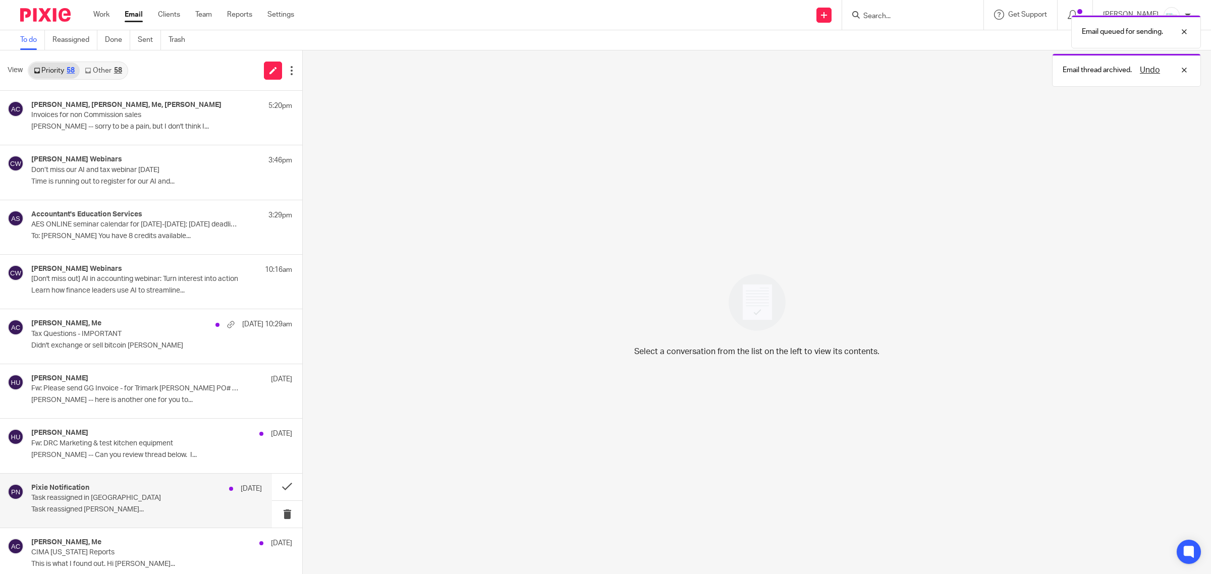
scroll to position [63, 0]
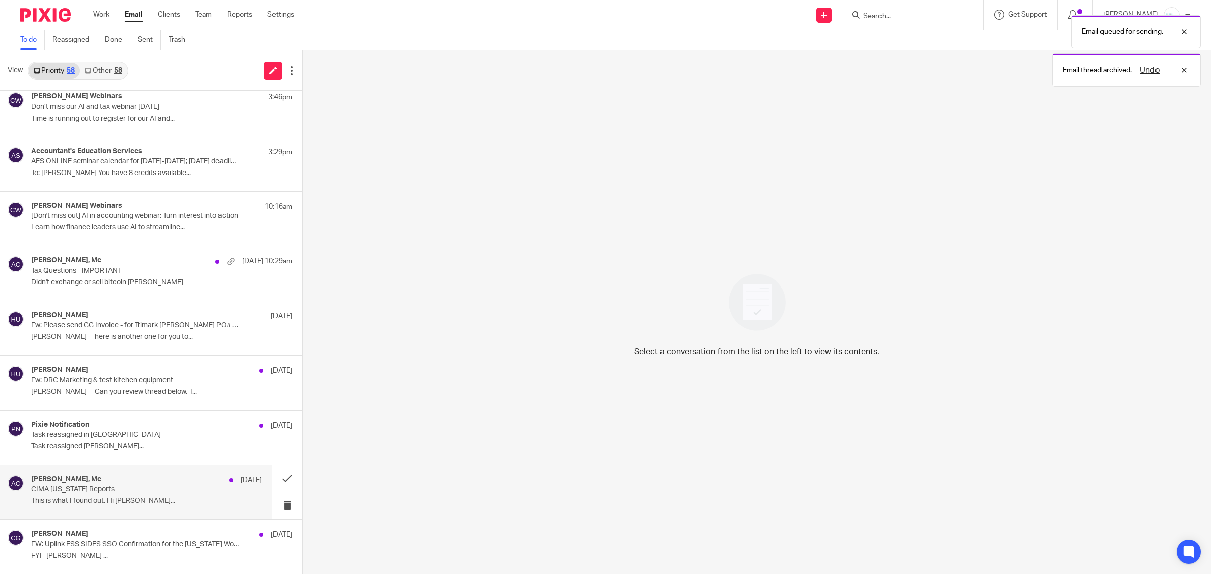
click at [115, 500] on p "This is what I found out. Hi [PERSON_NAME]..." at bounding box center [146, 501] width 231 height 9
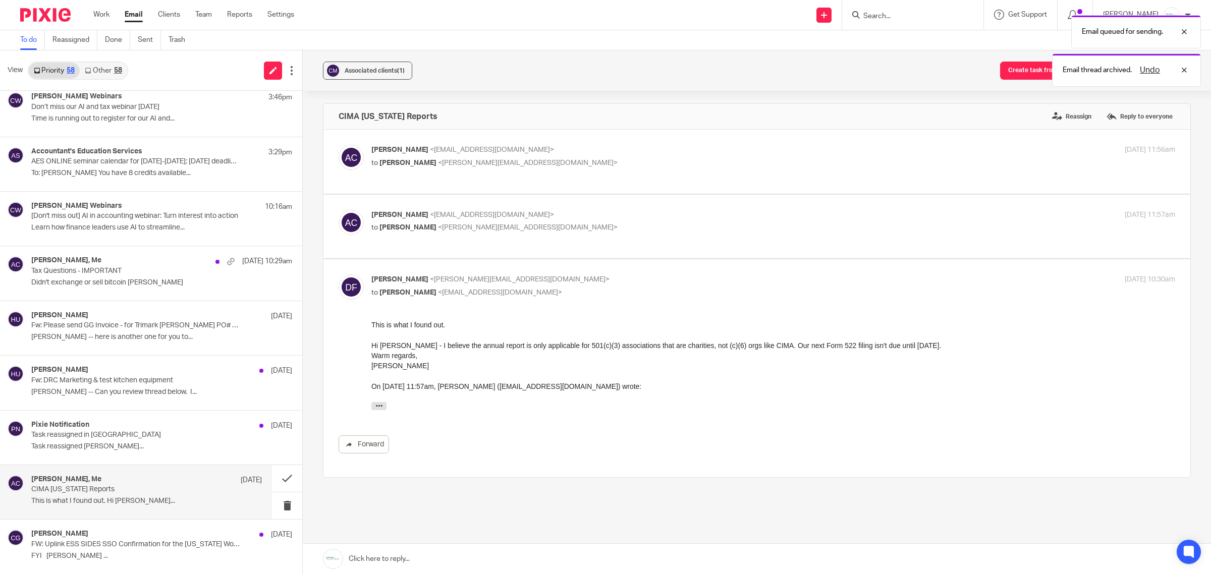
scroll to position [0, 0]
click at [97, 71] on link "Other 58" at bounding box center [103, 71] width 47 height 16
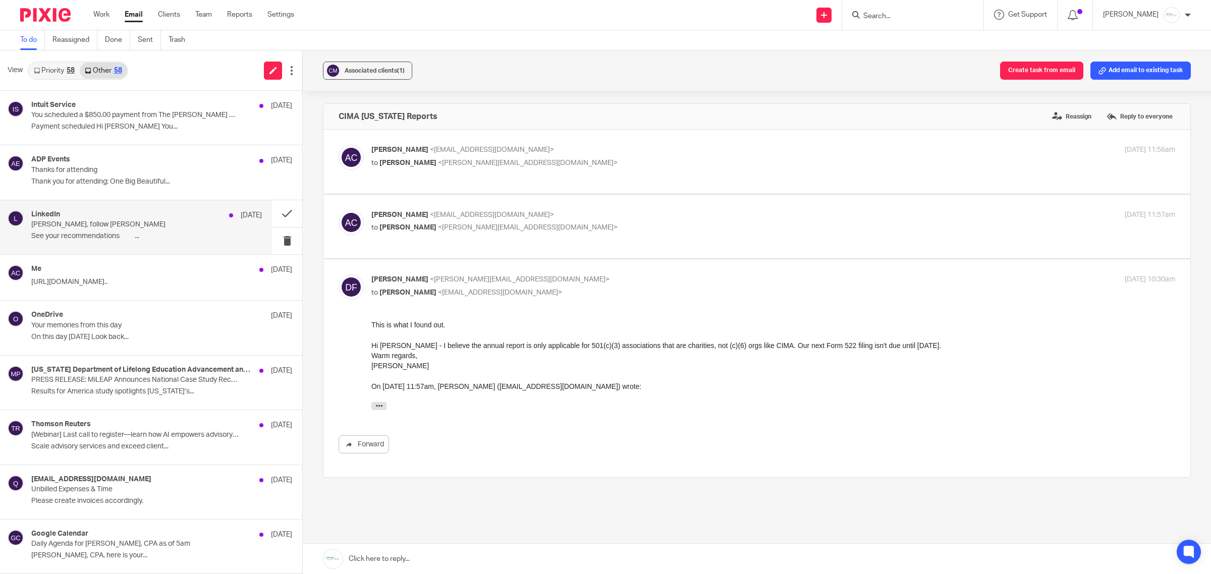
click at [77, 238] on p "See your recommendations ͏ ͏ ͏ ͏ ͏ ͏ ͏ ͏ ͏ ͏..." at bounding box center [146, 236] width 231 height 9
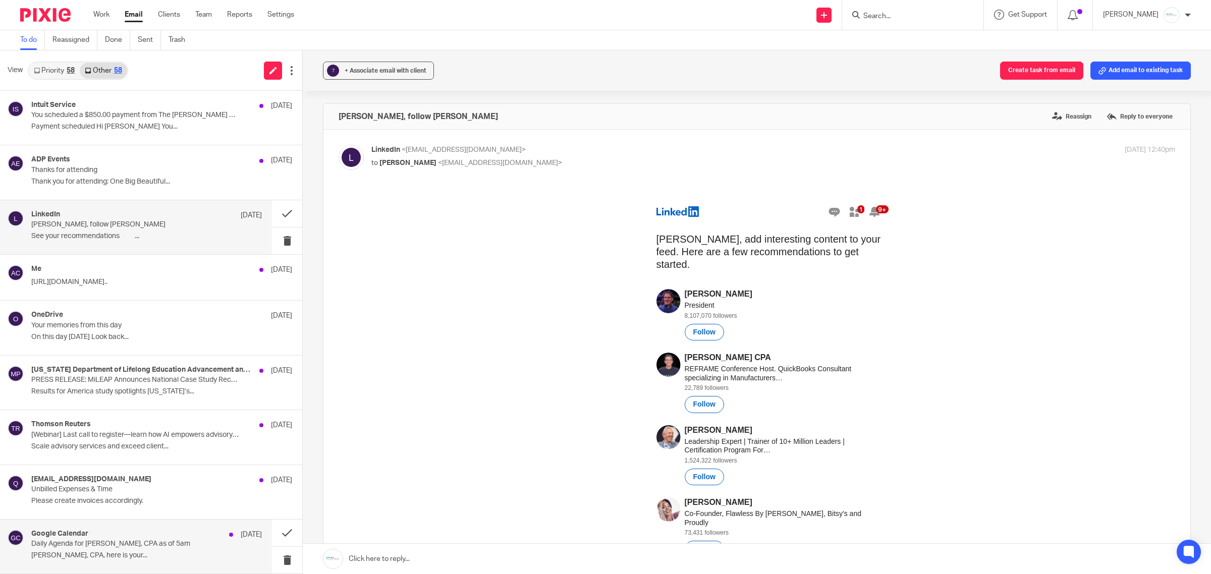
click at [120, 548] on p "Daily Agenda for Amy L Corfixsen, CPA as of 5am" at bounding box center [123, 544] width 185 height 9
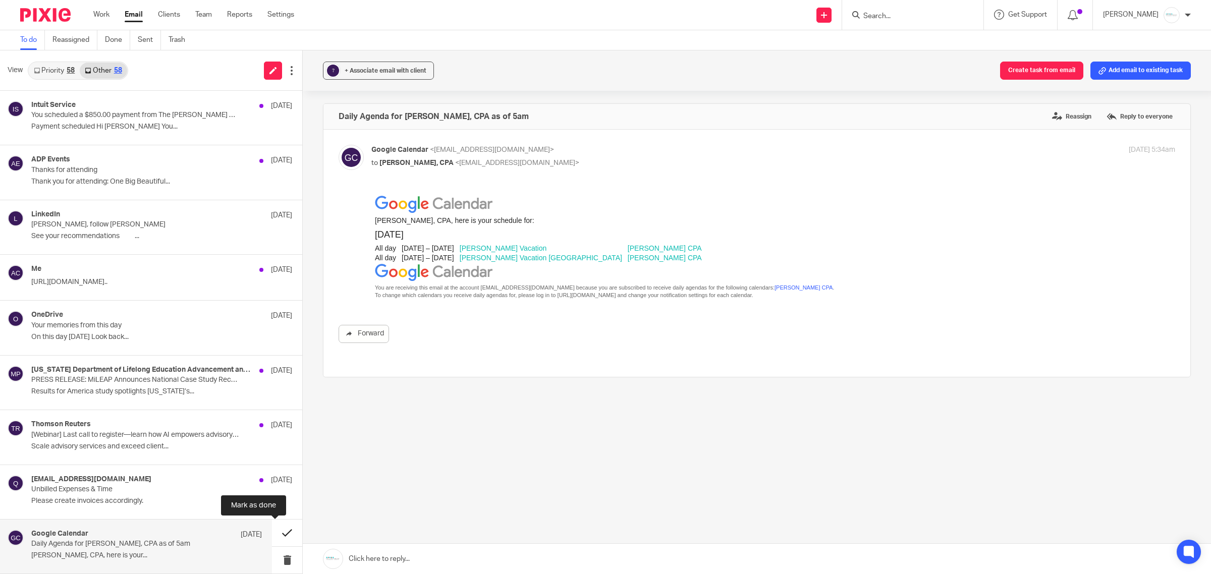
click at [272, 531] on button at bounding box center [287, 533] width 30 height 27
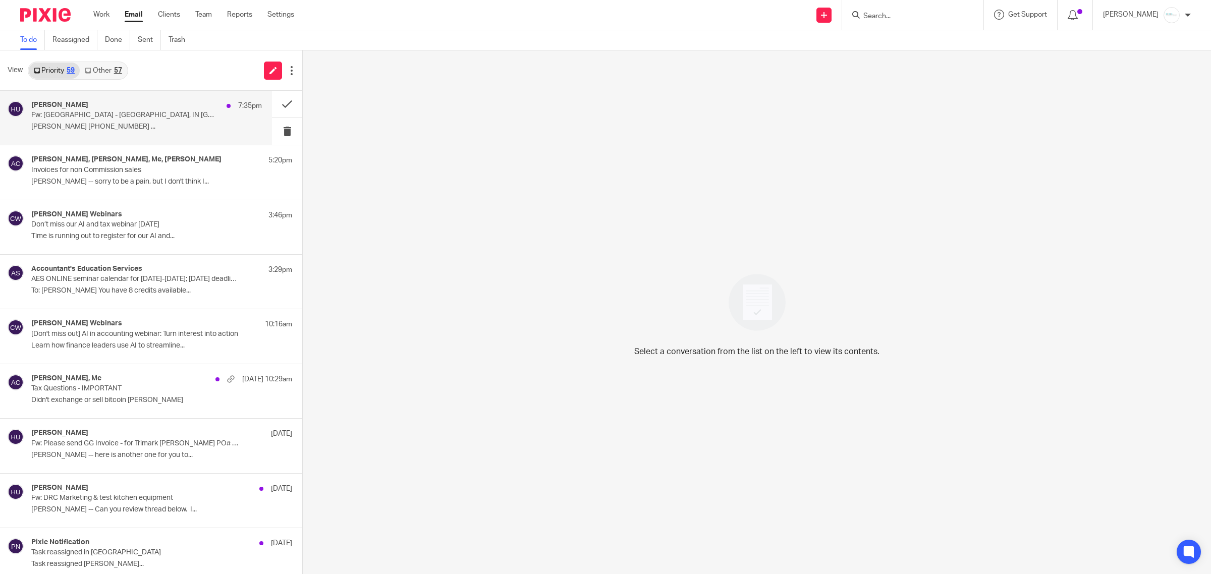
click at [124, 107] on div "[PERSON_NAME] 7:35pm" at bounding box center [146, 106] width 231 height 10
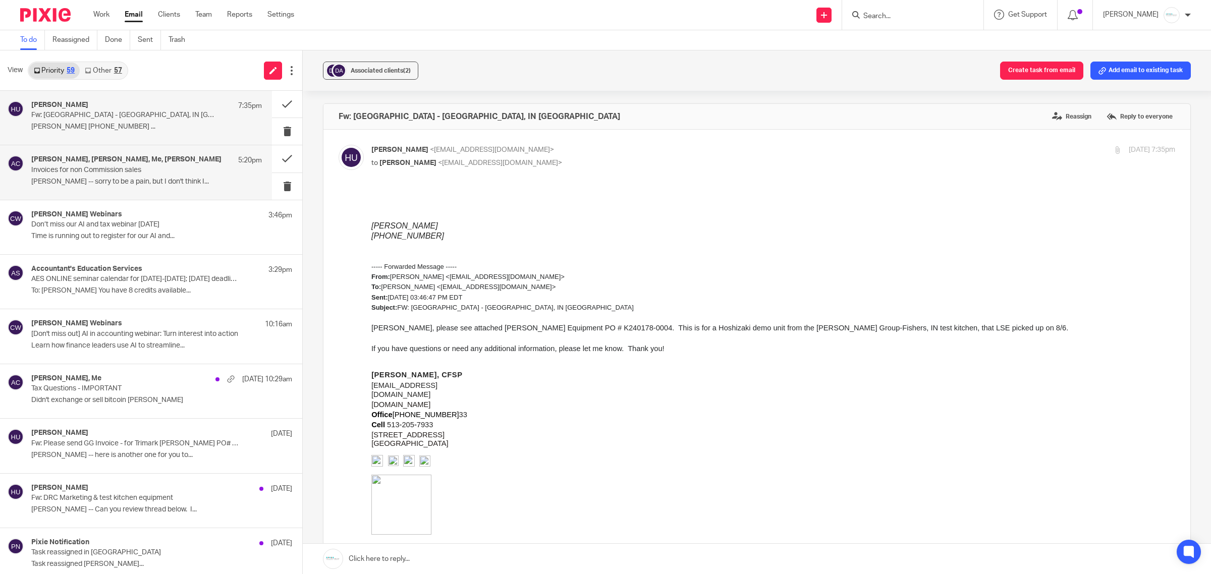
click at [115, 179] on p "[PERSON_NAME] -- sorry to be a pain, but I don't think I..." at bounding box center [146, 182] width 231 height 9
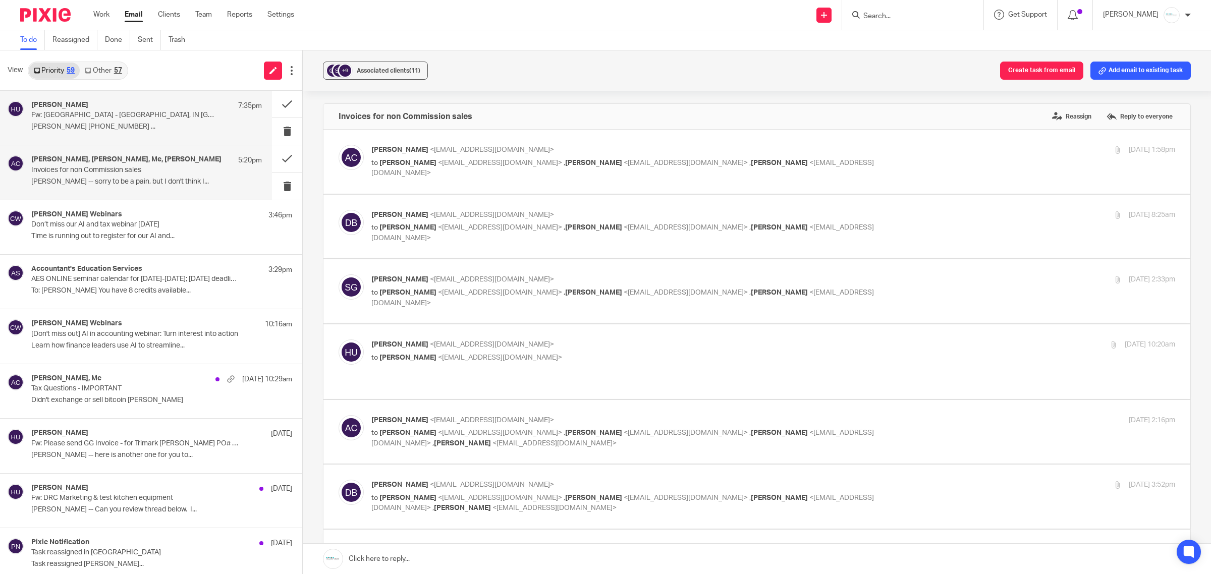
click at [113, 135] on div "[PERSON_NAME] 7:35pm Fw: [GEOGRAPHIC_DATA] - [GEOGRAPHIC_DATA], [GEOGRAPHIC_DAT…" at bounding box center [136, 118] width 272 height 54
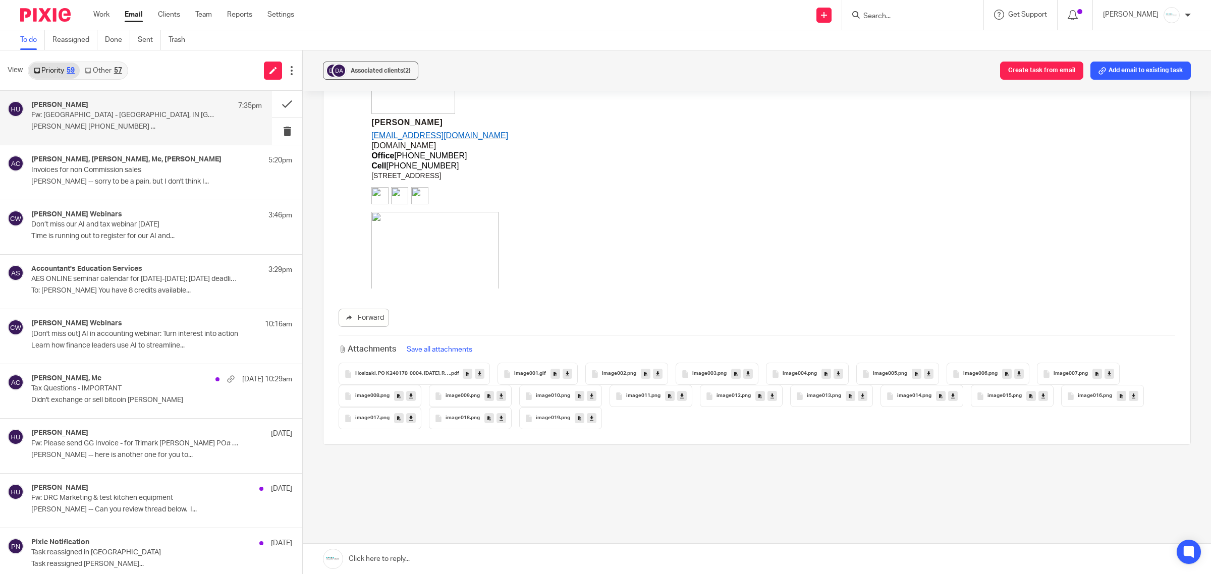
scroll to position [3661, 0]
click at [397, 369] on span "Hosizaki, PO K240178-0004, [DATE], REVISED" at bounding box center [402, 372] width 95 height 6
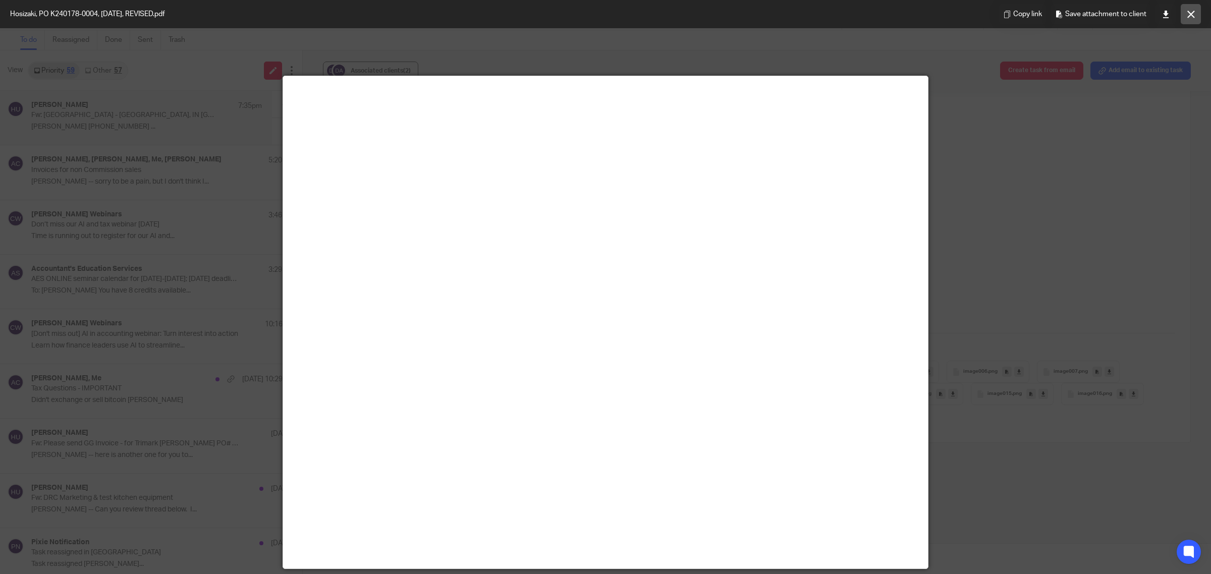
click at [1191, 15] on icon at bounding box center [1191, 15] width 8 height 8
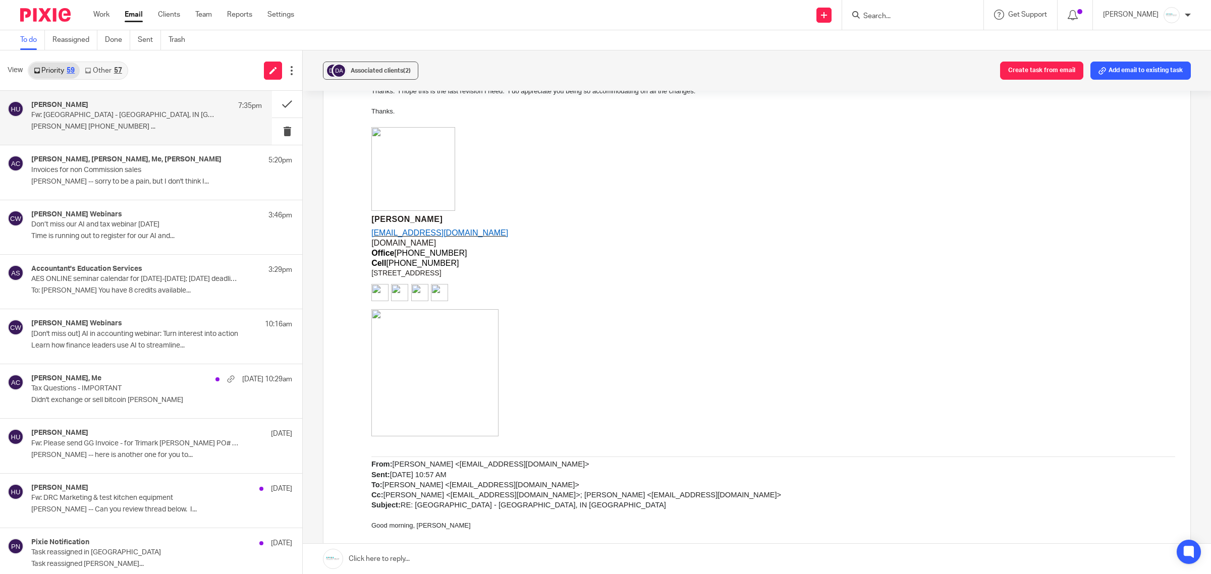
scroll to position [1958, 0]
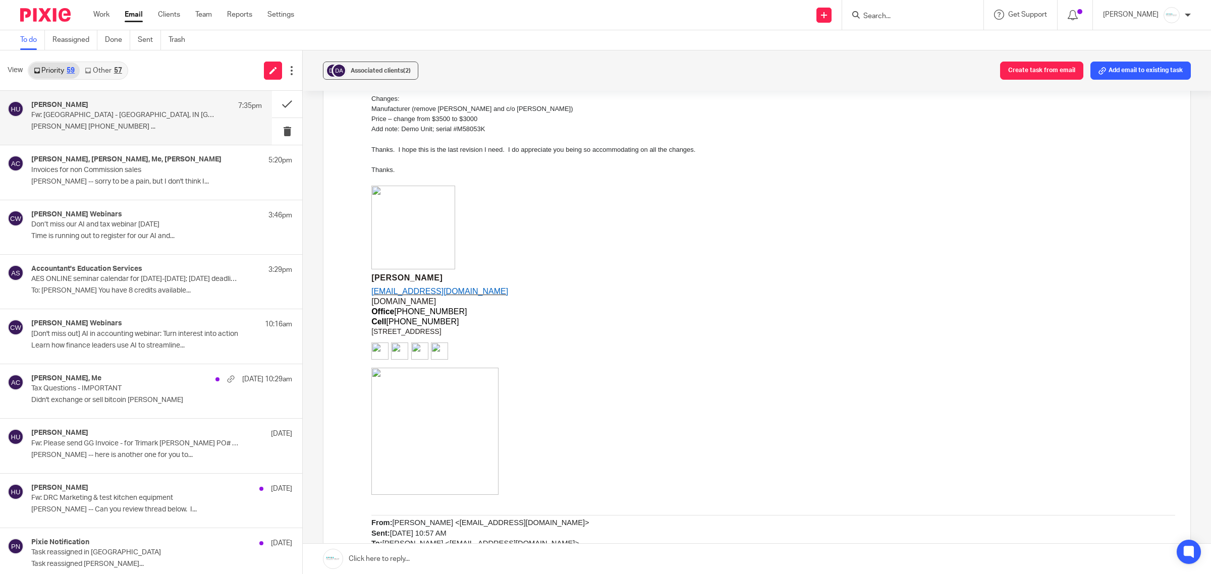
click at [111, 64] on link "Other 57" at bounding box center [103, 71] width 47 height 16
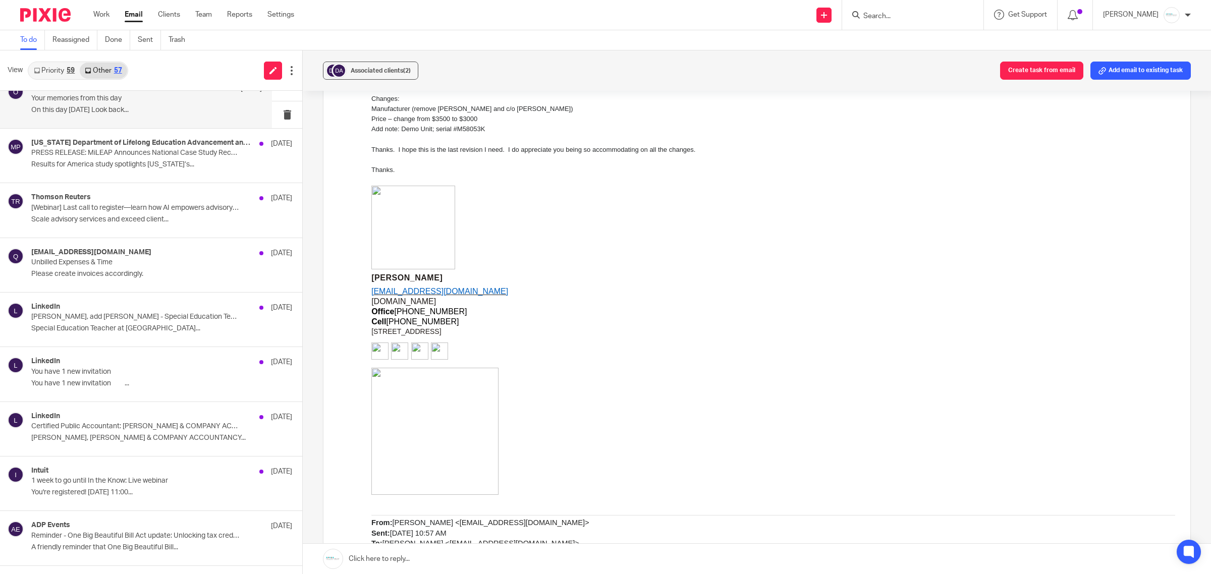
scroll to position [0, 0]
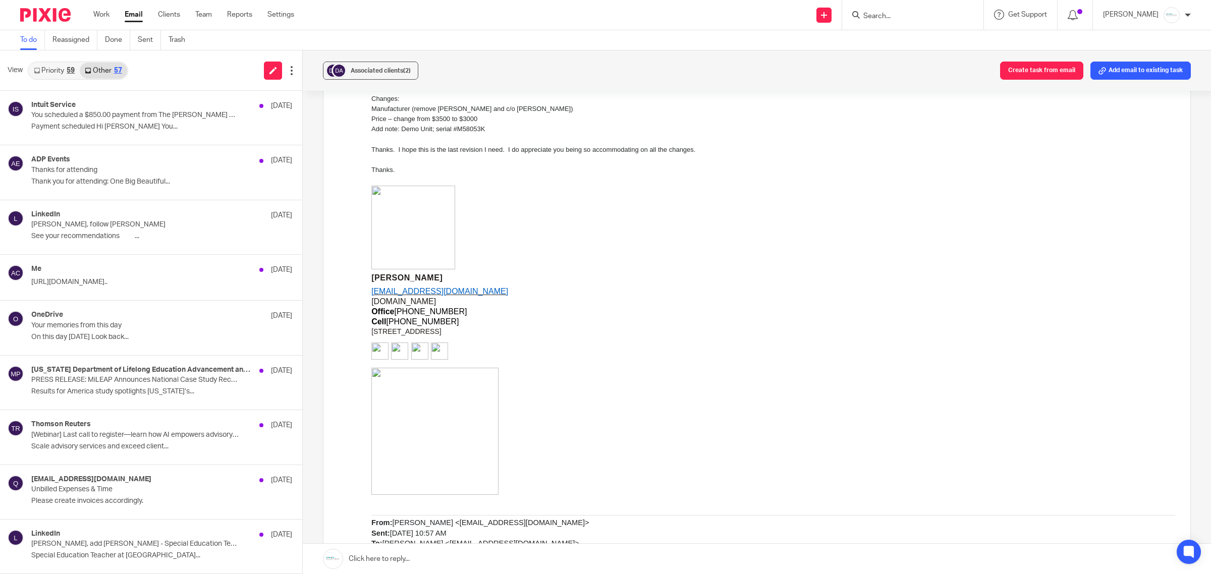
click at [59, 72] on link "Priority 59" at bounding box center [54, 71] width 51 height 16
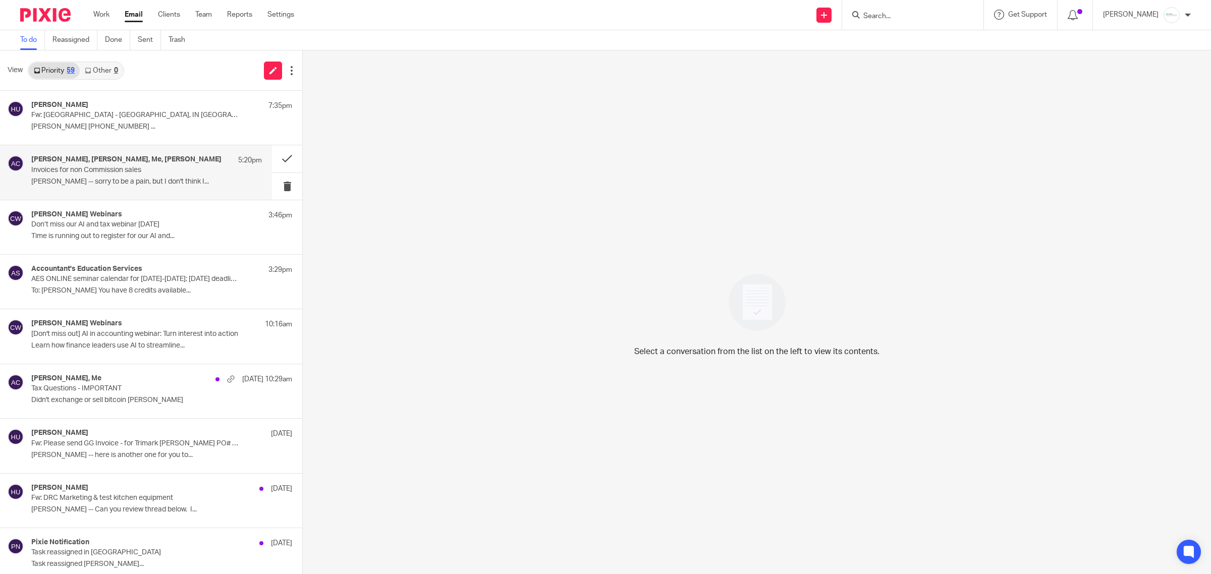
click at [140, 168] on p "Invoices for non Commission sales" at bounding box center [123, 170] width 185 height 9
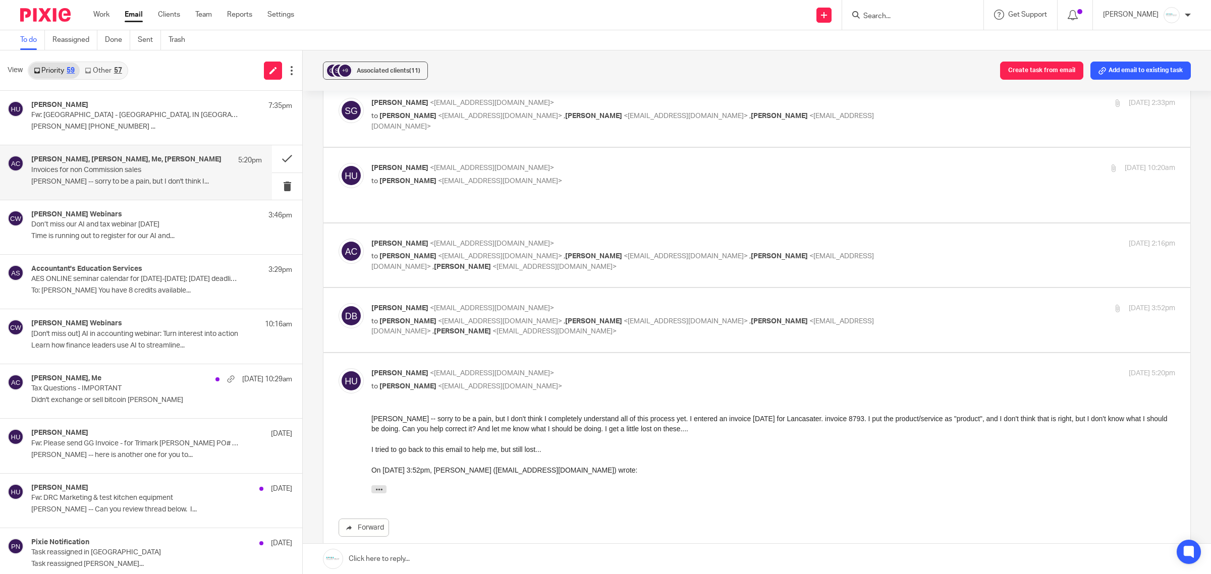
scroll to position [189, 0]
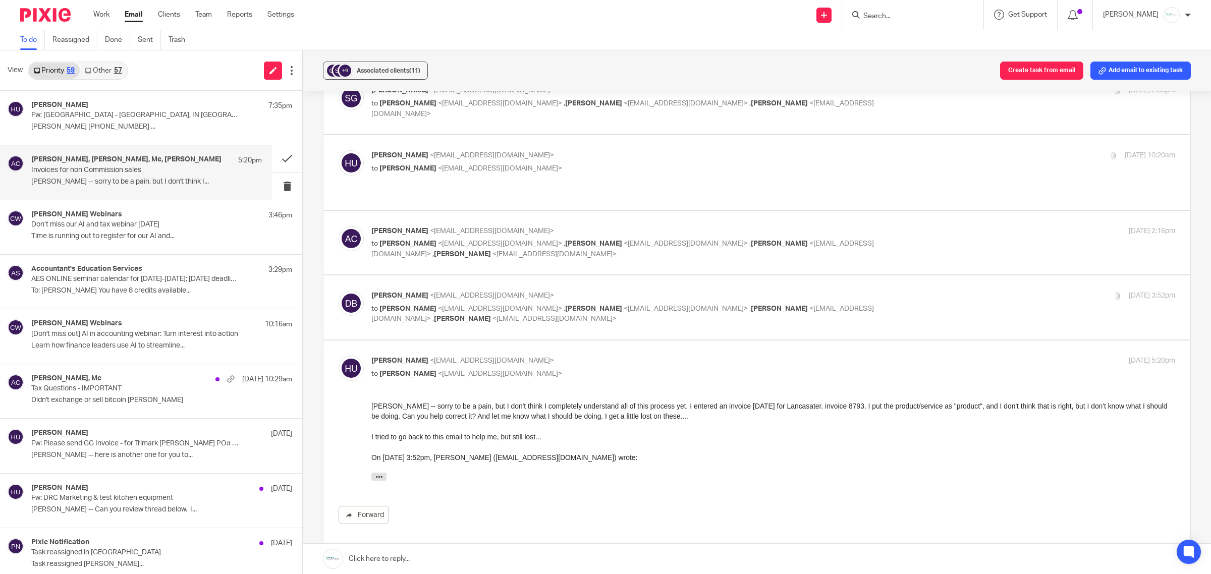
click at [671, 275] on label at bounding box center [756, 307] width 867 height 64
click at [339, 290] on input "checkbox" at bounding box center [338, 290] width 1 height 1
checkbox input "true"
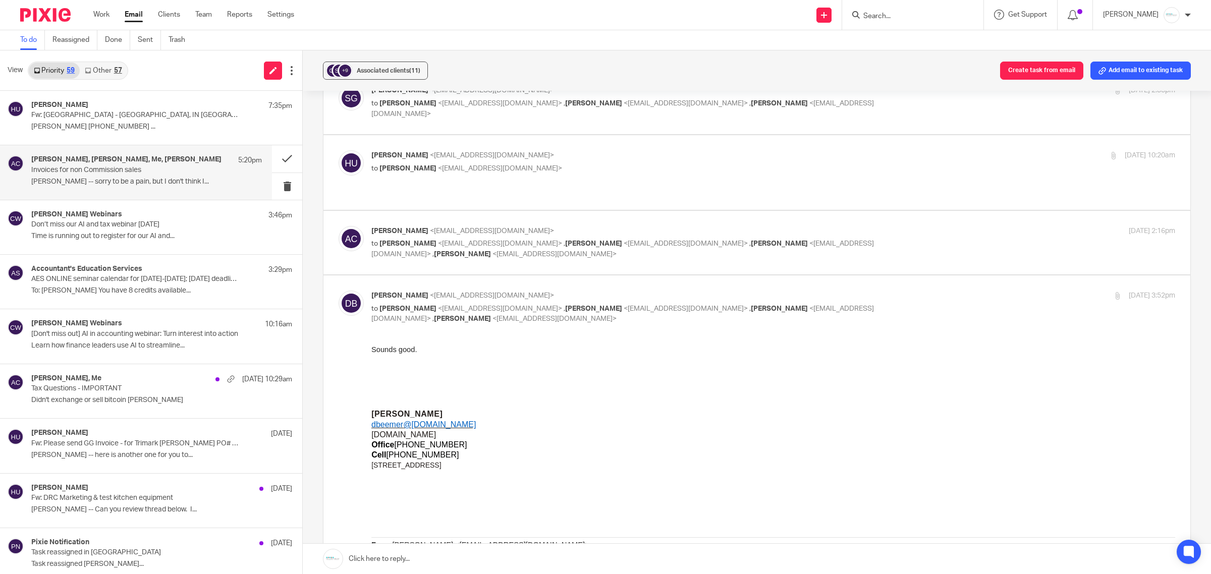
scroll to position [0, 0]
click at [682, 239] on p "to [PERSON_NAME] <[EMAIL_ADDRESS][DOMAIN_NAME]> , [PERSON_NAME] <[EMAIL_ADDRESS…" at bounding box center [639, 249] width 536 height 21
checkbox input "true"
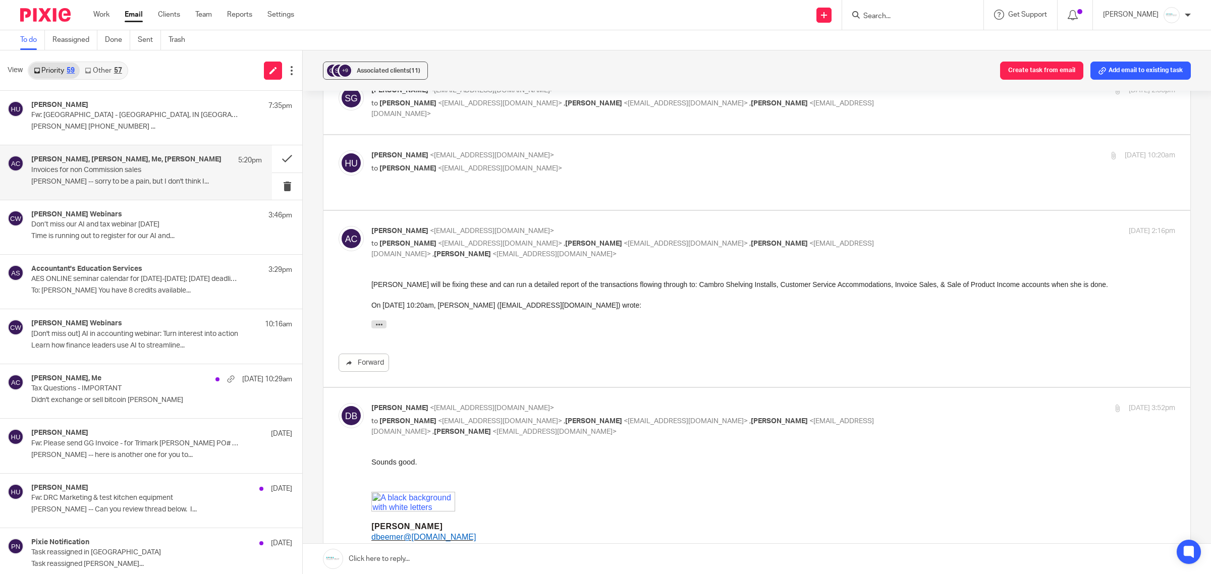
click at [649, 160] on p "[PERSON_NAME] <[EMAIL_ADDRESS][DOMAIN_NAME]>" at bounding box center [639, 155] width 536 height 11
checkbox input "true"
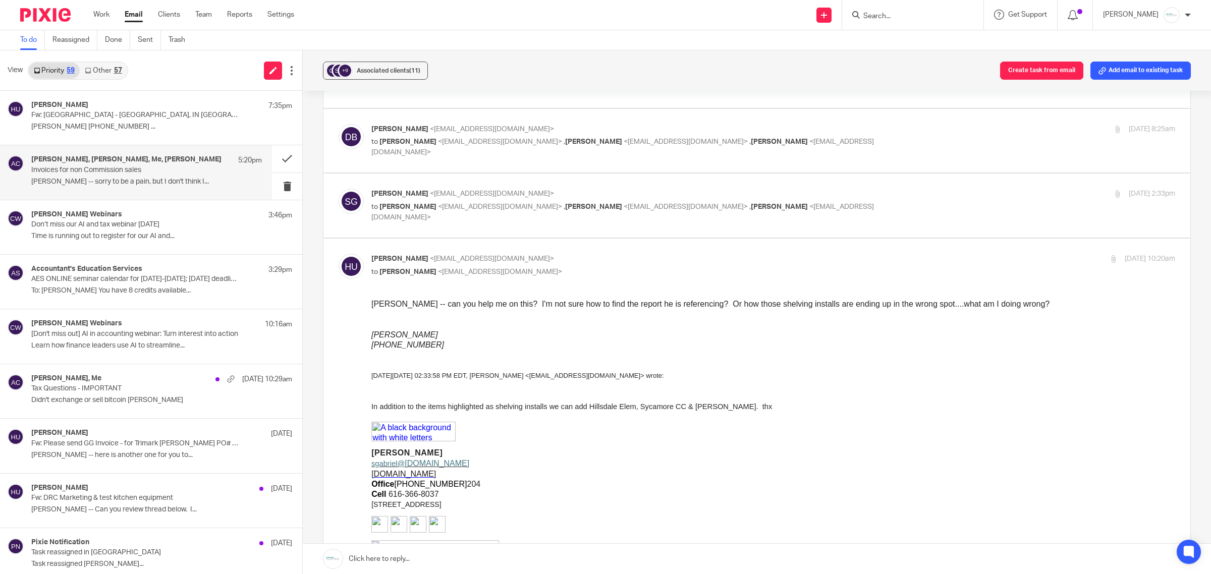
scroll to position [63, 0]
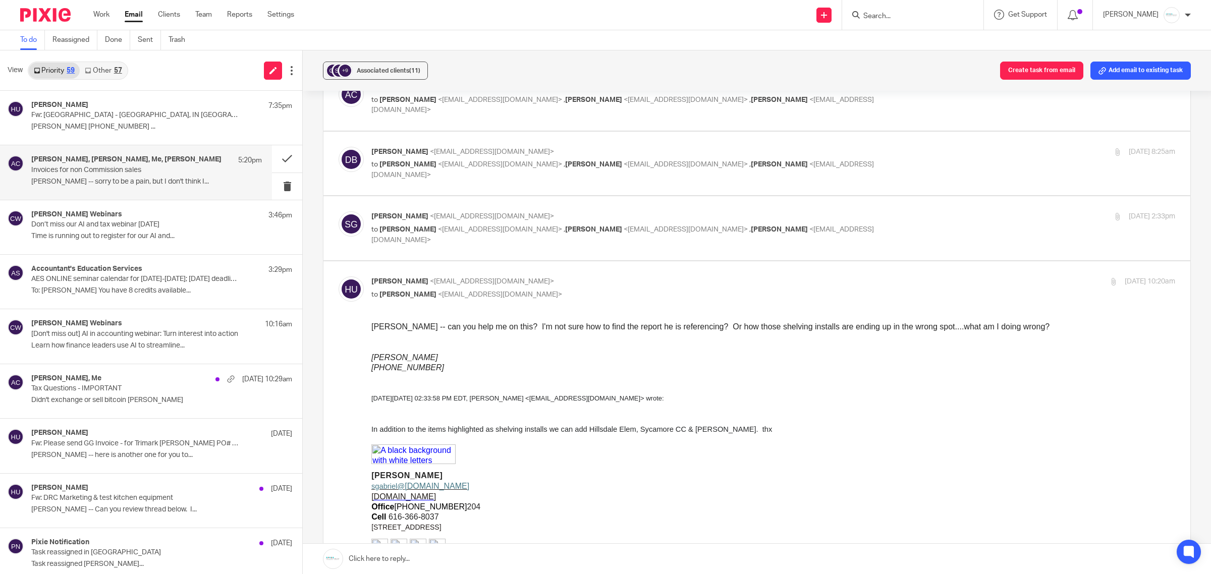
click at [640, 215] on p "[PERSON_NAME] <[EMAIL_ADDRESS][DOMAIN_NAME]>" at bounding box center [639, 216] width 536 height 11
checkbox input "true"
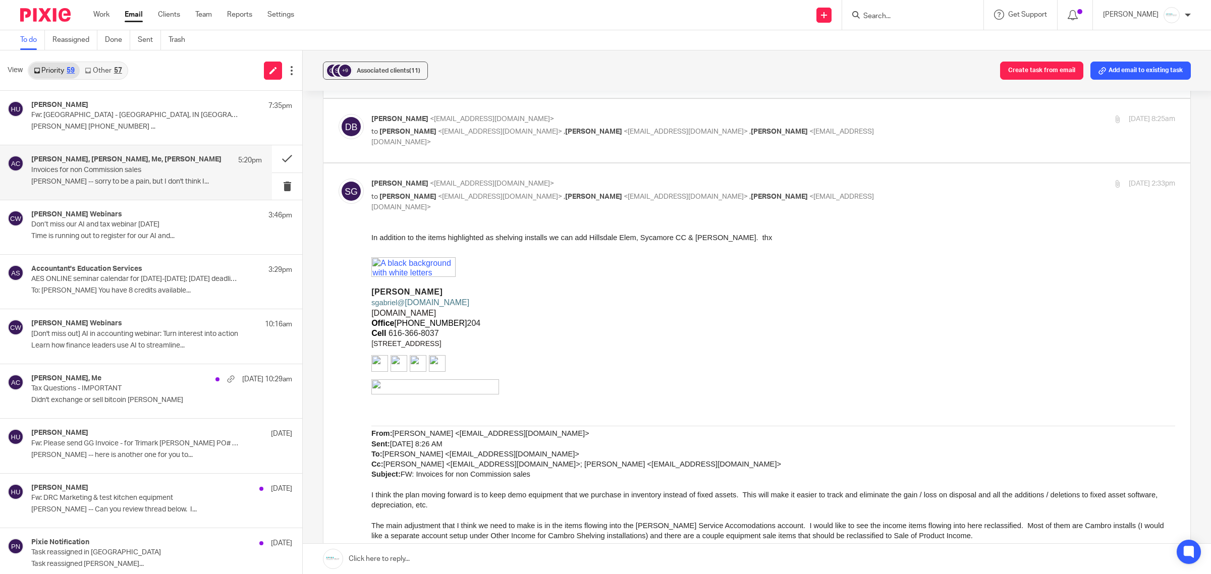
scroll to position [0, 0]
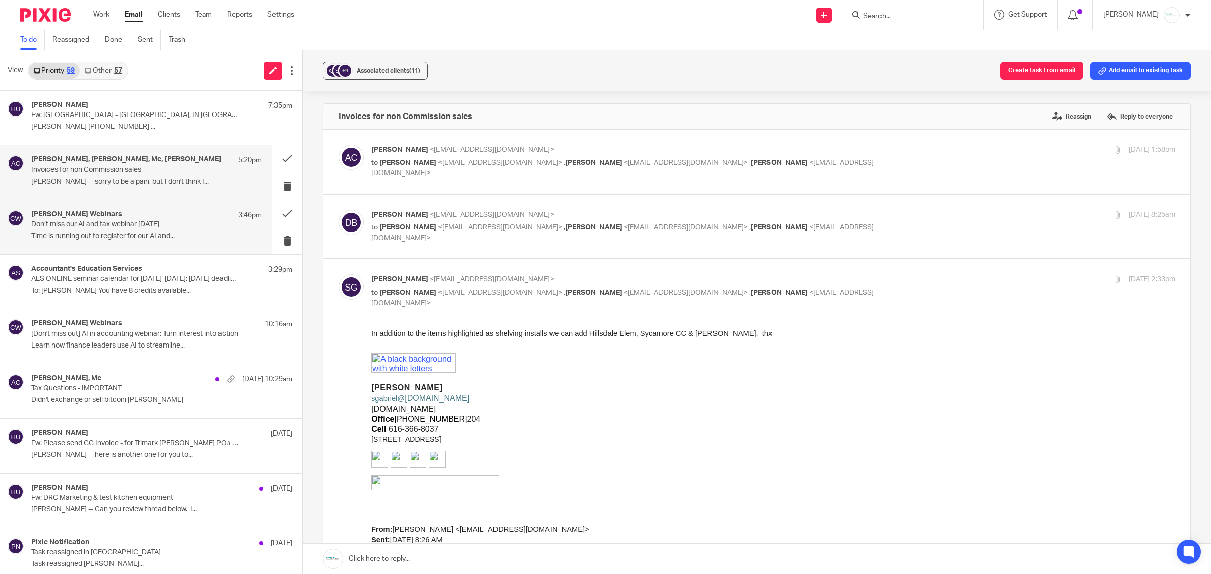
drag, startPoint x: 115, startPoint y: 230, endPoint x: 112, endPoint y: 221, distance: 9.6
click at [115, 230] on div "[PERSON_NAME] Webinars 3:46pm Don’t miss our AI and tax webinar [DATE] Time is …" at bounding box center [146, 227] width 231 height 34
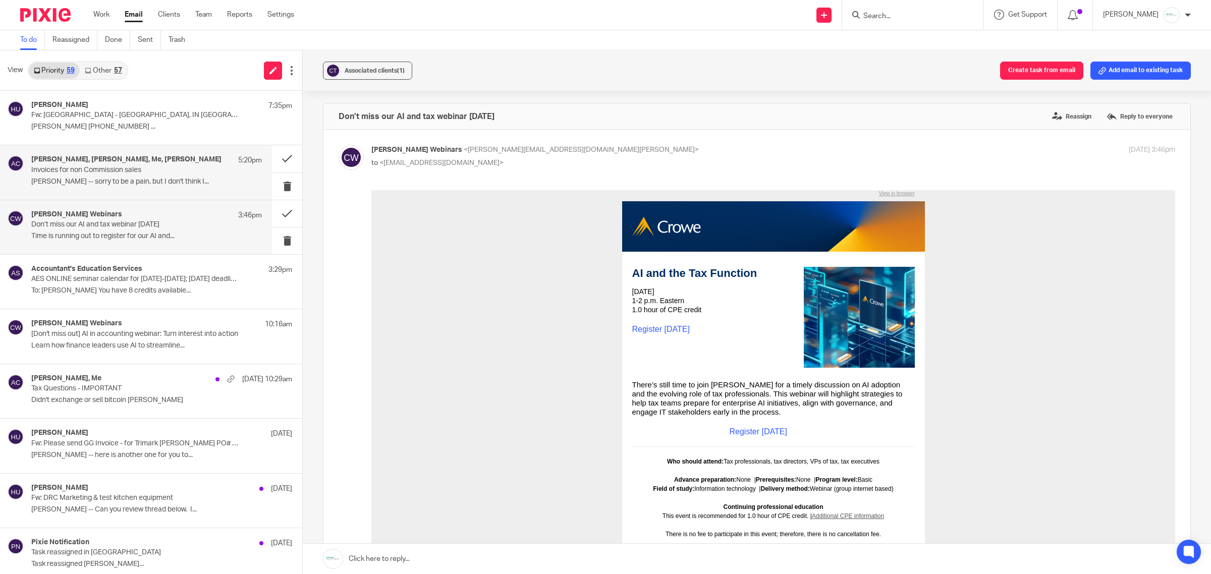
click at [119, 176] on div "[PERSON_NAME], [PERSON_NAME], Me, [PERSON_NAME] 5:20pm Invoices for non Commiss…" at bounding box center [146, 172] width 231 height 34
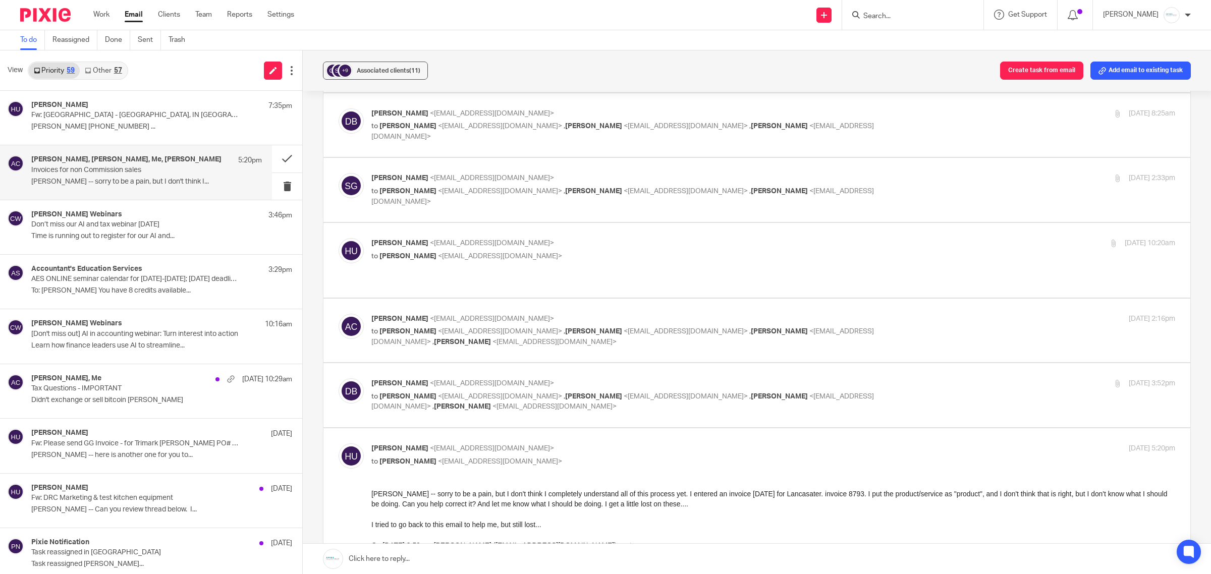
scroll to position [252, 0]
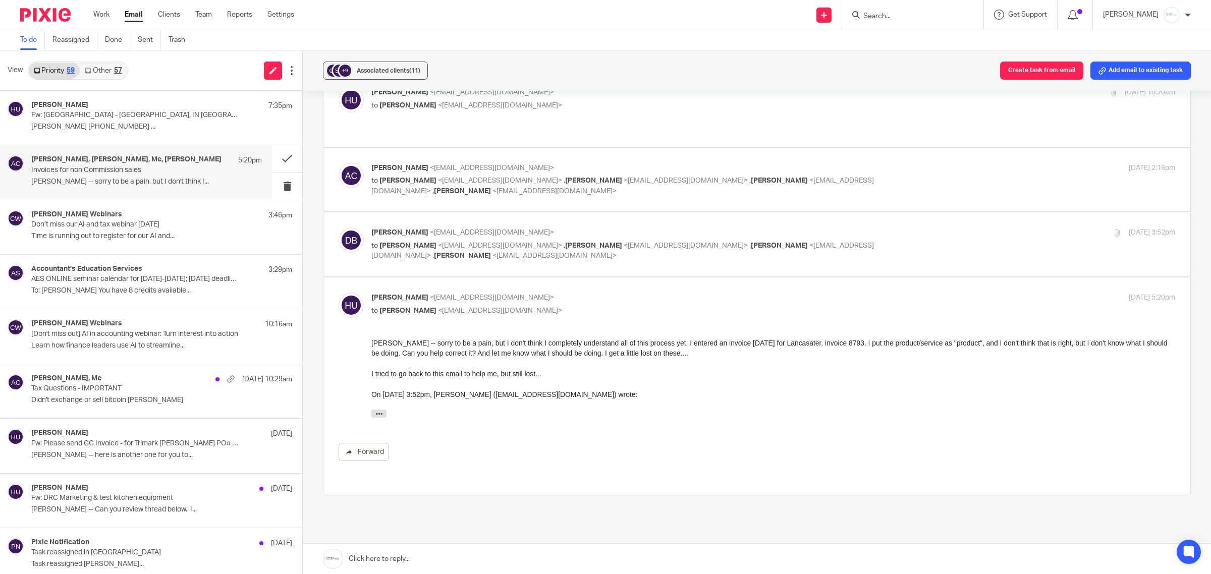
click at [589, 234] on div "[PERSON_NAME] <[EMAIL_ADDRESS][DOMAIN_NAME]> to [PERSON_NAME] <[EMAIL_ADDRESS][…" at bounding box center [773, 245] width 804 height 34
checkbox input "true"
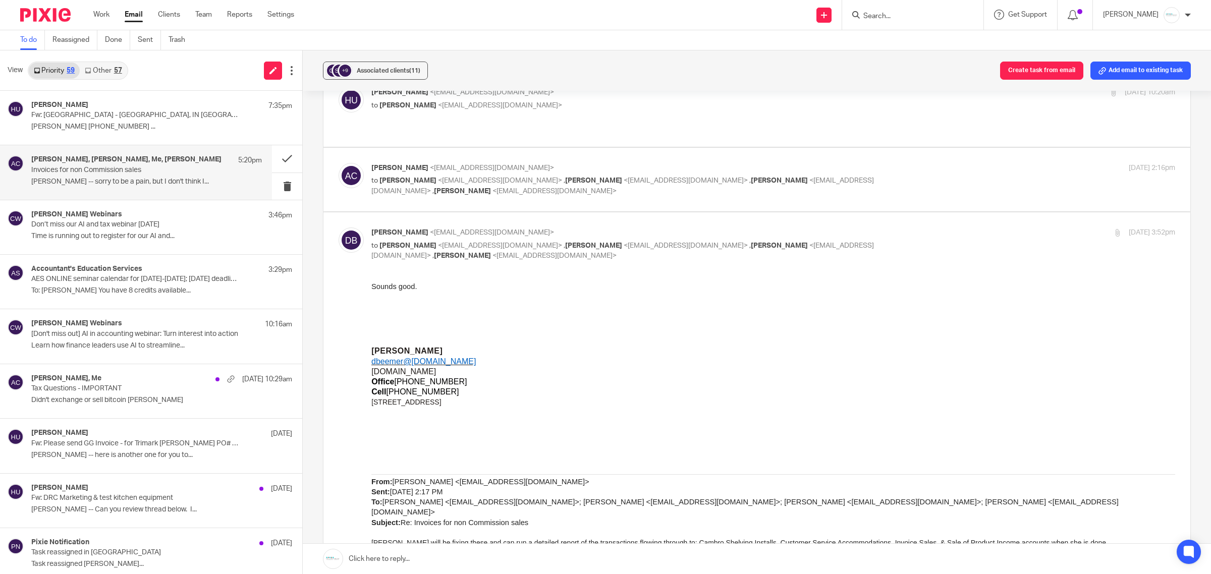
scroll to position [0, 0]
click at [611, 163] on div "[PERSON_NAME] <[EMAIL_ADDRESS][DOMAIN_NAME]> to [PERSON_NAME] <[EMAIL_ADDRESS][…" at bounding box center [639, 180] width 536 height 34
checkbox input "true"
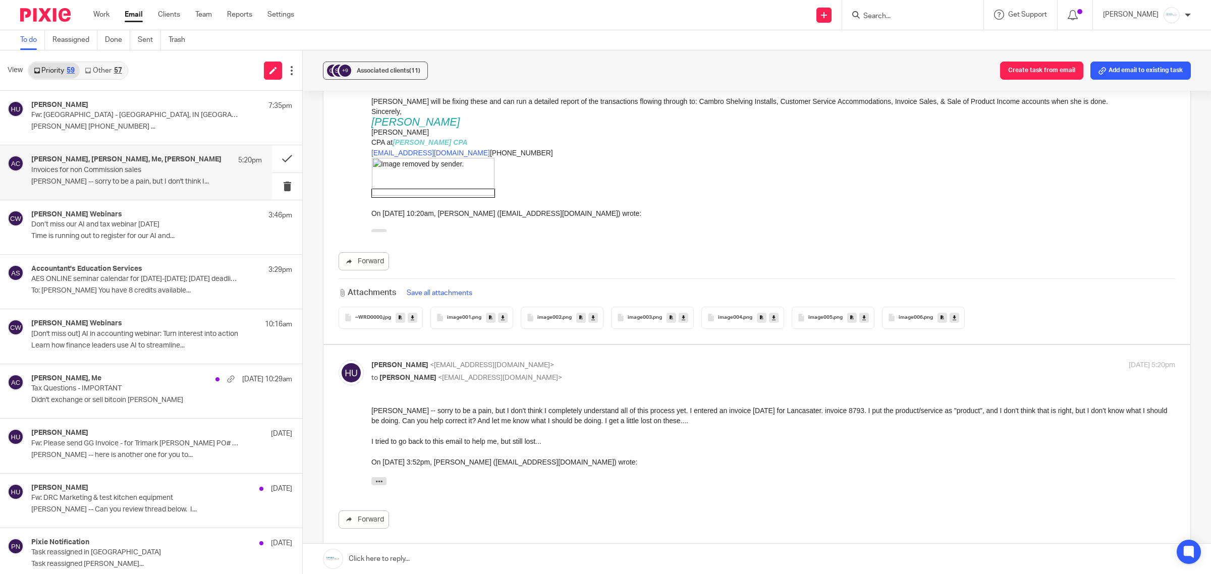
scroll to position [820, 0]
